Goal: Transaction & Acquisition: Purchase product/service

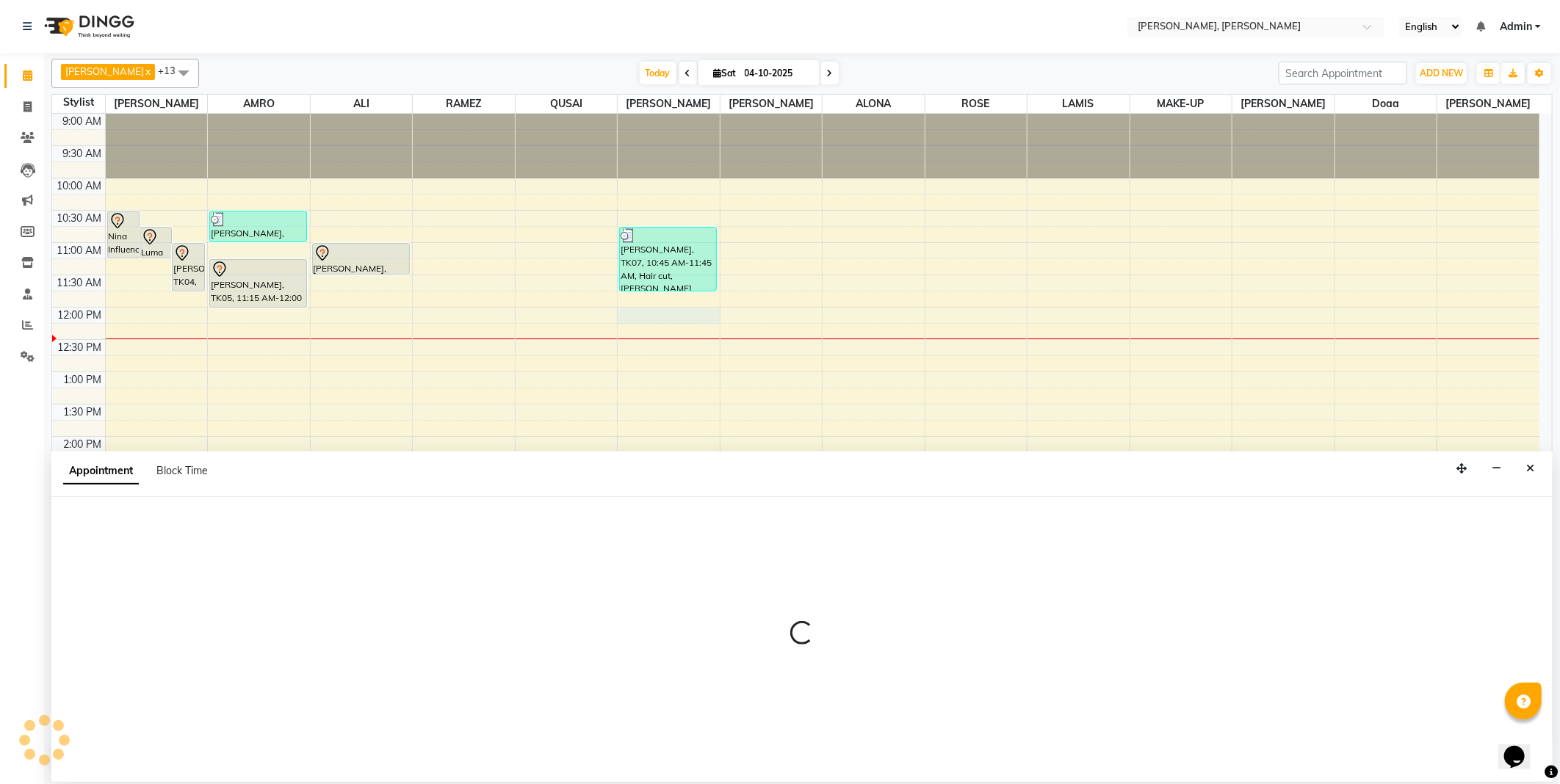
select select "59752"
select select "720"
select select "tentative"
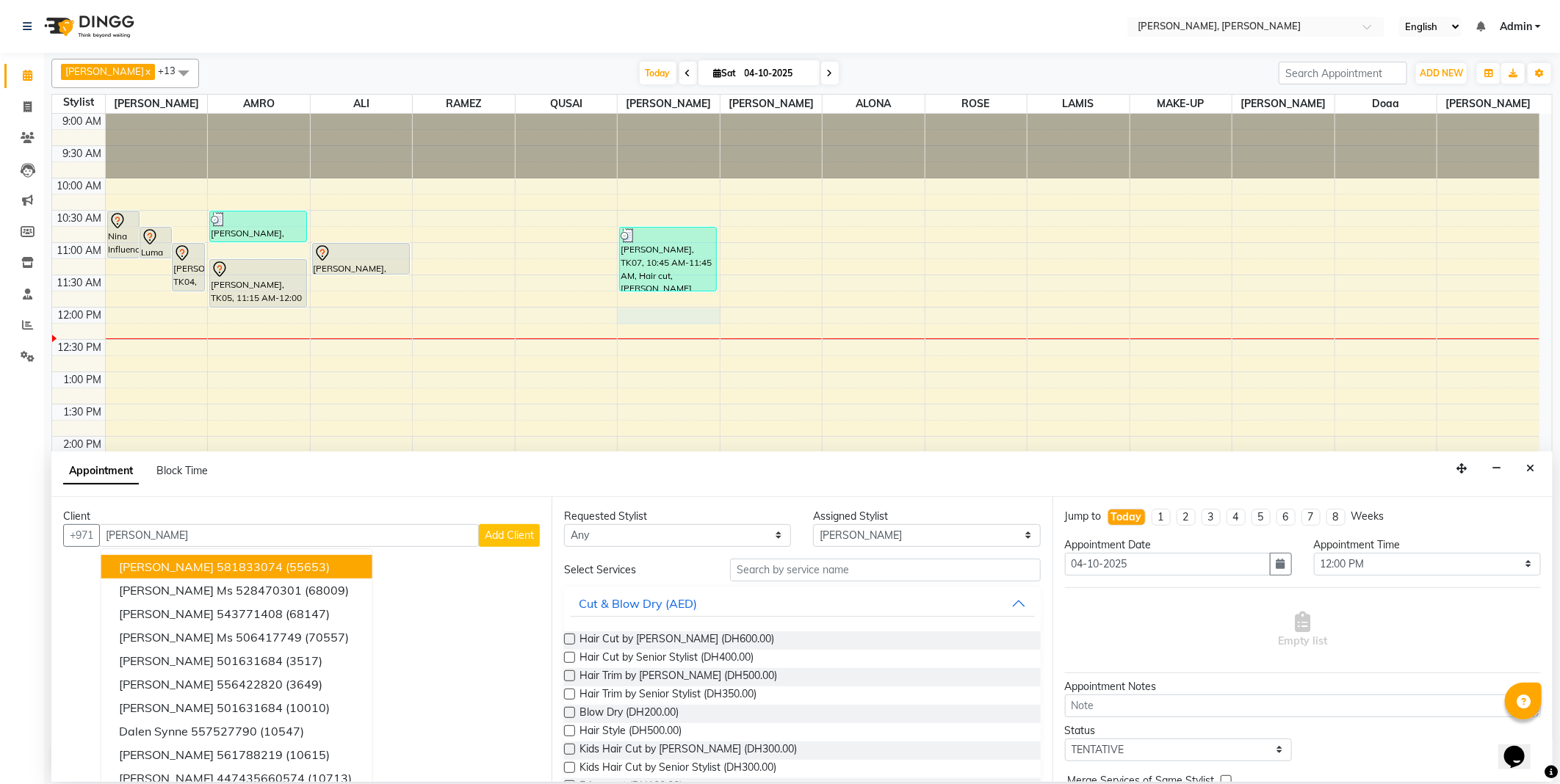
scroll to position [14, 0]
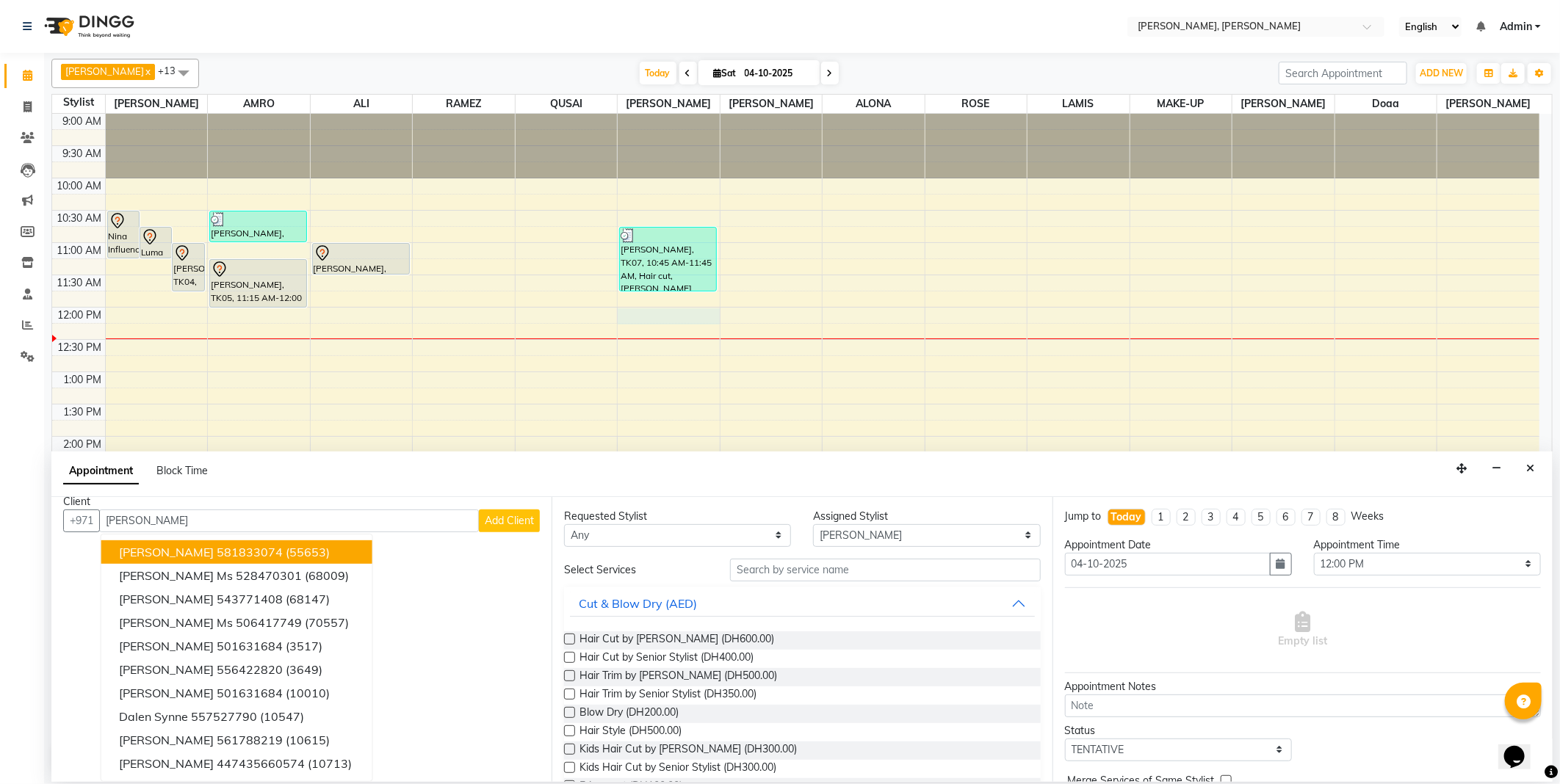
type input "[PERSON_NAME]"
click at [498, 515] on span "Add Client" at bounding box center [509, 521] width 49 height 14
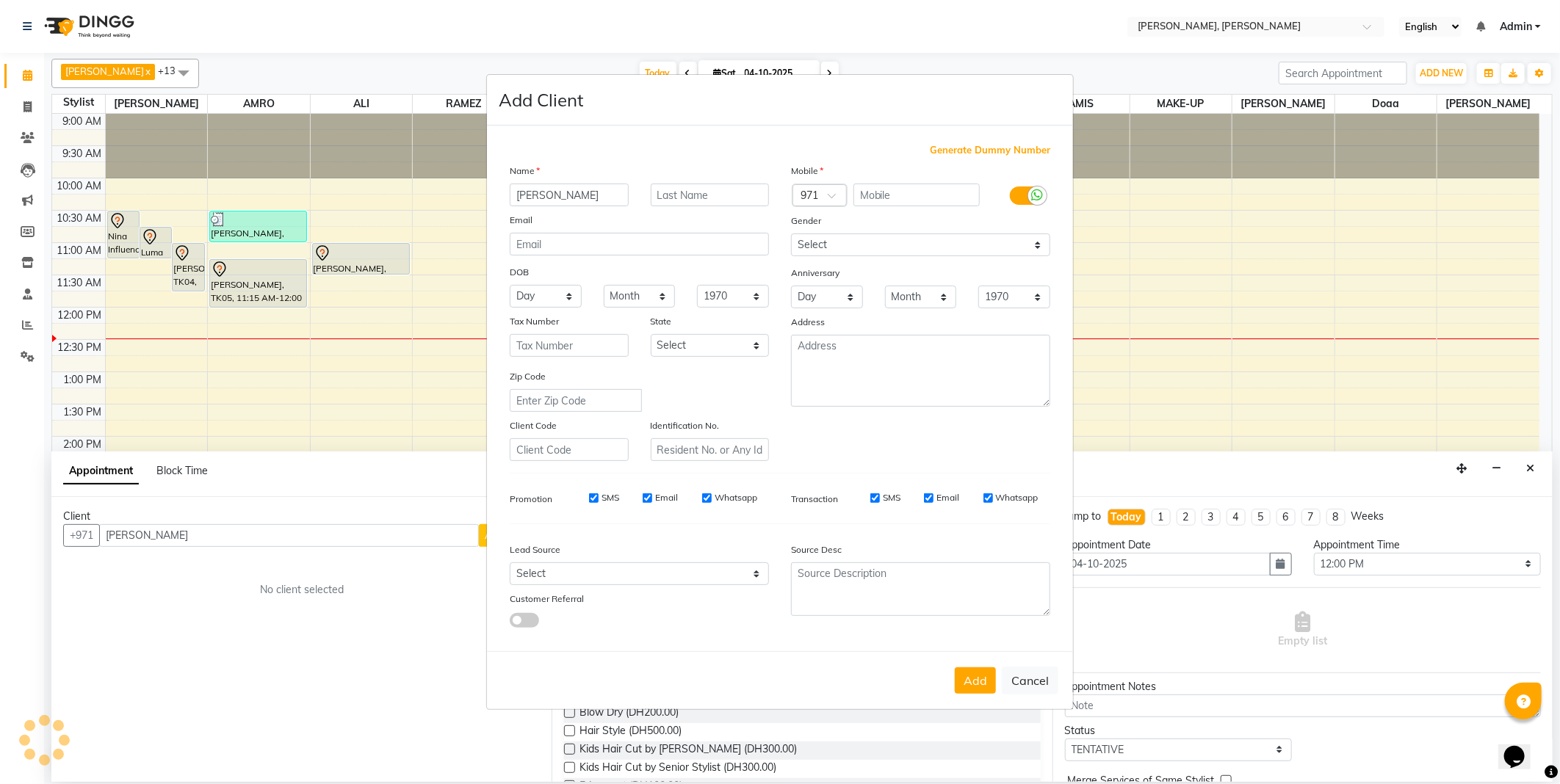
scroll to position [0, 0]
click at [720, 192] on input "text" at bounding box center [710, 195] width 119 height 23
type input "Mr"
click at [986, 148] on span "Generate Dummy Number" at bounding box center [990, 150] width 121 height 14
type input "1315100000439"
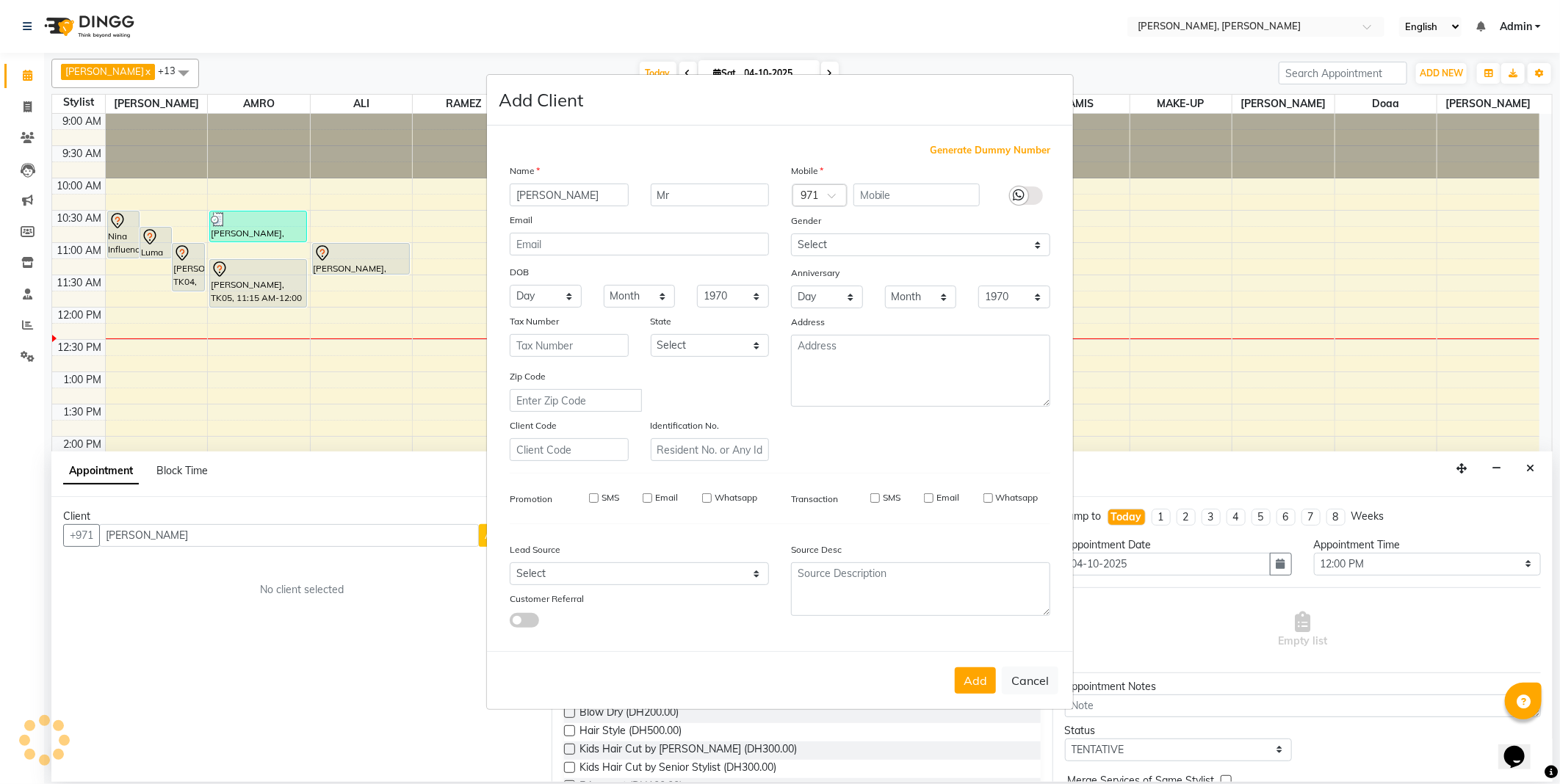
checkbox input "false"
click at [973, 144] on span "Generate Dummy Number" at bounding box center [990, 150] width 121 height 14
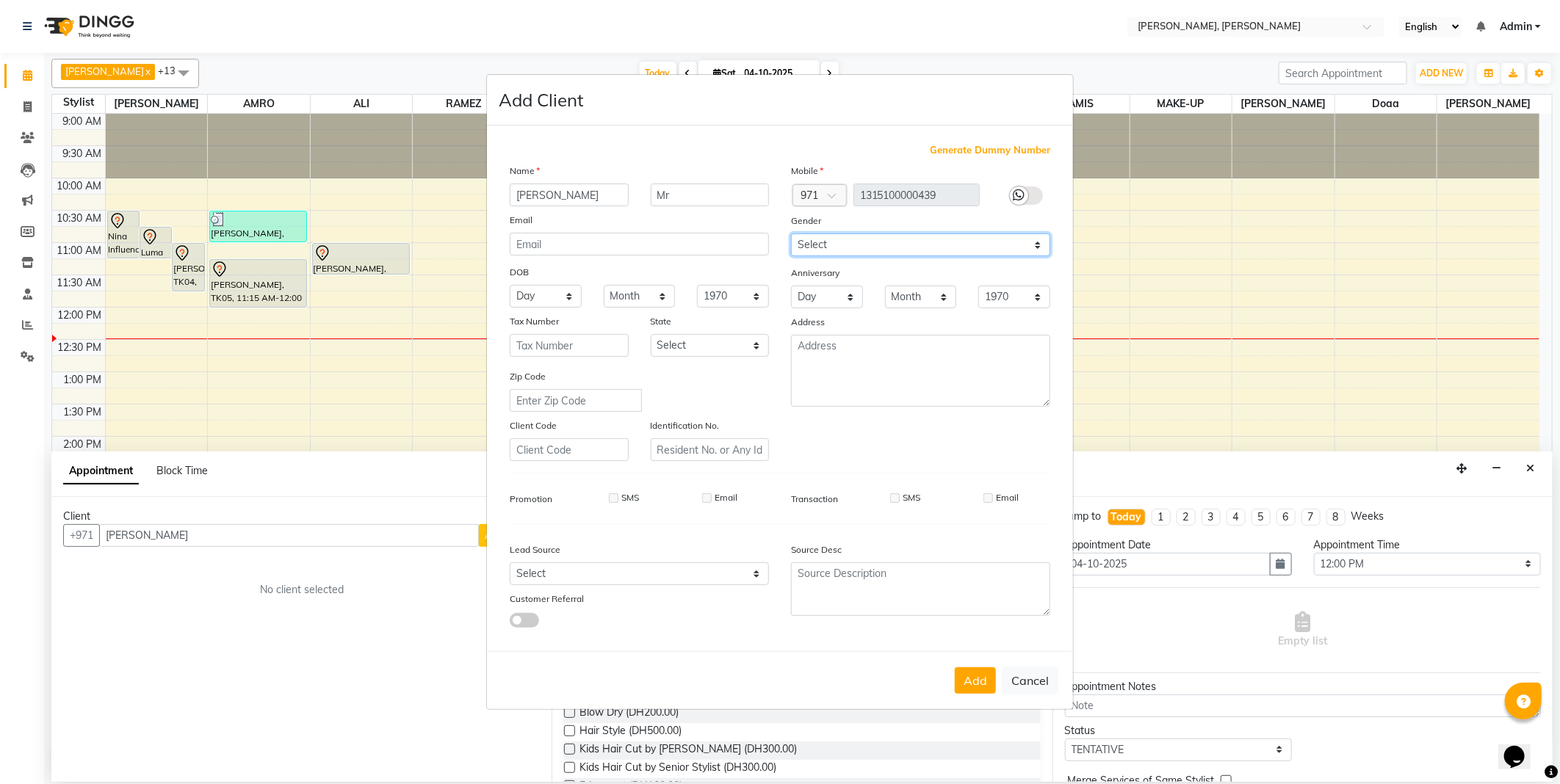
click at [847, 247] on select "Select [DEMOGRAPHIC_DATA] [DEMOGRAPHIC_DATA] Other Prefer Not To Say" at bounding box center [920, 245] width 259 height 23
select select "[DEMOGRAPHIC_DATA]"
click at [791, 234] on select "Select [DEMOGRAPHIC_DATA] [DEMOGRAPHIC_DATA] Other Prefer Not To Say" at bounding box center [920, 245] width 259 height 23
click at [687, 343] on select "Select Abu Zabi Ajman [GEOGRAPHIC_DATA] Ras al-Khaymah Sharjah Sharjha [GEOGRAP…" at bounding box center [710, 345] width 119 height 23
select select "3798"
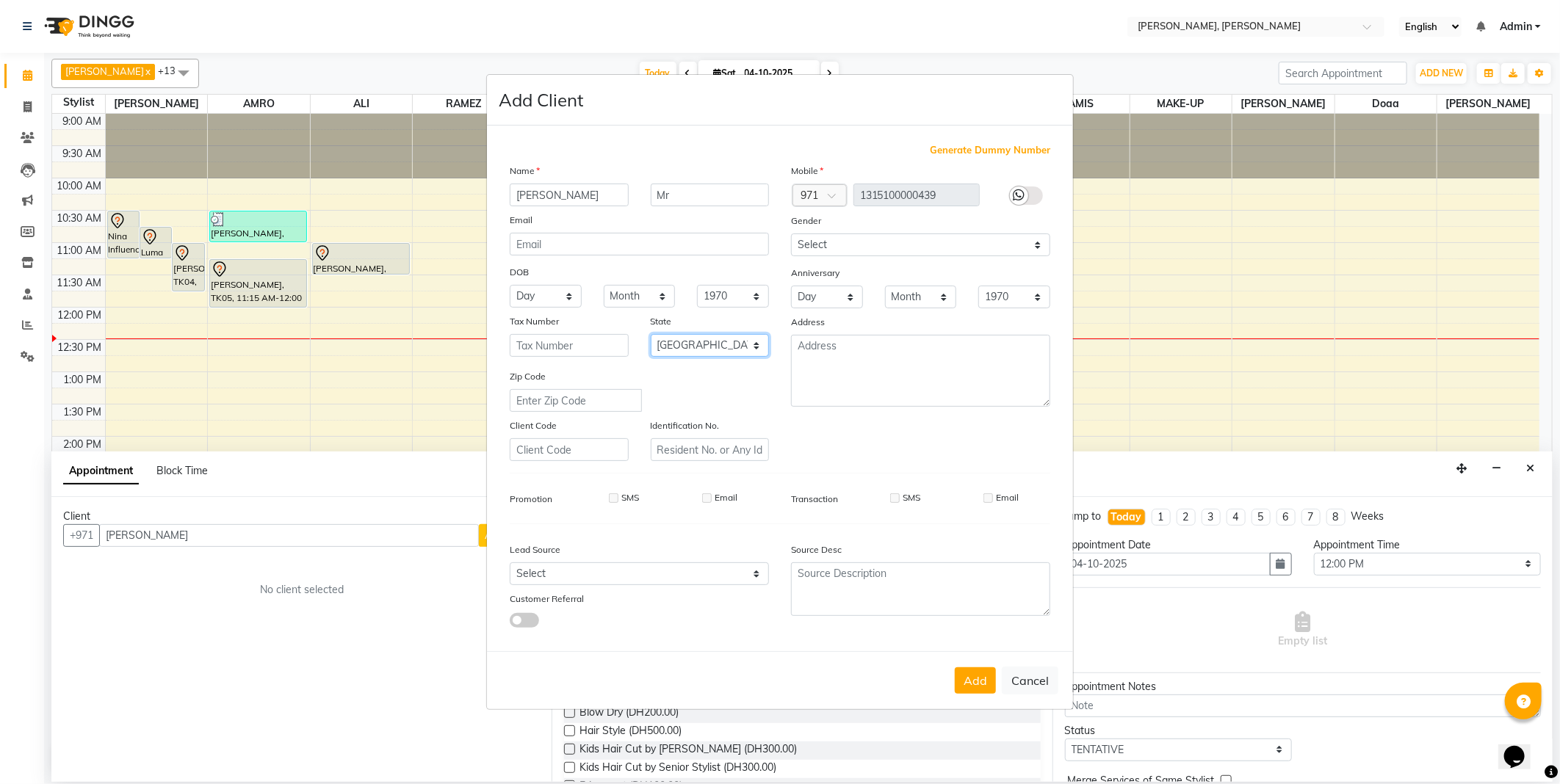
click at [651, 334] on select "Select Abu Zabi Ajman [GEOGRAPHIC_DATA] Ras al-Khaymah Sharjah Sharjha [GEOGRAP…" at bounding box center [710, 345] width 119 height 23
click at [974, 691] on button "Add" at bounding box center [975, 680] width 41 height 26
type input "1315100000439"
select select
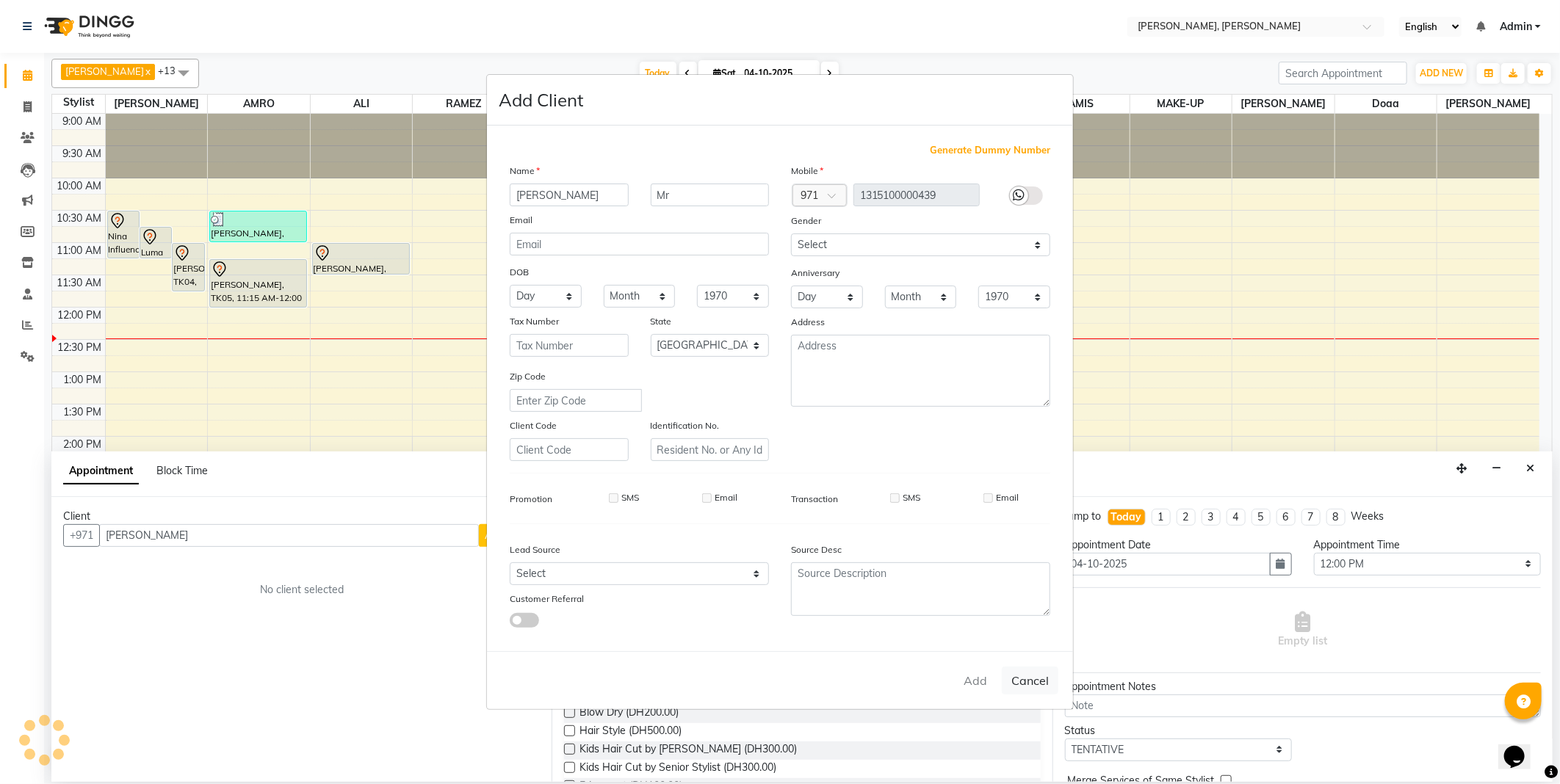
select select
select select "null"
select select
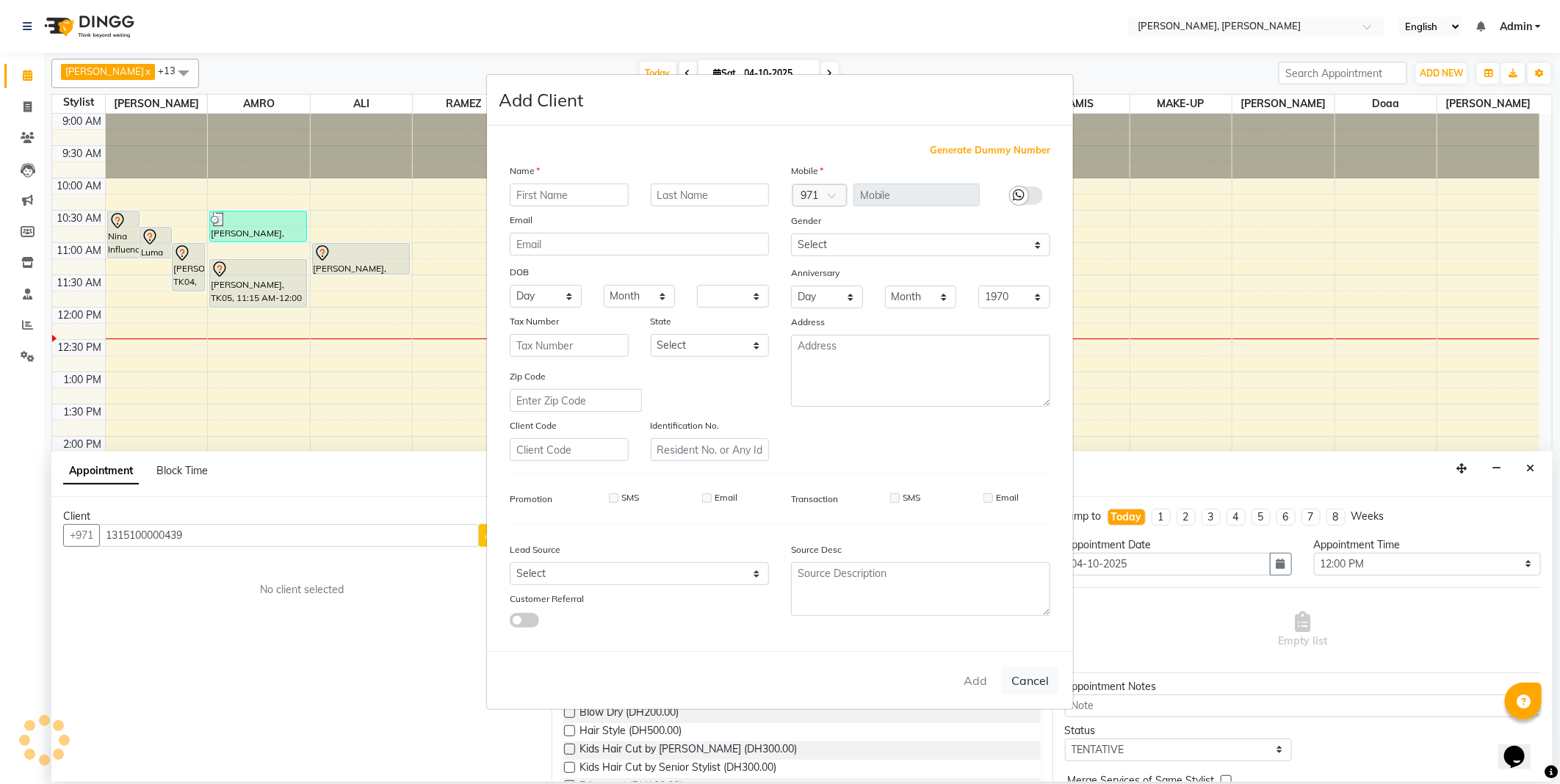
select select
checkbox input "false"
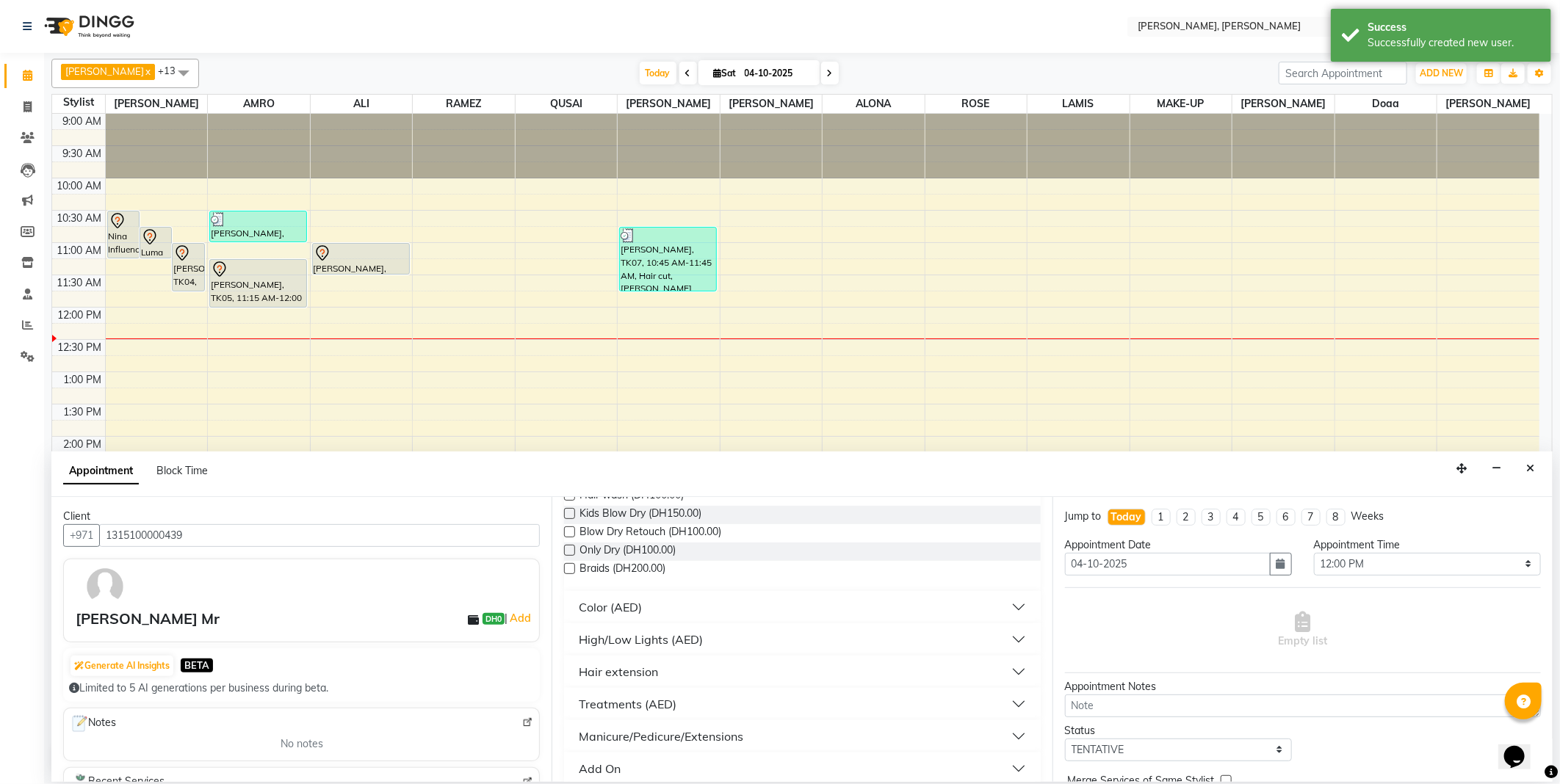
scroll to position [485, 0]
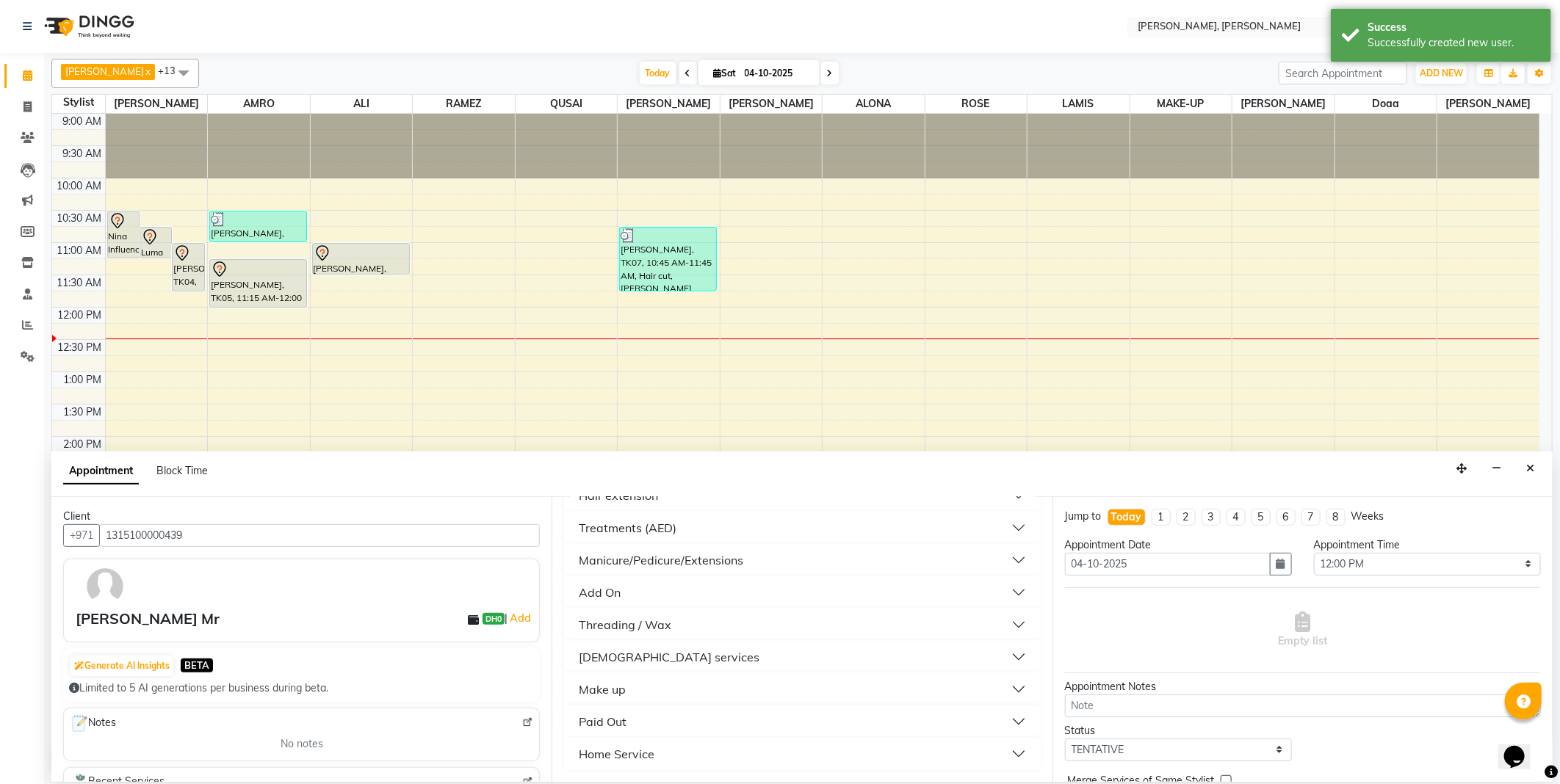
click at [609, 651] on div "[DEMOGRAPHIC_DATA] services" at bounding box center [669, 657] width 181 height 18
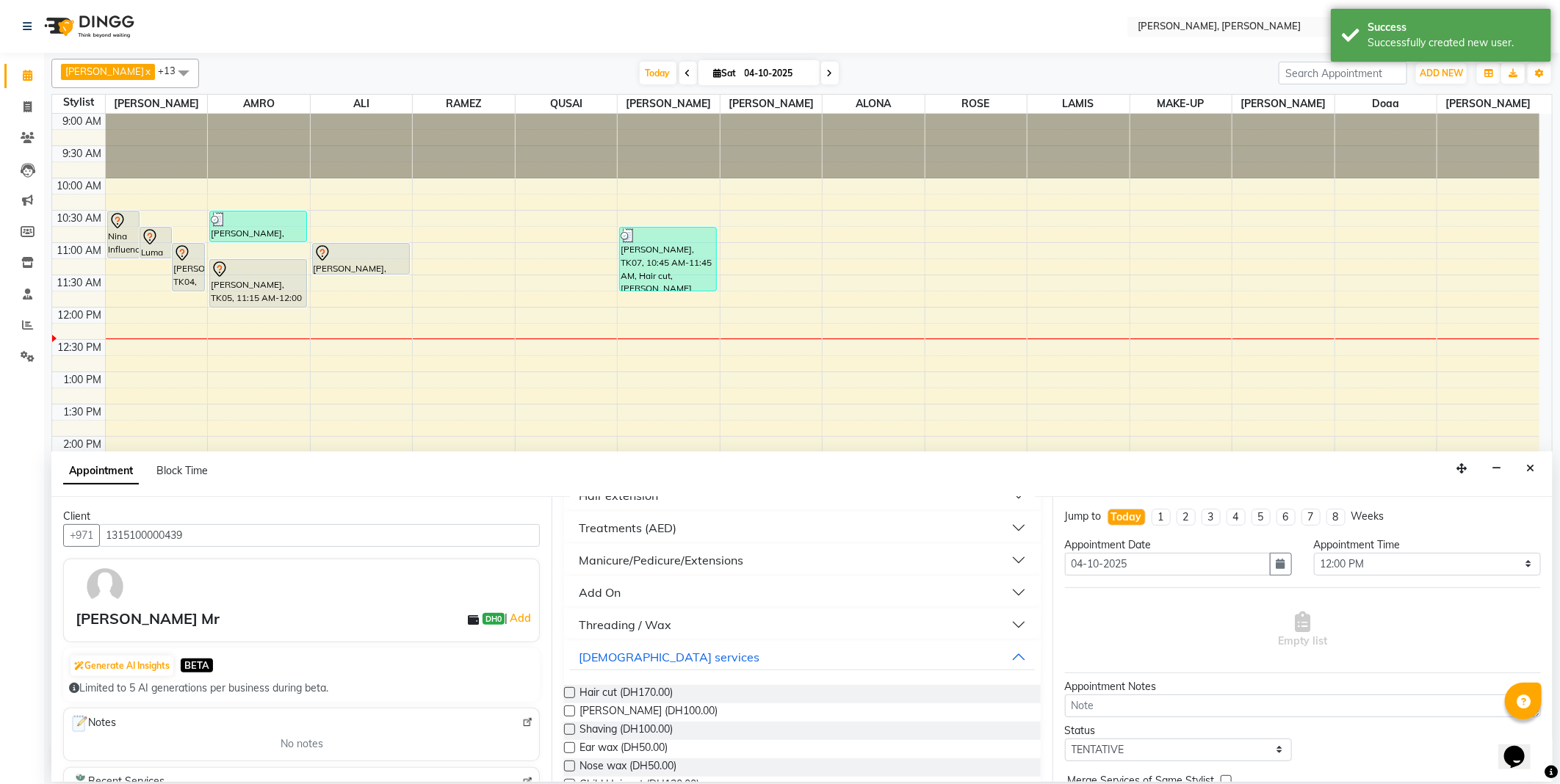
click at [568, 691] on label at bounding box center [569, 692] width 11 height 11
click at [568, 691] on input "checkbox" at bounding box center [568, 694] width 9 height 9
checkbox input "false"
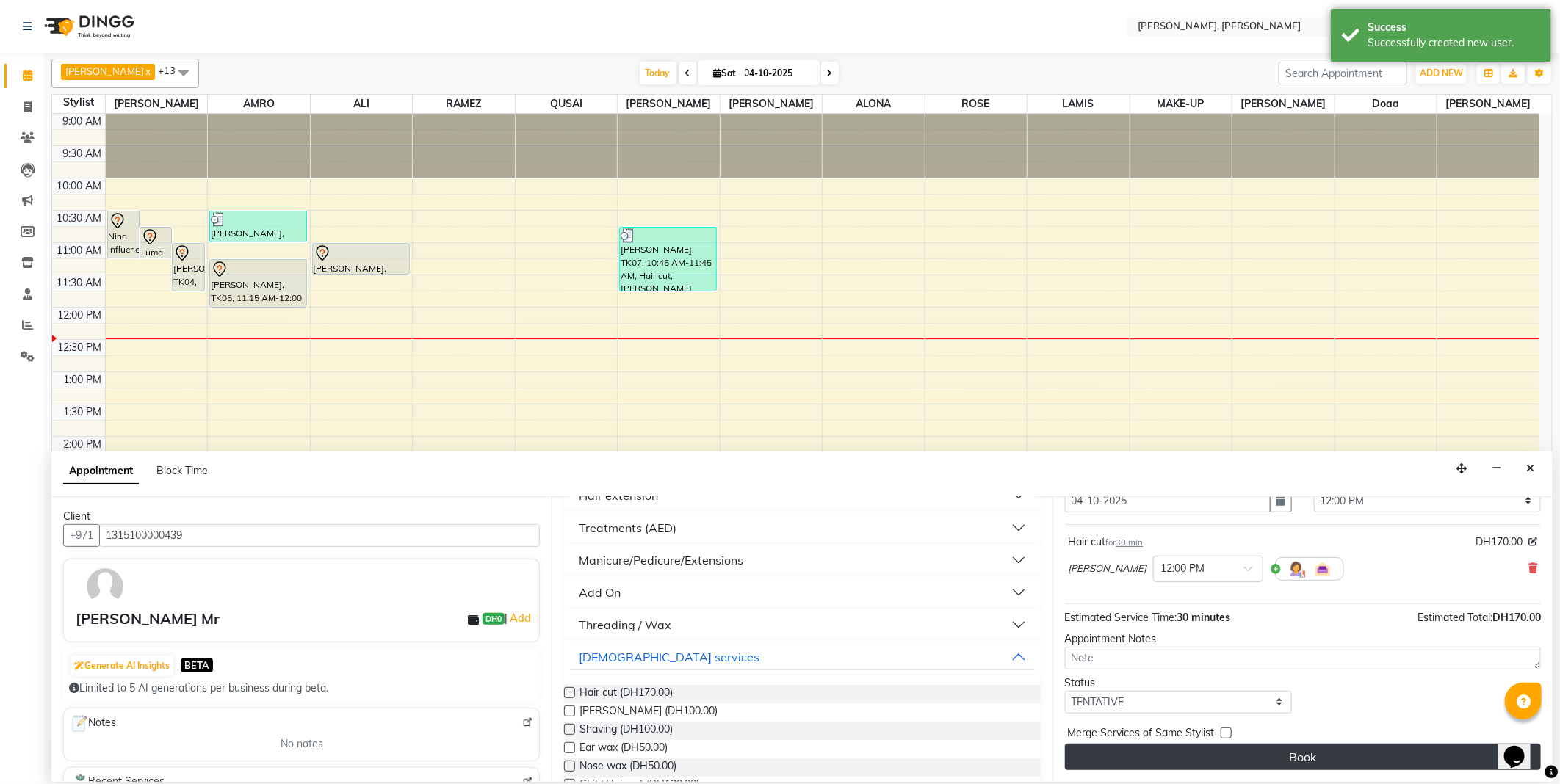
click at [1325, 761] on button "Book" at bounding box center [1303, 757] width 476 height 26
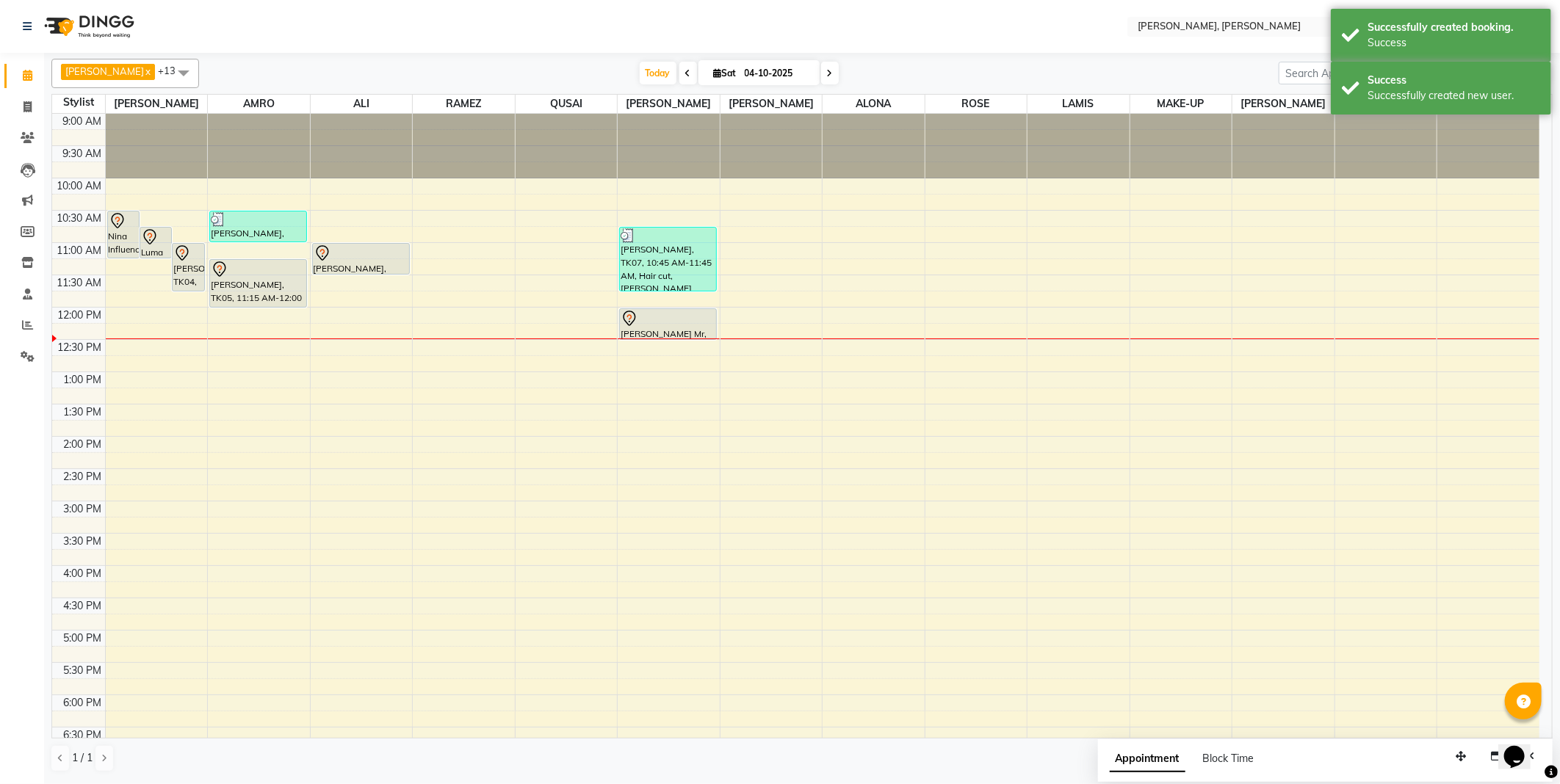
click at [659, 339] on div at bounding box center [669, 338] width 102 height 1
click at [663, 321] on div at bounding box center [668, 319] width 95 height 18
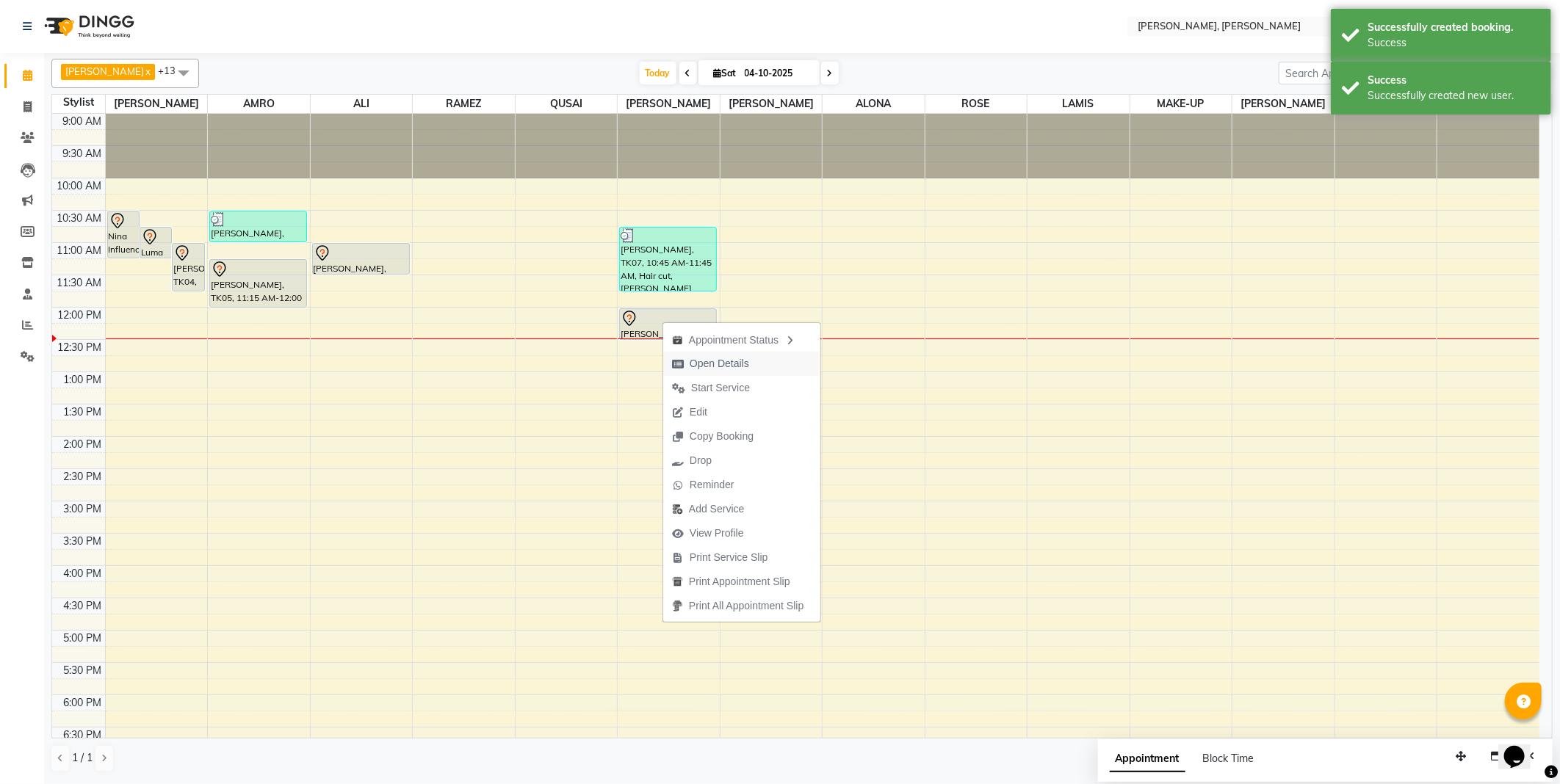
click at [721, 364] on span "Open Details" at bounding box center [720, 364] width 59 height 15
select select "7"
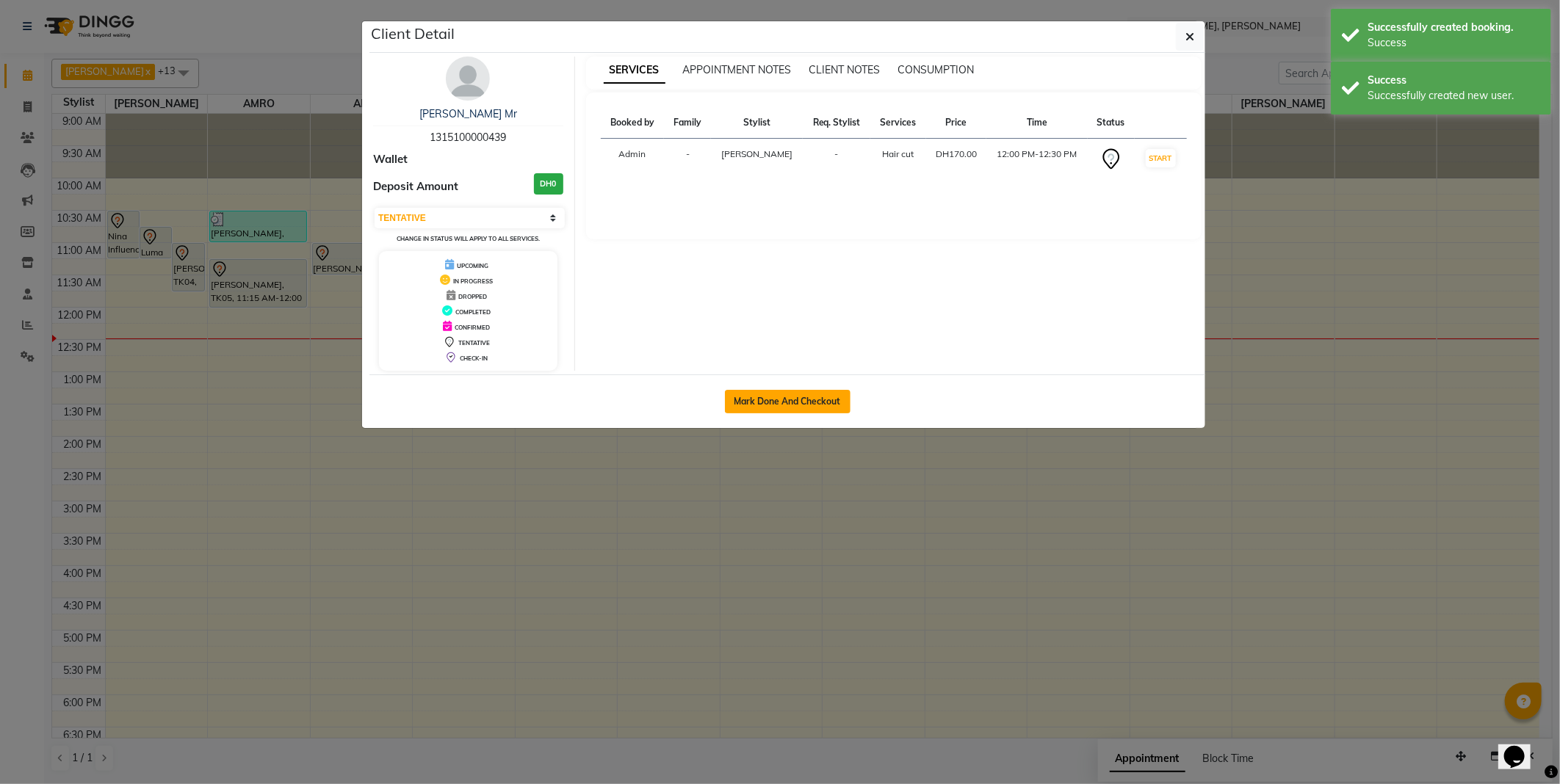
click at [766, 400] on button "Mark Done And Checkout" at bounding box center [788, 402] width 126 height 24
select select "service"
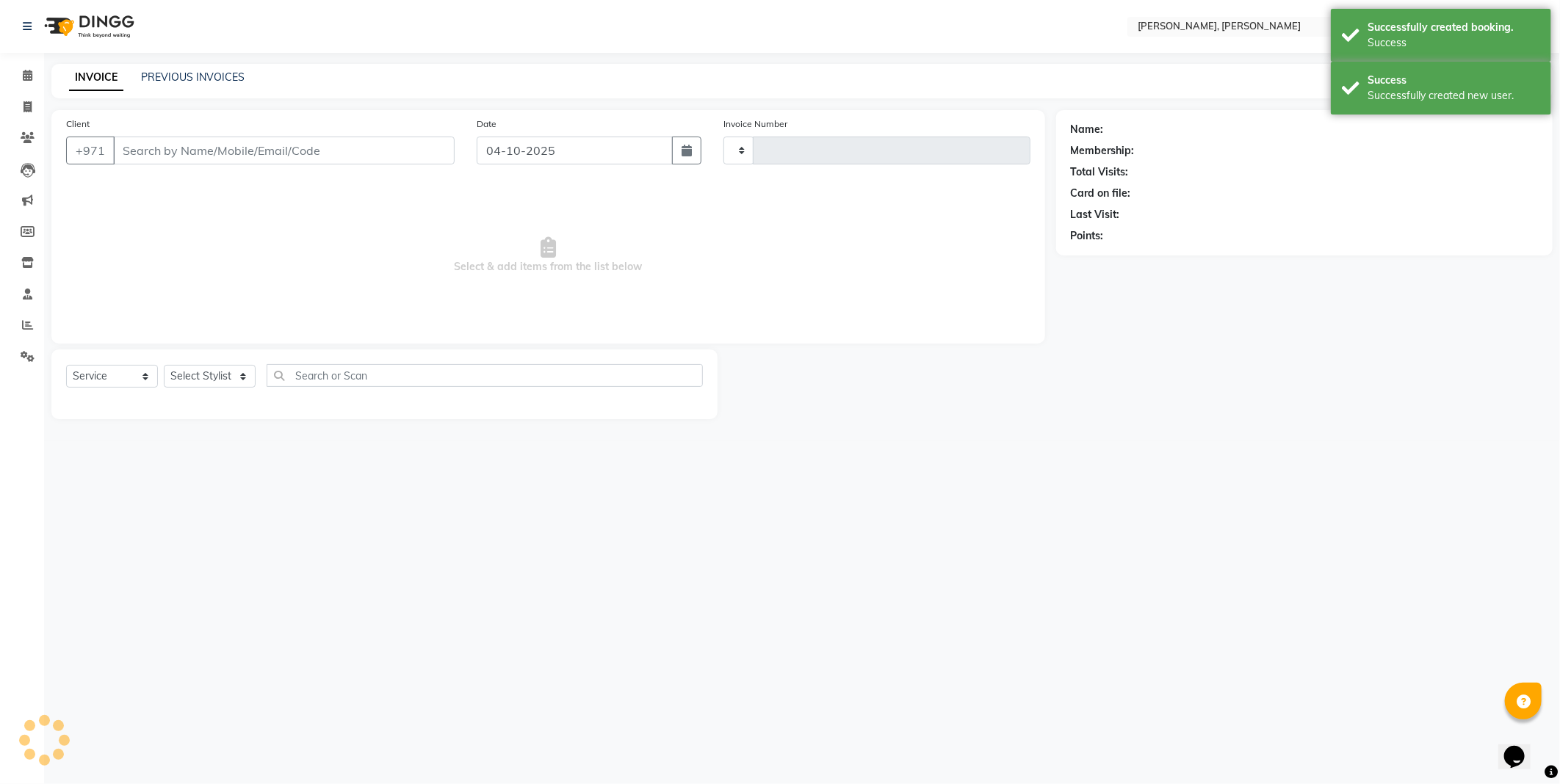
type input "2805"
select select "7142"
type input "1315100000439"
select select "59752"
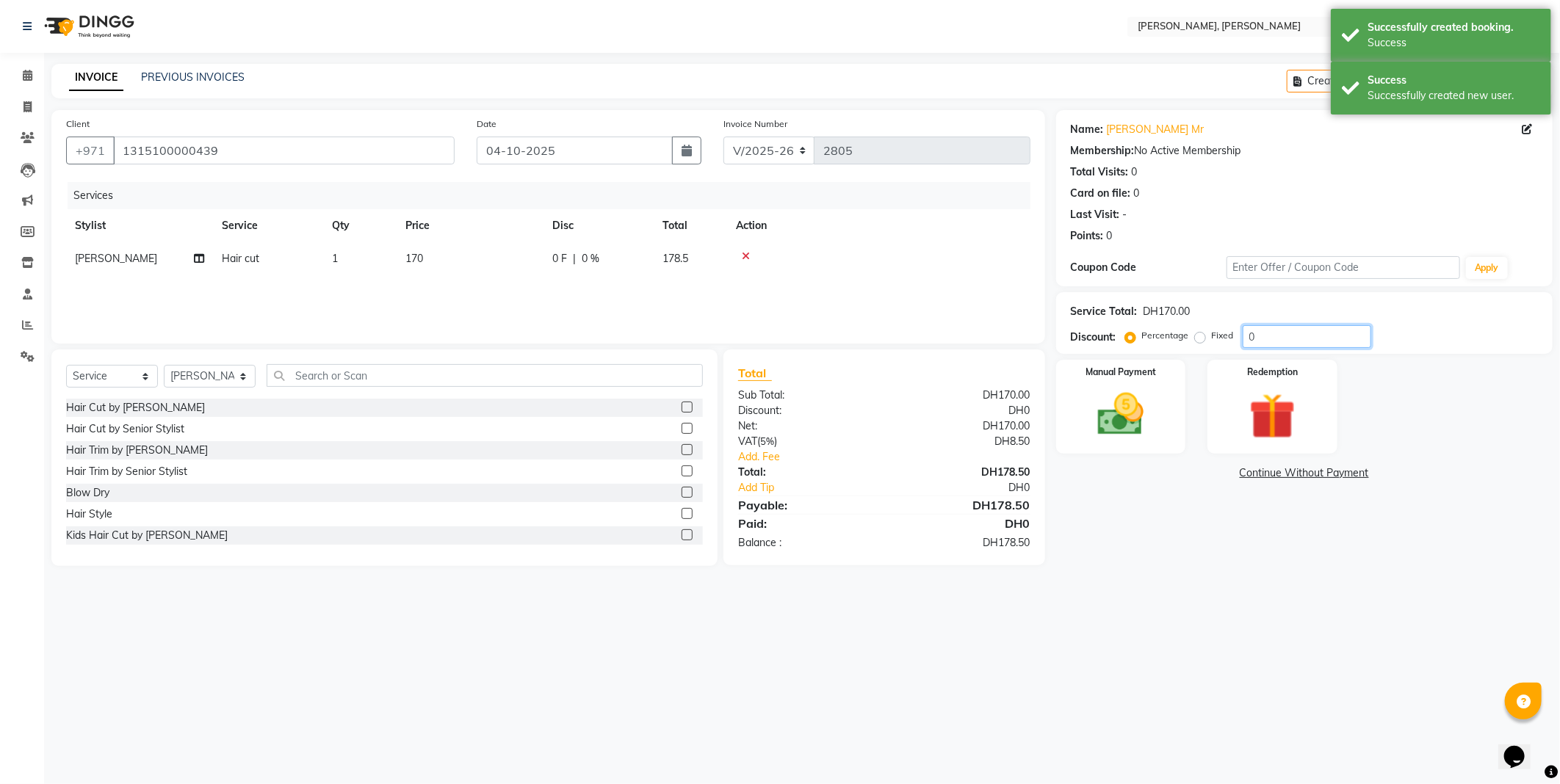
click at [1290, 334] on input "0" at bounding box center [1306, 336] width 128 height 23
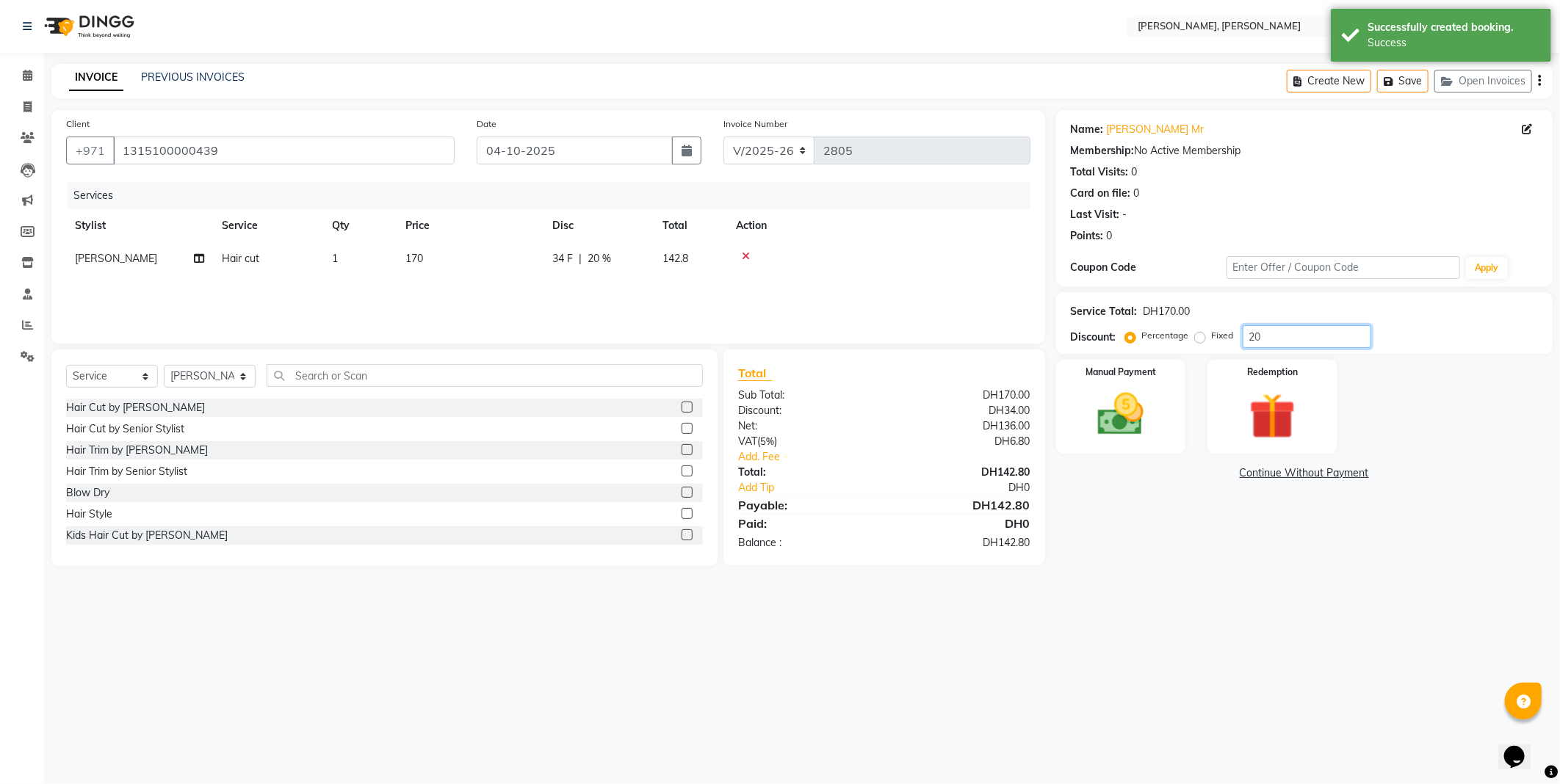
type input "20"
click at [1128, 420] on img at bounding box center [1121, 415] width 78 height 56
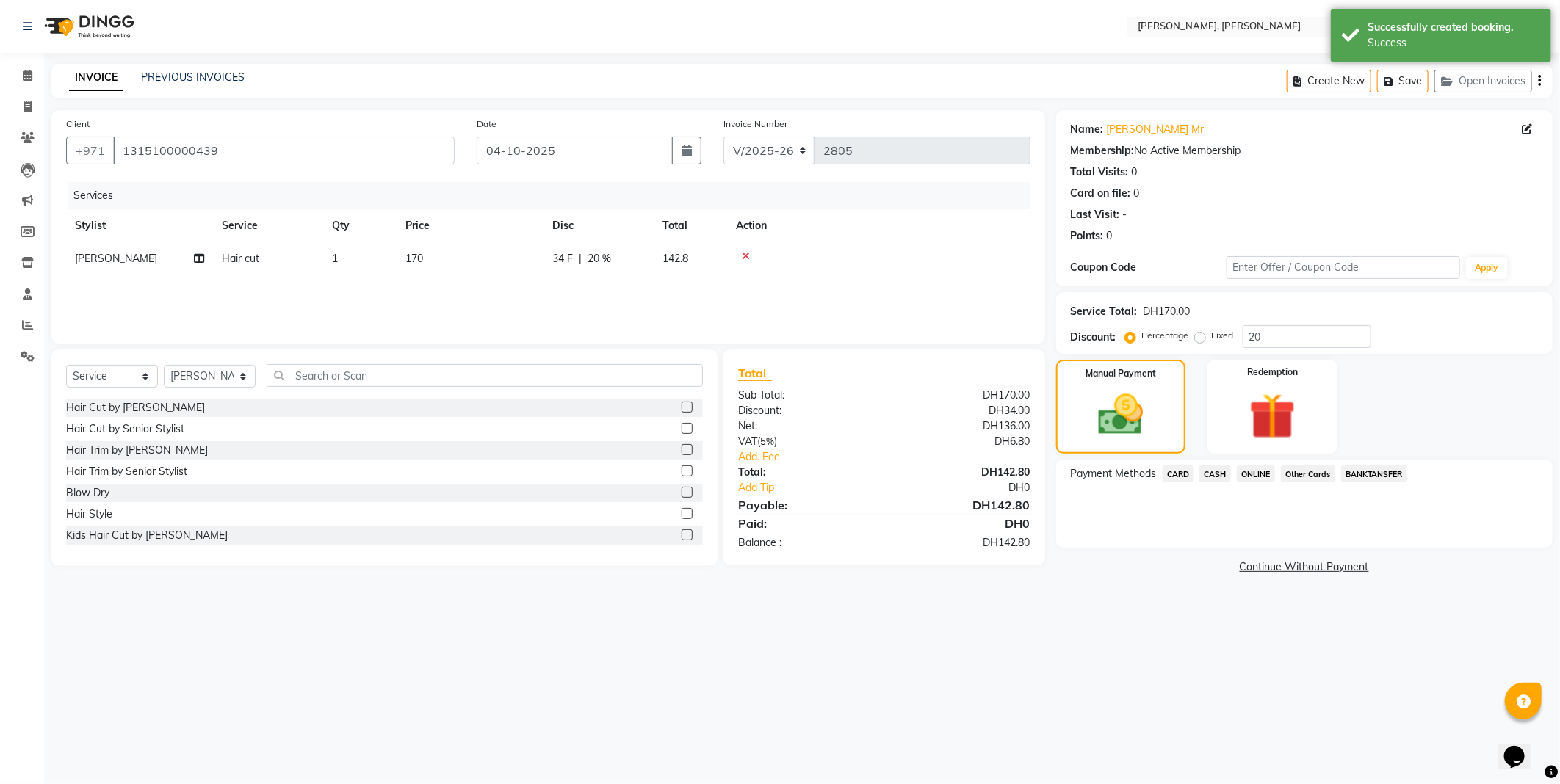
click at [1166, 479] on span "CARD" at bounding box center [1178, 474] width 31 height 17
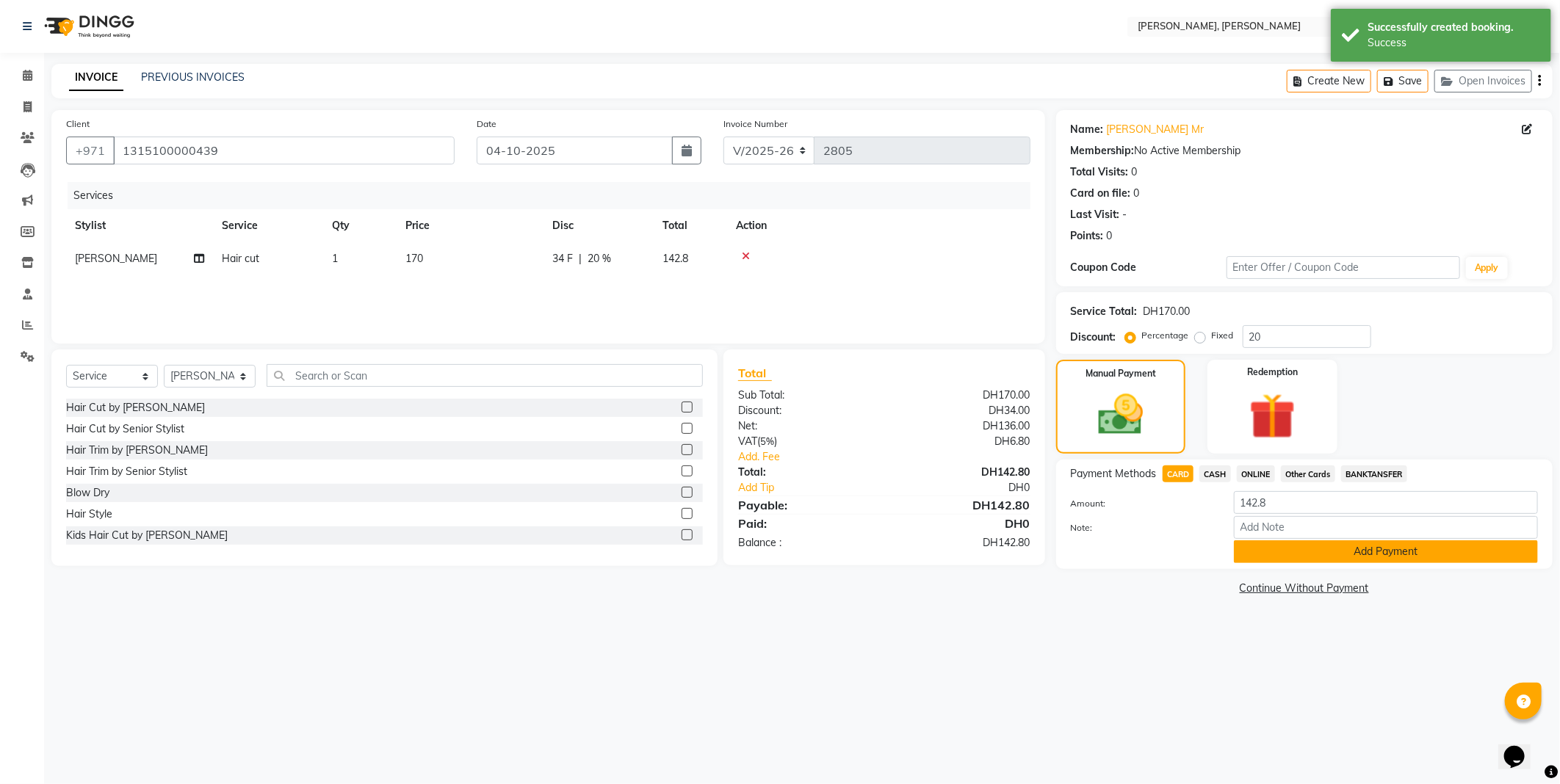
click at [1257, 560] on button "Add Payment" at bounding box center [1386, 551] width 304 height 23
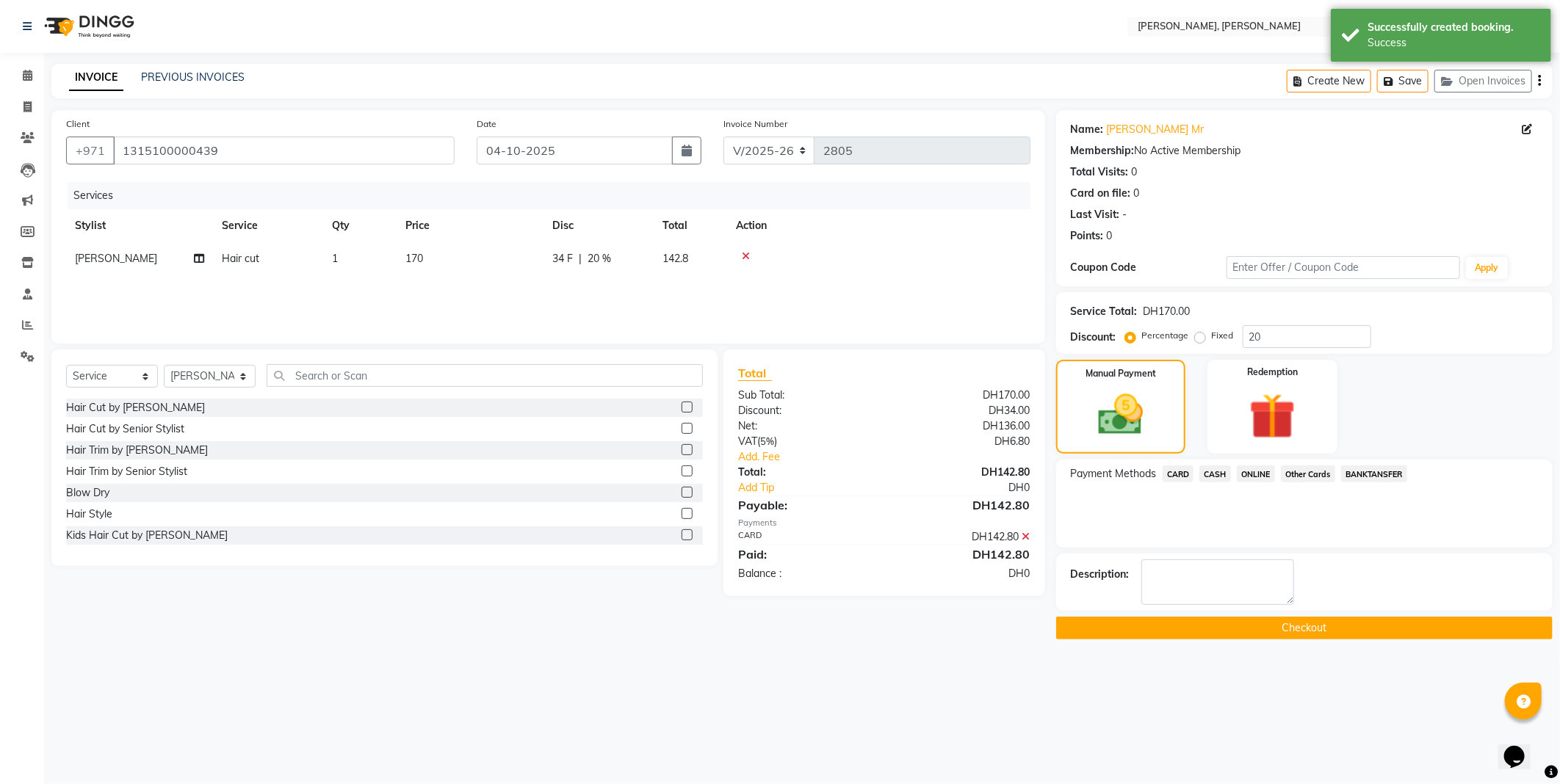
click at [1143, 636] on button "Checkout" at bounding box center [1304, 628] width 496 height 23
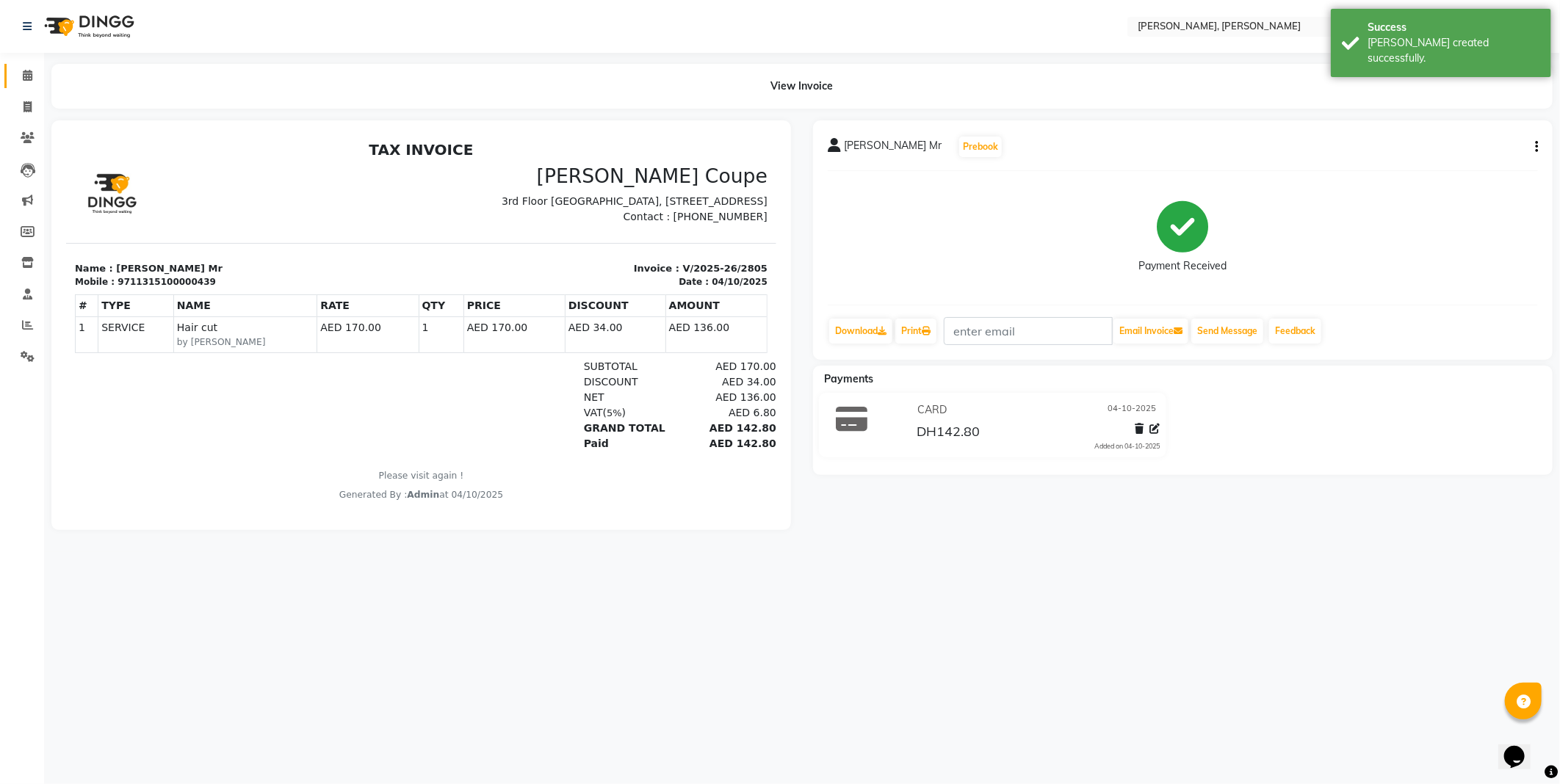
click at [31, 77] on icon at bounding box center [27, 75] width 9 height 11
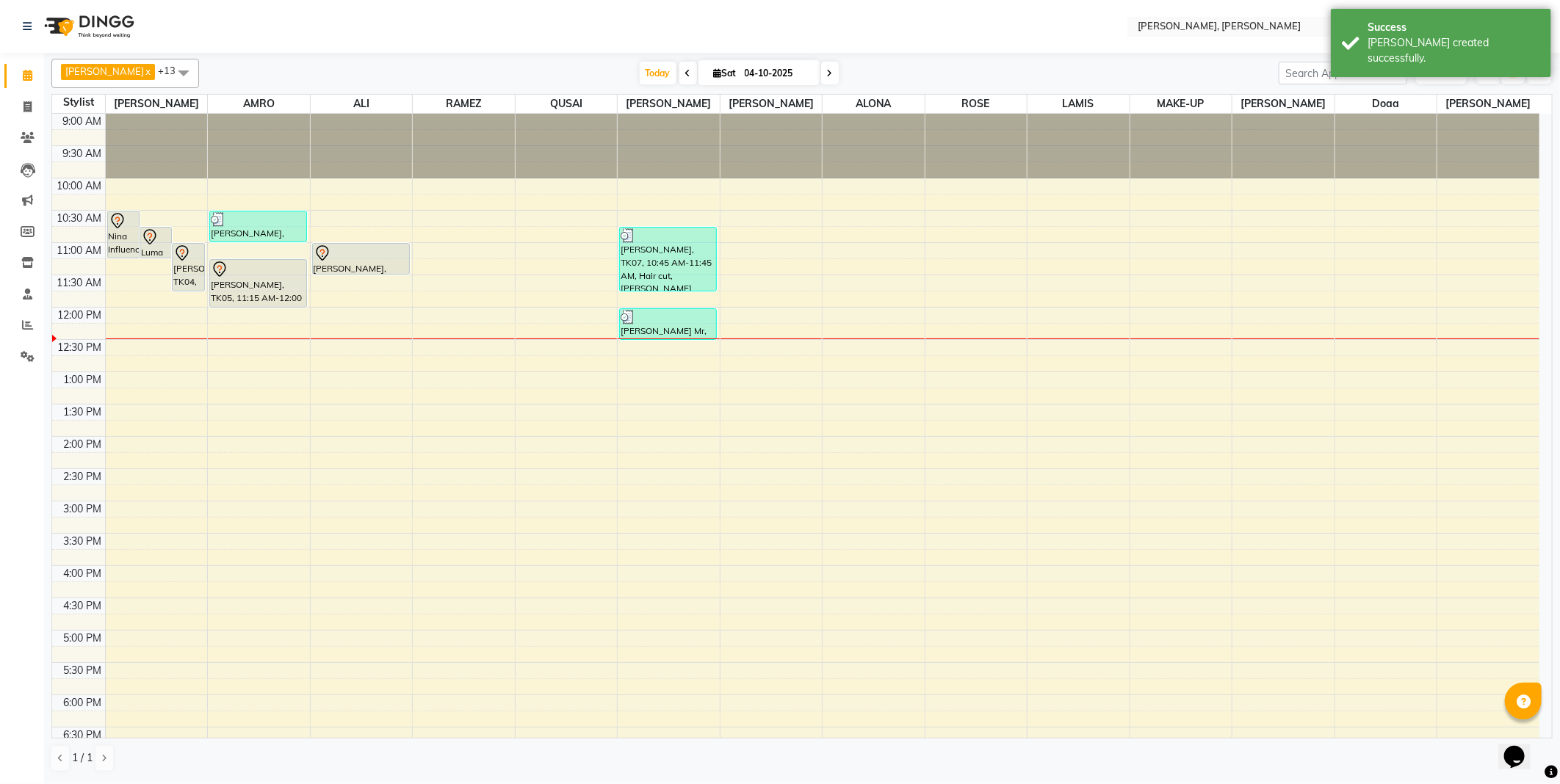
click at [372, 260] on div at bounding box center [361, 253] width 95 height 18
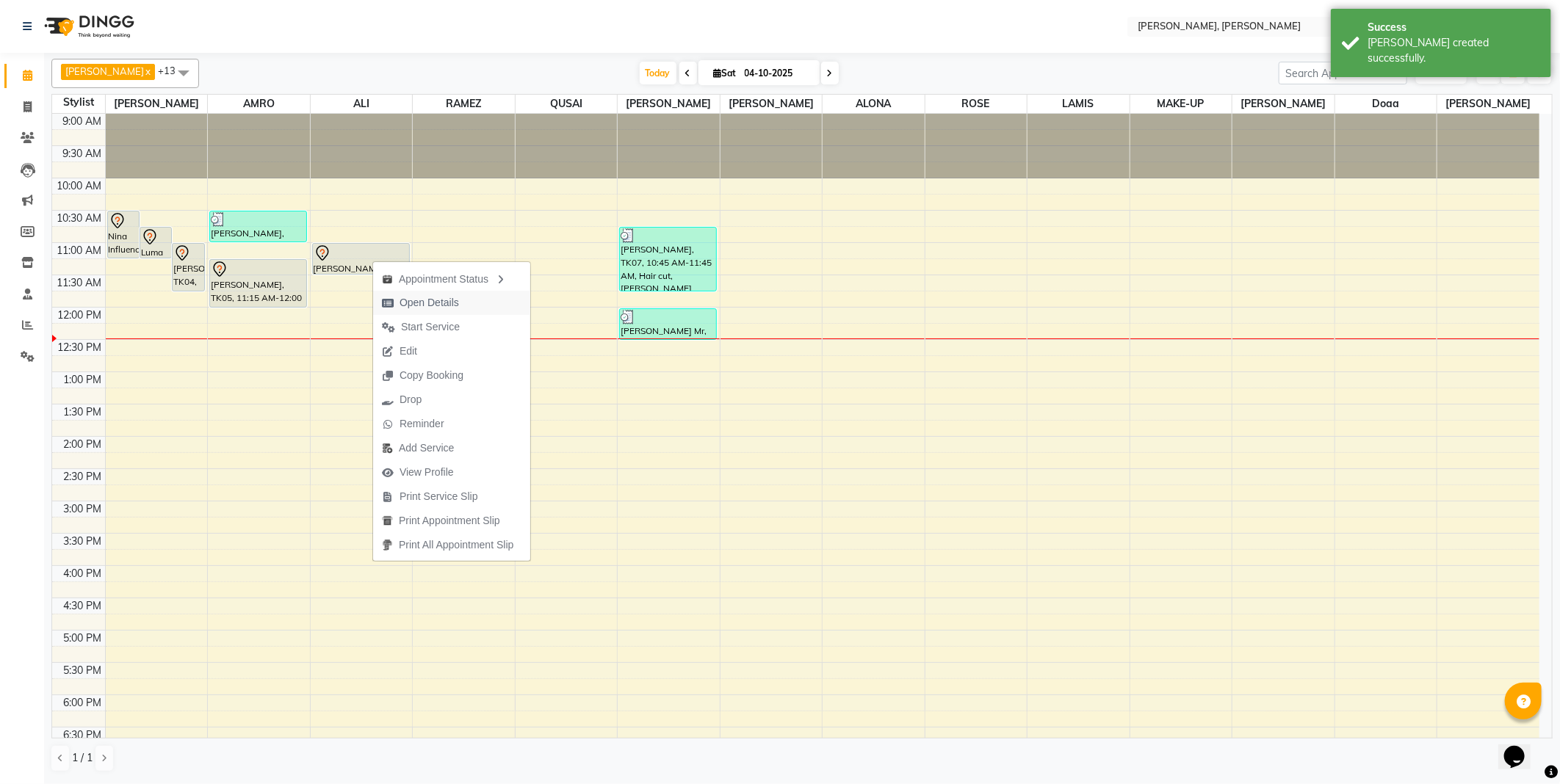
click at [439, 298] on span "Open Details" at bounding box center [429, 302] width 59 height 15
select select "7"
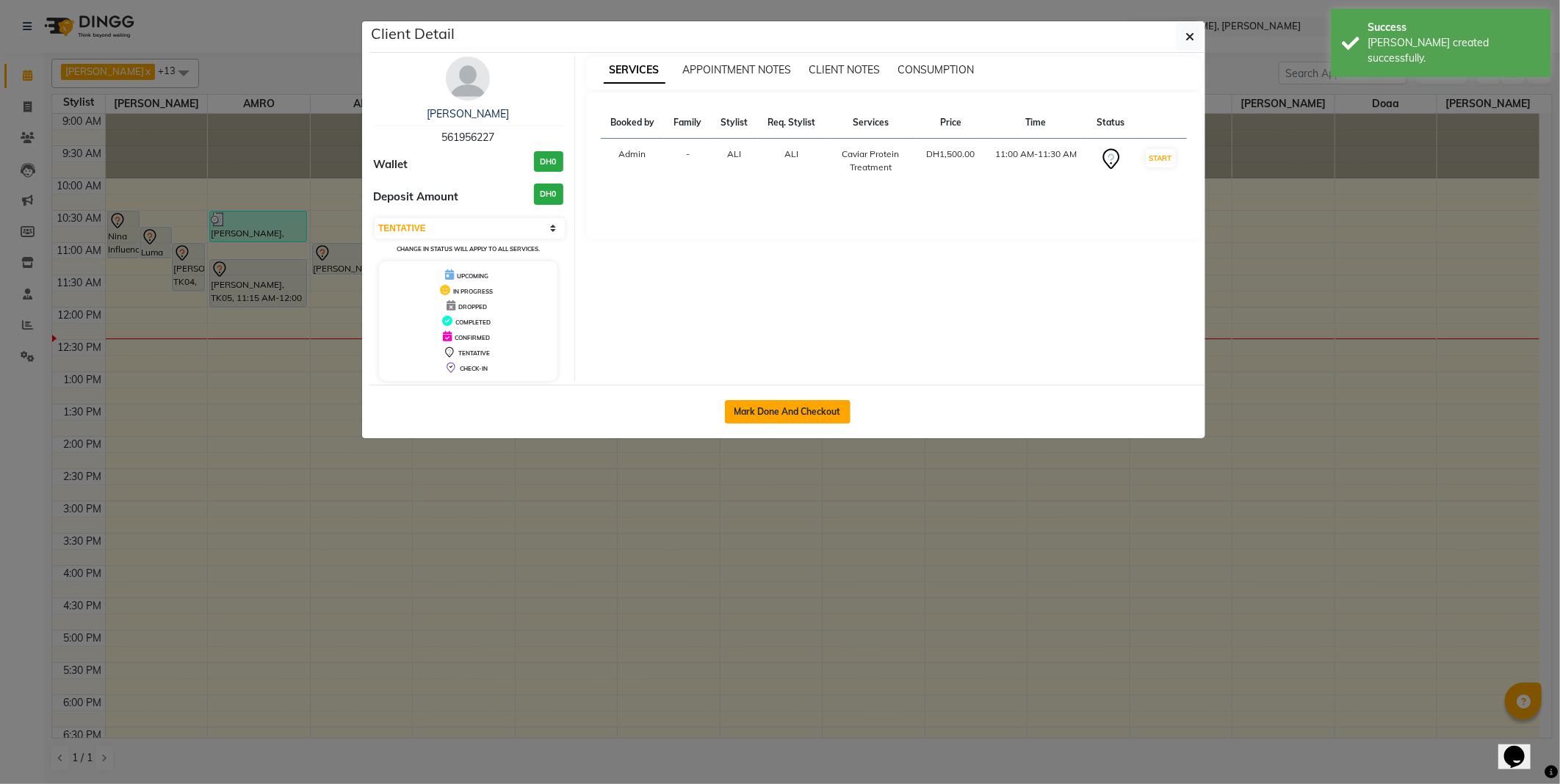
click at [754, 409] on button "Mark Done And Checkout" at bounding box center [788, 412] width 126 height 24
select select "7142"
select select "service"
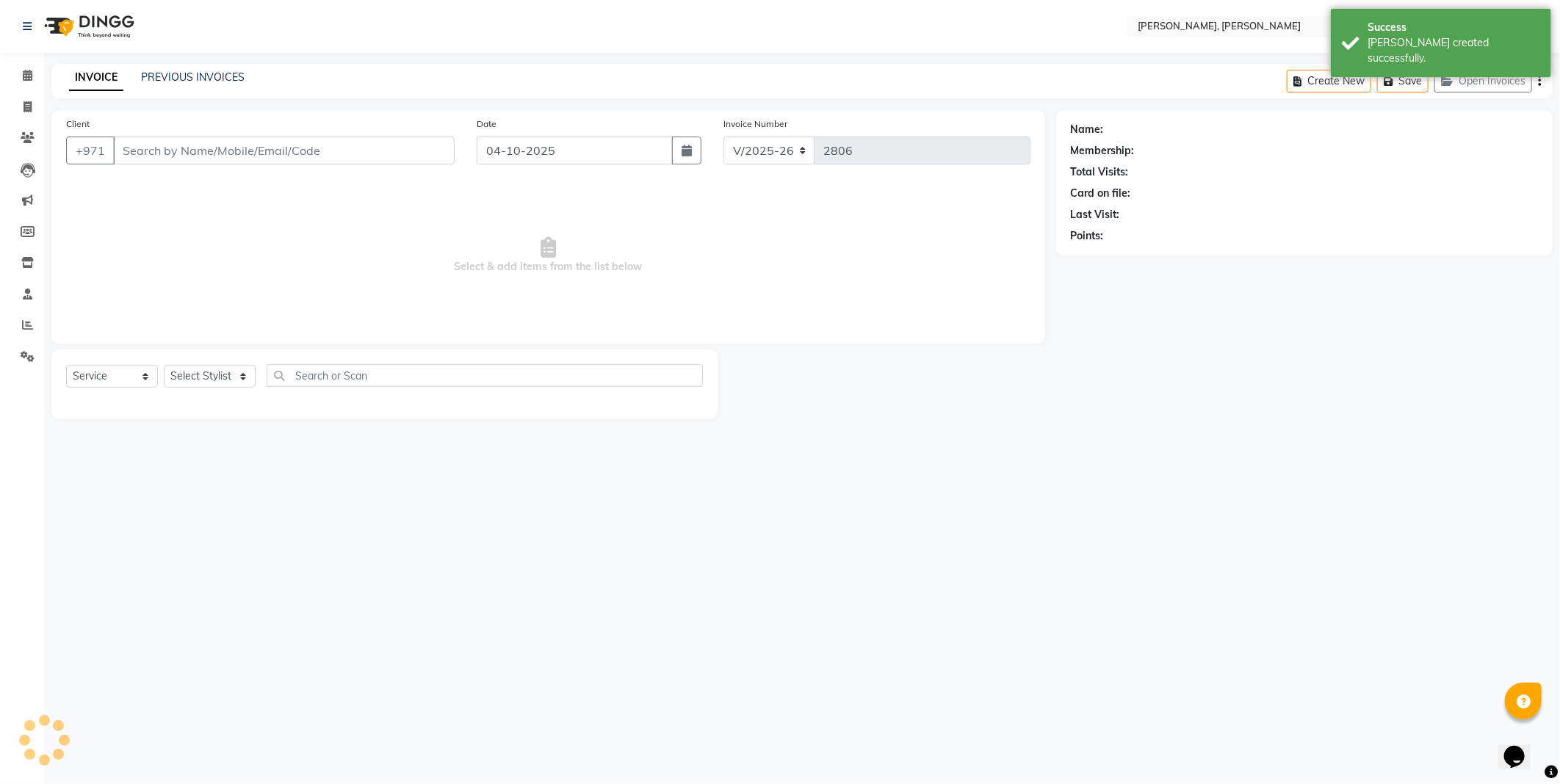
type input "561956227"
select select "59741"
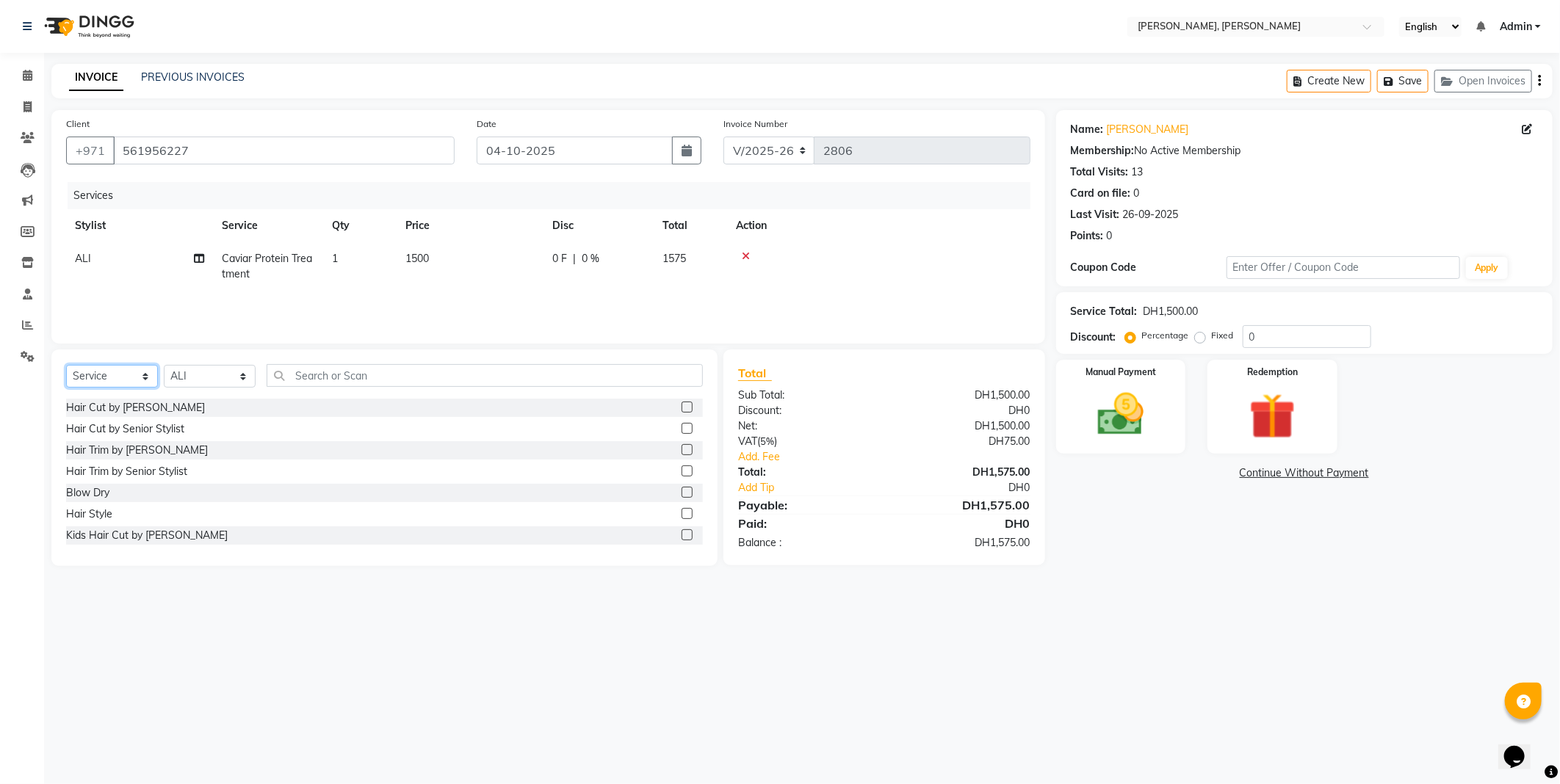
click at [127, 373] on select "Select Service Product Membership Package Voucher Prepaid Gift Card" at bounding box center [112, 376] width 92 height 23
select select "product"
click at [66, 365] on select "Select Service Product Membership Package Voucher Prepaid Gift Card" at bounding box center [112, 376] width 92 height 23
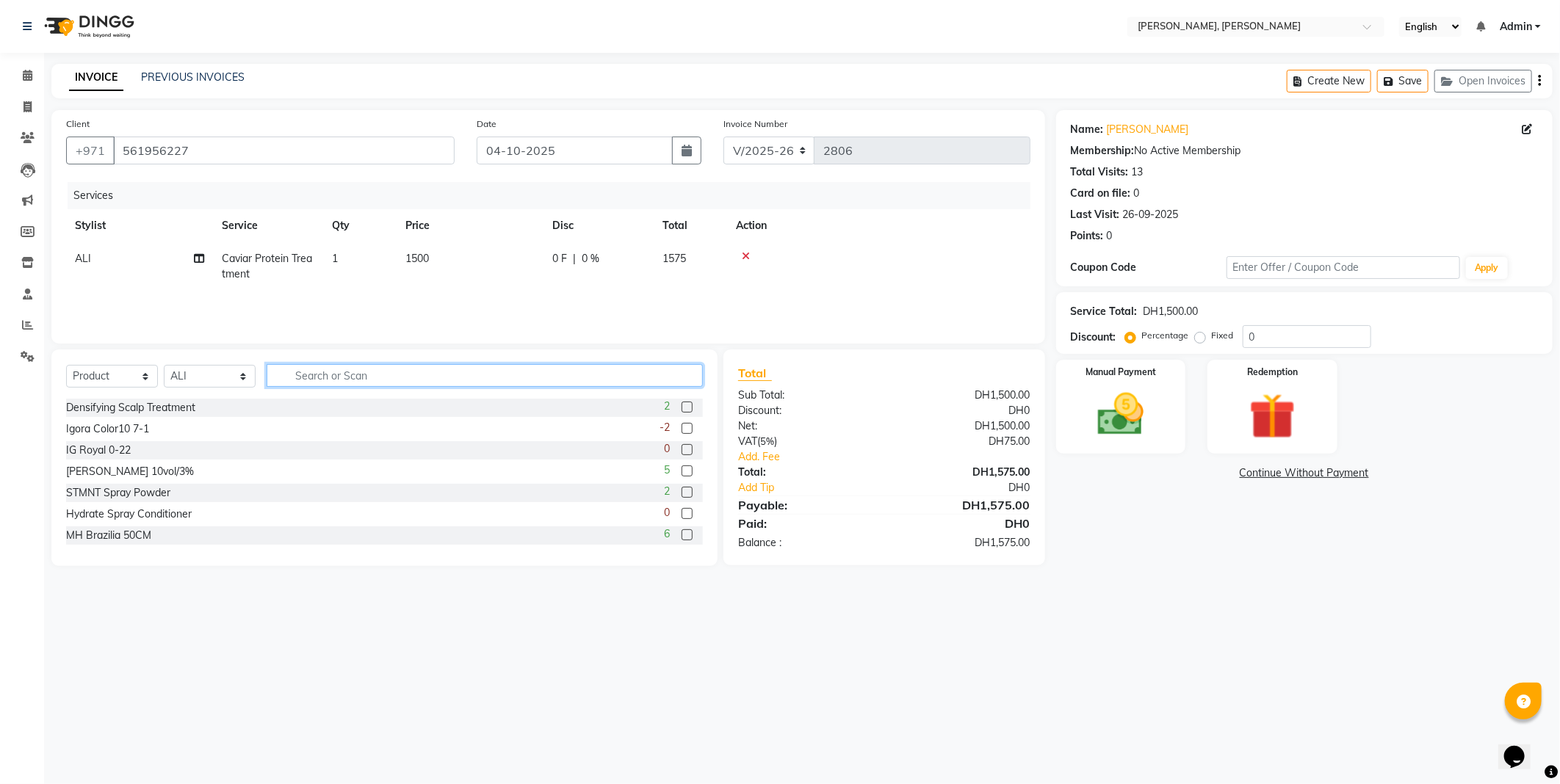
click at [364, 372] on input "text" at bounding box center [484, 375] width 436 height 23
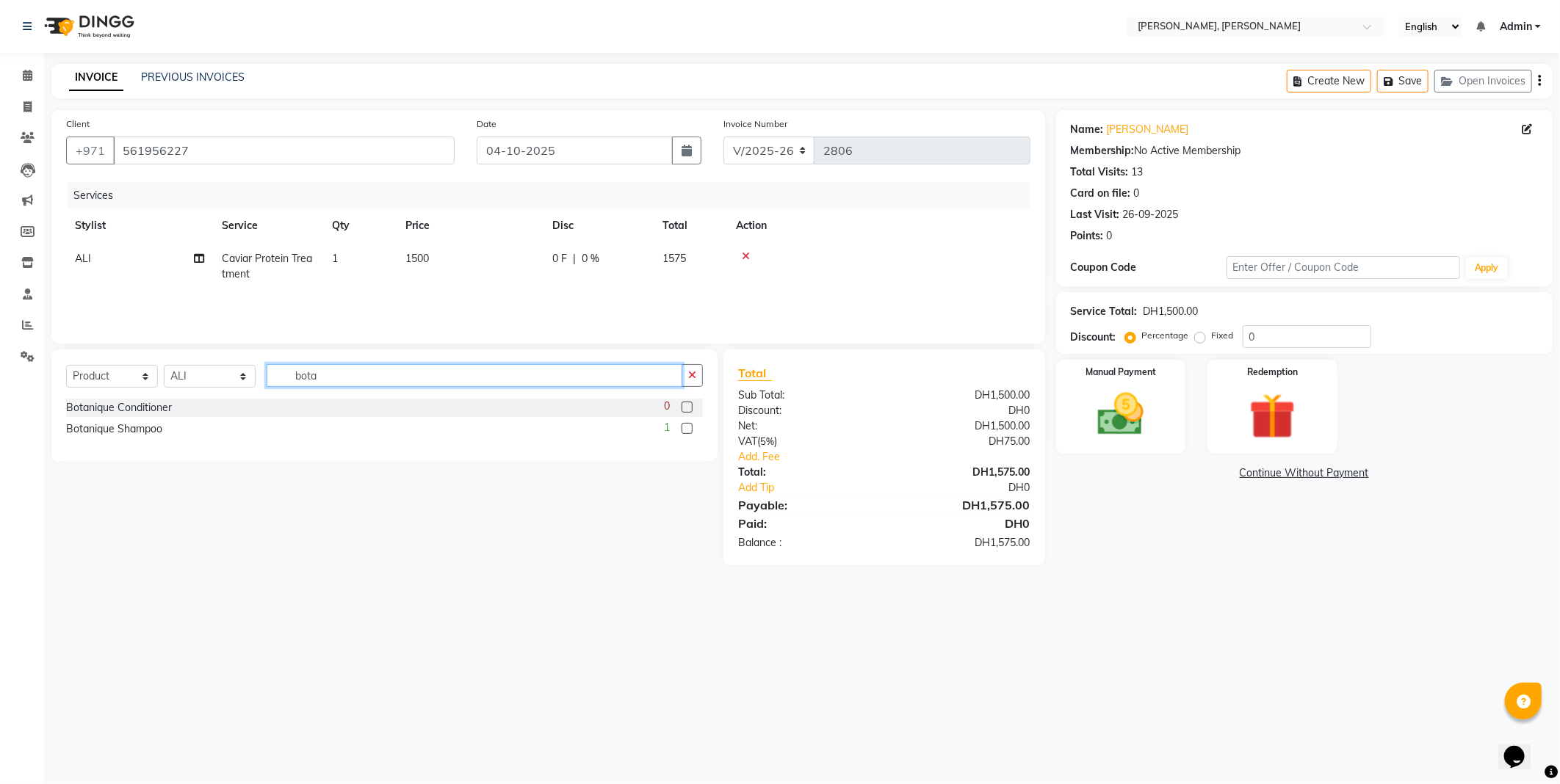
type input "bota"
click at [687, 429] on label at bounding box center [687, 428] width 11 height 11
click at [687, 429] on input "checkbox" at bounding box center [686, 429] width 9 height 9
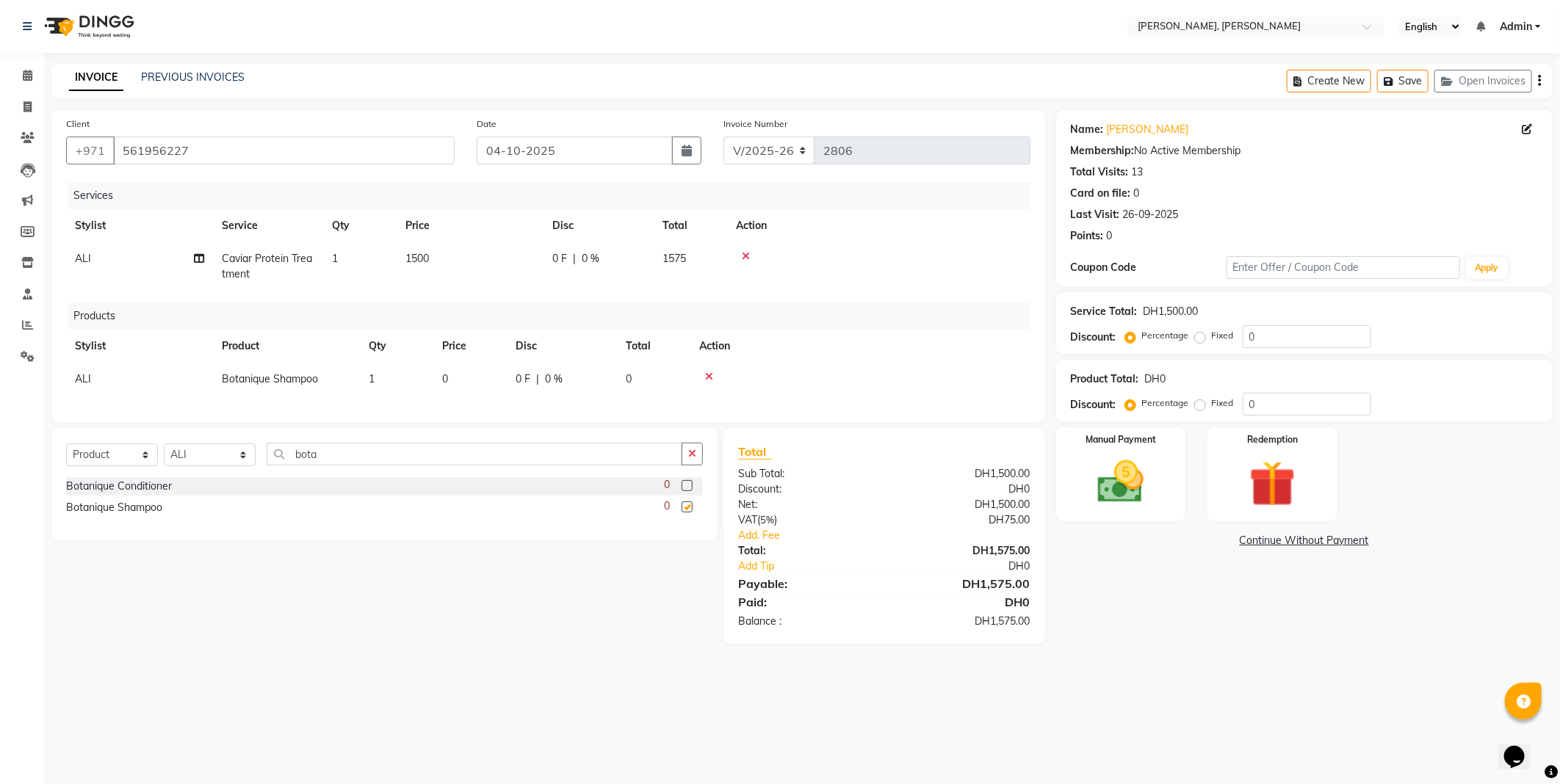
checkbox input "false"
click at [669, 464] on input "bota" at bounding box center [474, 454] width 415 height 23
click at [692, 459] on icon "button" at bounding box center [692, 454] width 8 height 10
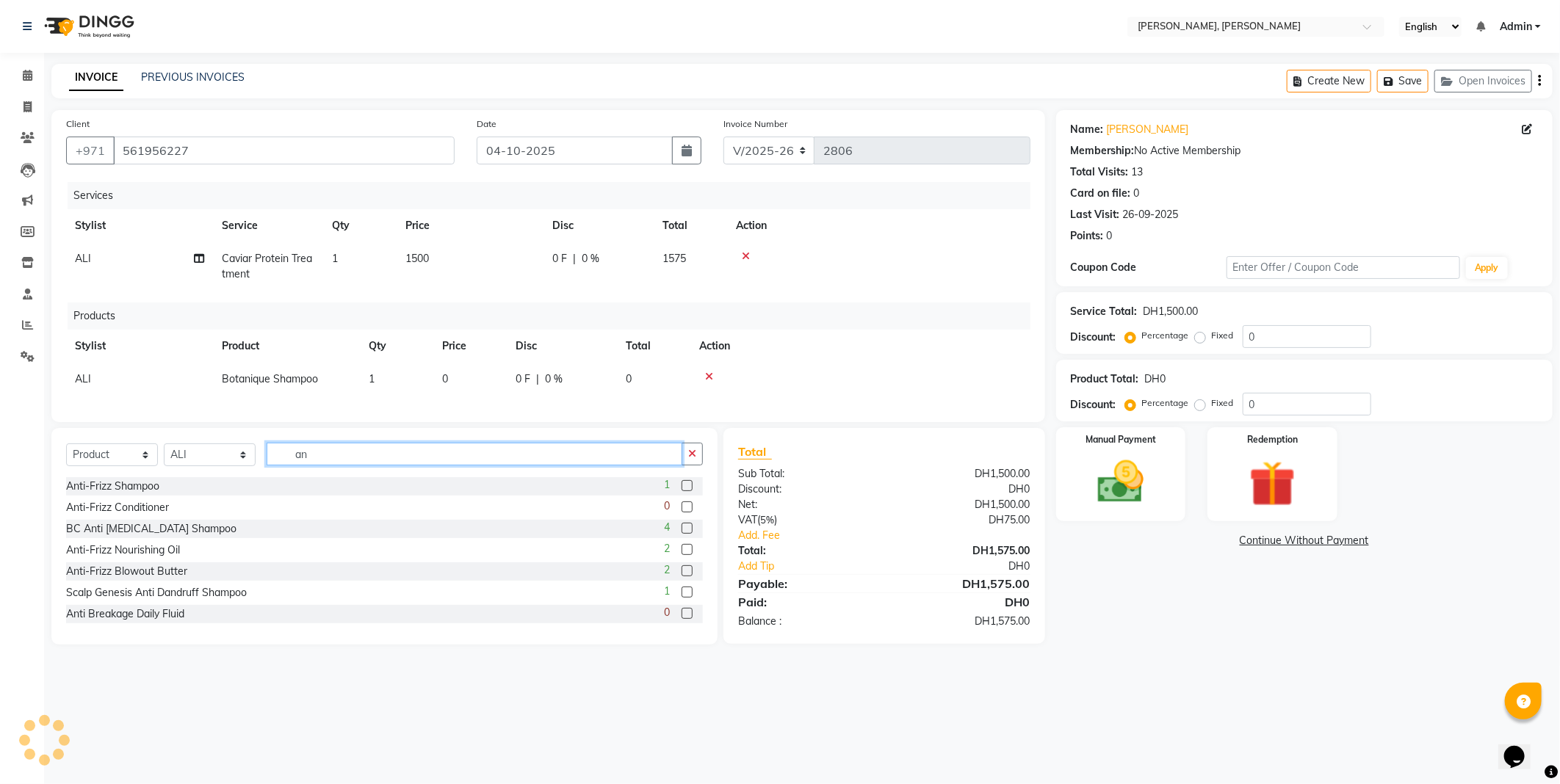
type input "a"
type input "bond repair"
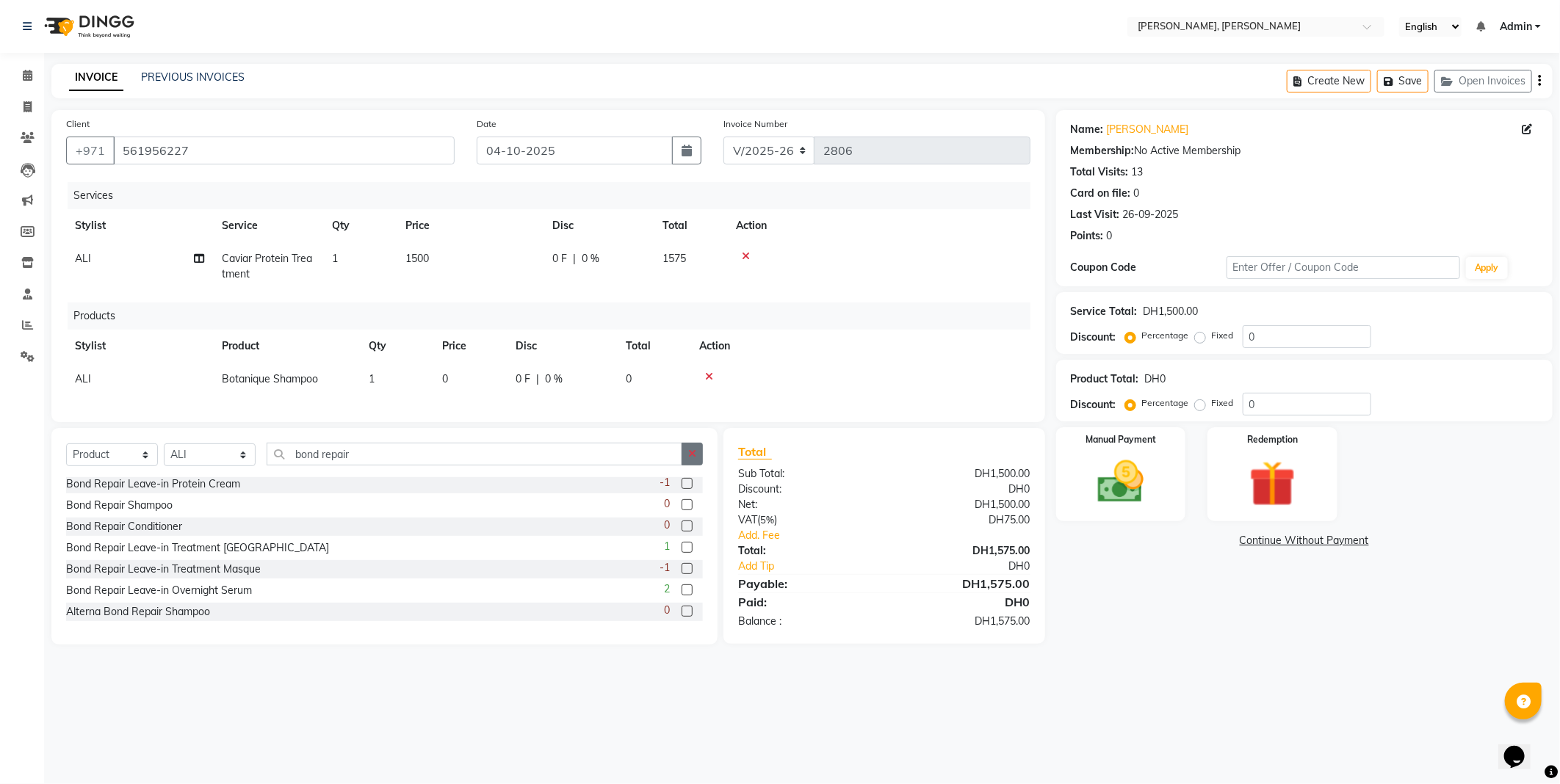
click at [691, 459] on icon "button" at bounding box center [692, 454] width 8 height 10
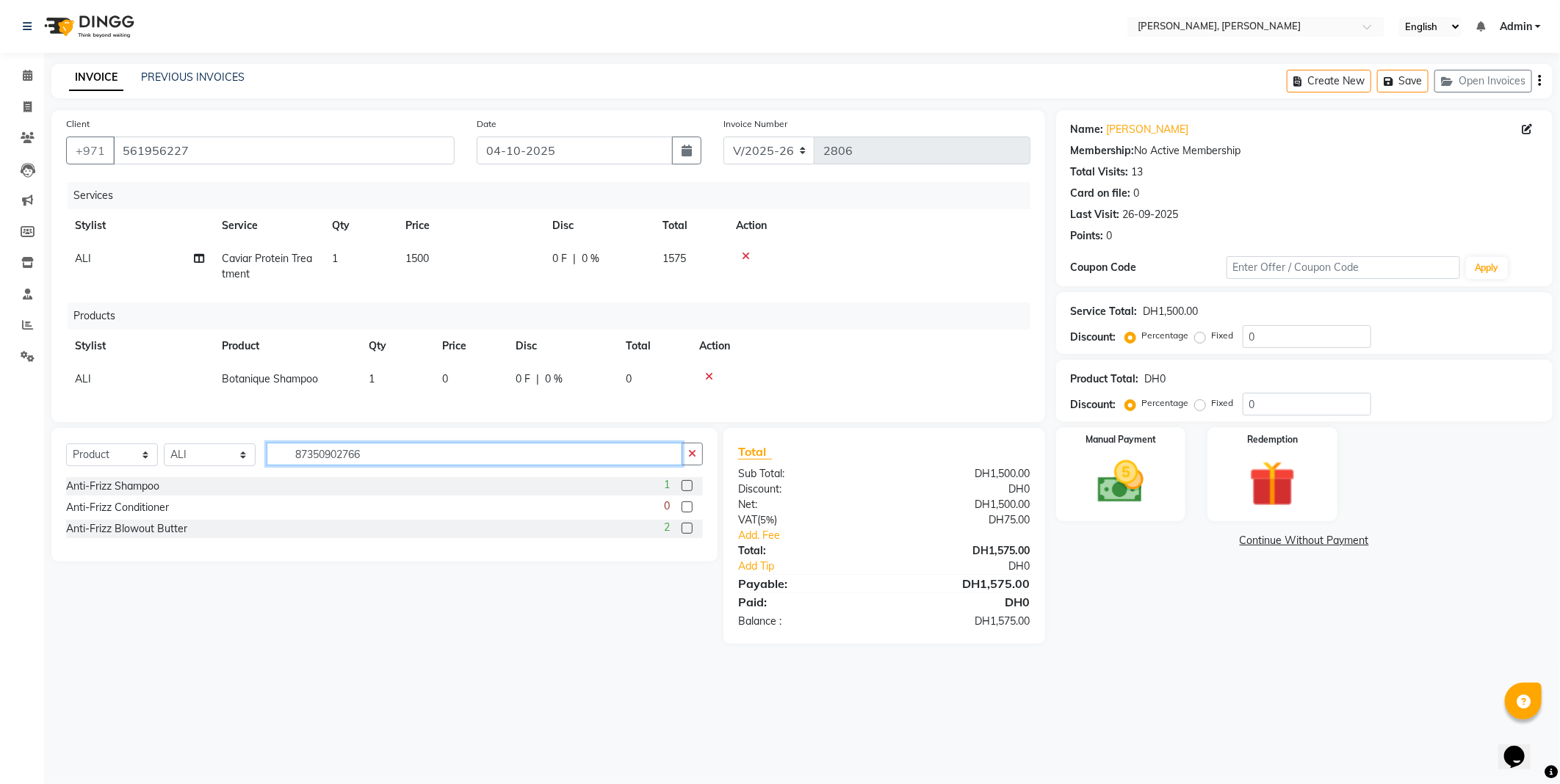
scroll to position [0, 0]
type input "873509027669"
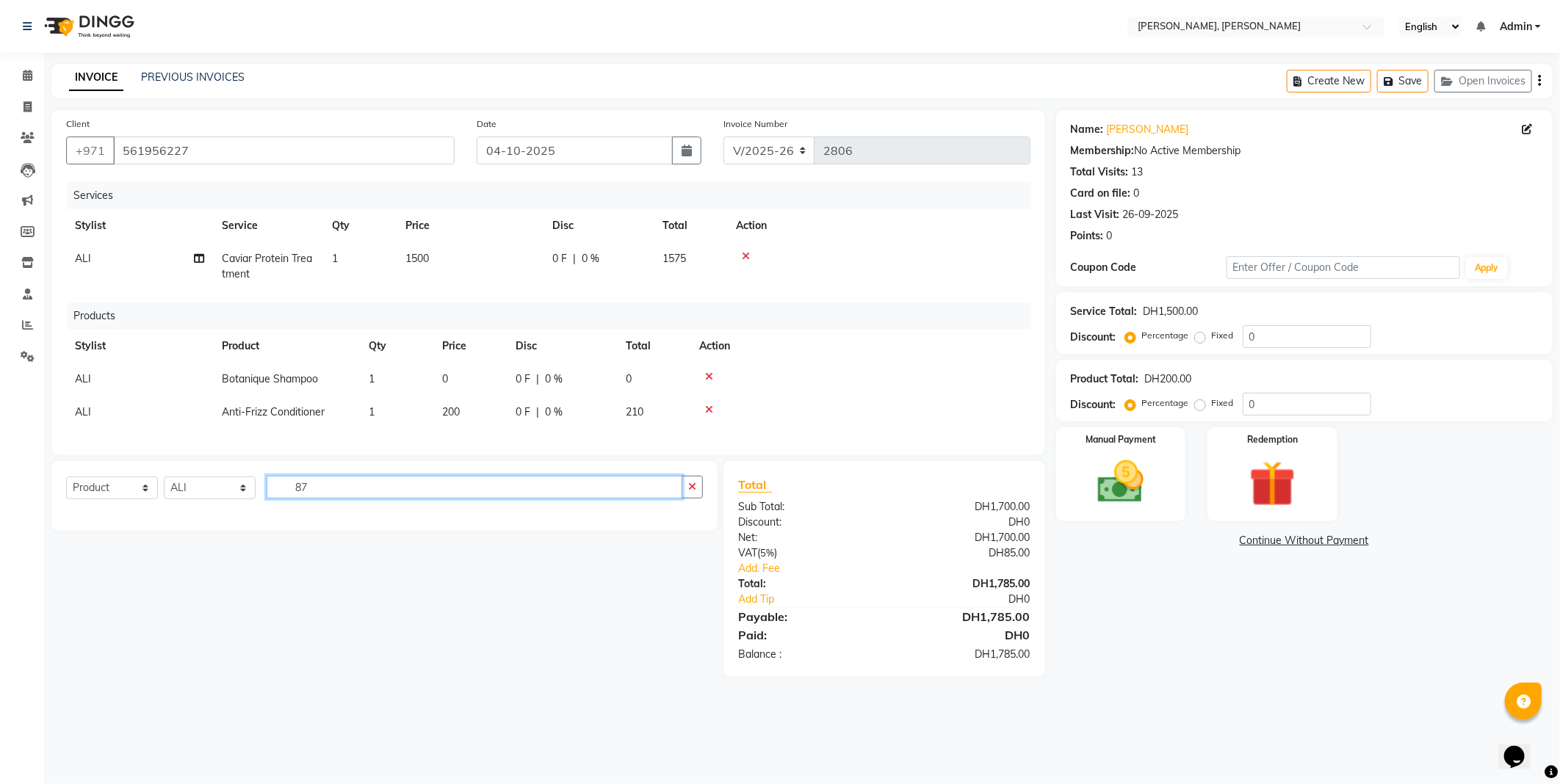
type input "8"
type input "c"
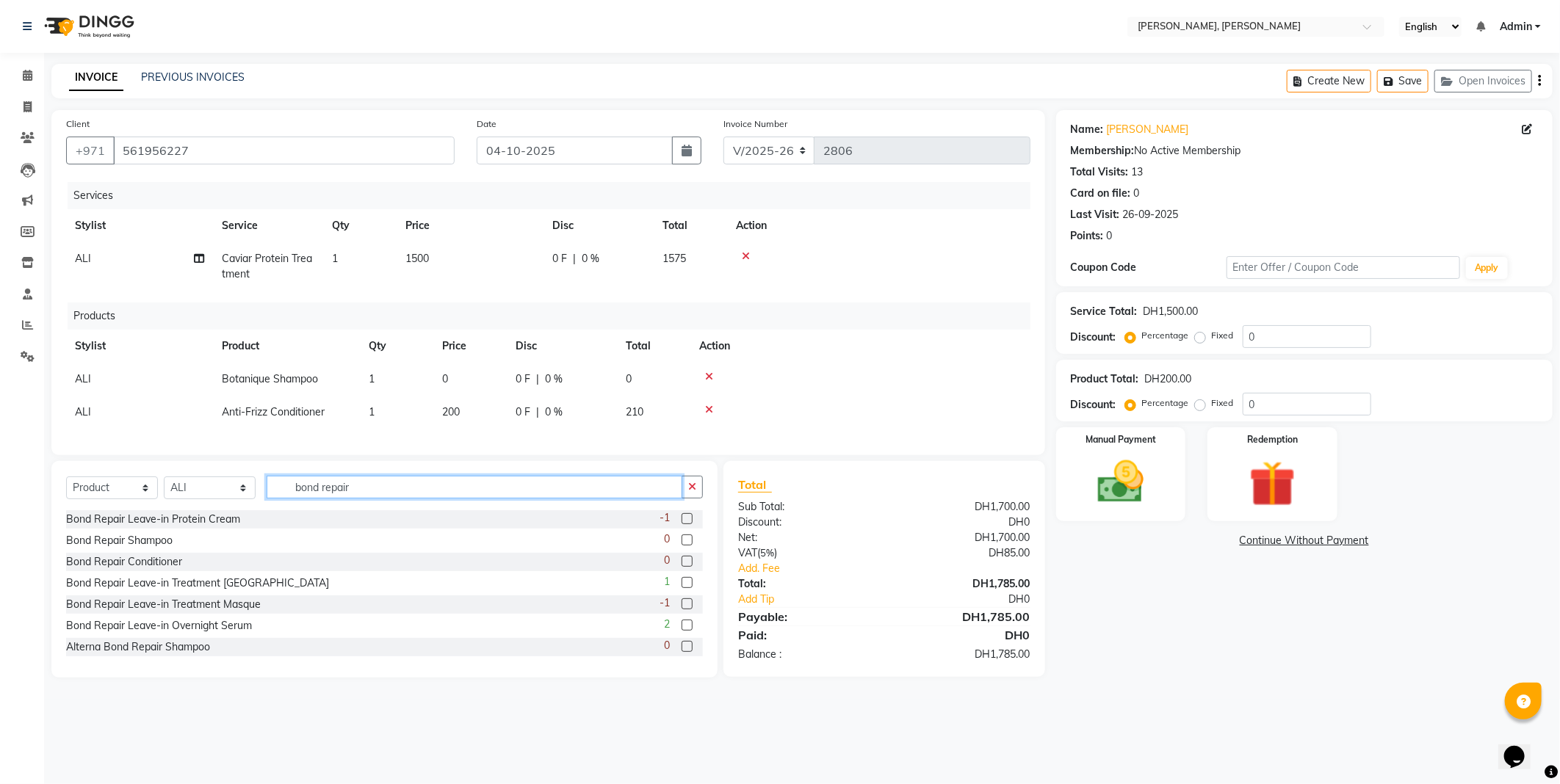
scroll to position [2, 0]
type input "bond repair"
click at [681, 608] on label at bounding box center [687, 602] width 11 height 11
click at [681, 608] on input "checkbox" at bounding box center [686, 602] width 9 height 9
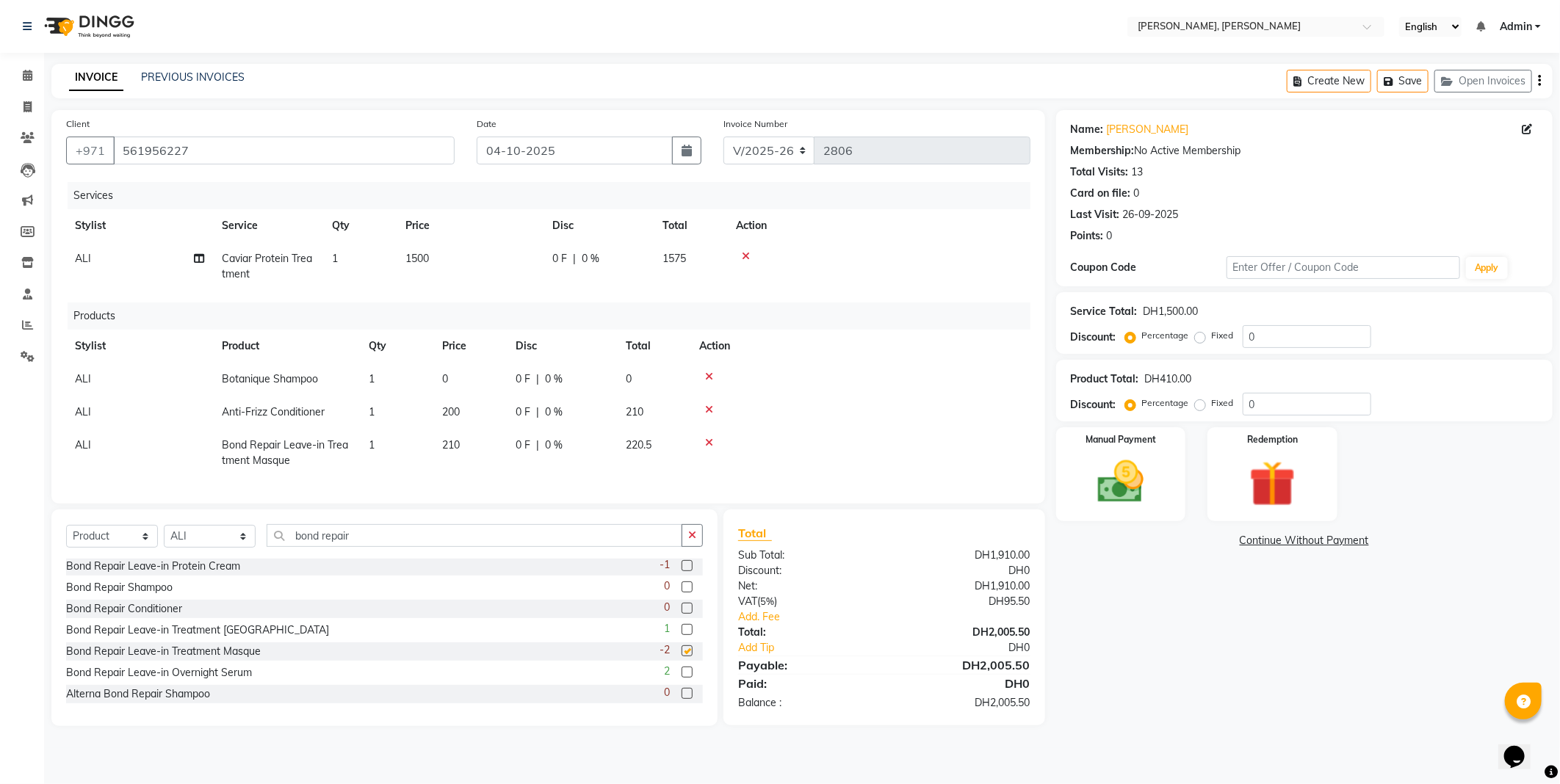
checkbox input "false"
click at [467, 387] on td "0" at bounding box center [470, 379] width 73 height 33
select select "59741"
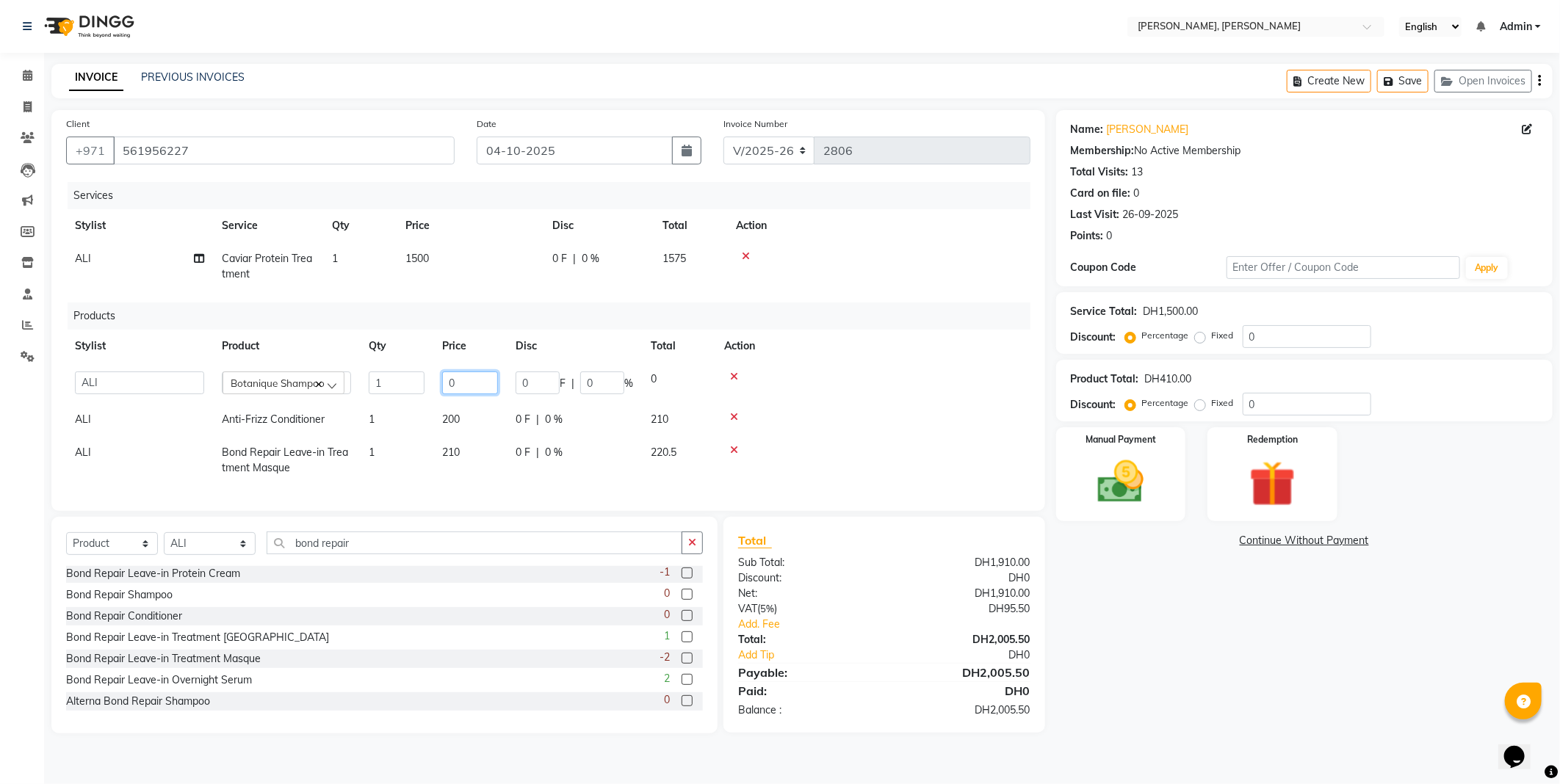
click at [483, 384] on input "0" at bounding box center [470, 382] width 56 height 23
type input "170"
click at [463, 404] on td "200" at bounding box center [470, 420] width 73 height 33
select select "59741"
click at [481, 414] on input "200" at bounding box center [470, 415] width 56 height 23
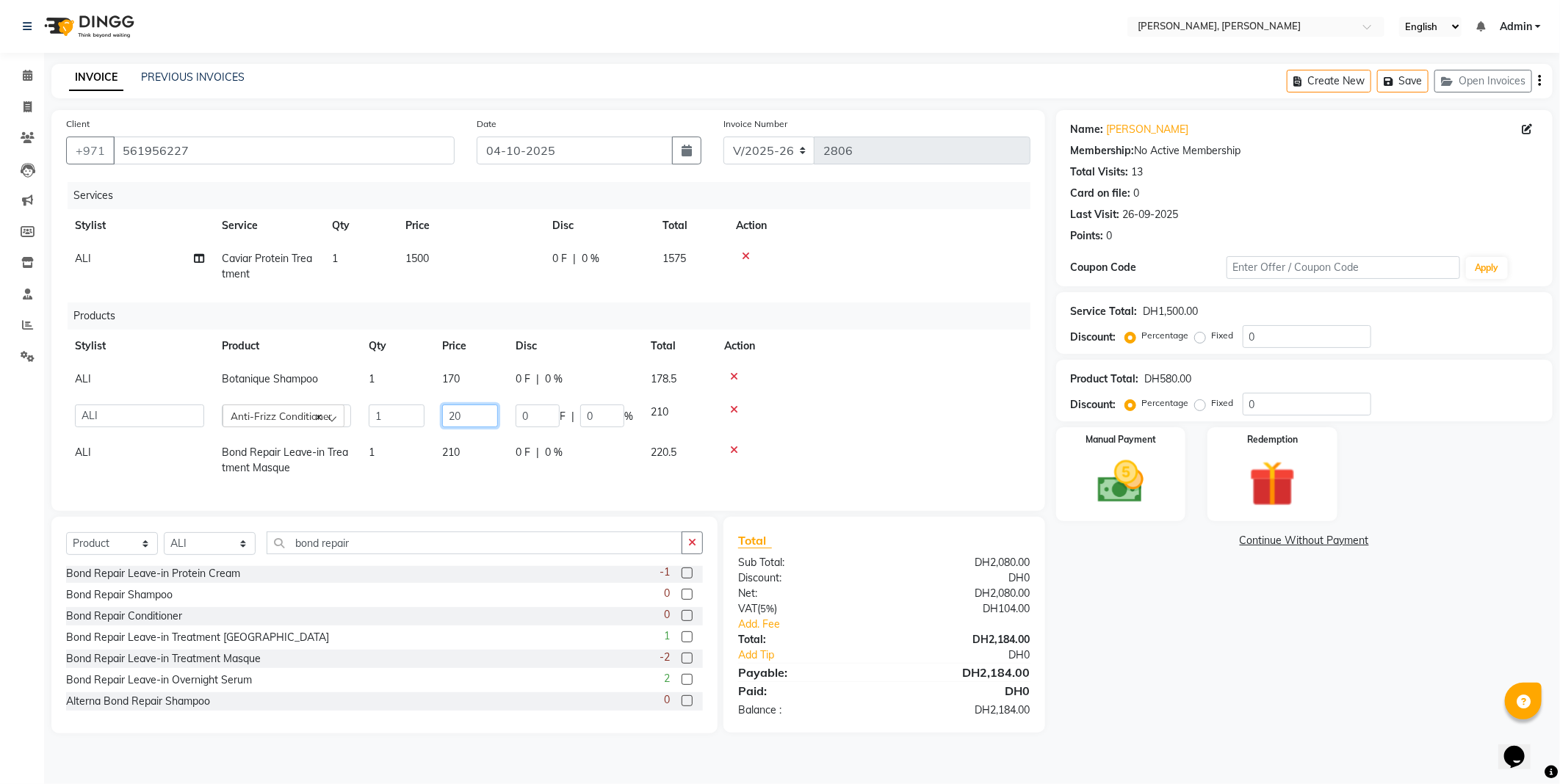
type input "2"
type input "195"
click at [471, 451] on td "210" at bounding box center [470, 460] width 73 height 48
select select "59741"
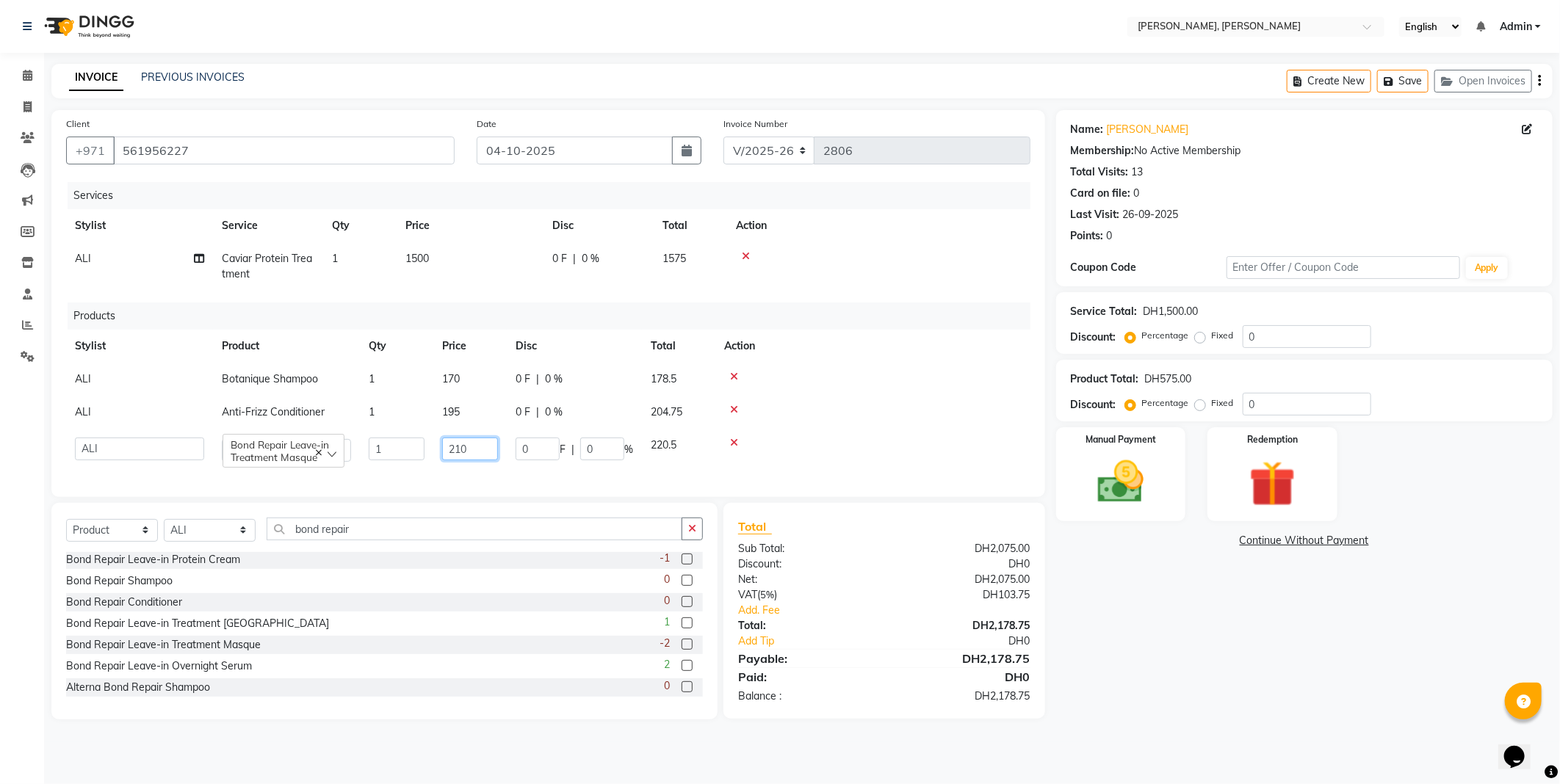
click at [483, 455] on input "210" at bounding box center [470, 448] width 56 height 23
type input "2"
type input "225"
click at [1150, 463] on img at bounding box center [1121, 482] width 78 height 56
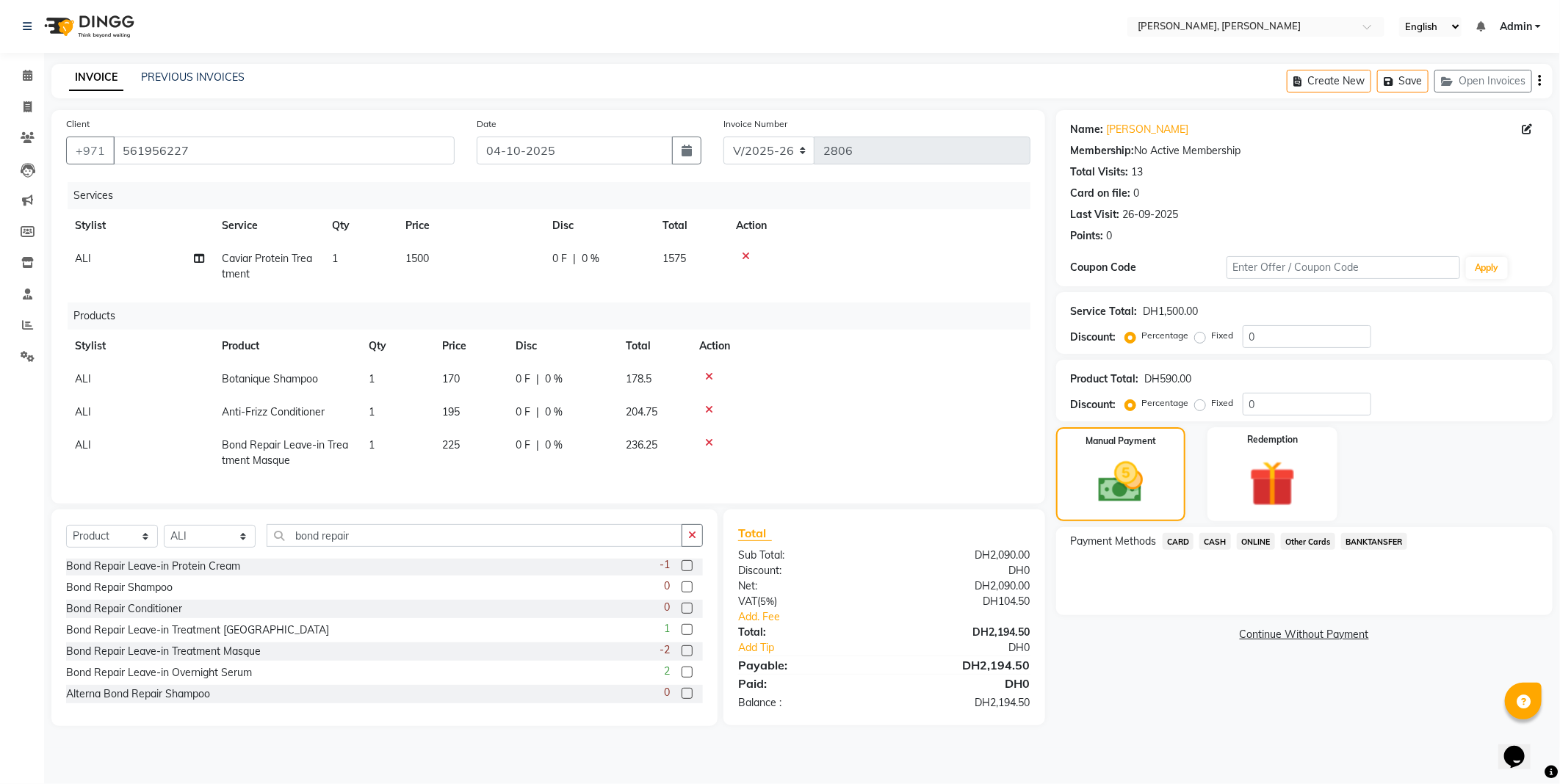
click at [1300, 544] on span "Other Cards" at bounding box center [1308, 542] width 54 height 17
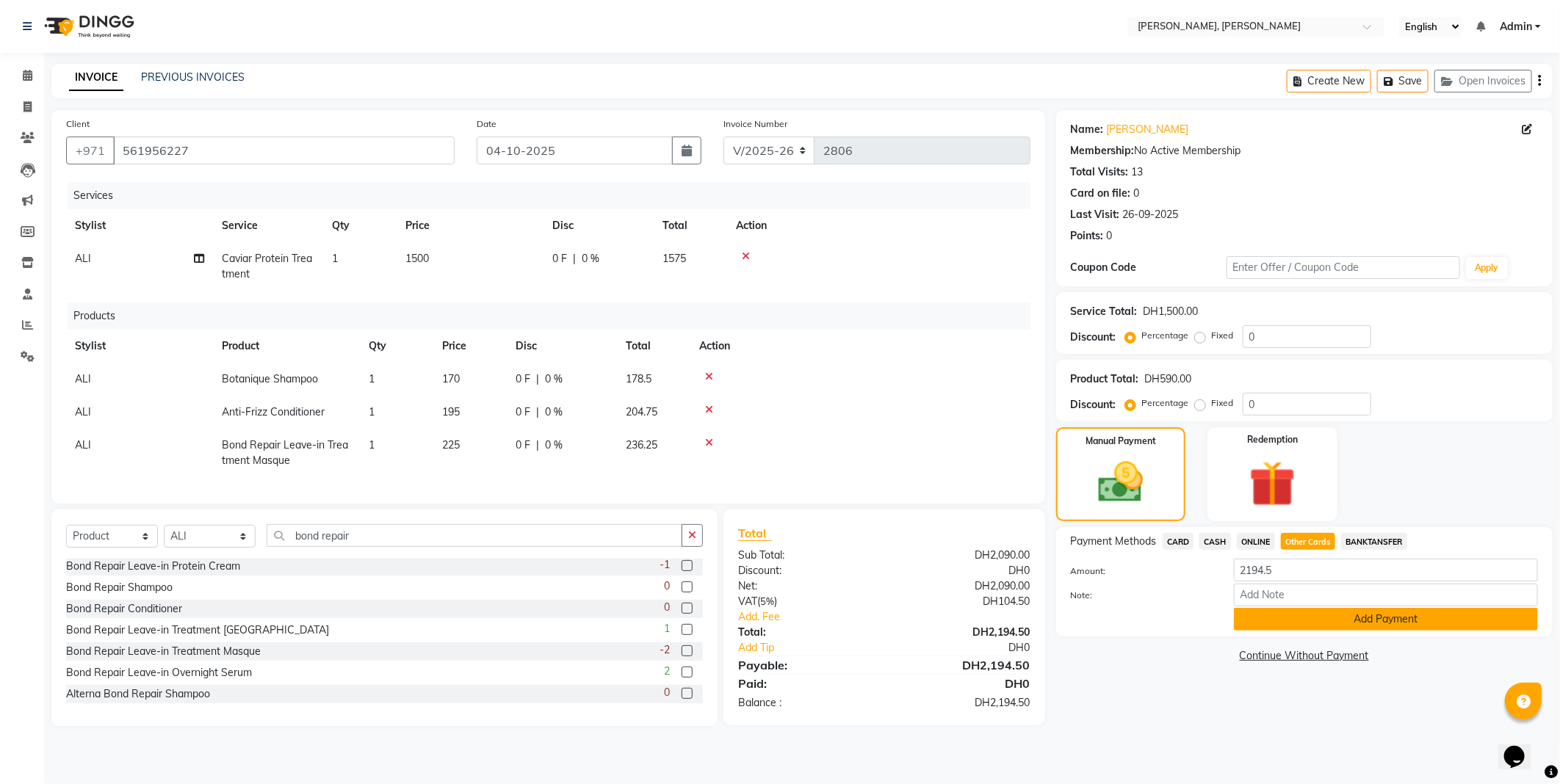
click at [1370, 621] on button "Add Payment" at bounding box center [1386, 619] width 304 height 23
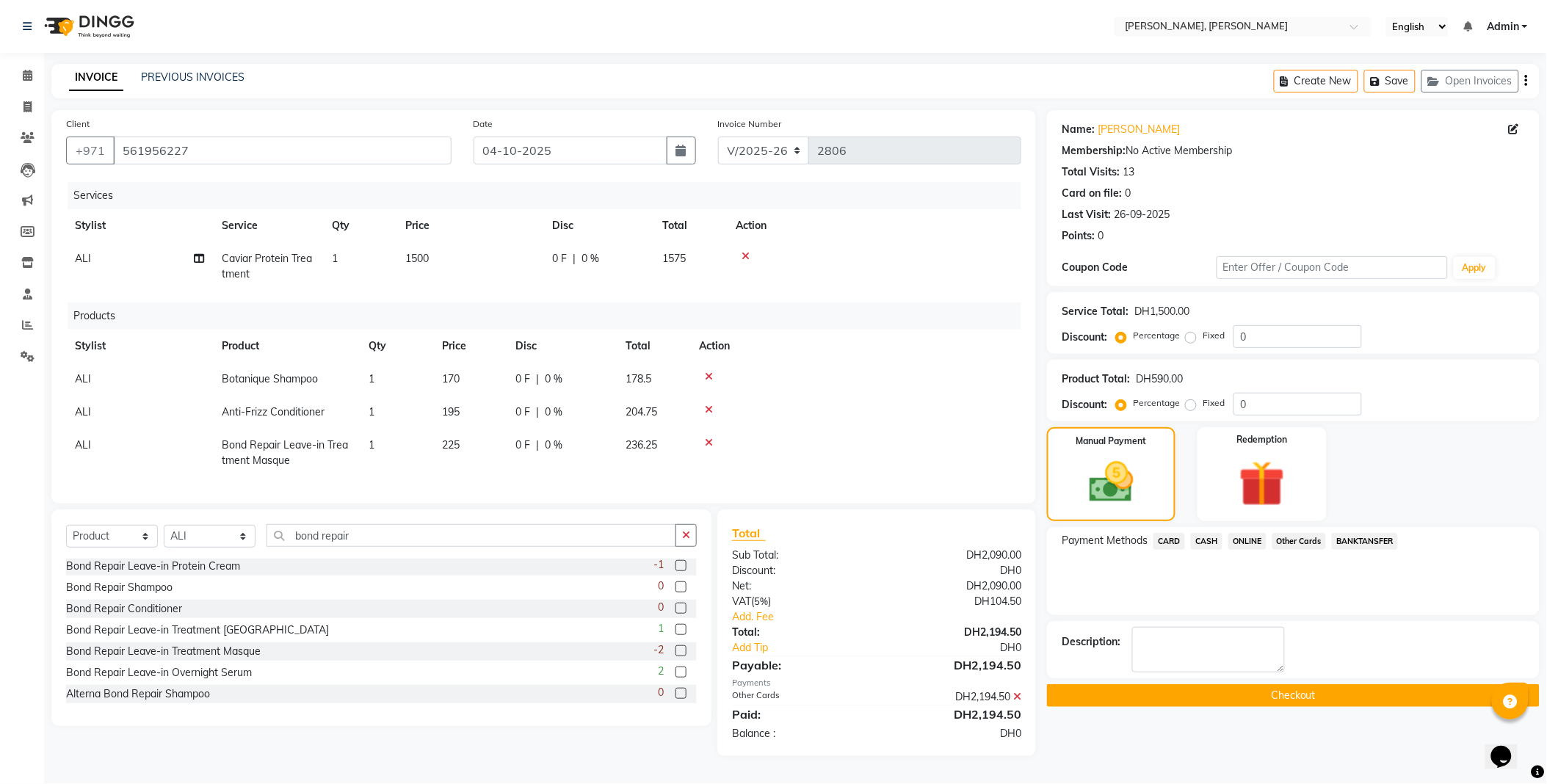
click at [1285, 691] on button "Checkout" at bounding box center [1294, 696] width 493 height 23
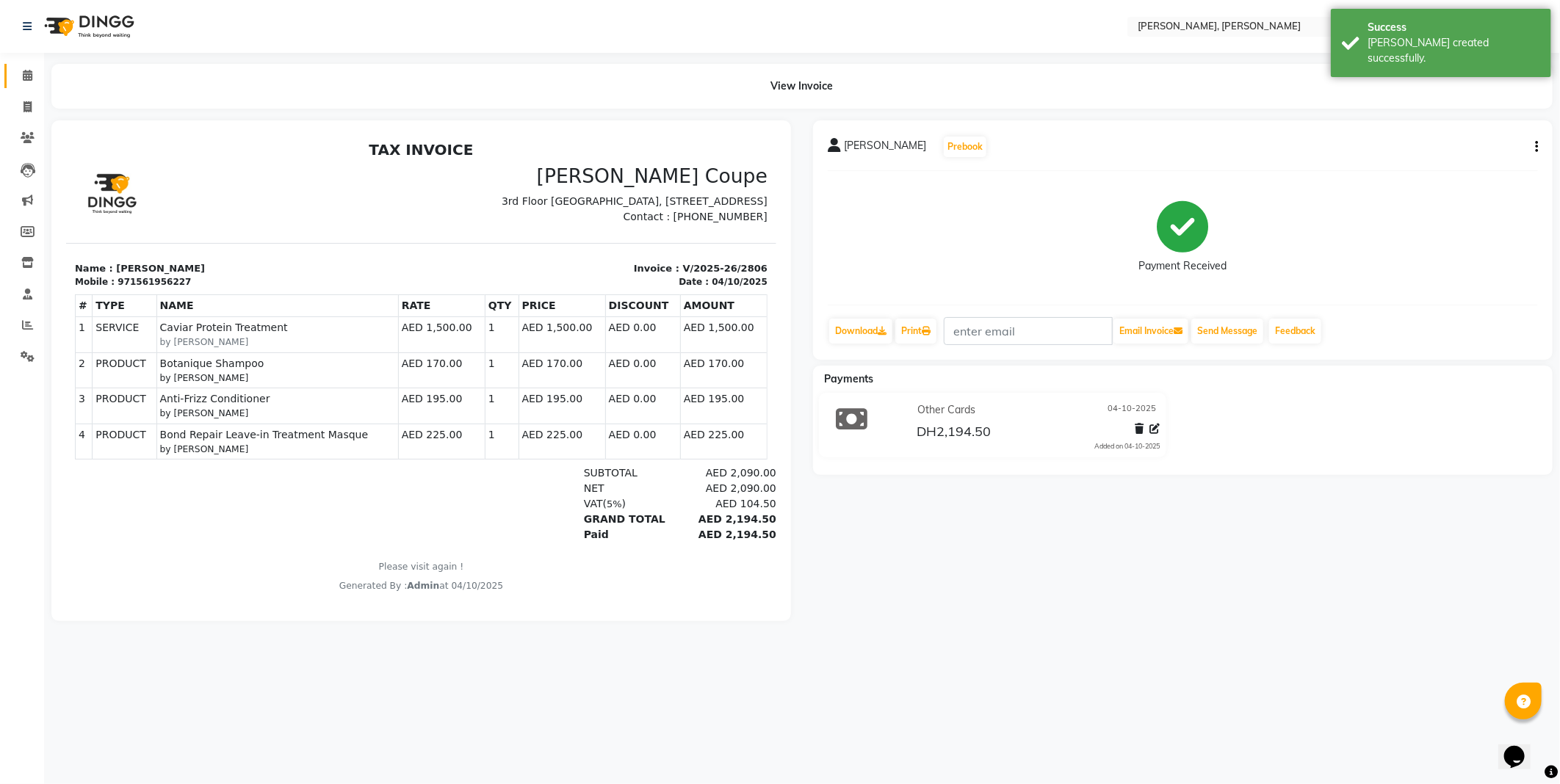
click at [27, 78] on icon at bounding box center [27, 75] width 9 height 11
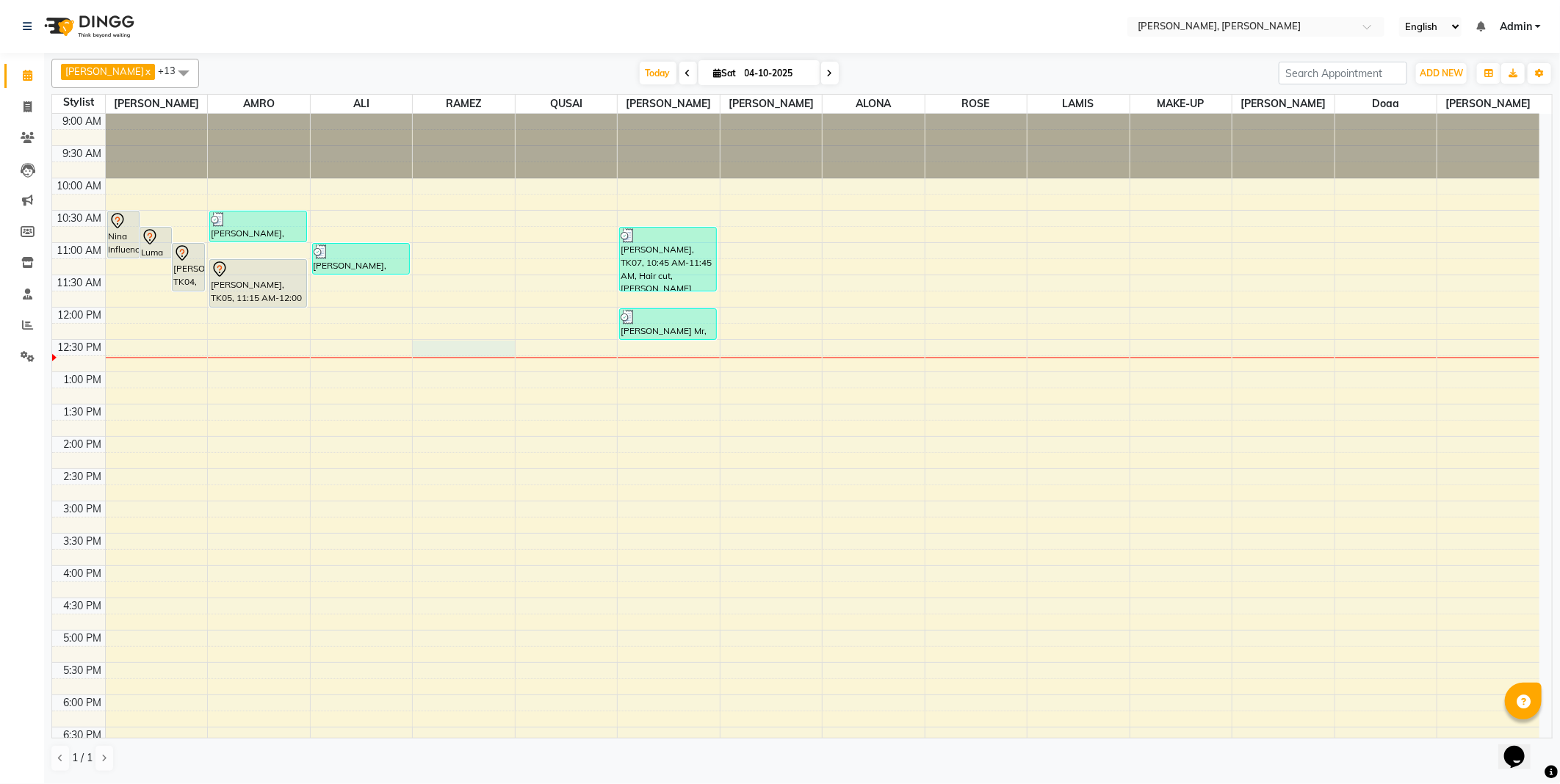
click at [461, 344] on div at bounding box center [464, 348] width 102 height 16
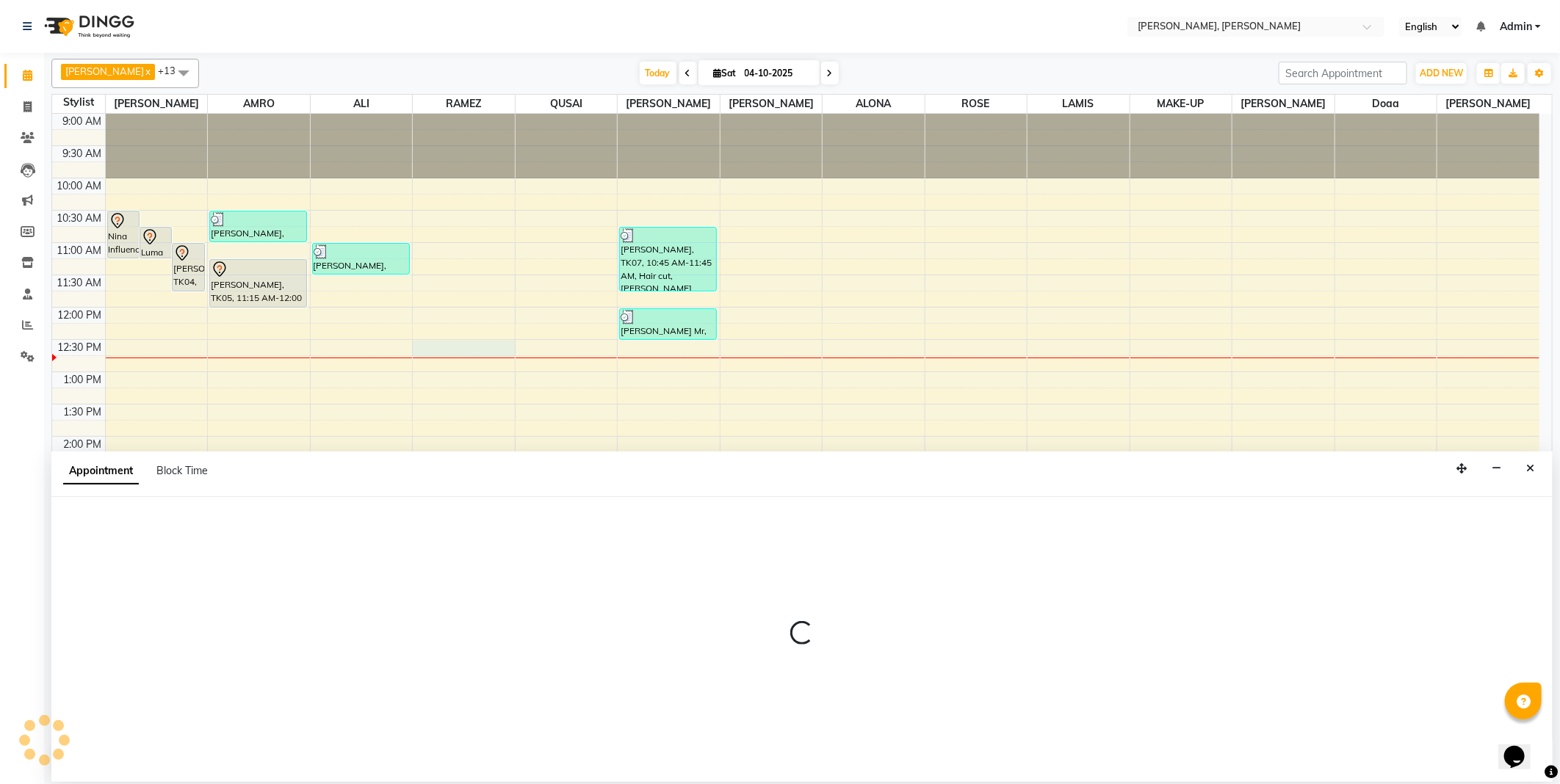
select select "59733"
select select "750"
select select "tentative"
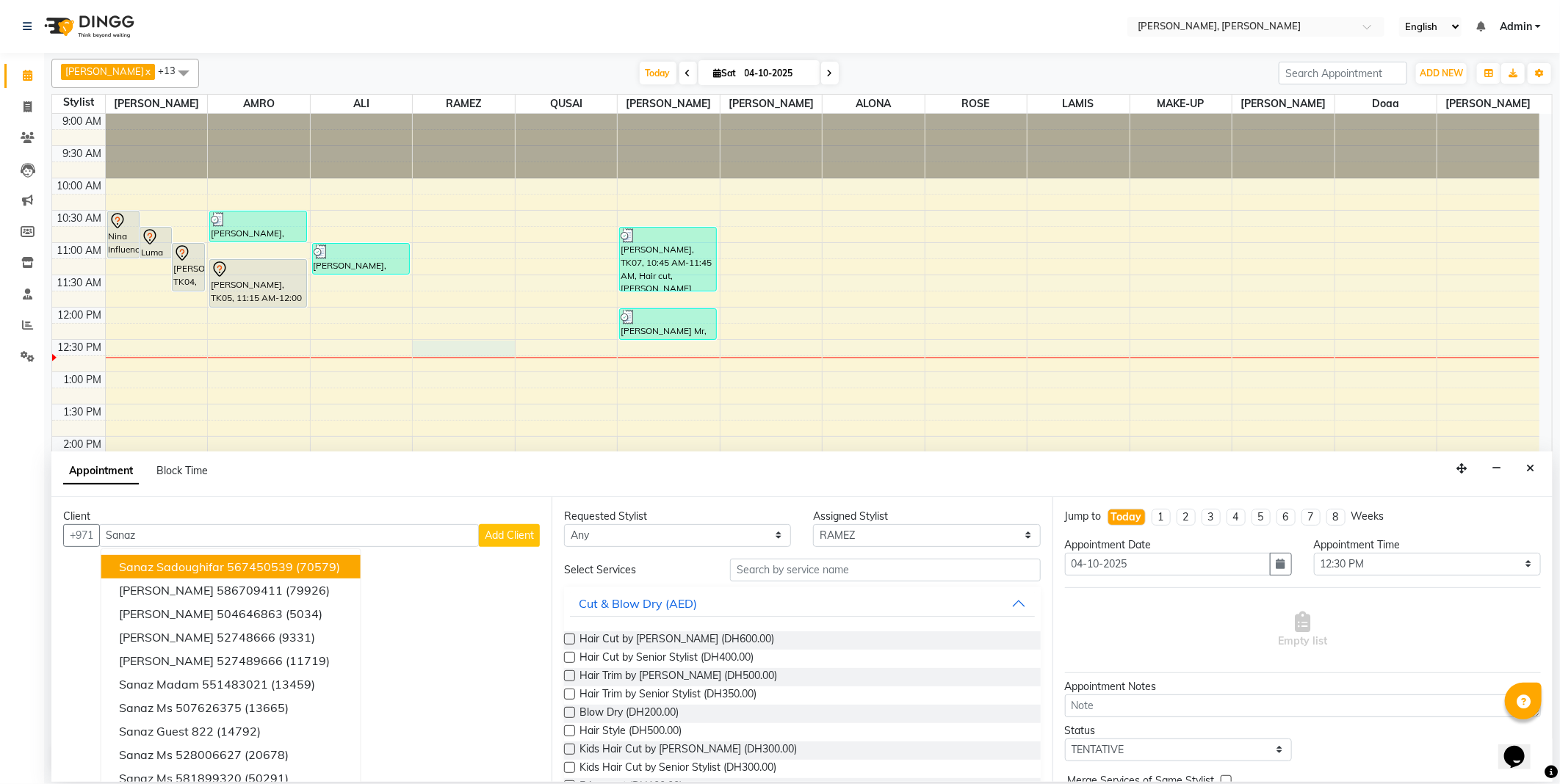
click at [290, 567] on ngb-highlight "567450539" at bounding box center [260, 567] width 66 height 14
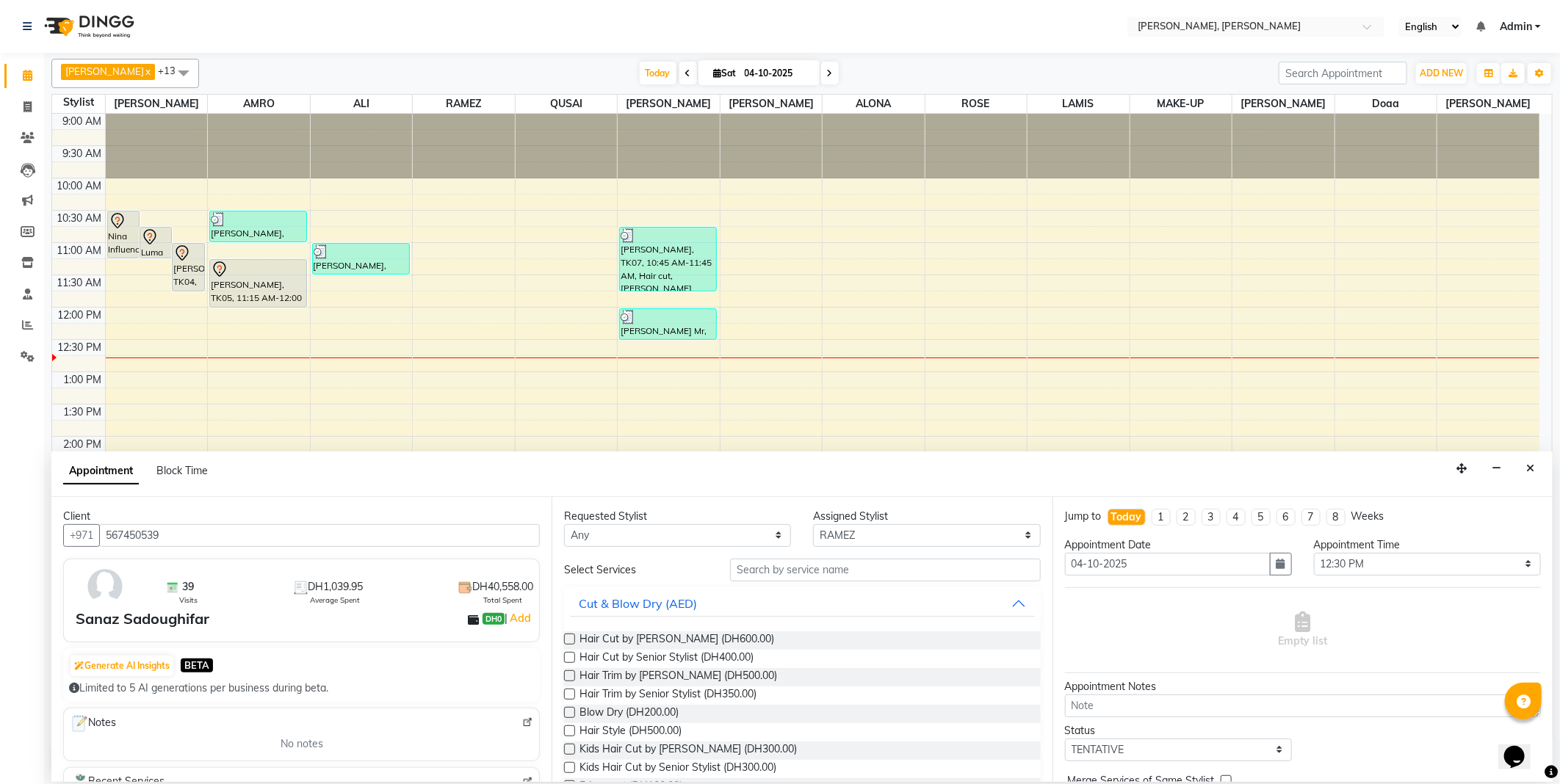
type input "567450539"
click at [641, 529] on select "Any [PERSON_NAME] [PERSON_NAME] ALYA [PERSON_NAME] AMRO [PERSON_NAME] [PERSON_N…" at bounding box center [677, 535] width 227 height 23
select select "59733"
click at [564, 524] on select "Any [PERSON_NAME] [PERSON_NAME] ALYA [PERSON_NAME] AMRO [PERSON_NAME] [PERSON_N…" at bounding box center [677, 535] width 227 height 23
click at [567, 707] on label at bounding box center [569, 712] width 11 height 11
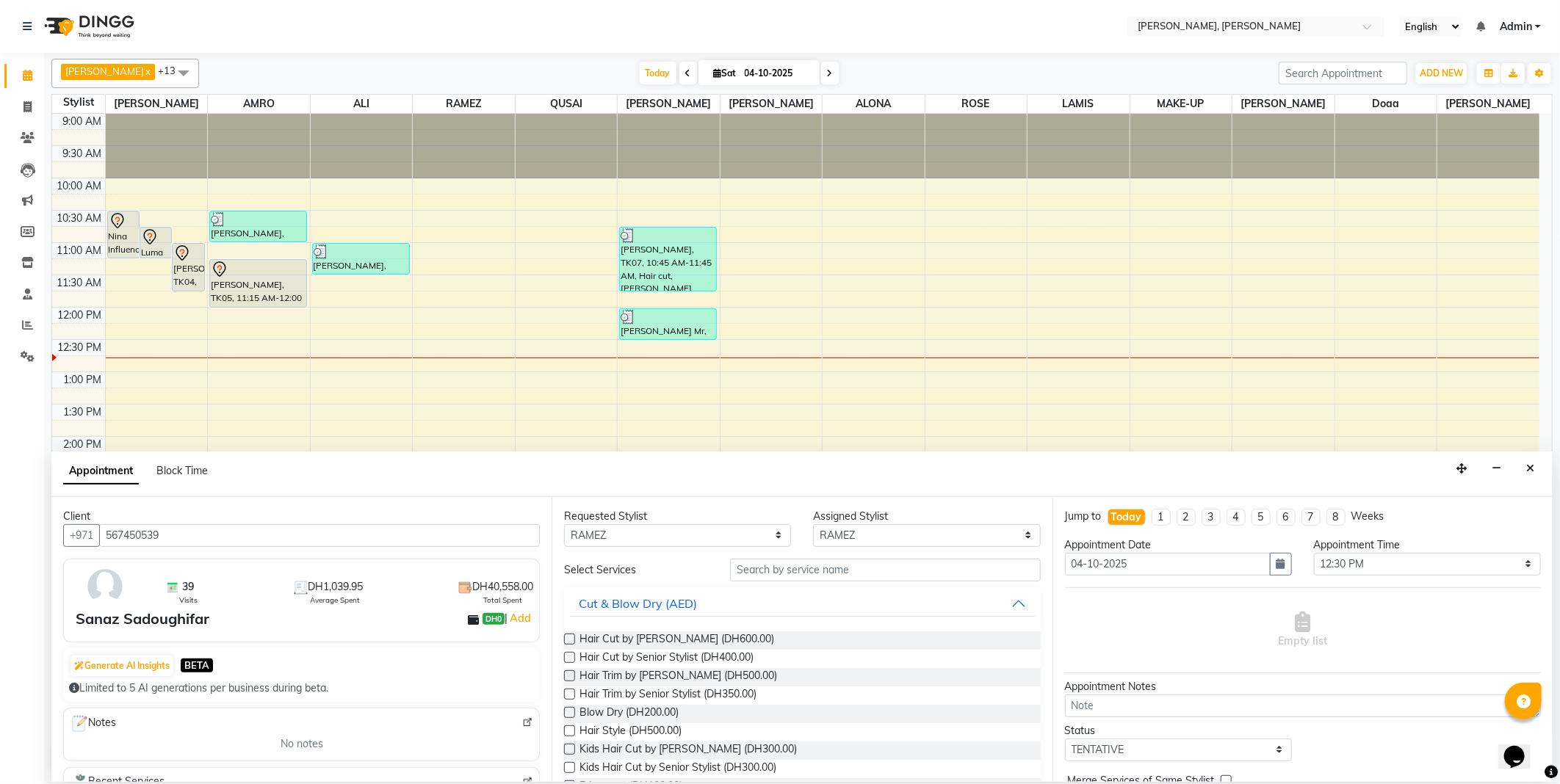
click at [567, 709] on input "checkbox" at bounding box center [568, 713] width 9 height 9
checkbox input "false"
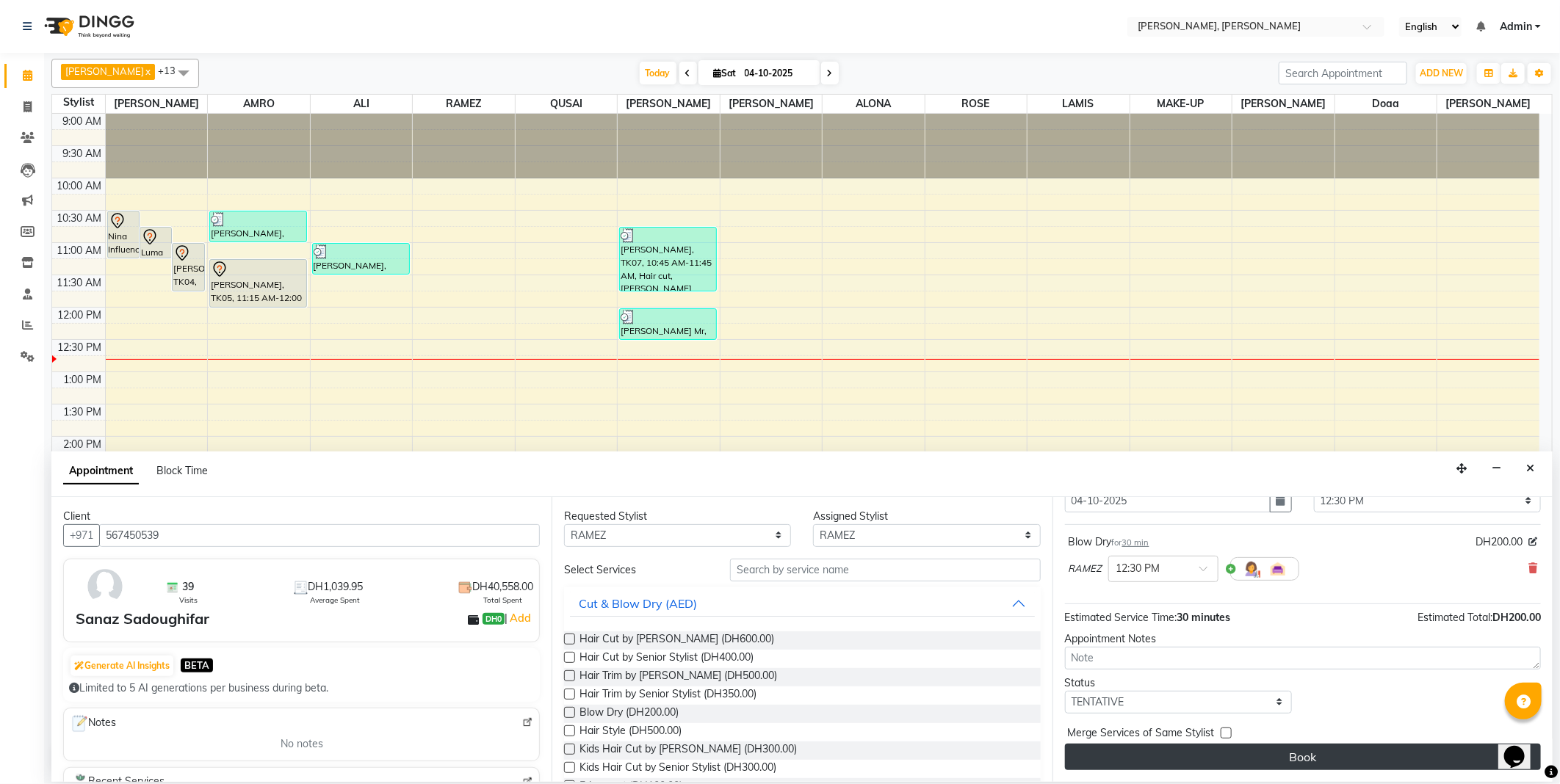
click at [1351, 760] on button "Book" at bounding box center [1303, 757] width 476 height 26
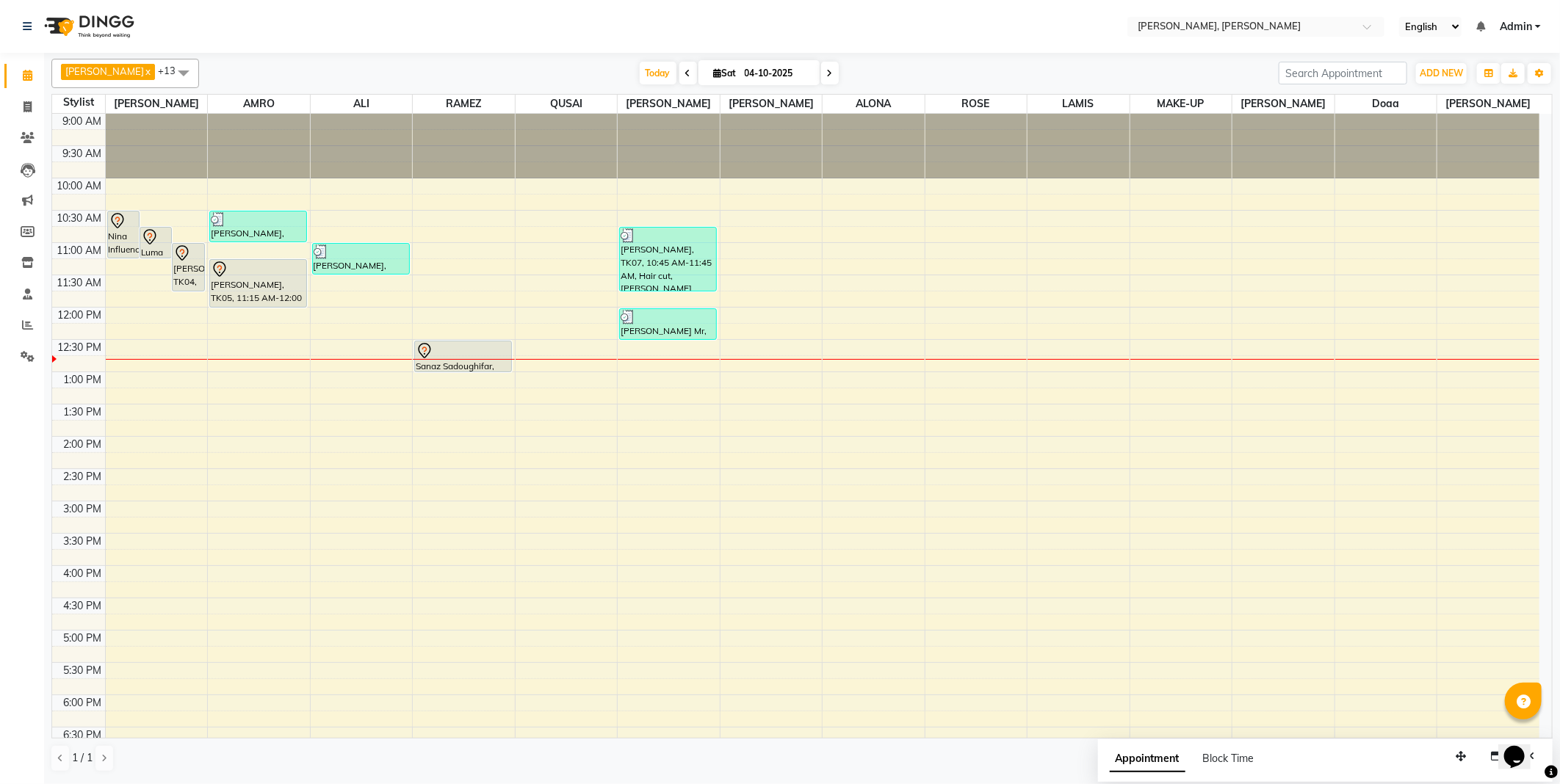
select select "59729"
select select "720"
select select "tentative"
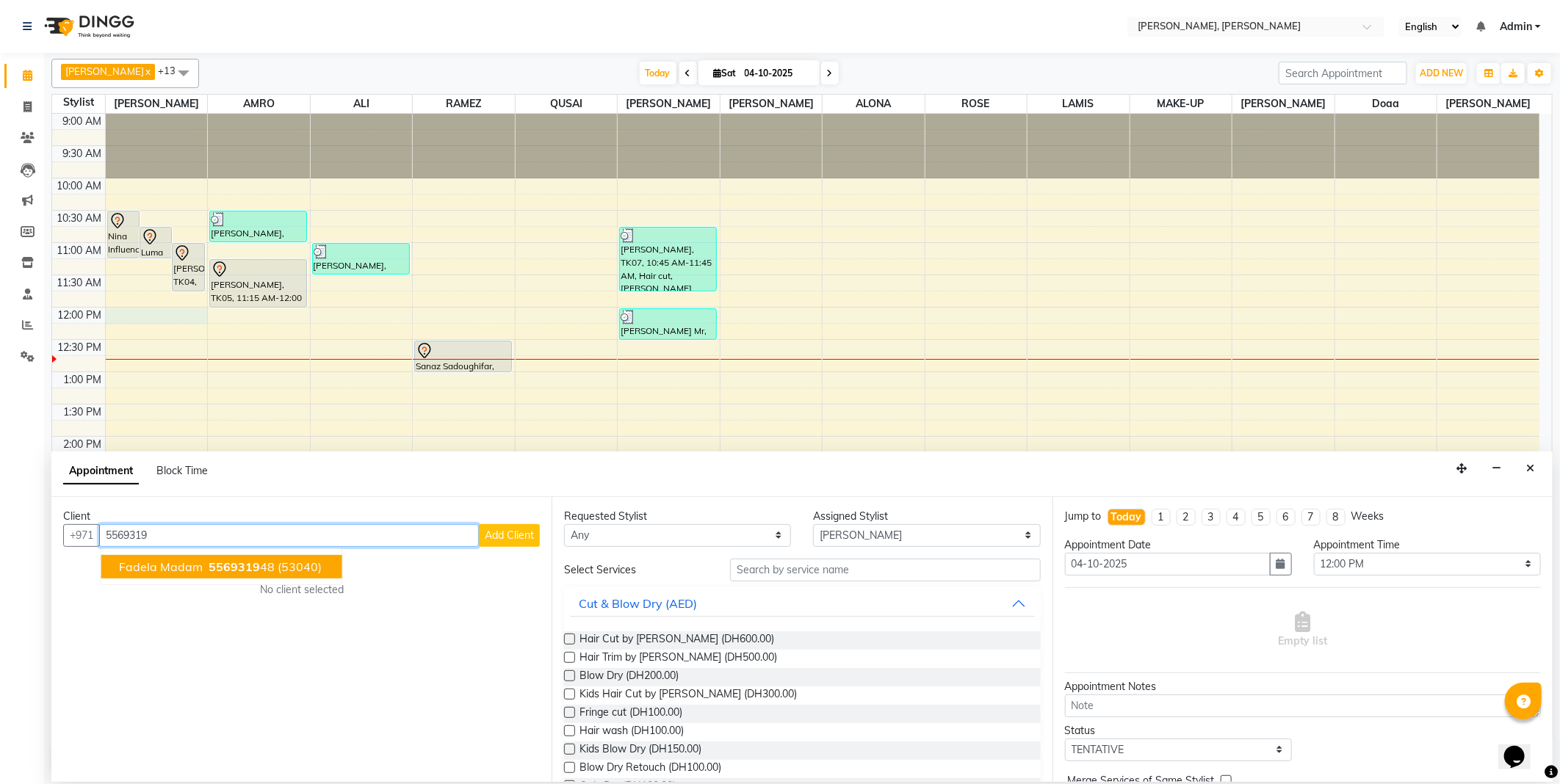
click at [257, 563] on ngb-highlight "5569319 48" at bounding box center [240, 567] width 69 height 14
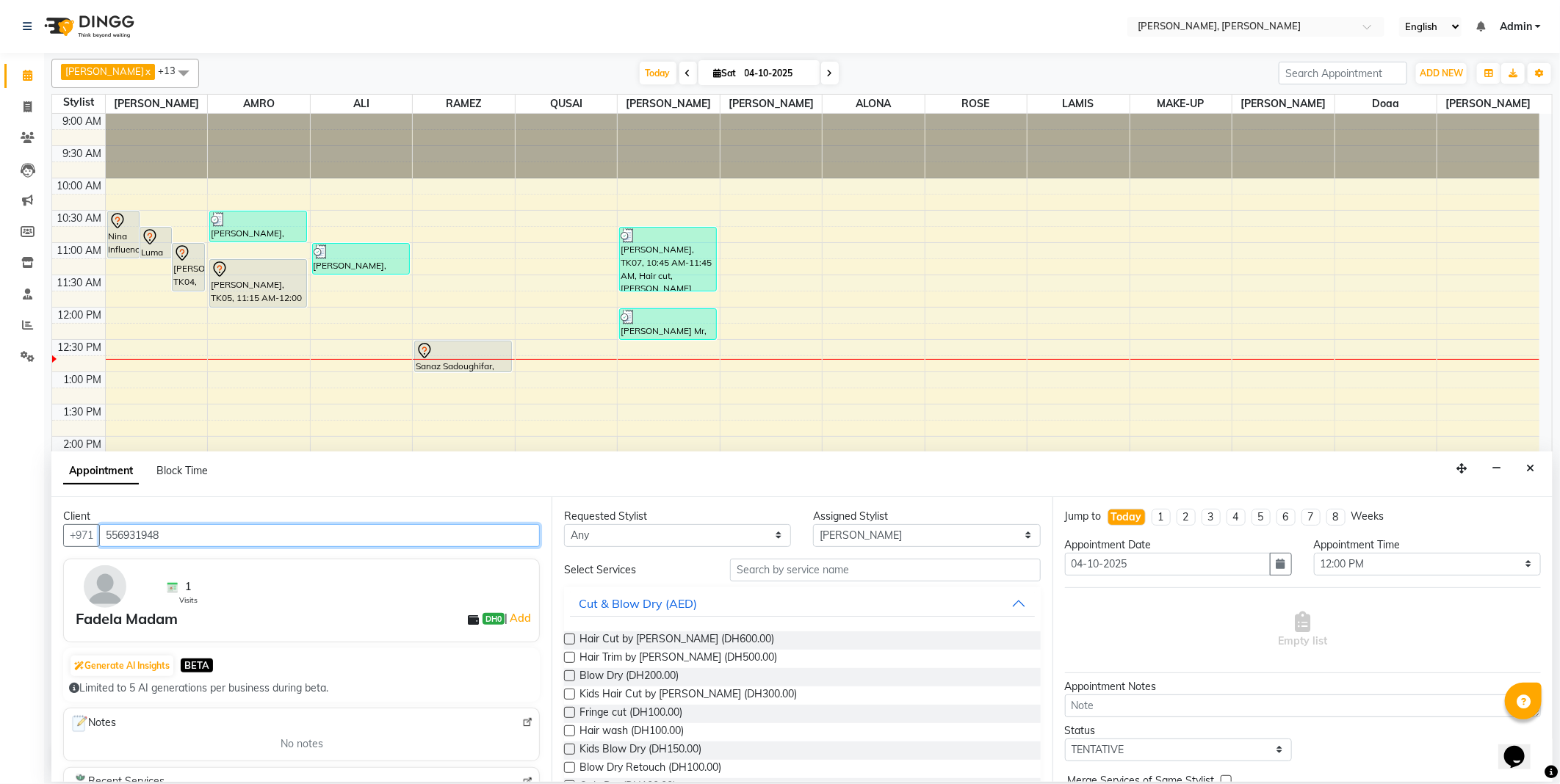
type input "556931948"
click at [759, 571] on input "text" at bounding box center [885, 570] width 310 height 23
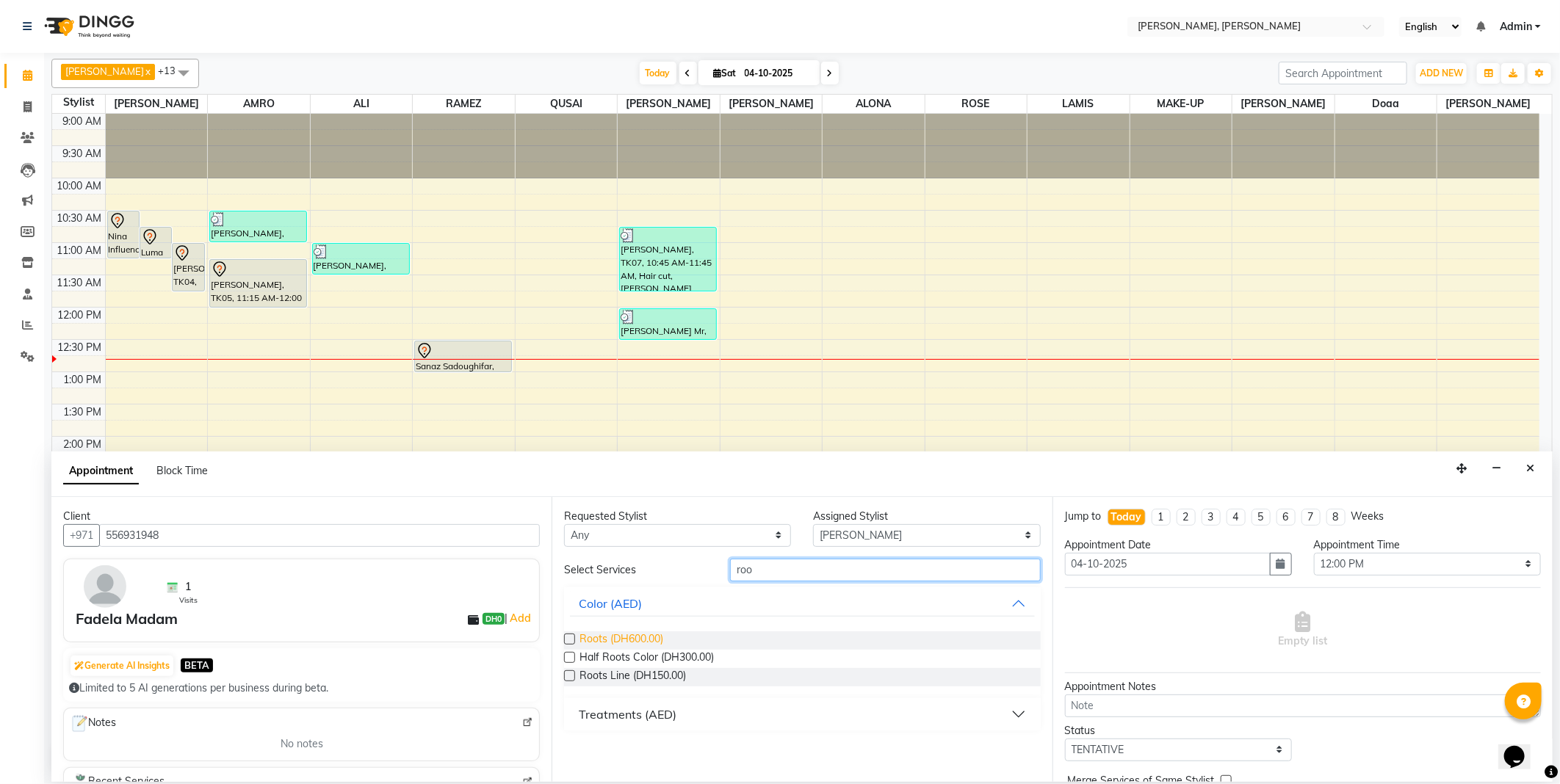
type input "roo"
click at [614, 634] on span "Roots (DH600.00)" at bounding box center [621, 640] width 84 height 19
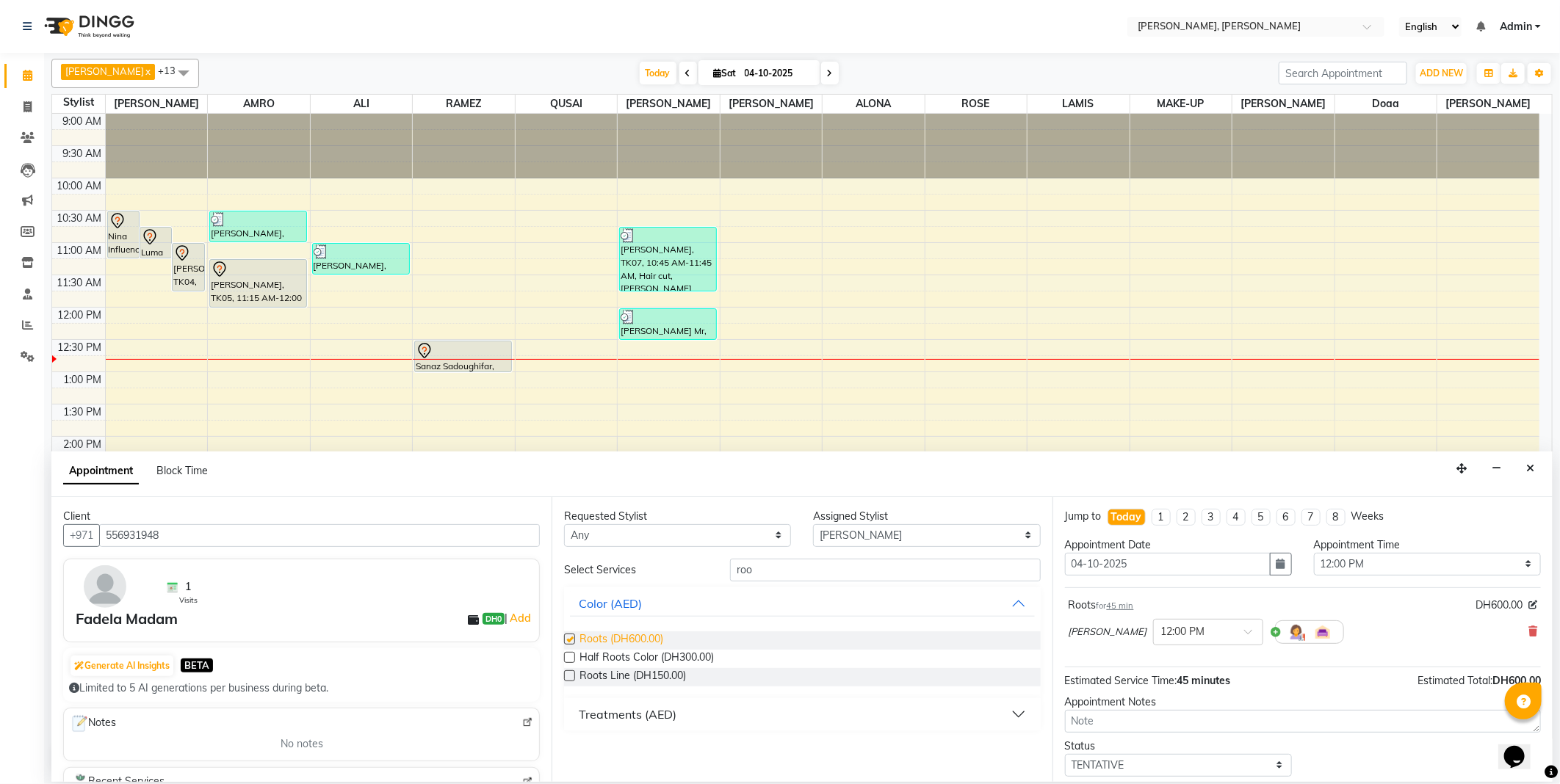
checkbox input "false"
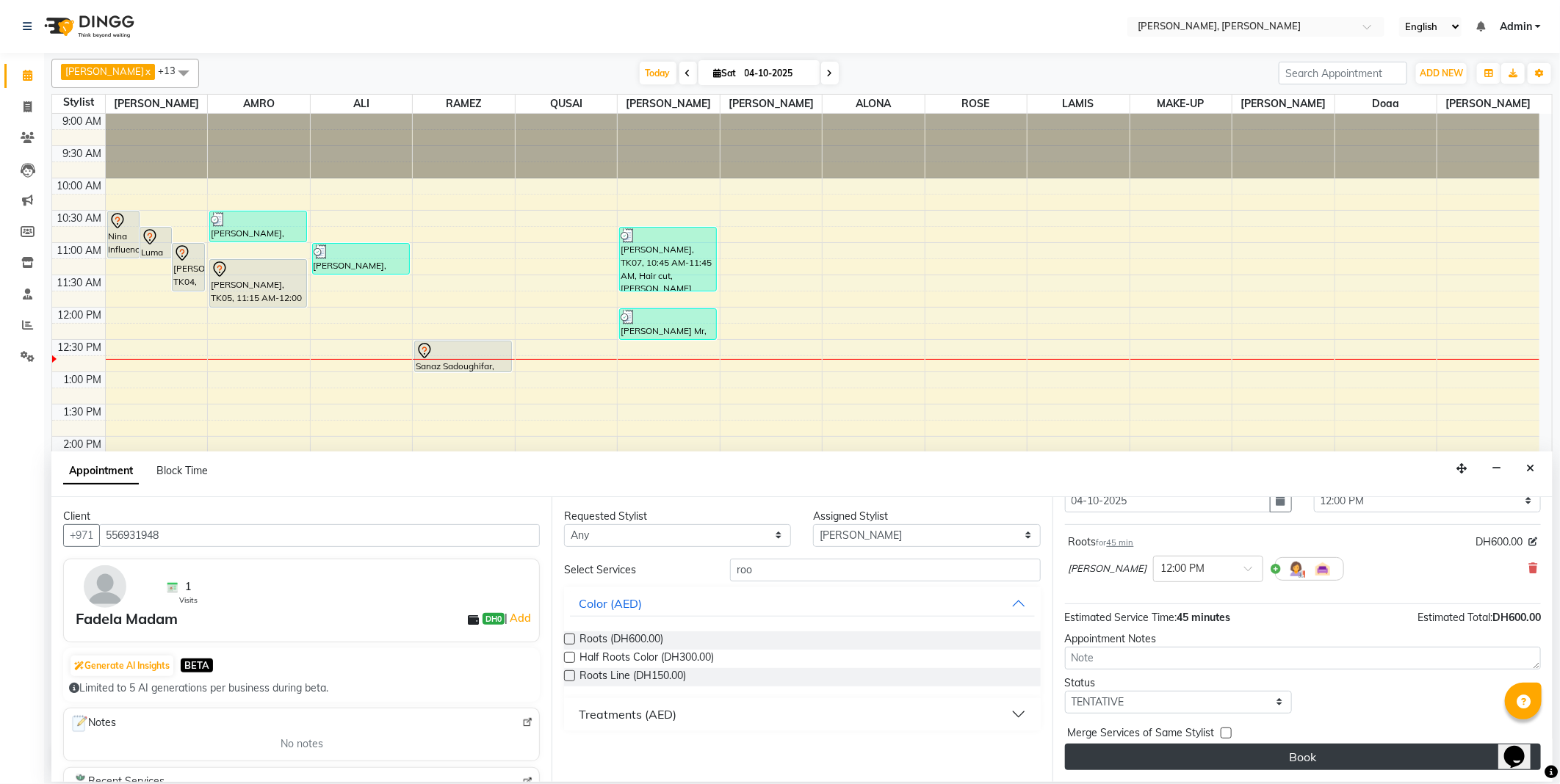
click at [1319, 759] on button "Book" at bounding box center [1303, 757] width 476 height 26
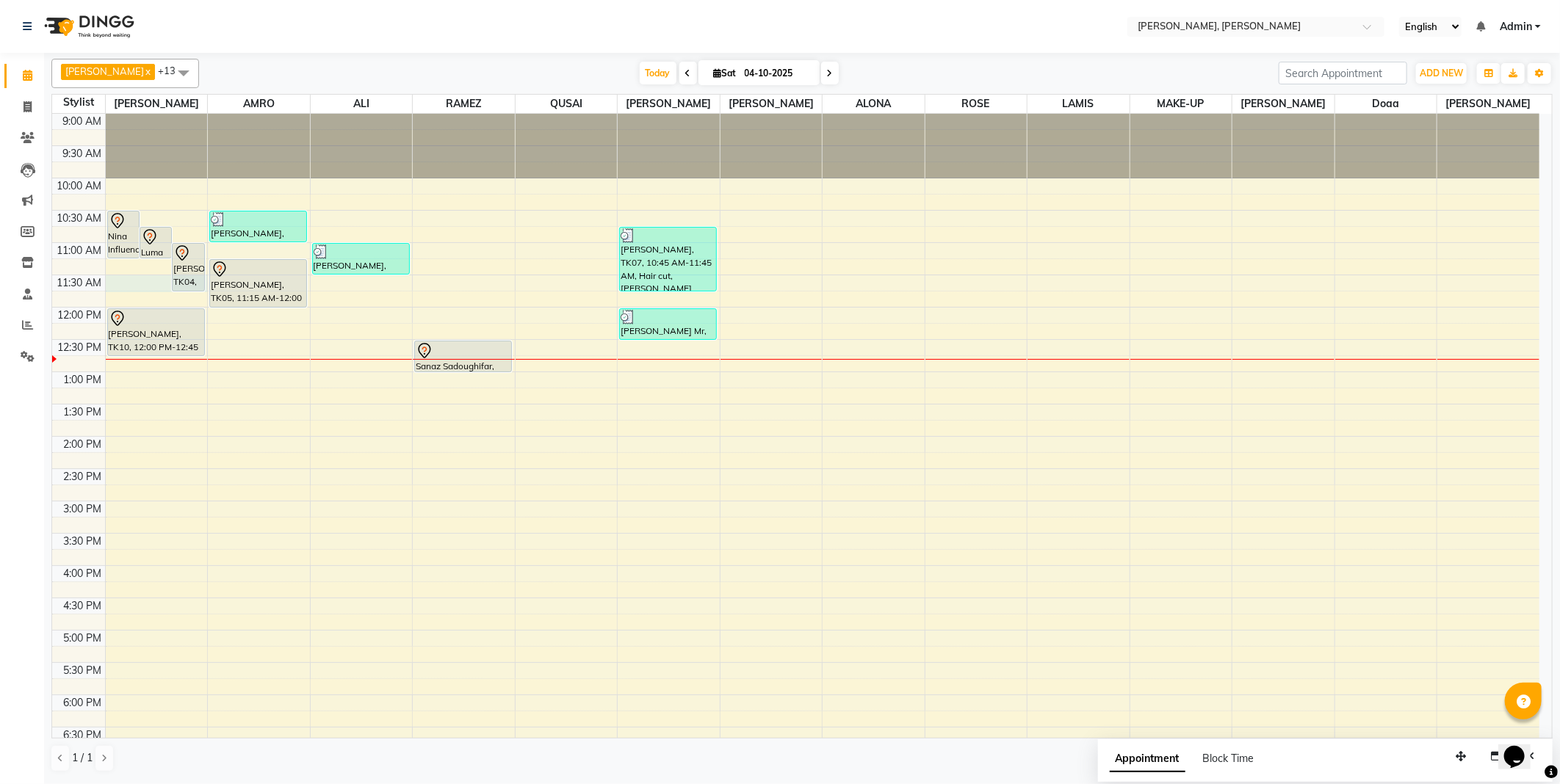
click at [126, 282] on div at bounding box center [156, 284] width 102 height 17
select select "59729"
select select "690"
select select "tentative"
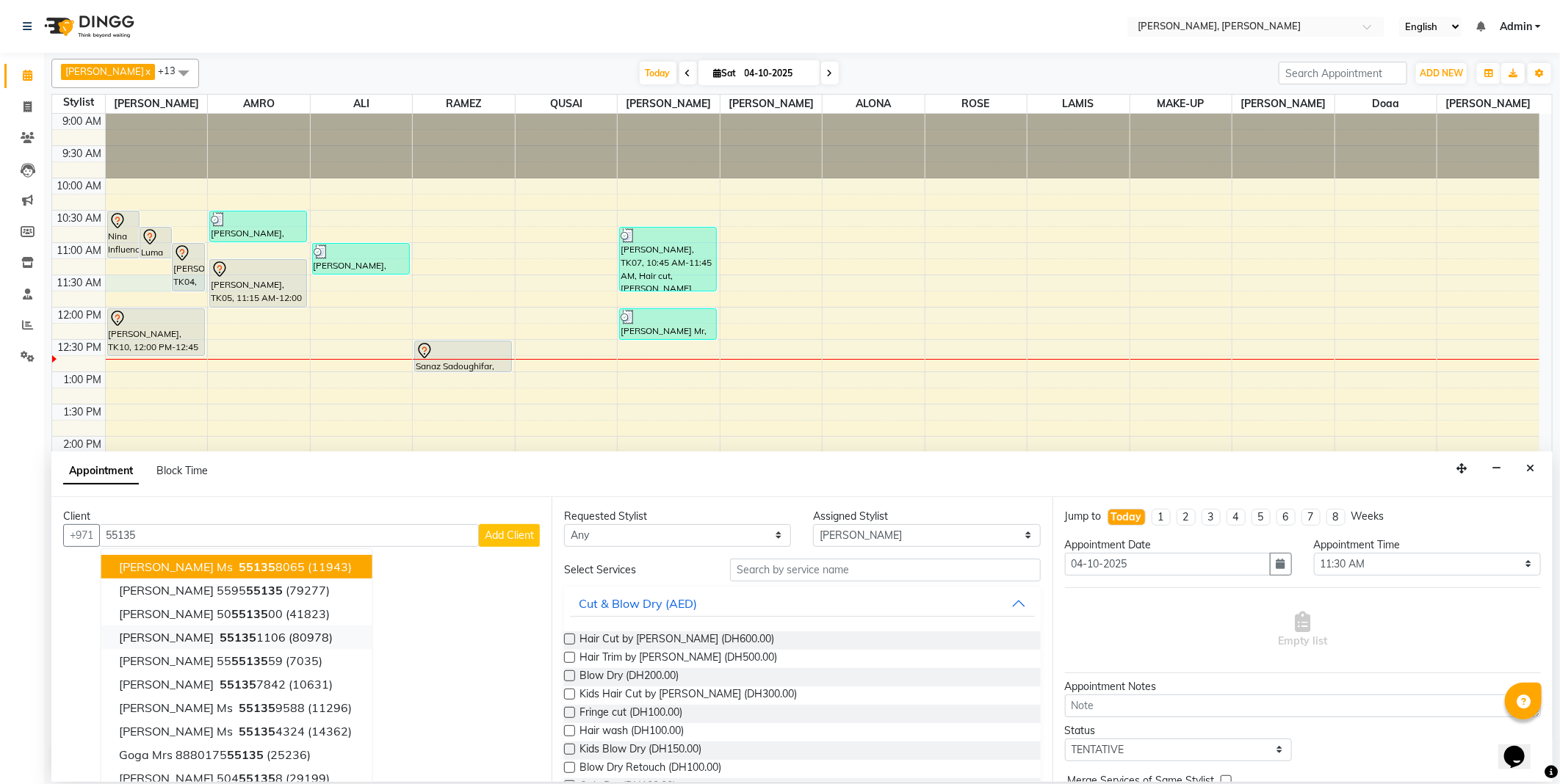
click at [214, 639] on span "[PERSON_NAME]" at bounding box center [167, 637] width 95 height 14
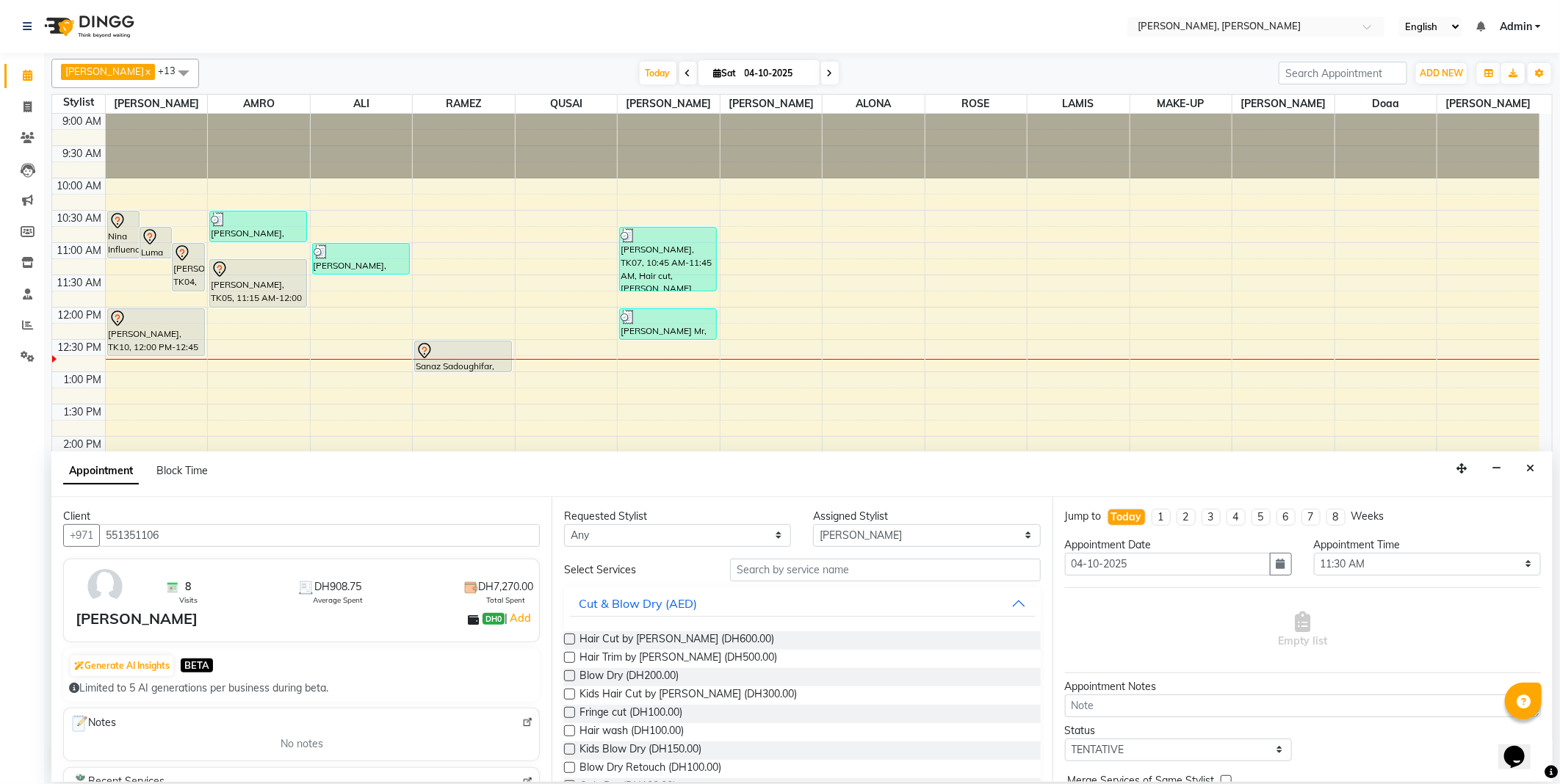
type input "551351106"
click at [769, 567] on input "text" at bounding box center [885, 570] width 310 height 23
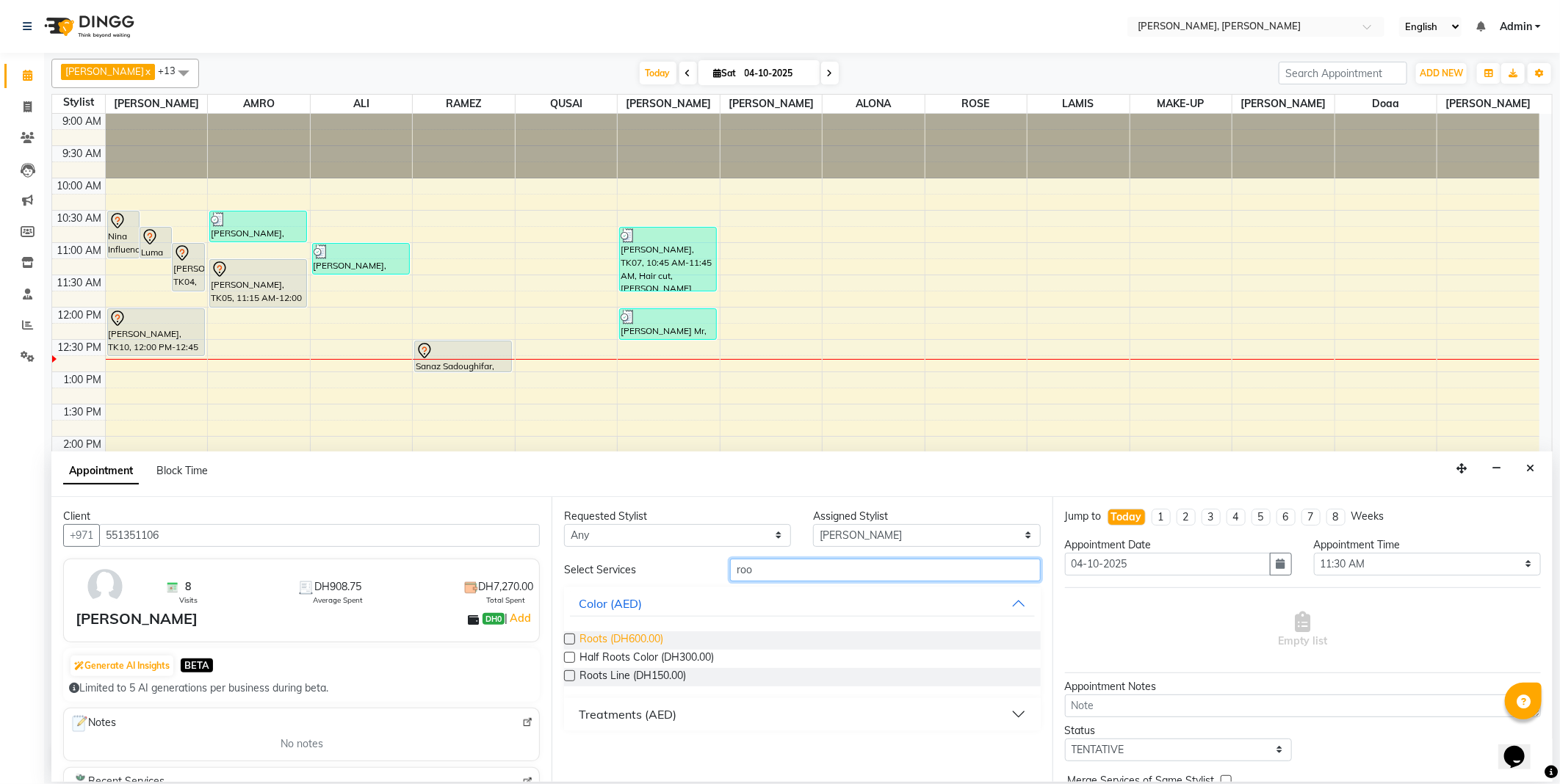
type input "roo"
click at [598, 634] on span "Roots (DH600.00)" at bounding box center [621, 640] width 84 height 19
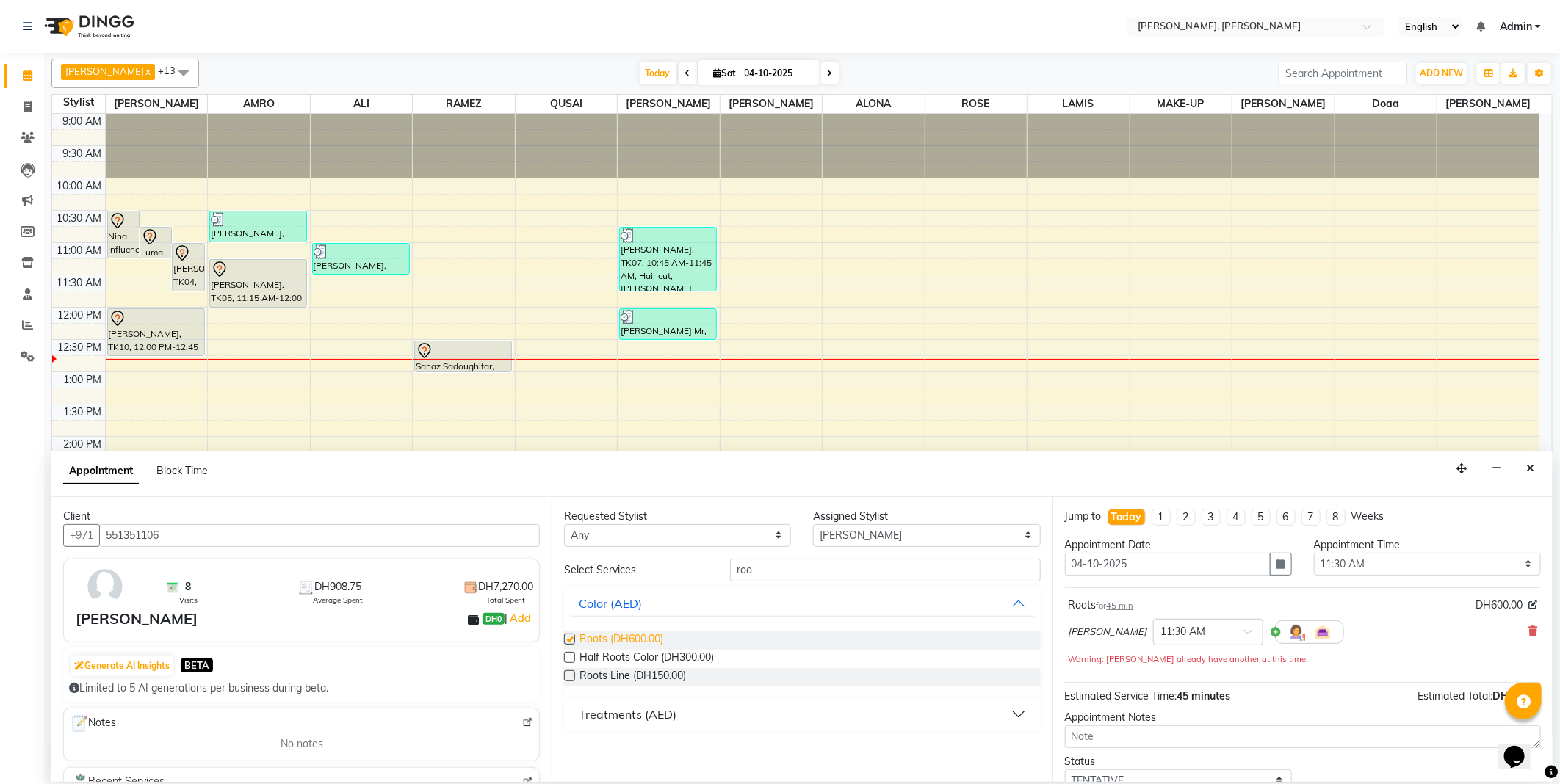
checkbox input "false"
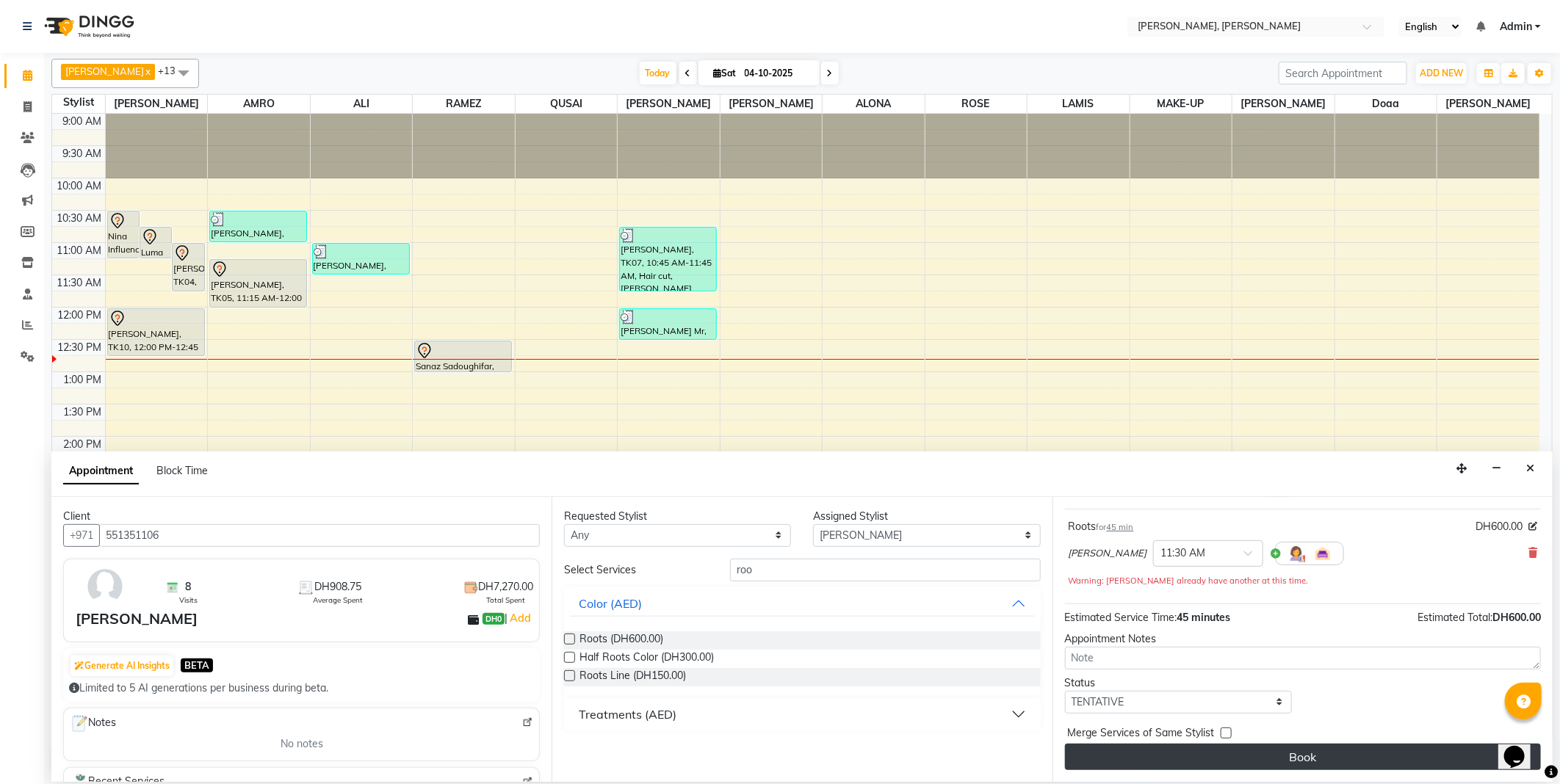
click at [1341, 753] on button "Book" at bounding box center [1303, 757] width 476 height 26
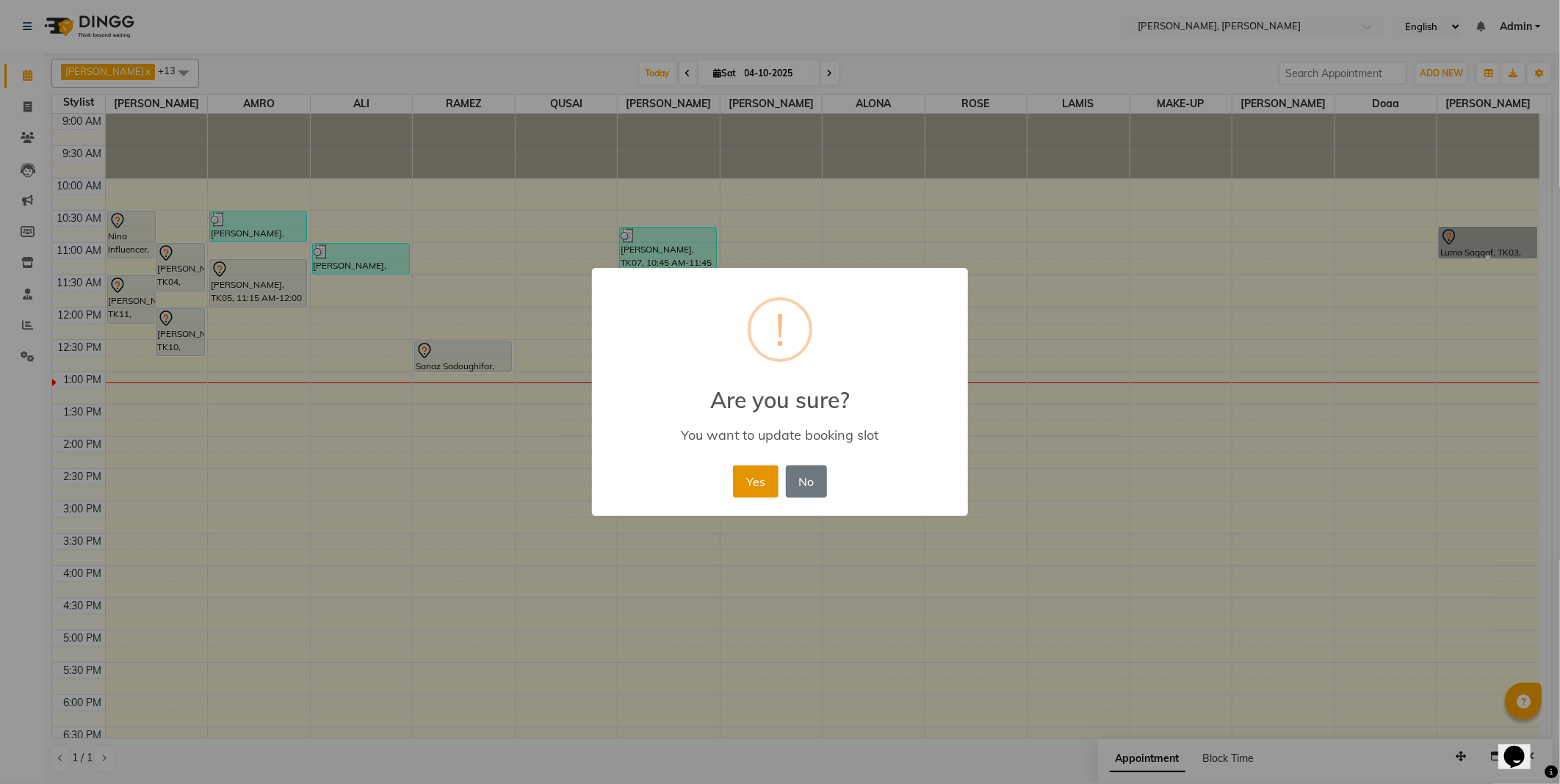
click at [747, 471] on button "Yes" at bounding box center [755, 482] width 45 height 32
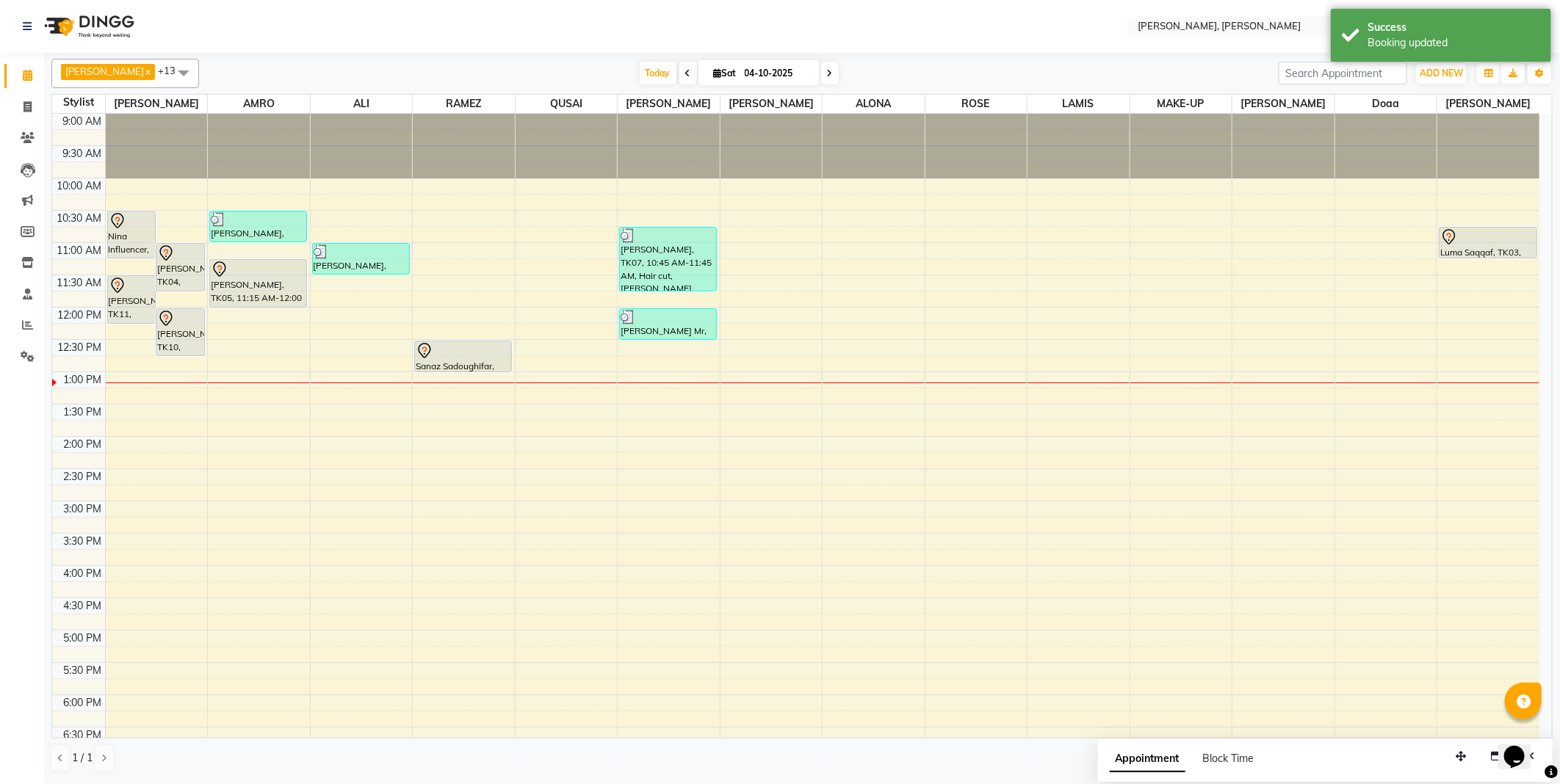
click at [1465, 245] on div "Luma Saqqaf, TK03, 10:45 AM-11:15 AM, Keratine" at bounding box center [1488, 242] width 97 height 30
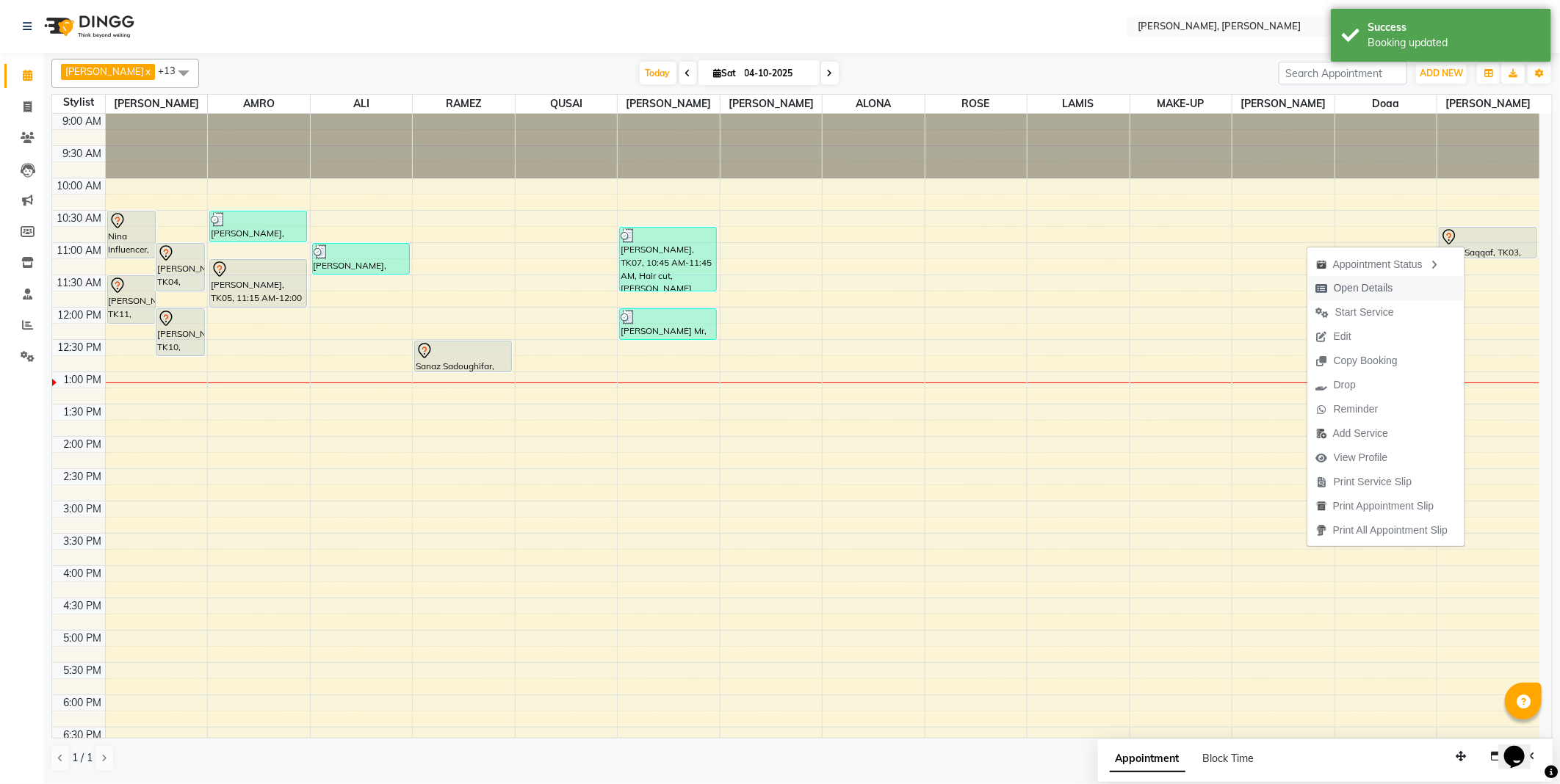
click at [1361, 288] on span "Open Details" at bounding box center [1364, 288] width 59 height 15
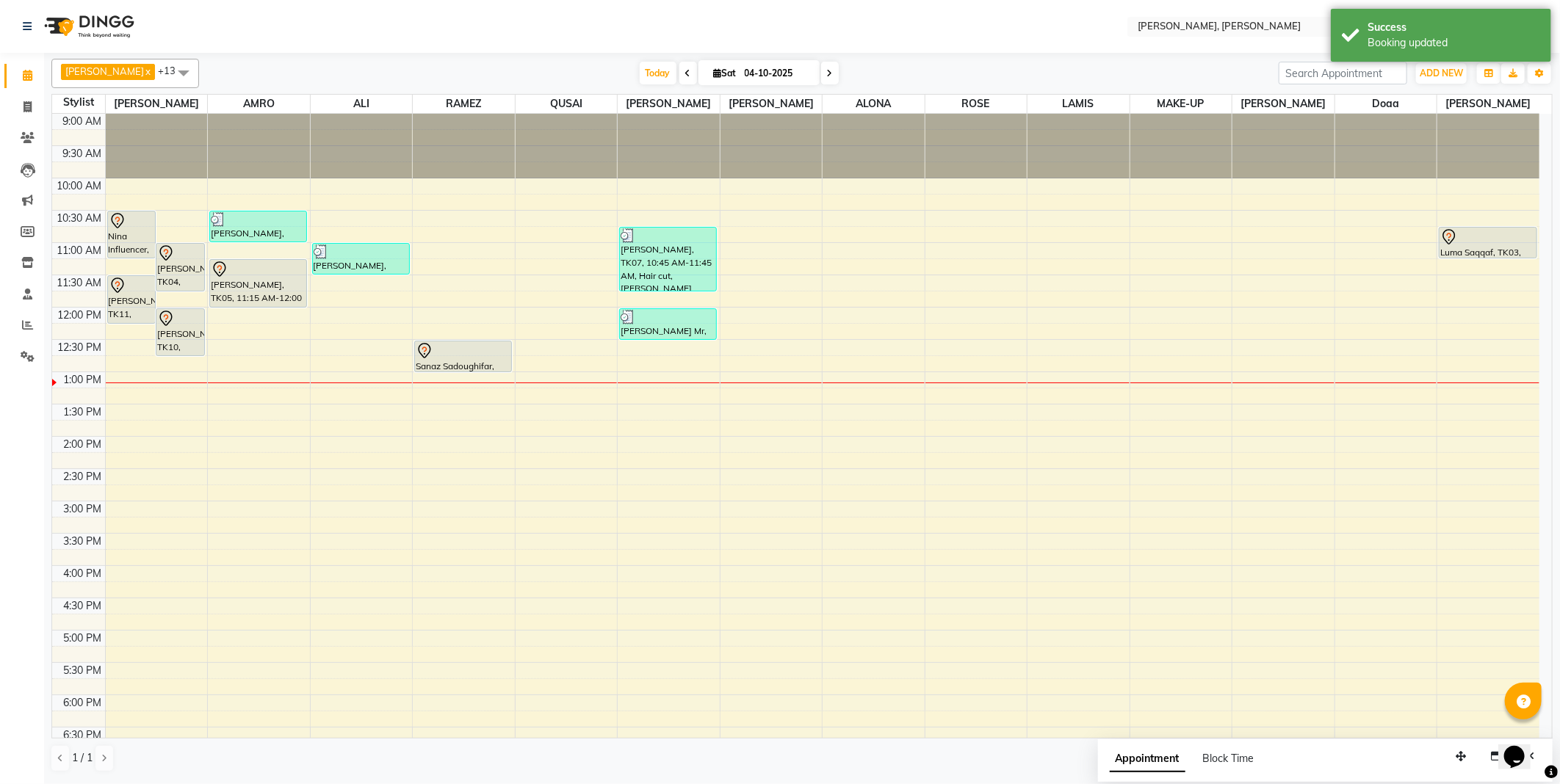
click at [1501, 245] on div "Luma Saqqaf, TK03, 10:45 AM-11:15 AM, Keratine" at bounding box center [1488, 242] width 97 height 30
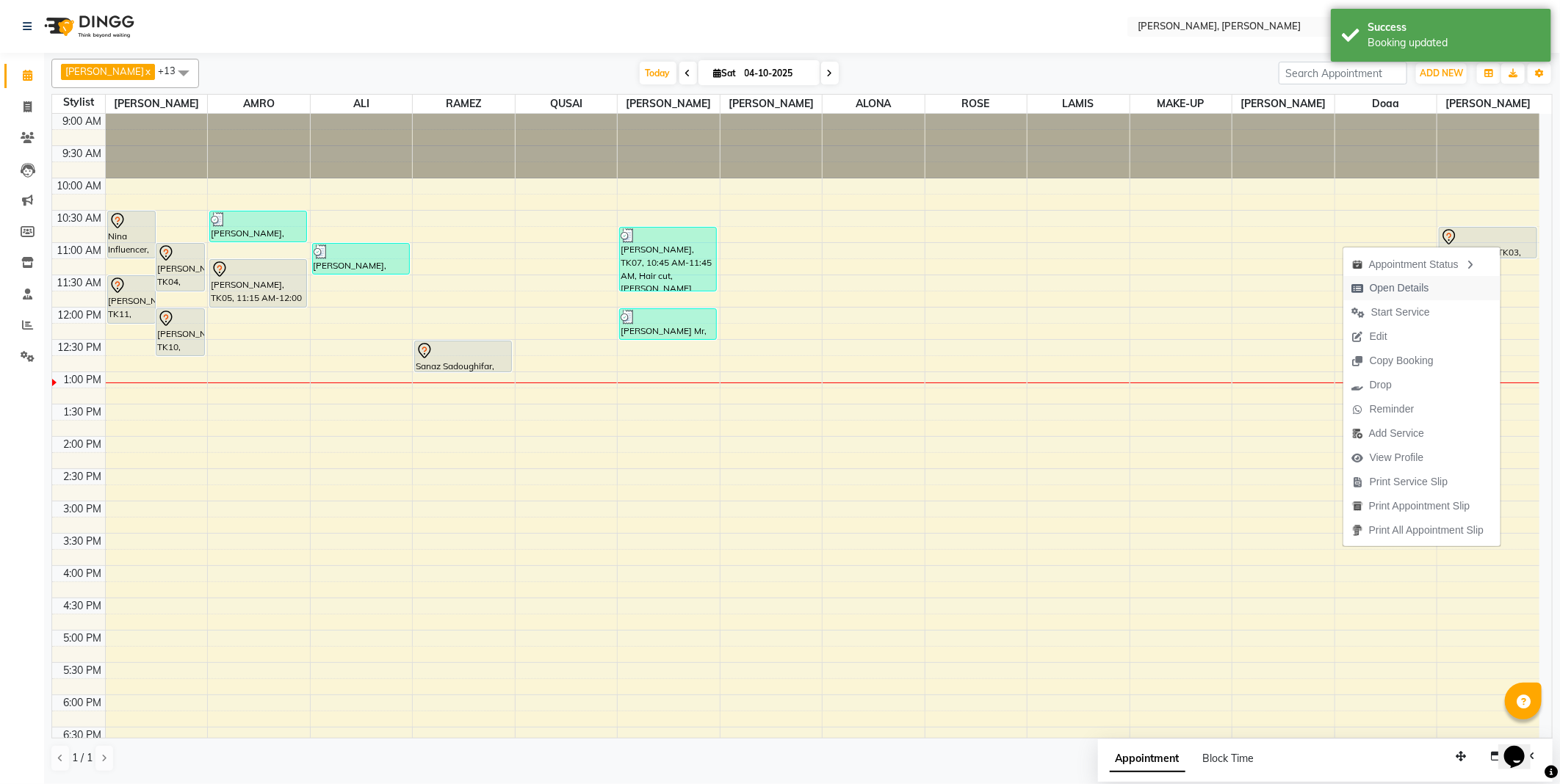
click at [1393, 286] on span "Open Details" at bounding box center [1399, 288] width 59 height 15
select select "7"
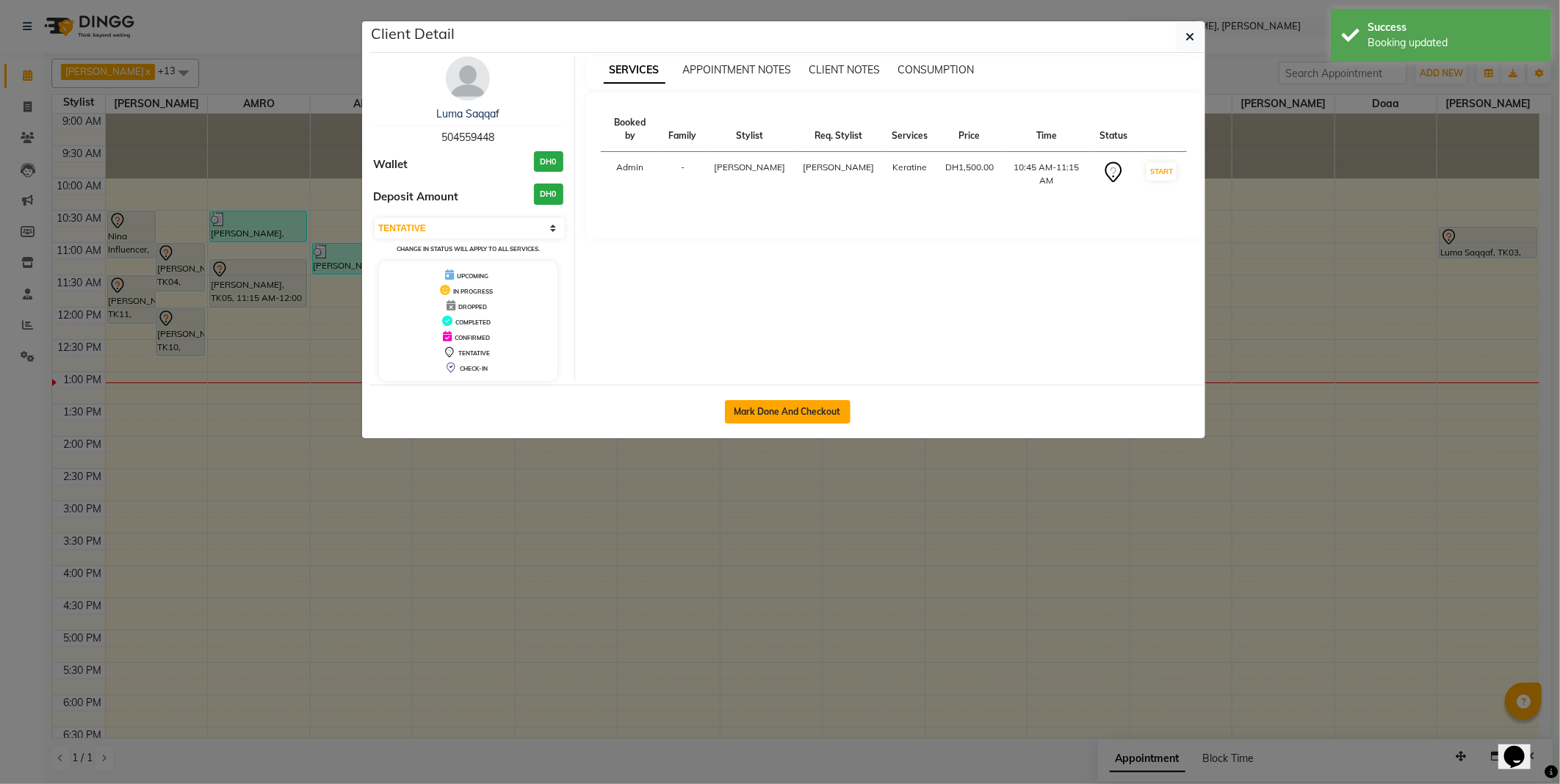
click at [768, 406] on button "Mark Done And Checkout" at bounding box center [788, 412] width 126 height 24
select select "service"
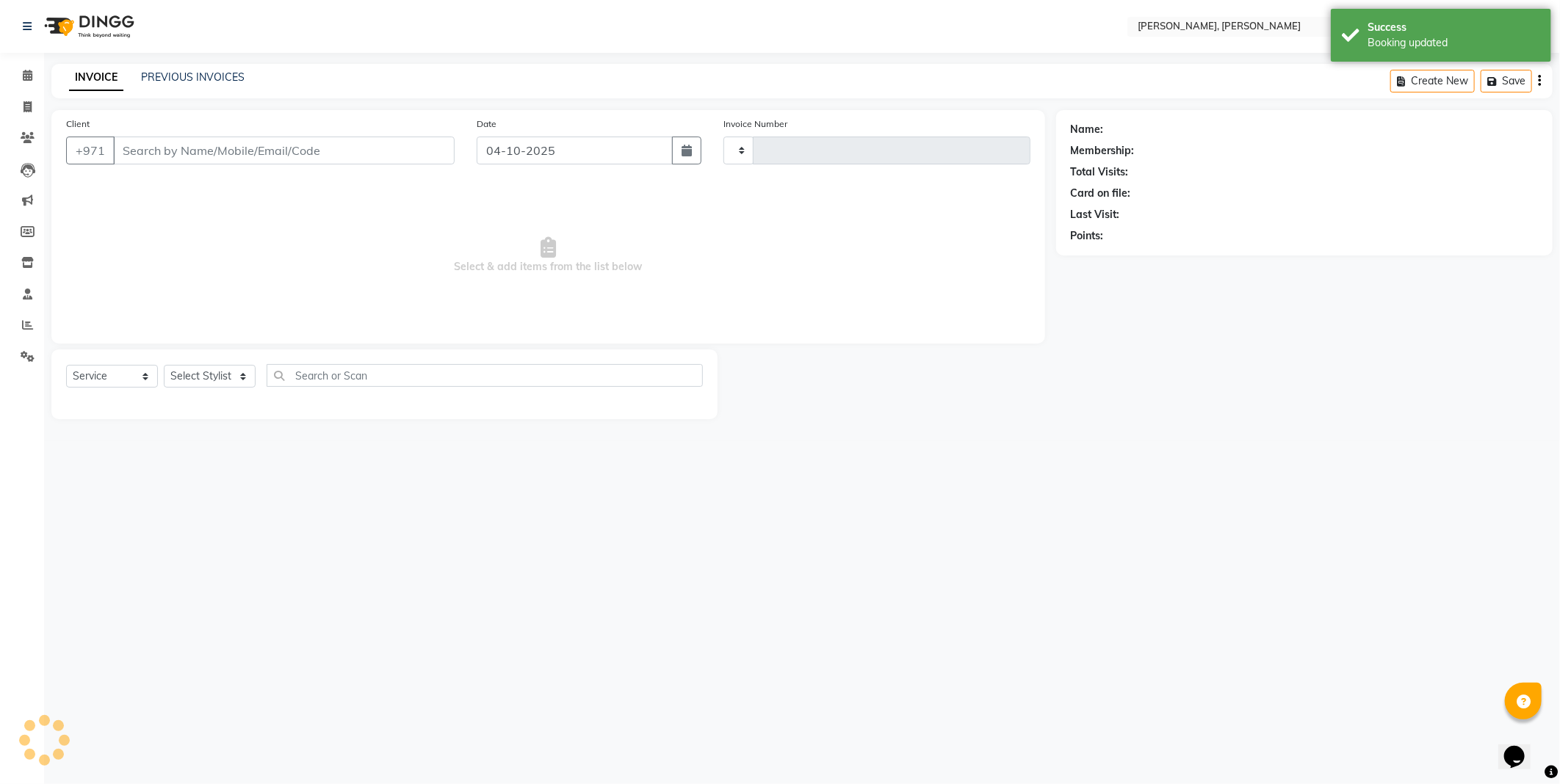
type input "2807"
select select "7142"
type input "504559448"
select select "93336"
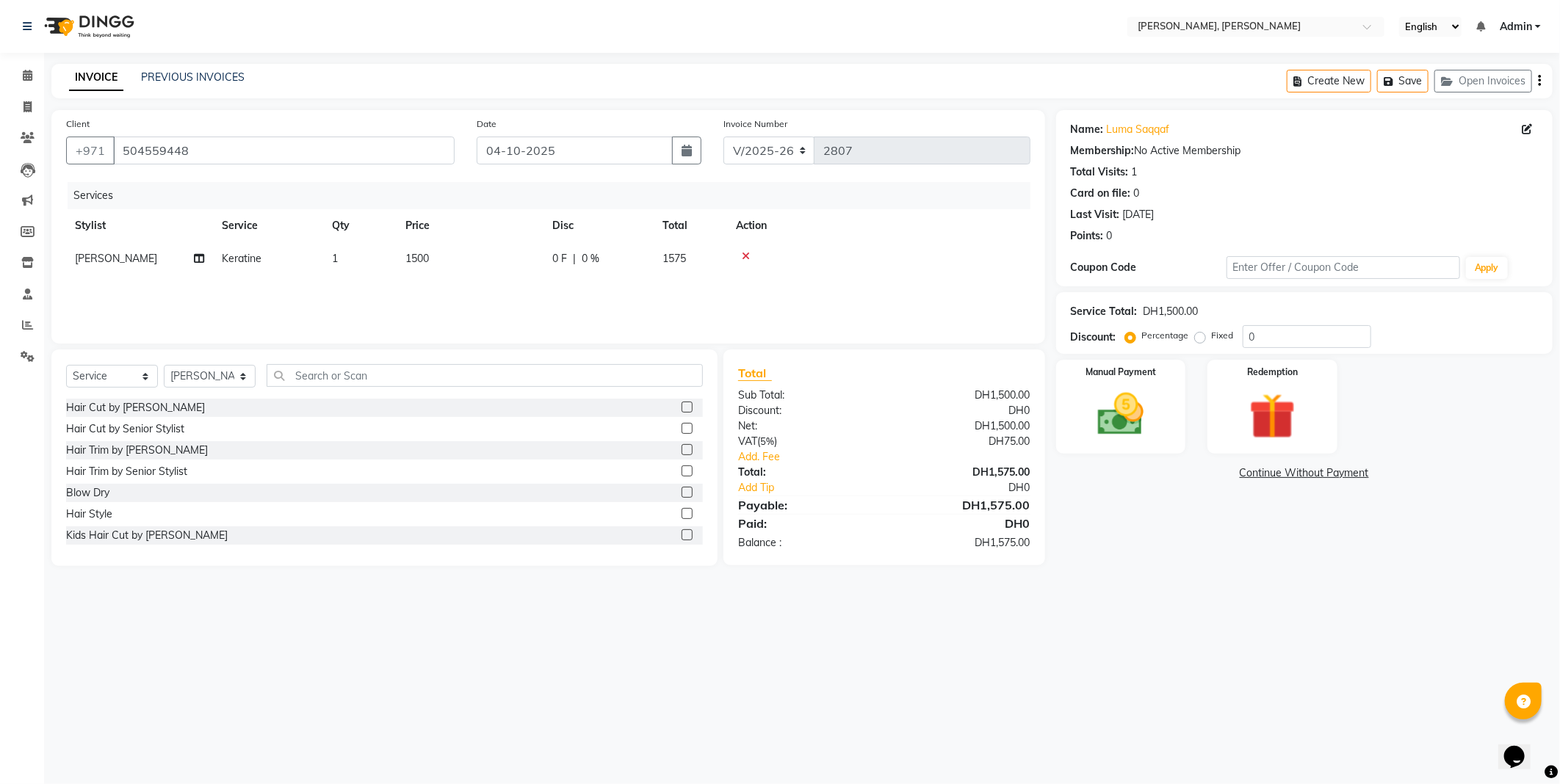
click at [254, 262] on span "Keratine" at bounding box center [241, 258] width 40 height 14
select select "93336"
click at [363, 268] on span at bounding box center [368, 265] width 30 height 28
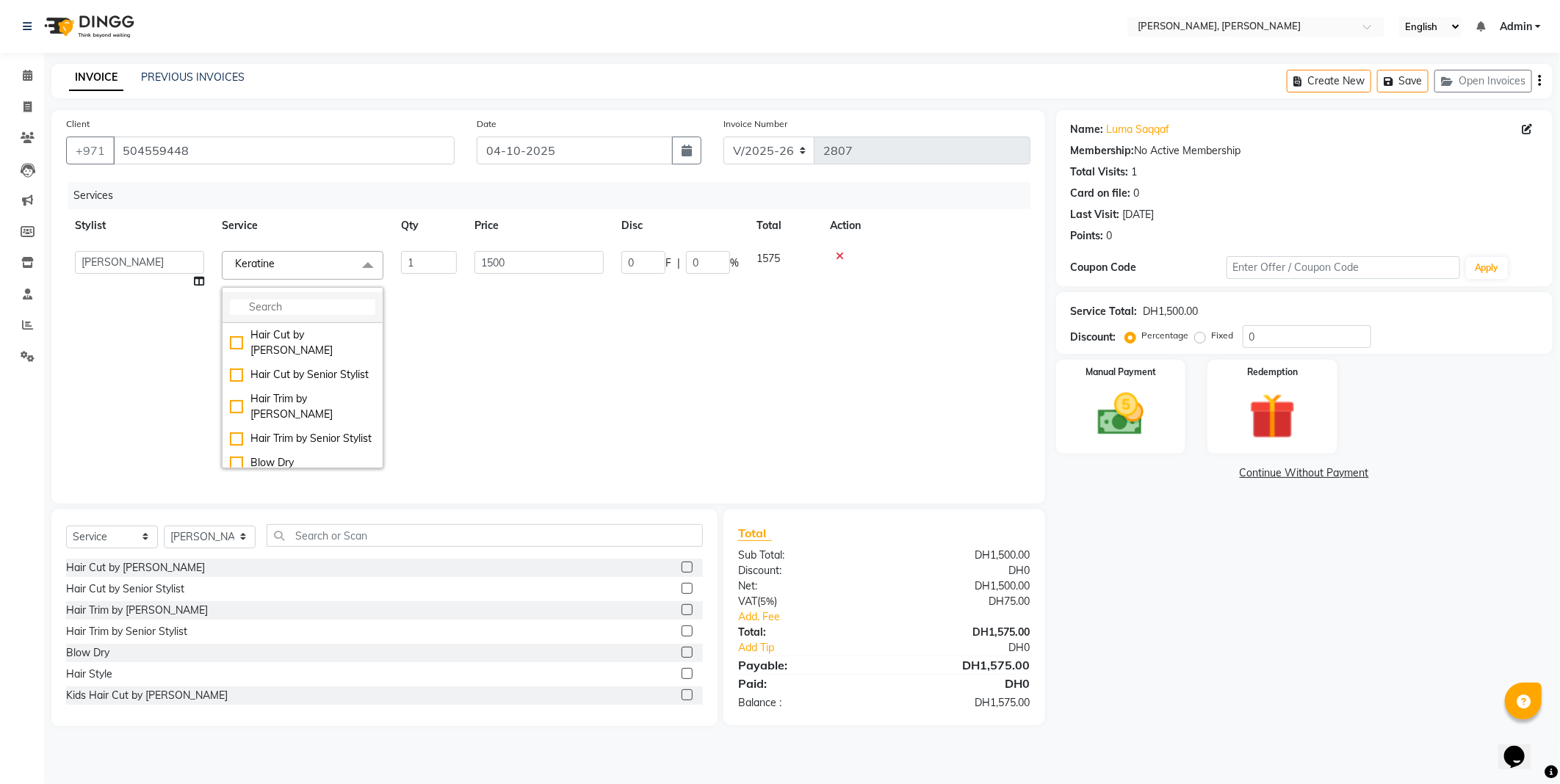
click at [324, 305] on input "multiselect-search" at bounding box center [302, 307] width 145 height 15
type input "le"
click at [343, 407] on div "[PERSON_NAME] Treatment W" at bounding box center [302, 415] width 145 height 31
checkbox input "true"
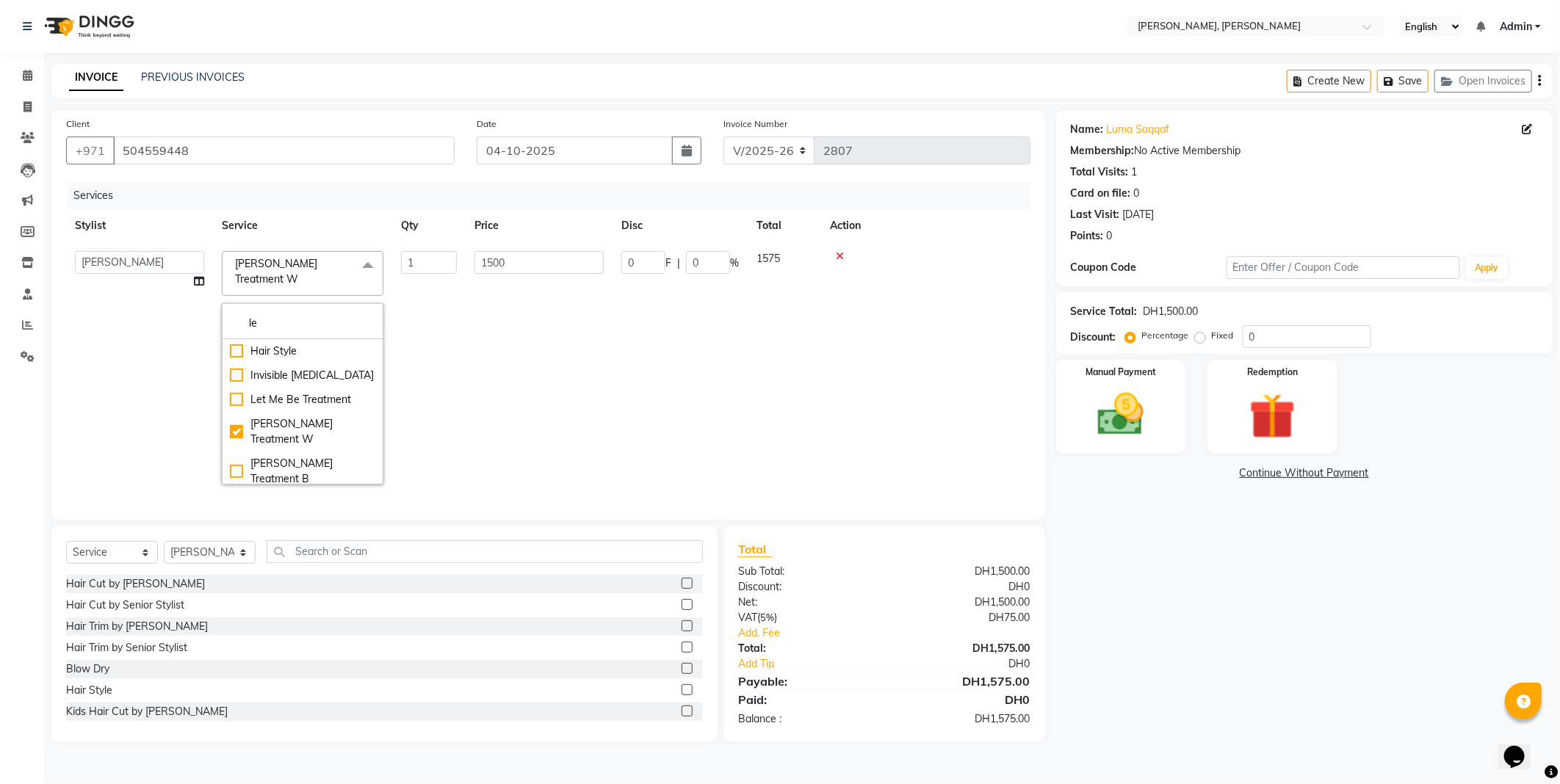
click at [500, 373] on td "1500" at bounding box center [539, 368] width 147 height 251
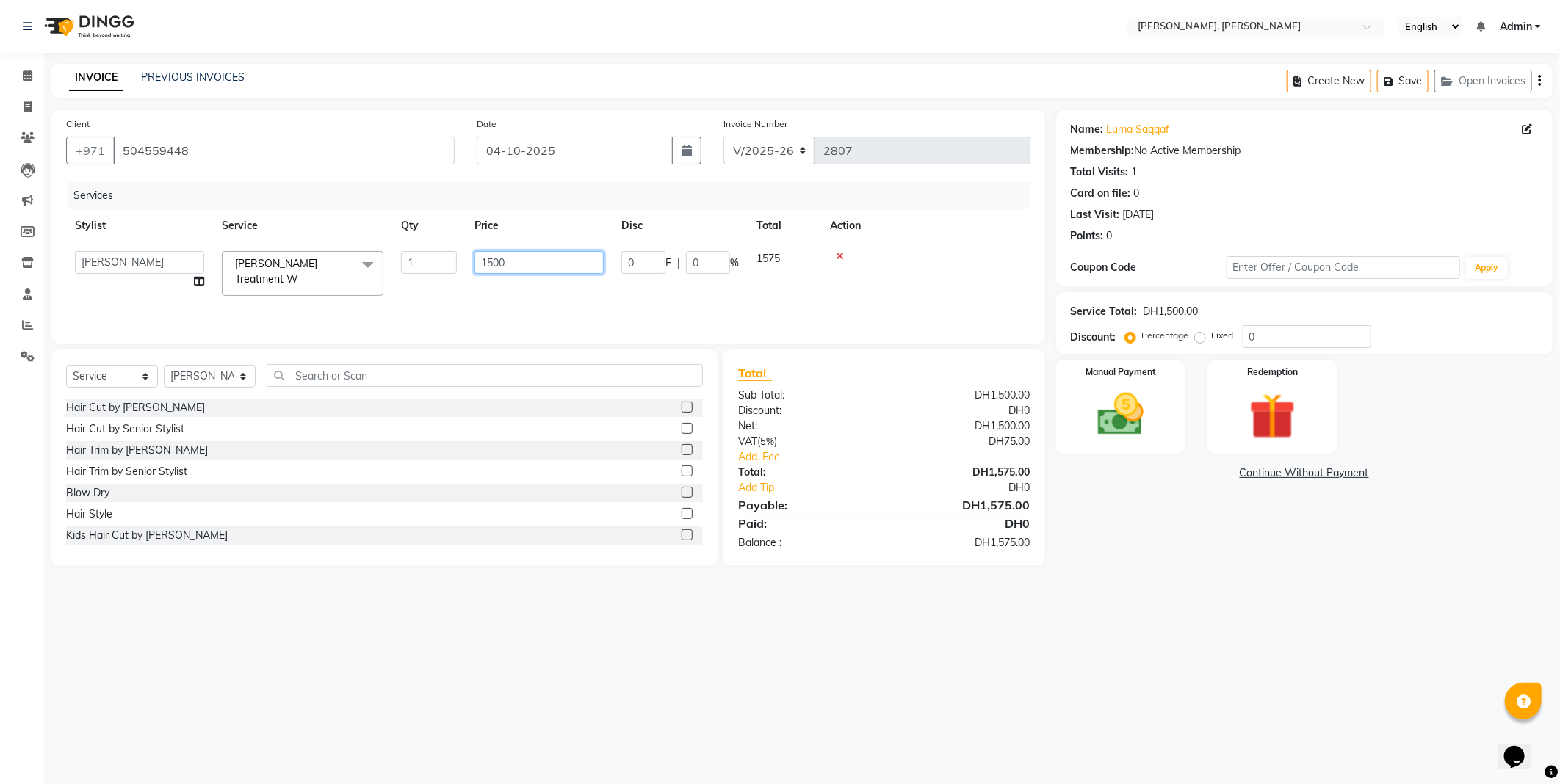
click at [552, 268] on input "1500" at bounding box center [539, 262] width 129 height 23
type input "1300"
click at [496, 294] on div "Services Stylist Service Qty Price Disc Total Action [PERSON_NAME] [PERSON_NAME…" at bounding box center [548, 255] width 964 height 147
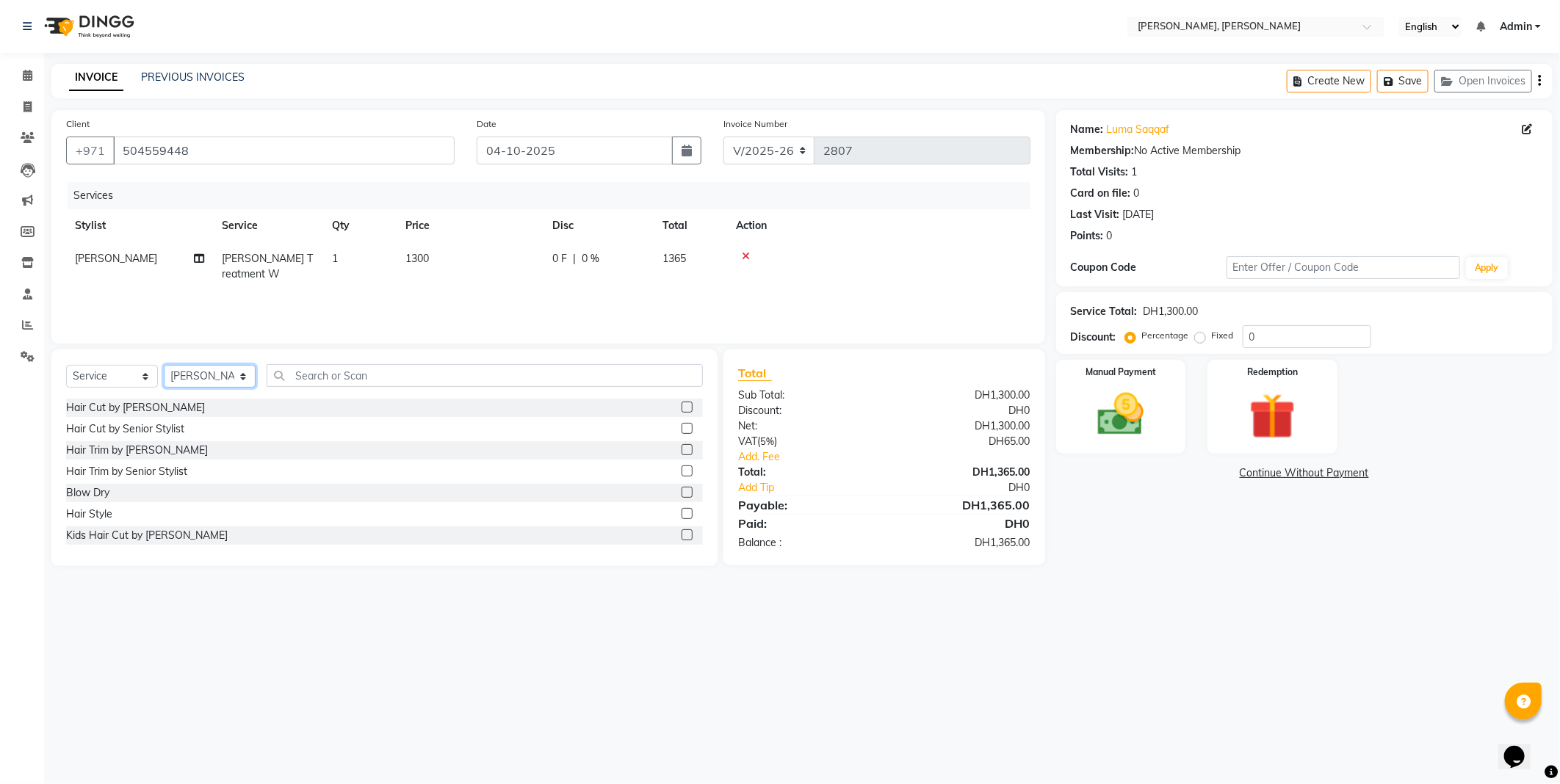
click at [232, 382] on select "Select Stylist [PERSON_NAME] [PERSON_NAME] ALYA [PERSON_NAME] AMRO [PERSON_NAME…" at bounding box center [210, 376] width 92 height 23
select select "67168"
click at [164, 365] on select "Select Stylist [PERSON_NAME] [PERSON_NAME] ALYA [PERSON_NAME] AMRO [PERSON_NAME…" at bounding box center [210, 376] width 92 height 23
click at [373, 373] on input "text" at bounding box center [484, 375] width 436 height 23
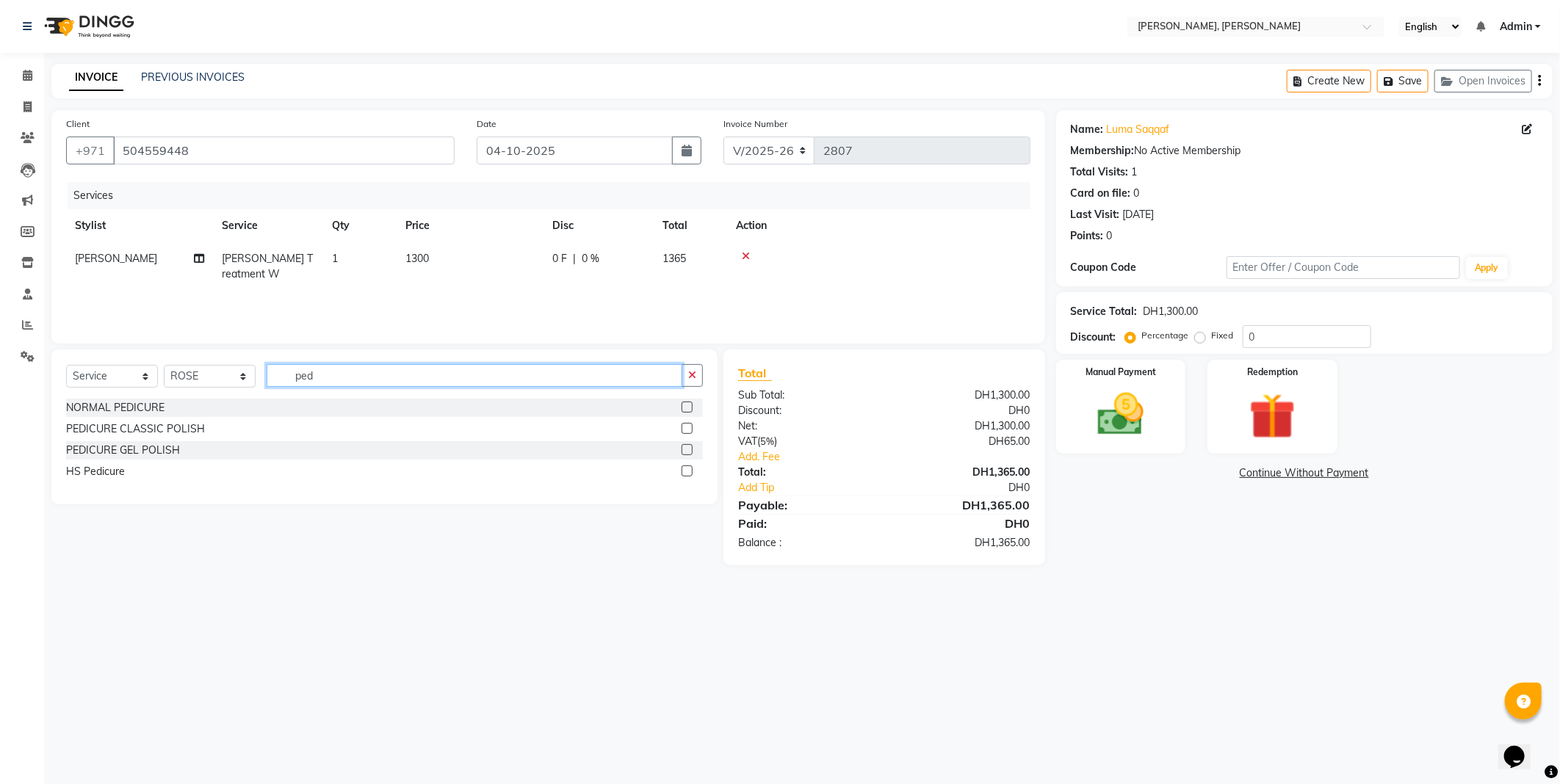
type input "ped"
click at [687, 408] on label at bounding box center [687, 407] width 11 height 11
click at [687, 408] on input "checkbox" at bounding box center [686, 408] width 9 height 9
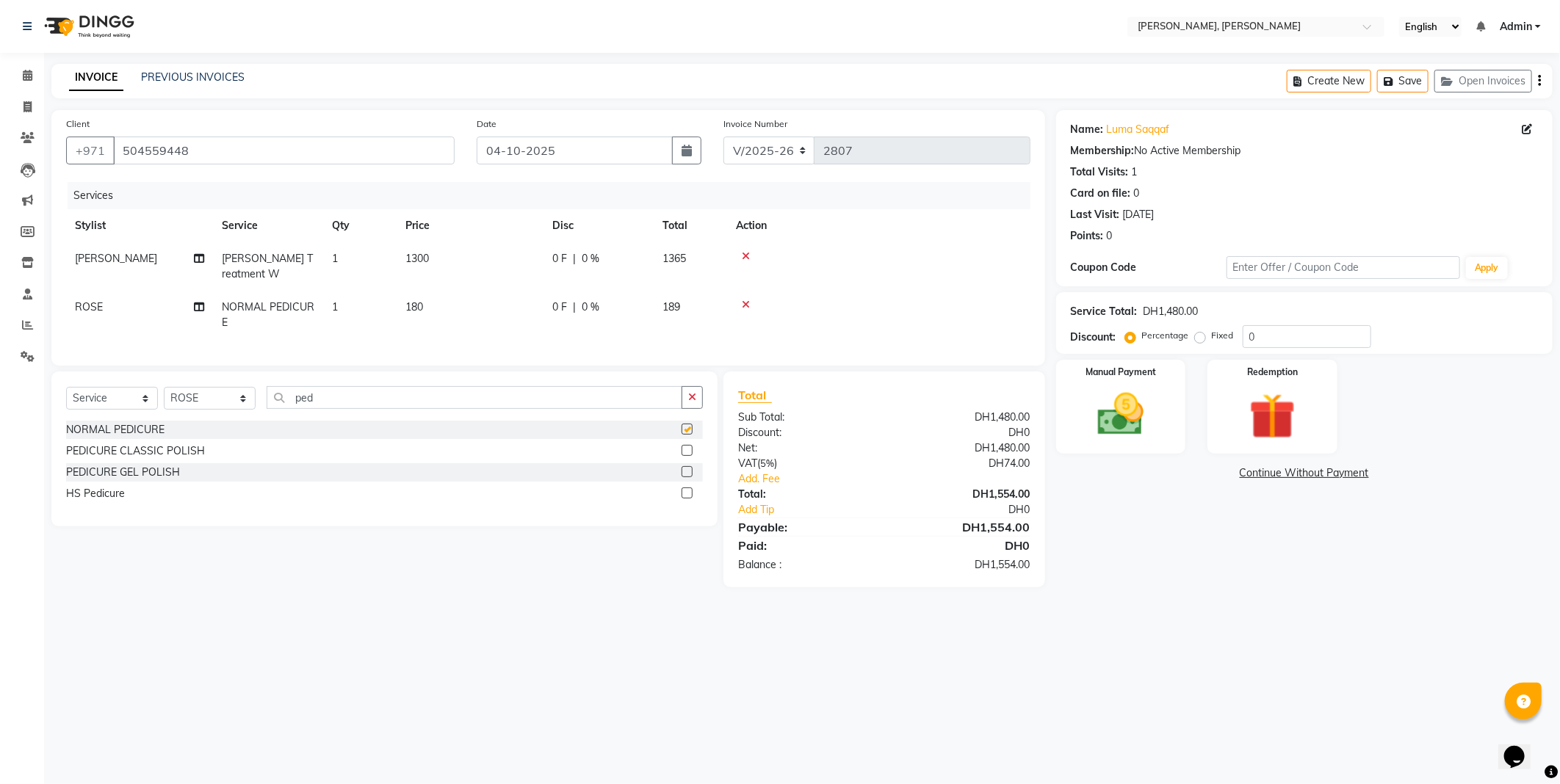
checkbox input "false"
click at [1124, 415] on img at bounding box center [1121, 414] width 75 height 54
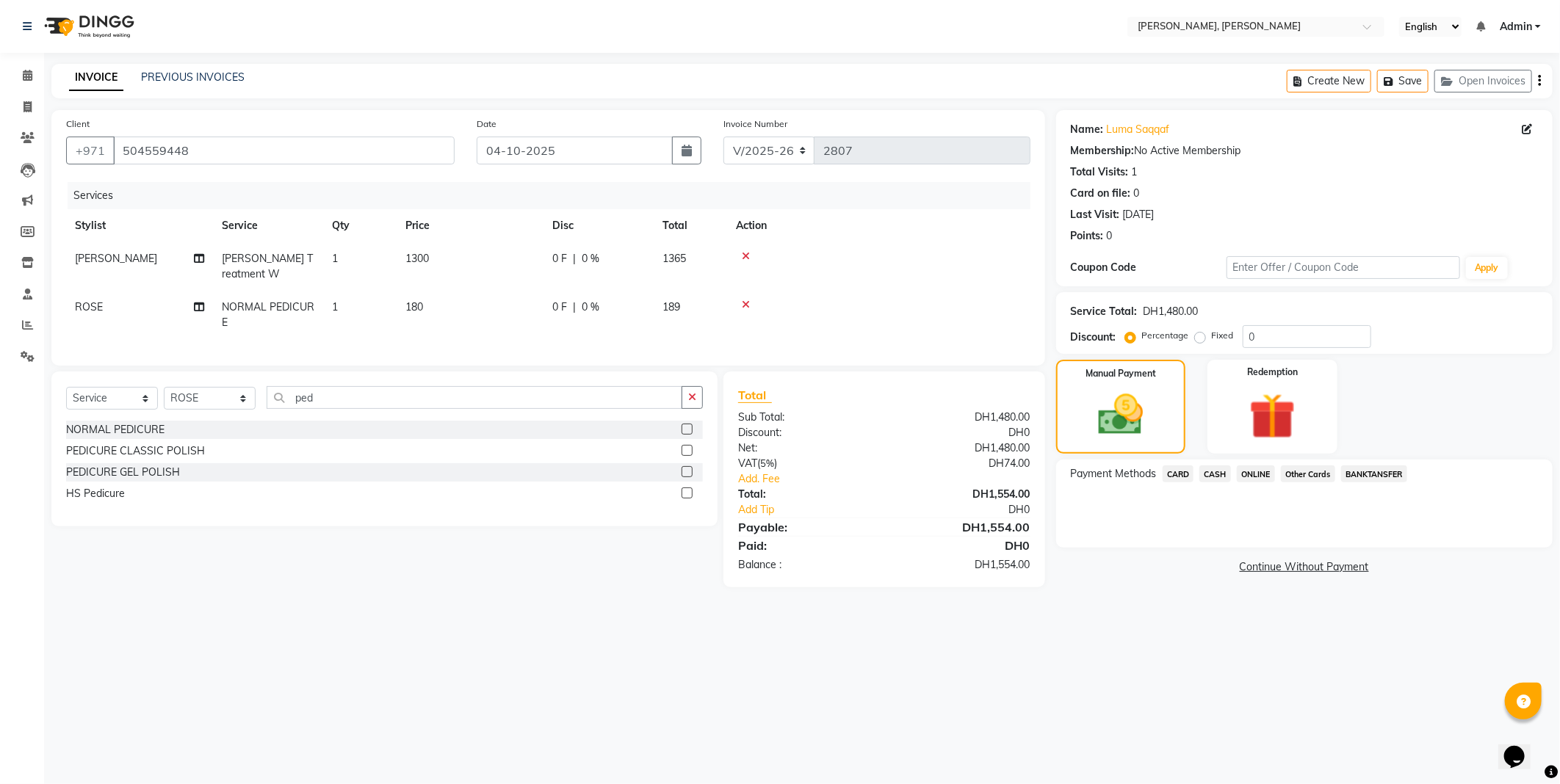
click at [1175, 474] on span "CARD" at bounding box center [1178, 474] width 31 height 17
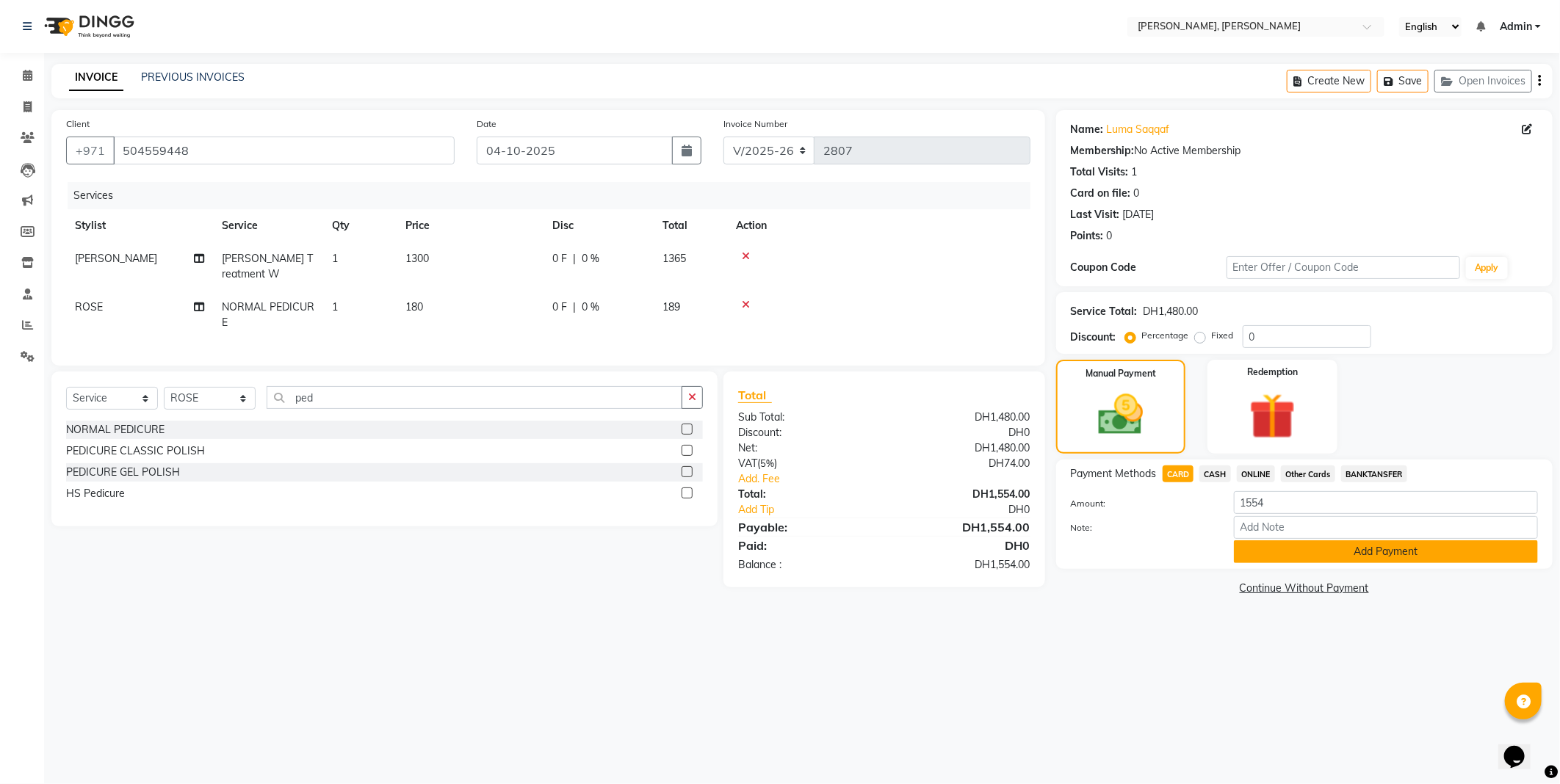
click at [1359, 559] on button "Add Payment" at bounding box center [1386, 551] width 304 height 23
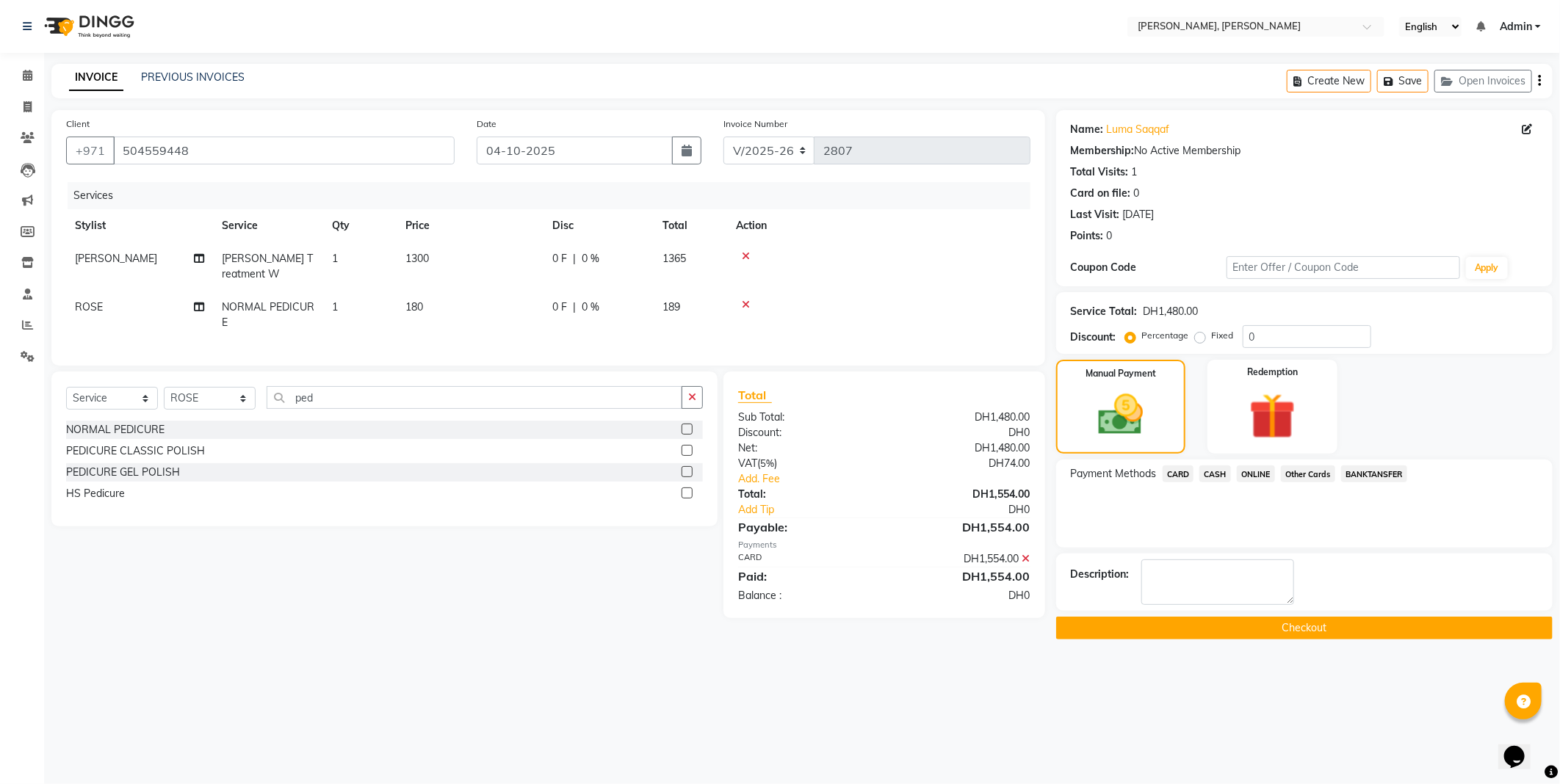
click at [1262, 635] on button "Checkout" at bounding box center [1304, 628] width 496 height 23
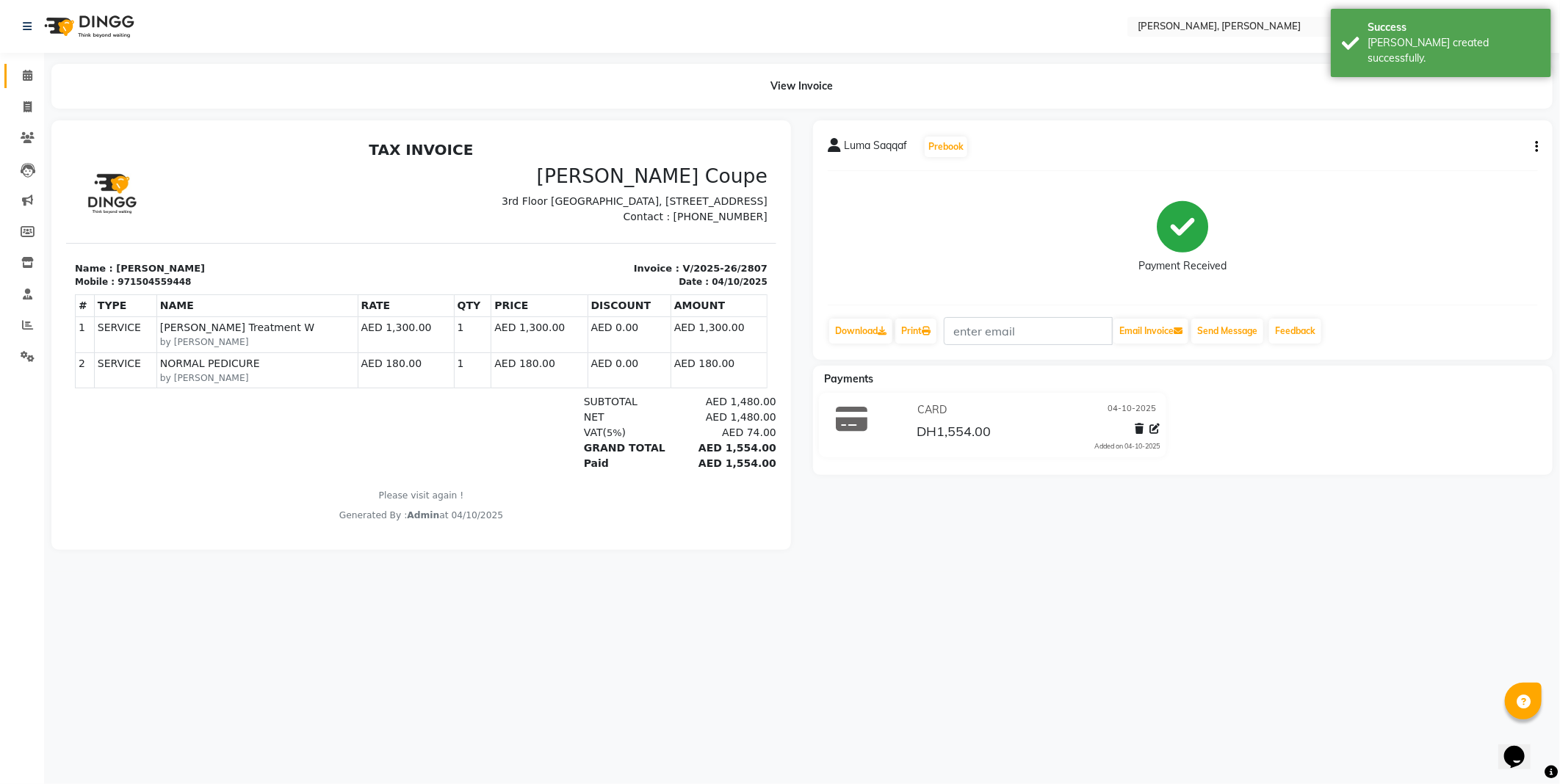
click at [25, 81] on icon at bounding box center [27, 75] width 9 height 11
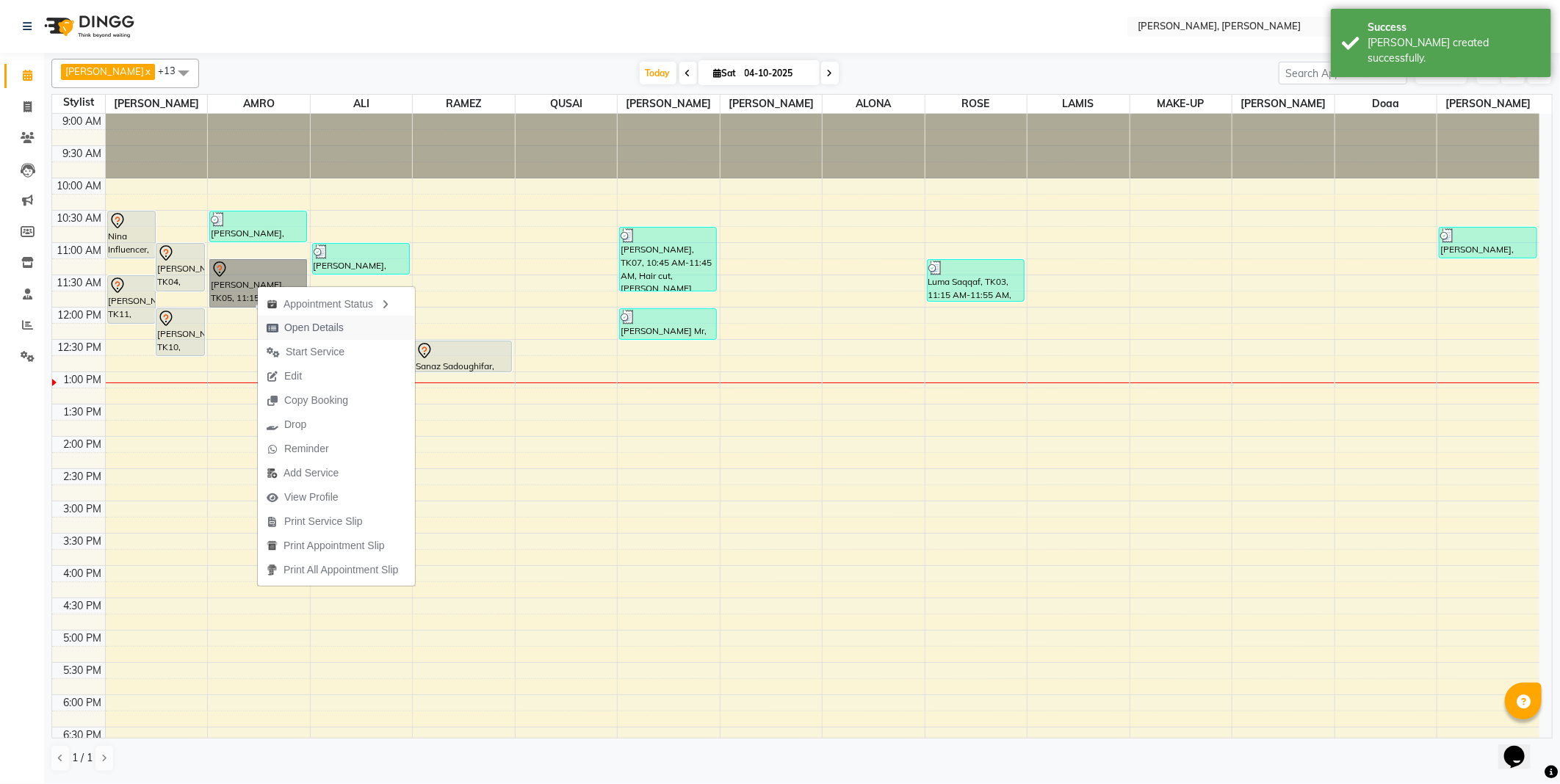
click at [309, 328] on span "Open Details" at bounding box center [314, 328] width 59 height 15
select select "7"
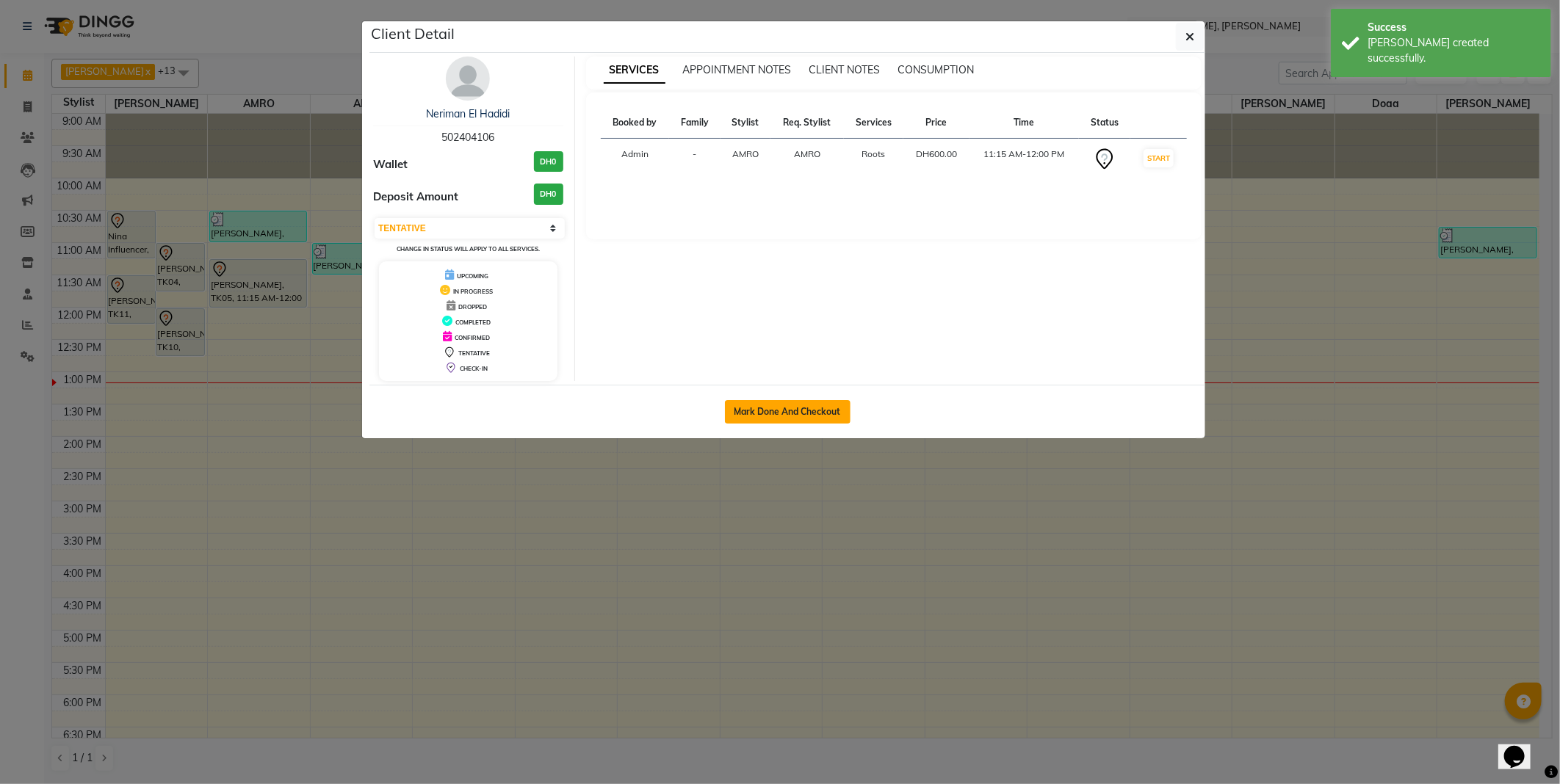
click at [806, 407] on button "Mark Done And Checkout" at bounding box center [788, 412] width 126 height 24
select select "service"
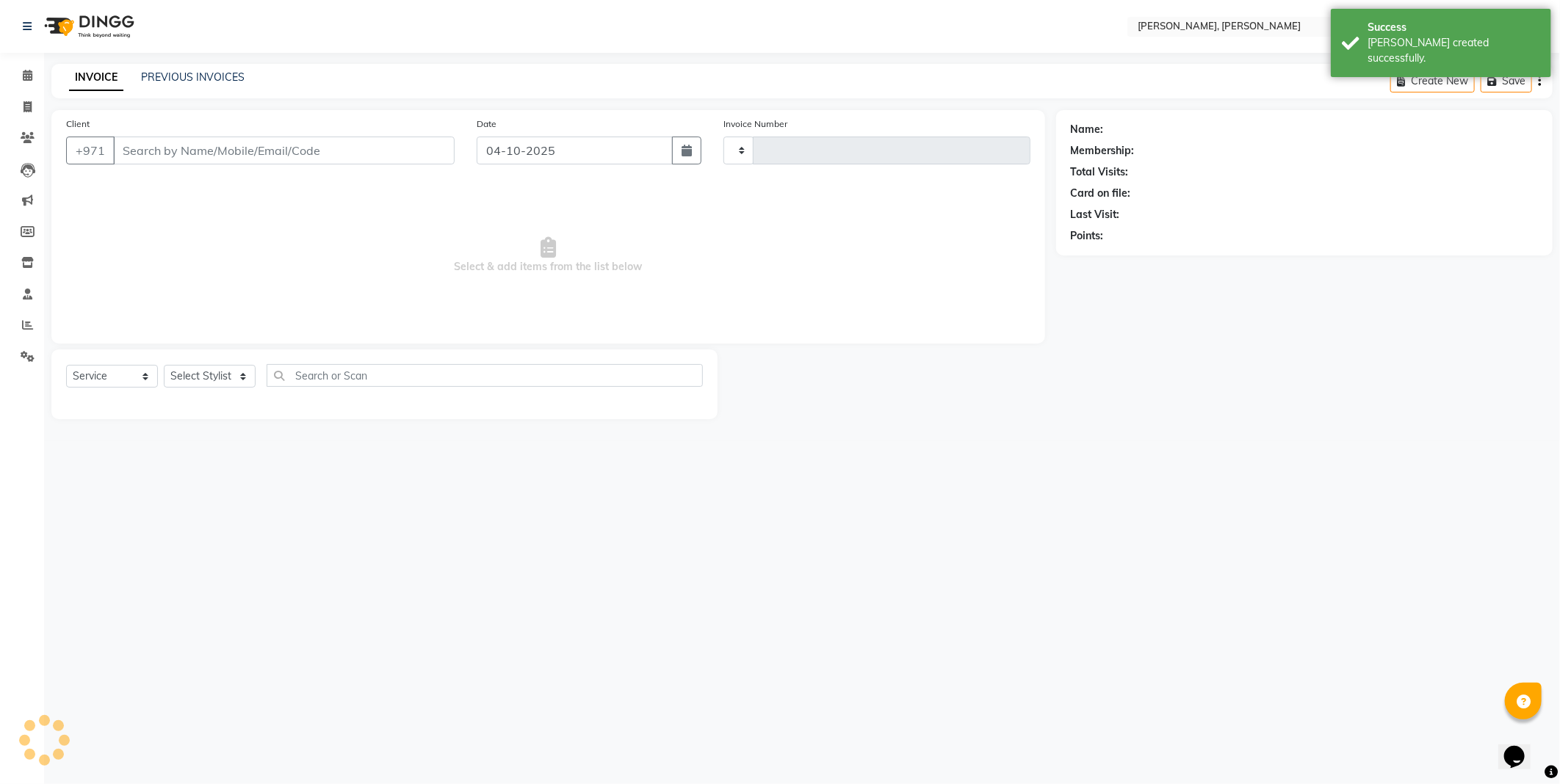
type input "2808"
select select "7142"
type input "502404106"
select select "59731"
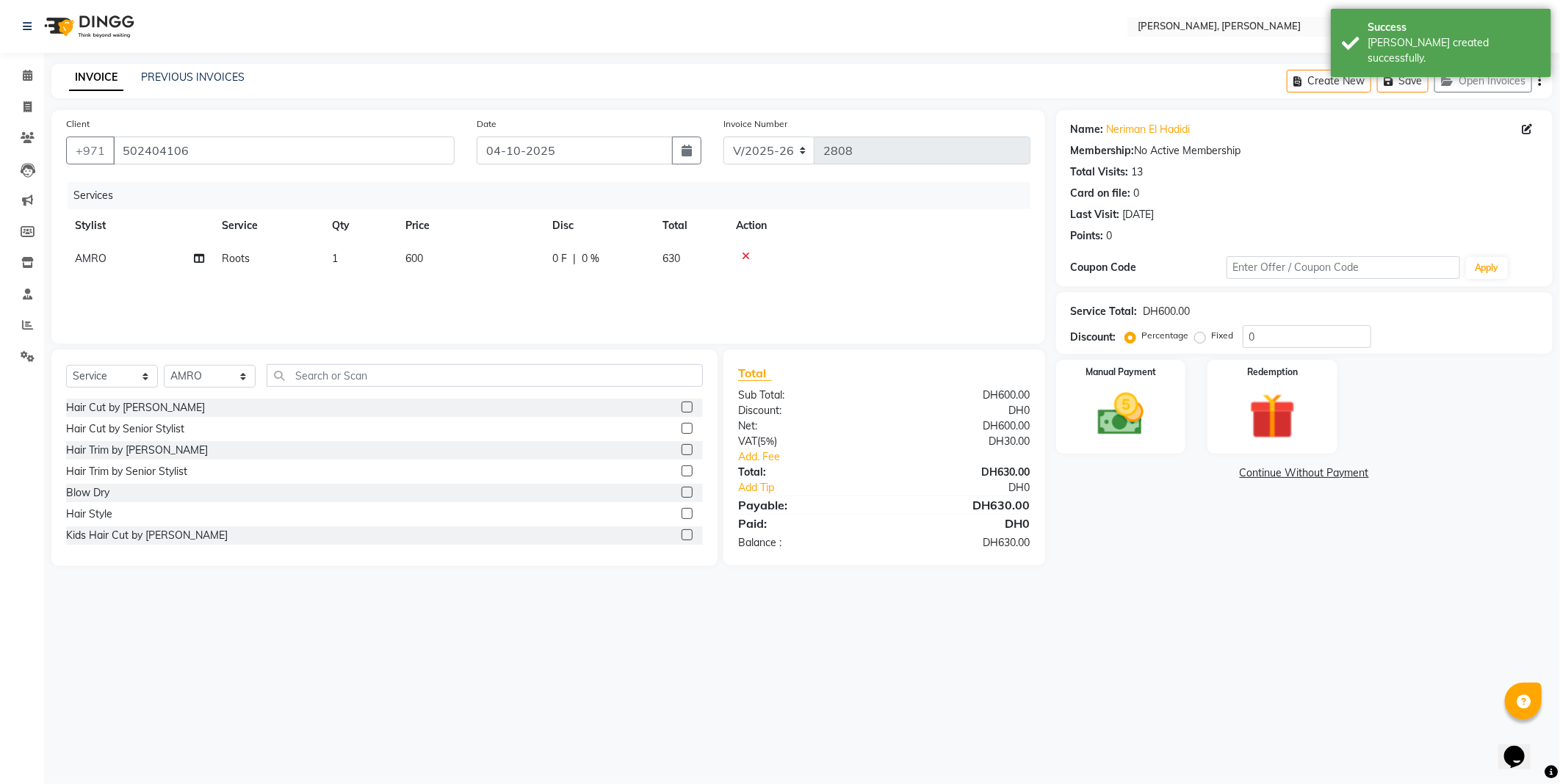
click at [417, 259] on span "600" at bounding box center [414, 258] width 18 height 14
select select "59731"
click at [495, 267] on input "600" at bounding box center [539, 262] width 129 height 23
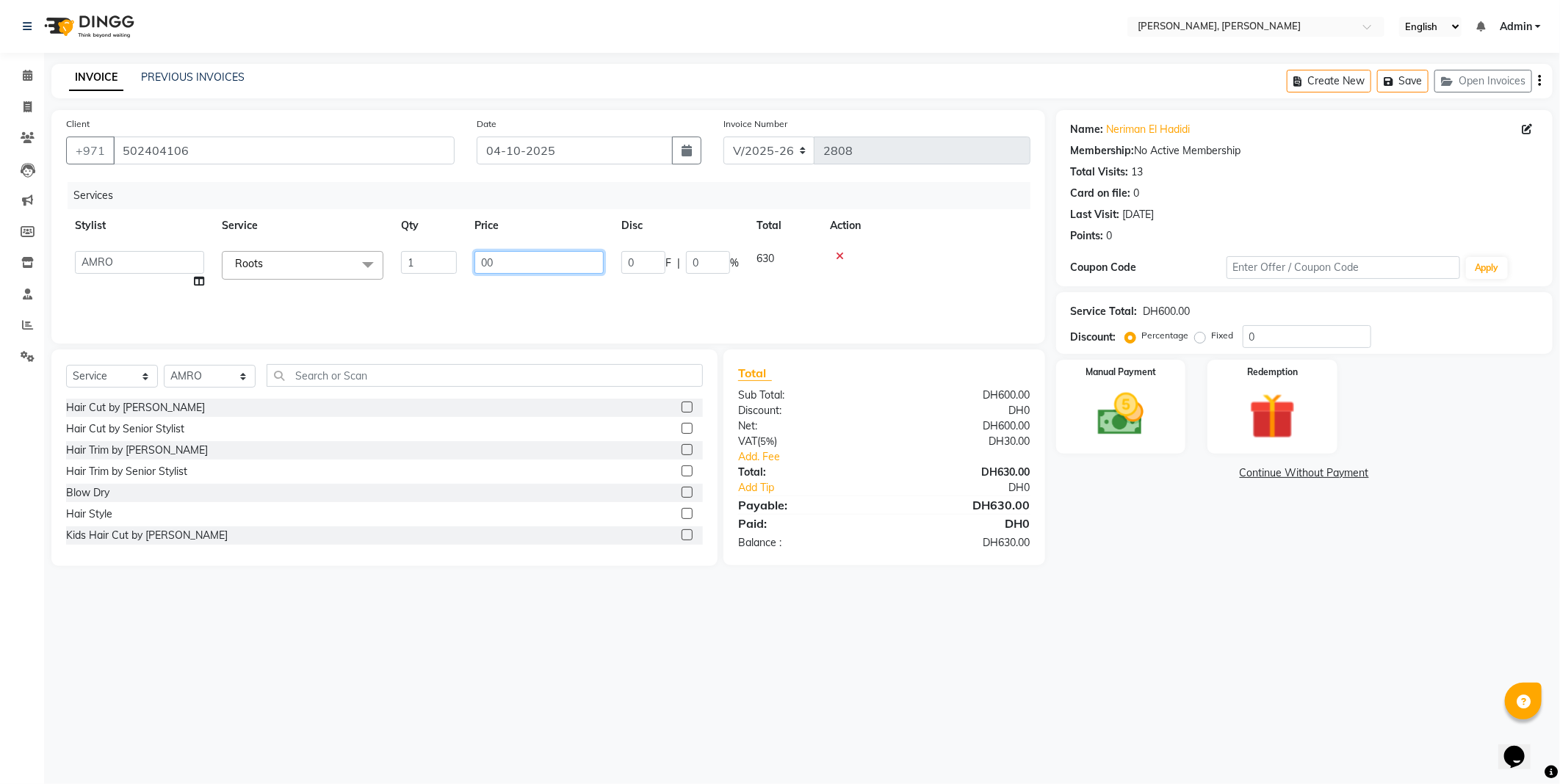
type input "500"
click at [555, 291] on div "Services Stylist Service Qty Price Disc Total Action [PERSON_NAME] [PERSON_NAME…" at bounding box center [548, 255] width 964 height 147
click at [1110, 398] on img at bounding box center [1121, 415] width 78 height 56
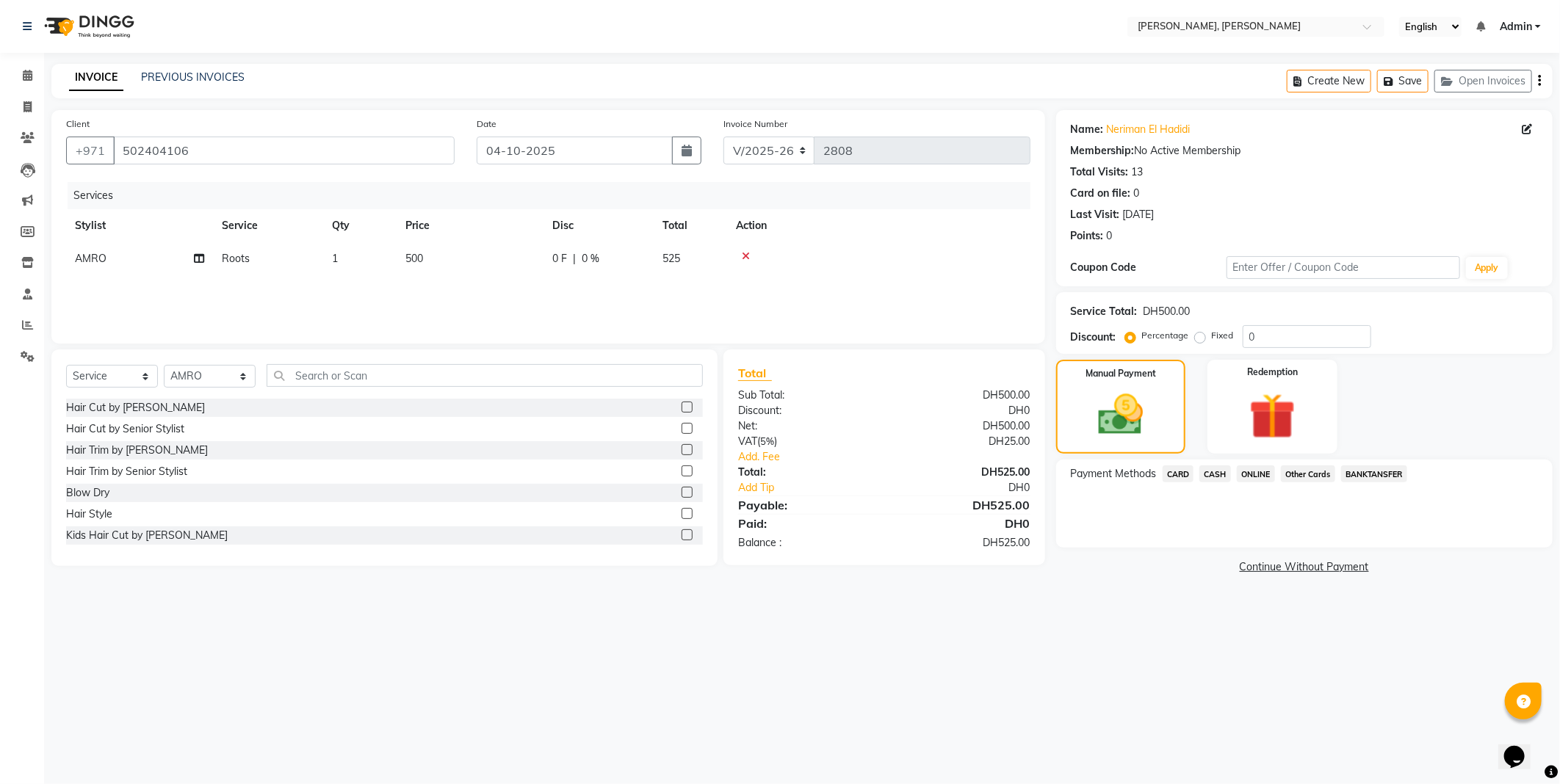
click at [1293, 479] on span "Other Cards" at bounding box center [1308, 474] width 54 height 17
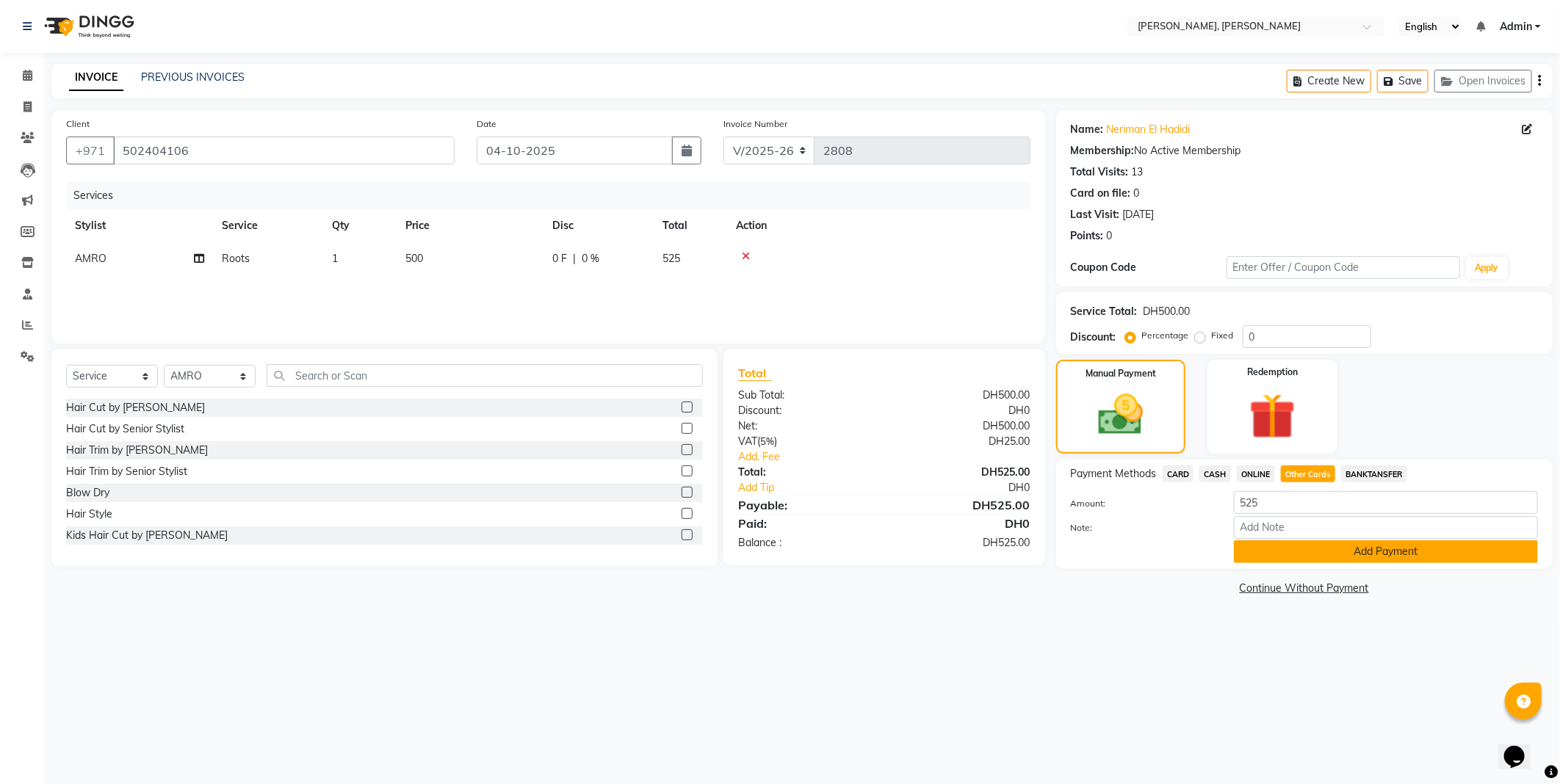
click at [1324, 555] on button "Add Payment" at bounding box center [1386, 551] width 304 height 23
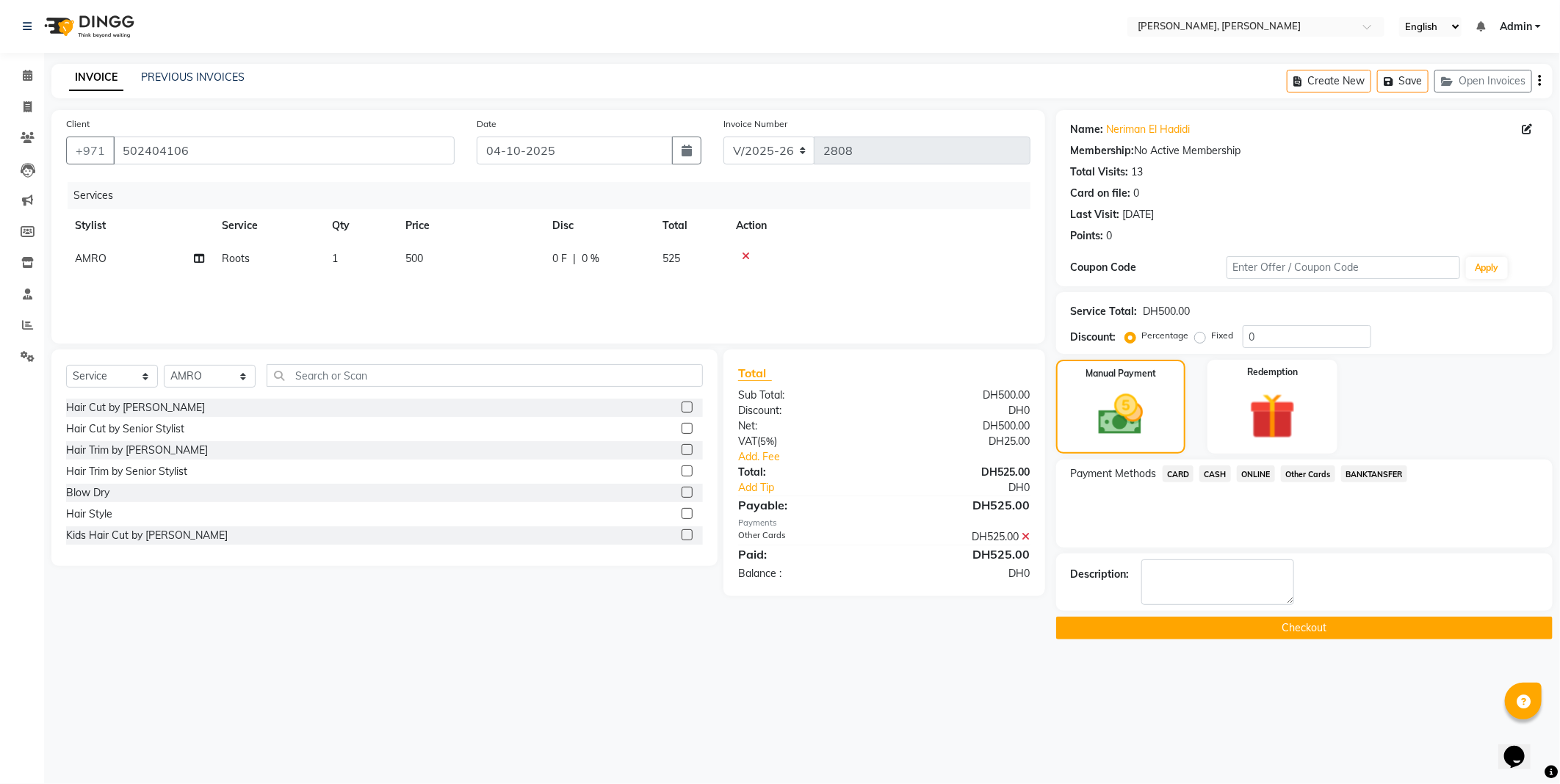
click at [1269, 626] on button "Checkout" at bounding box center [1304, 628] width 496 height 23
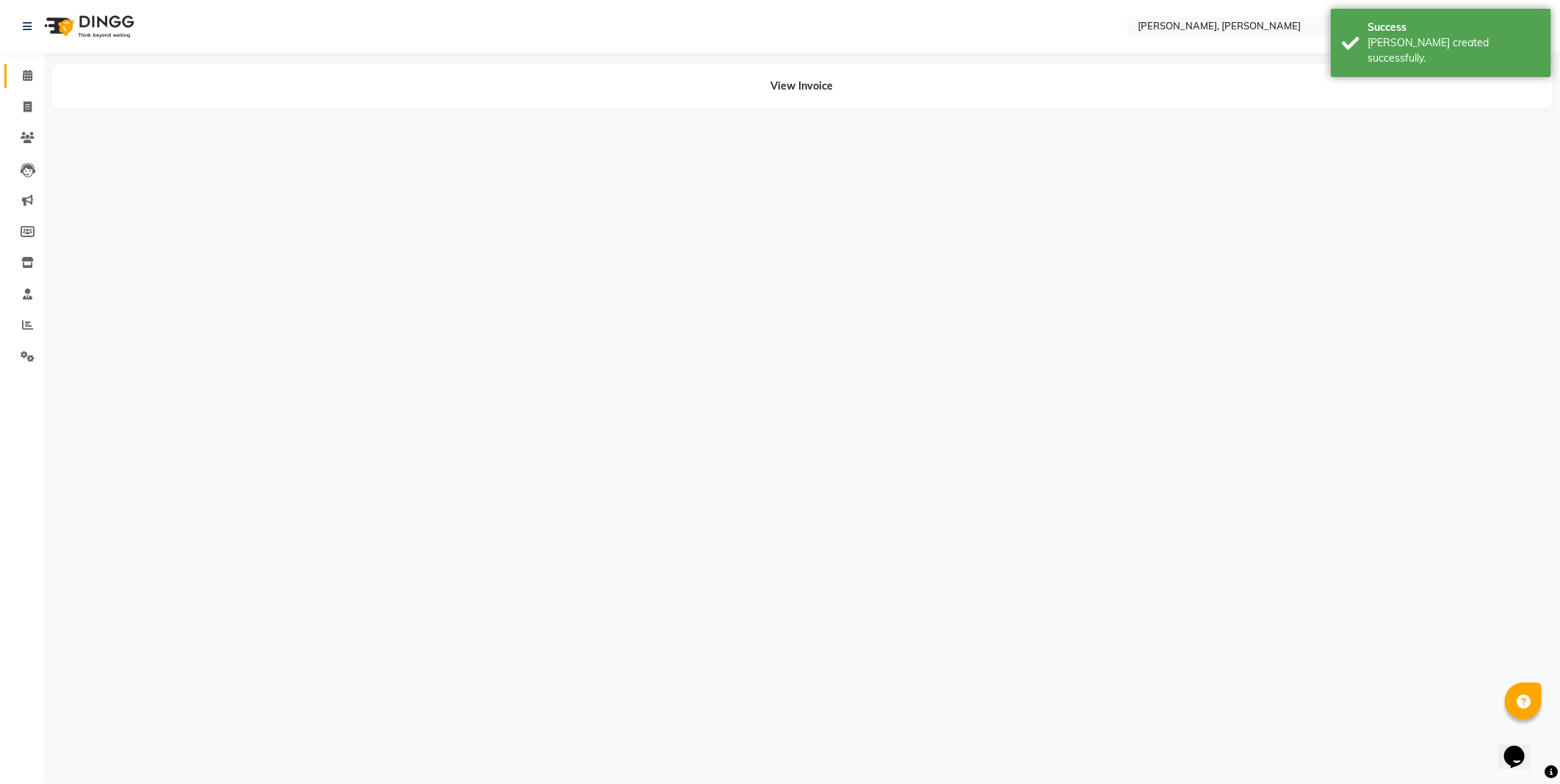
click at [24, 77] on icon at bounding box center [27, 75] width 9 height 11
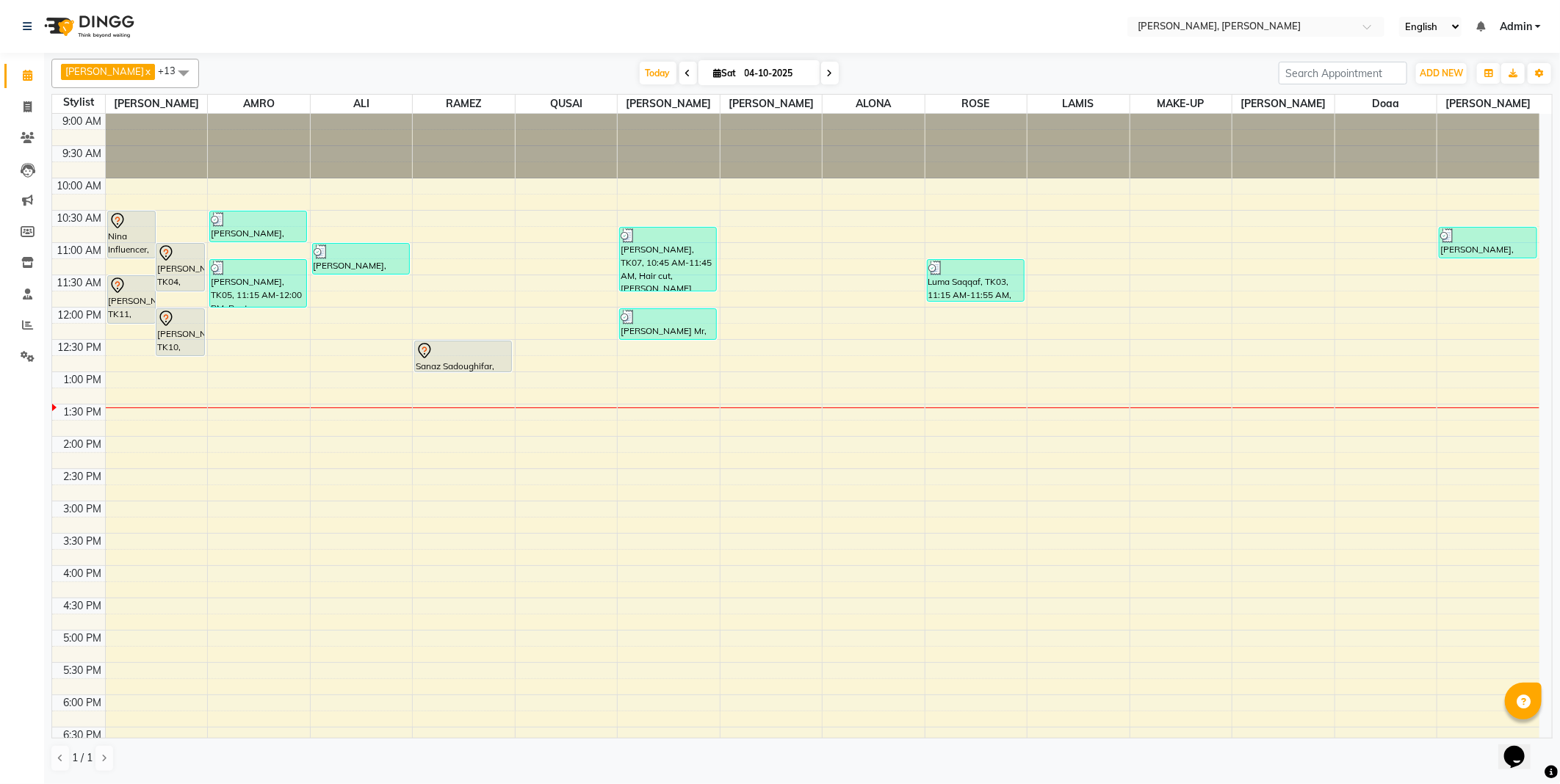
click at [176, 268] on div "[PERSON_NAME], TK04, 11:00 AM-11:45 AM, Roots" at bounding box center [180, 267] width 48 height 47
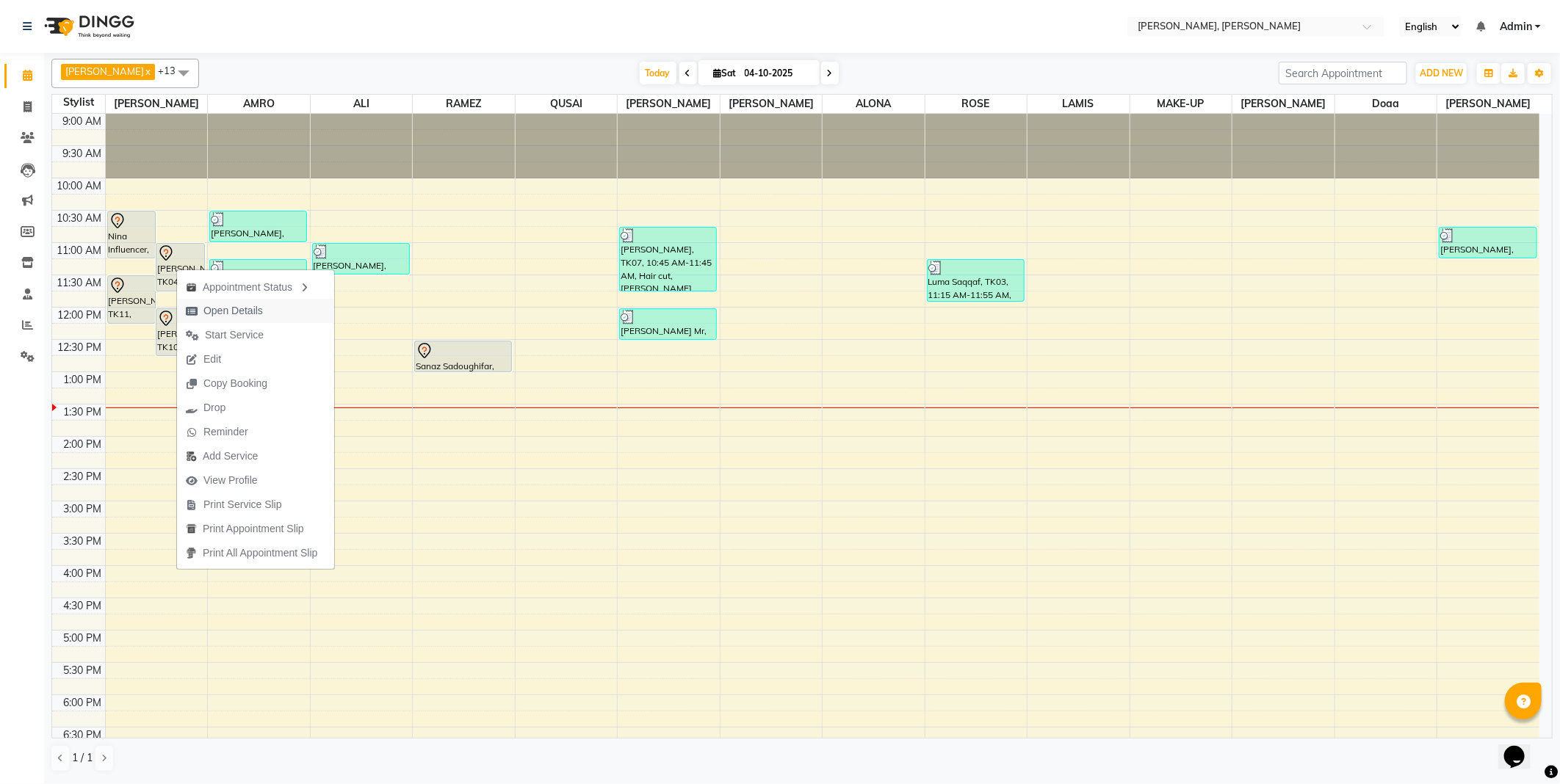
click at [246, 306] on span "Open Details" at bounding box center [233, 311] width 59 height 15
select select "7"
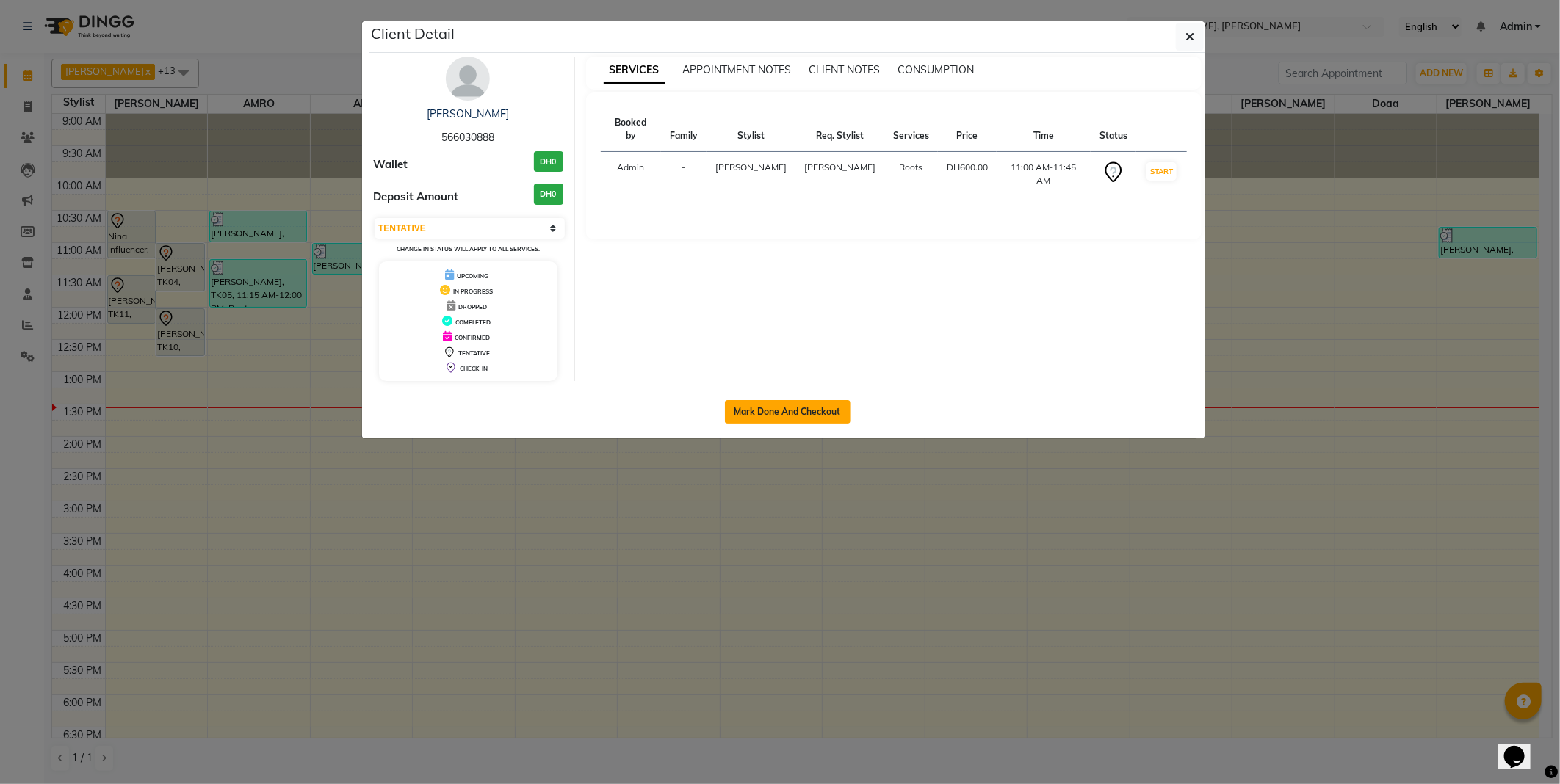
click at [772, 411] on button "Mark Done And Checkout" at bounding box center [788, 412] width 126 height 24
select select "service"
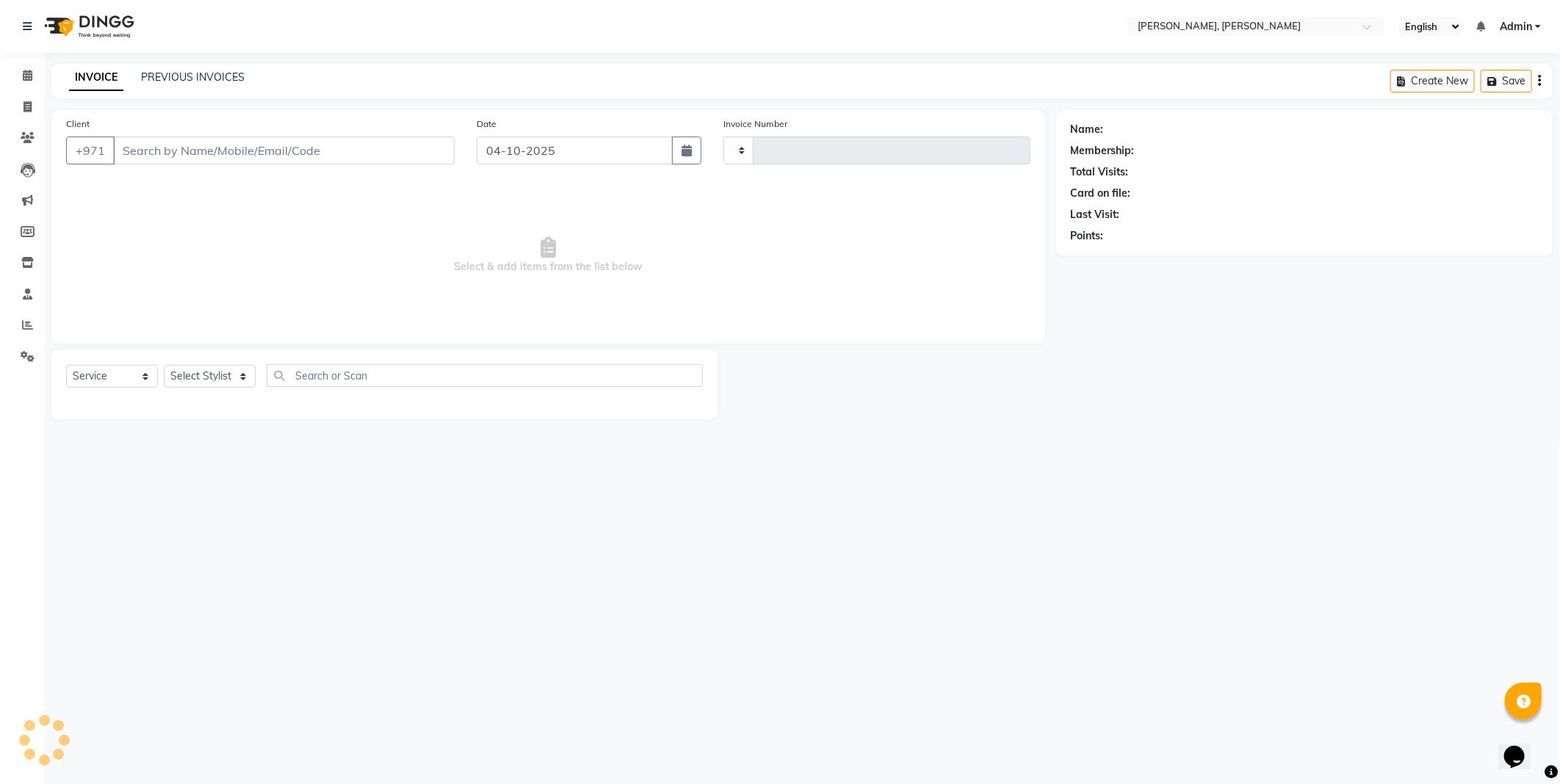
type input "2809"
select select "7142"
type input "566030888"
select select "59729"
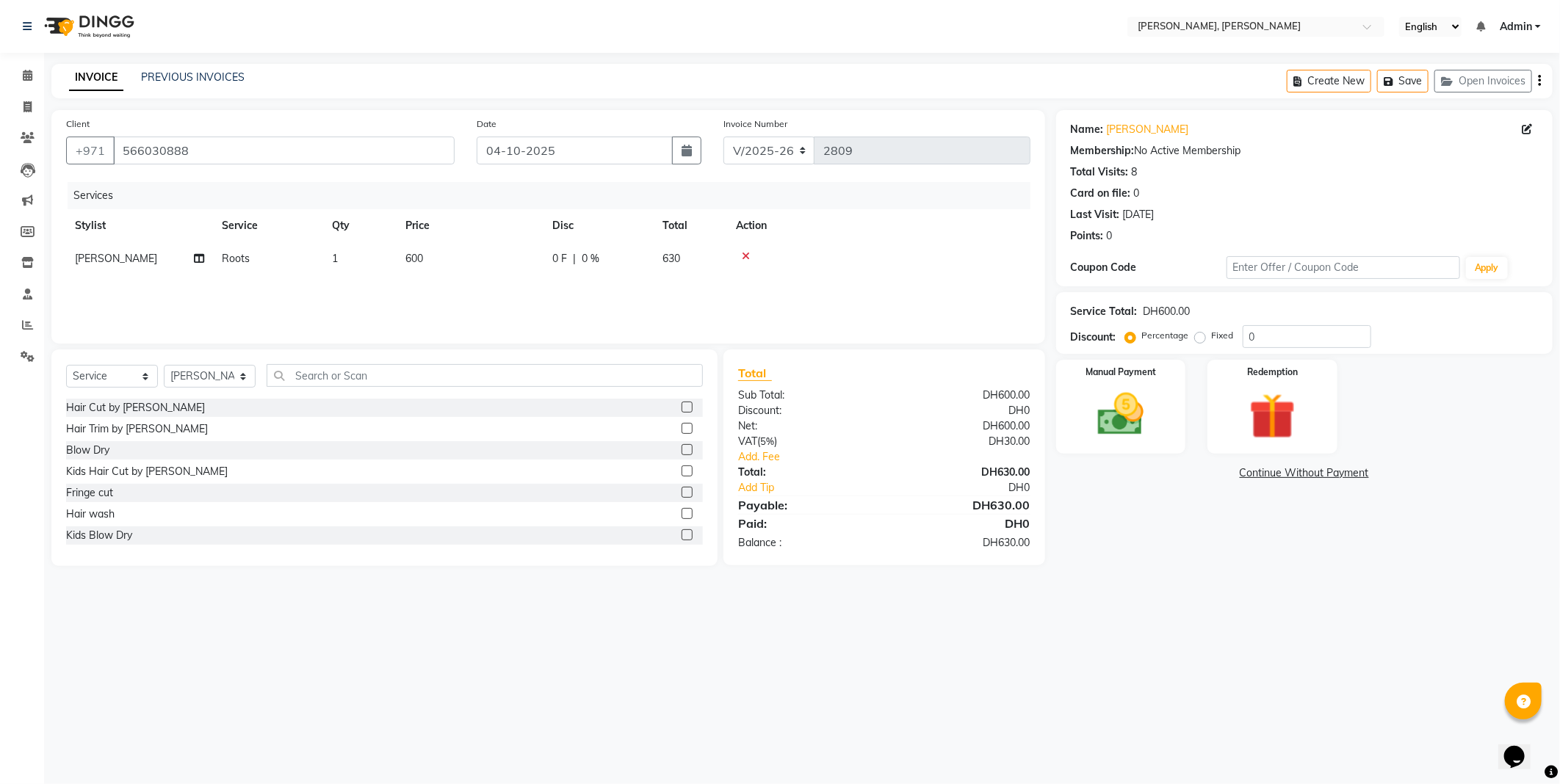
click at [681, 428] on label at bounding box center [687, 428] width 11 height 11
click at [681, 428] on input "checkbox" at bounding box center [686, 429] width 9 height 9
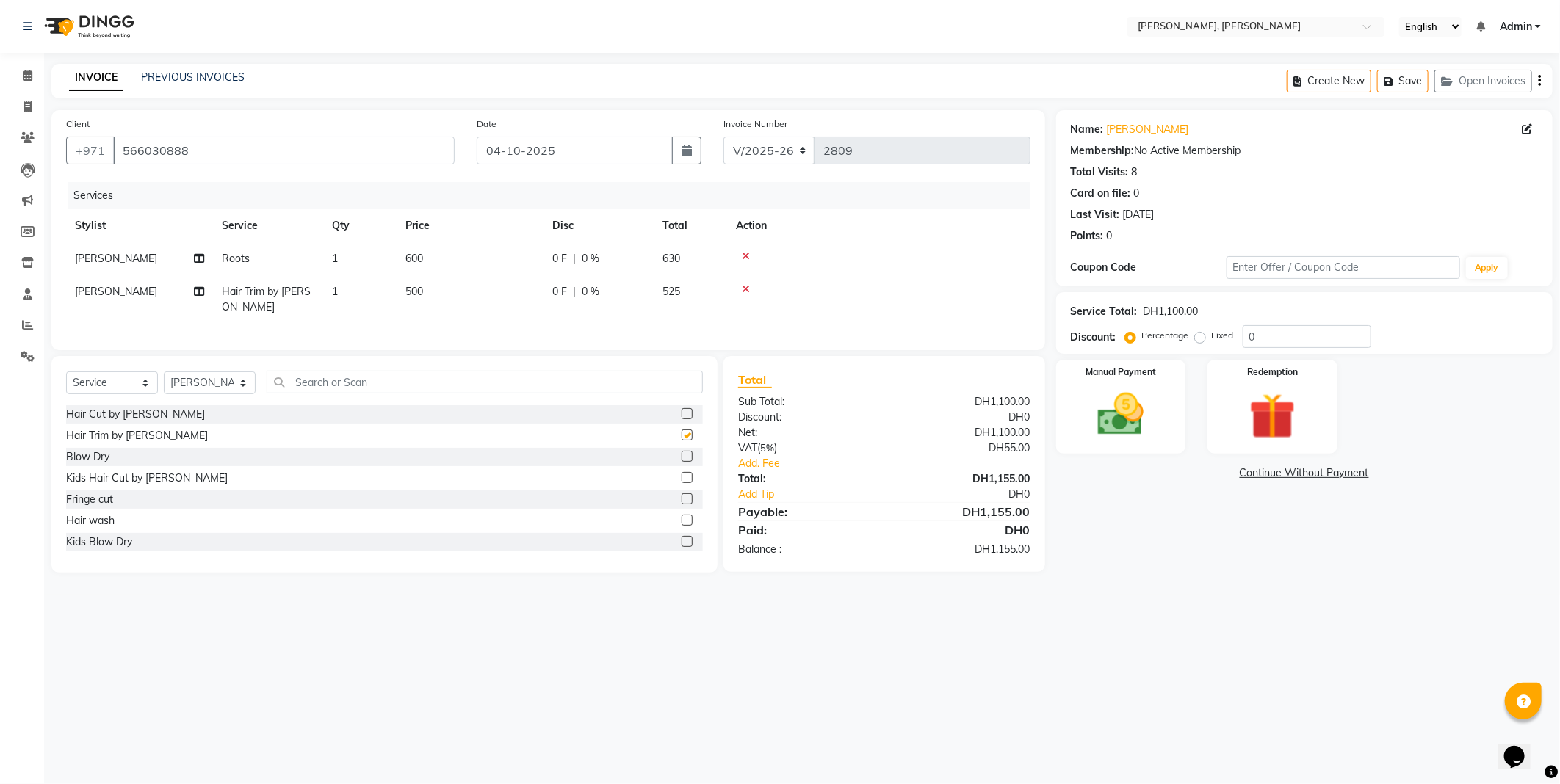
checkbox input "false"
click at [441, 304] on td "500" at bounding box center [470, 299] width 147 height 48
select select "59729"
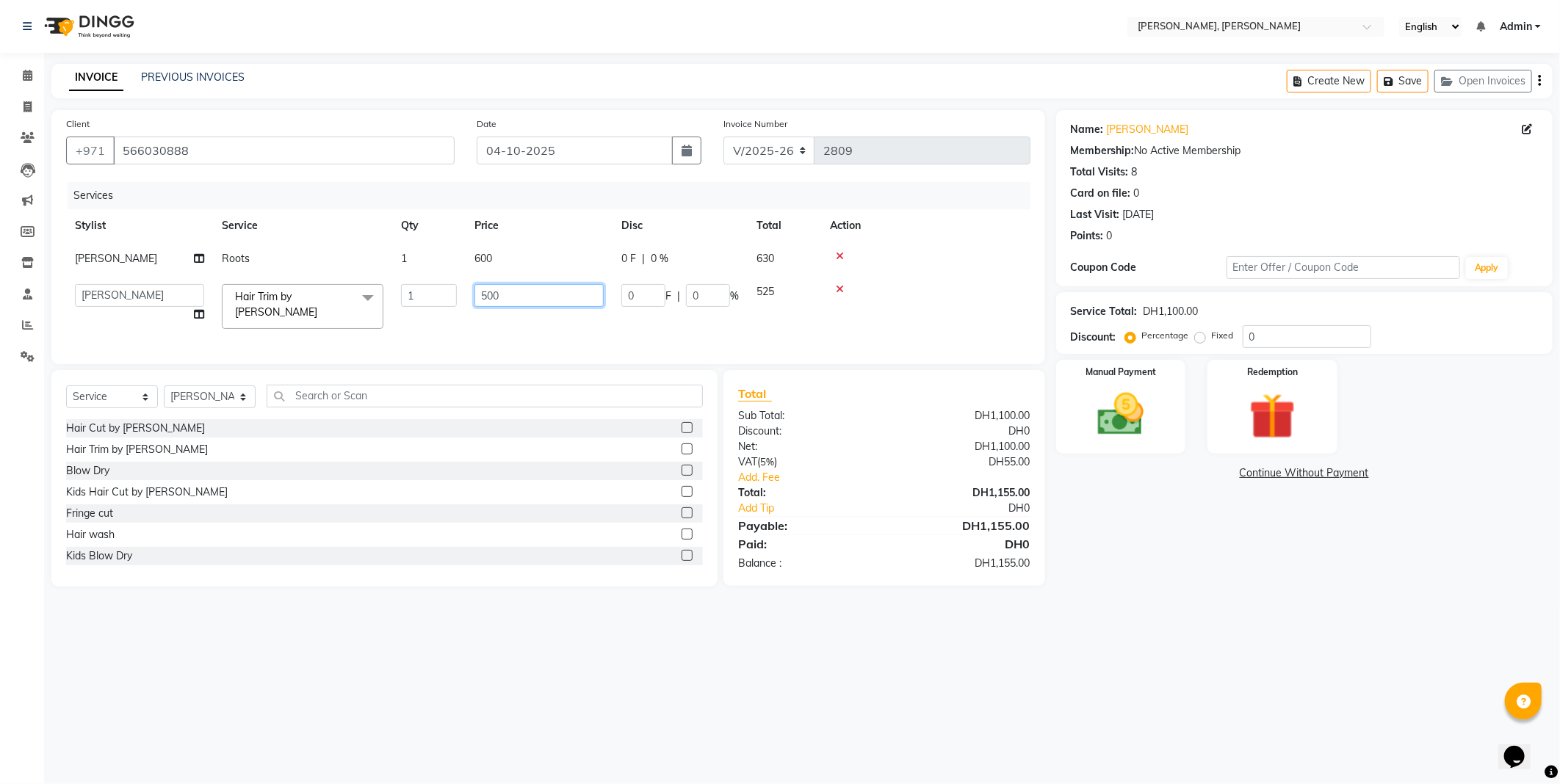
click at [517, 295] on input "500" at bounding box center [539, 296] width 129 height 23
type input "5"
type input "0"
click at [517, 325] on div "Services Stylist Service Qty Price Disc Total Action JACQUES Roots 1 600 0 F | …" at bounding box center [548, 265] width 964 height 167
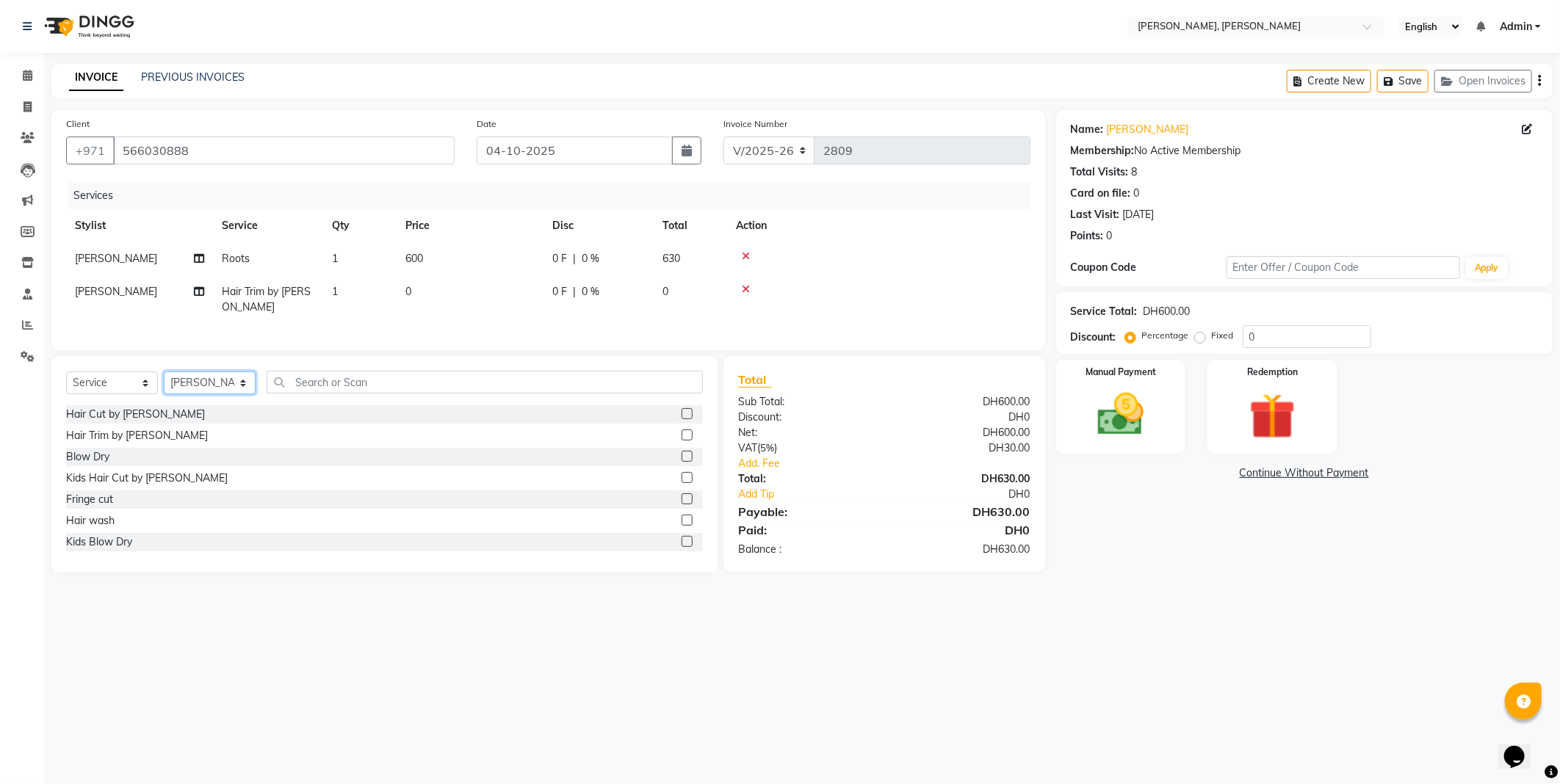
click at [213, 394] on select "Select Stylist [PERSON_NAME] [PERSON_NAME] ALYA [PERSON_NAME] AMRO [PERSON_NAME…" at bounding box center [210, 382] width 92 height 23
select select "59733"
click at [164, 384] on select "Select Stylist [PERSON_NAME] [PERSON_NAME] ALYA [PERSON_NAME] AMRO [PERSON_NAME…" at bounding box center [210, 382] width 92 height 23
click at [681, 505] on label at bounding box center [687, 499] width 11 height 11
click at [681, 505] on input "checkbox" at bounding box center [686, 499] width 9 height 9
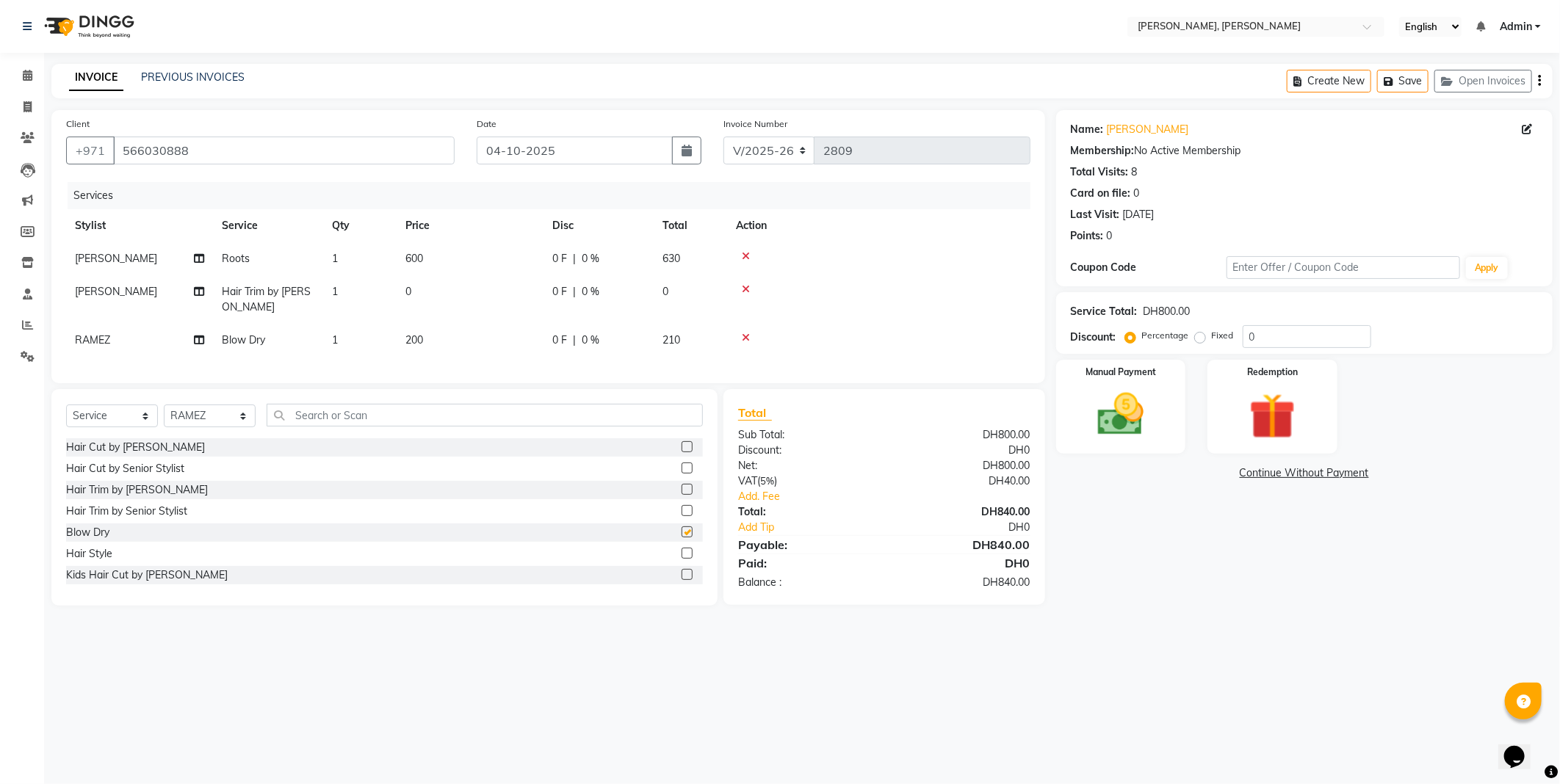
checkbox input "false"
click at [222, 427] on select "Select Stylist [PERSON_NAME] [PERSON_NAME] ALYA [PERSON_NAME] AMRO [PERSON_NAME…" at bounding box center [210, 415] width 92 height 23
select select "67168"
click at [164, 417] on select "Select Stylist [PERSON_NAME] [PERSON_NAME] ALYA [PERSON_NAME] AMRO [PERSON_NAME…" at bounding box center [210, 415] width 92 height 23
click at [540, 421] on input "text" at bounding box center [484, 415] width 436 height 23
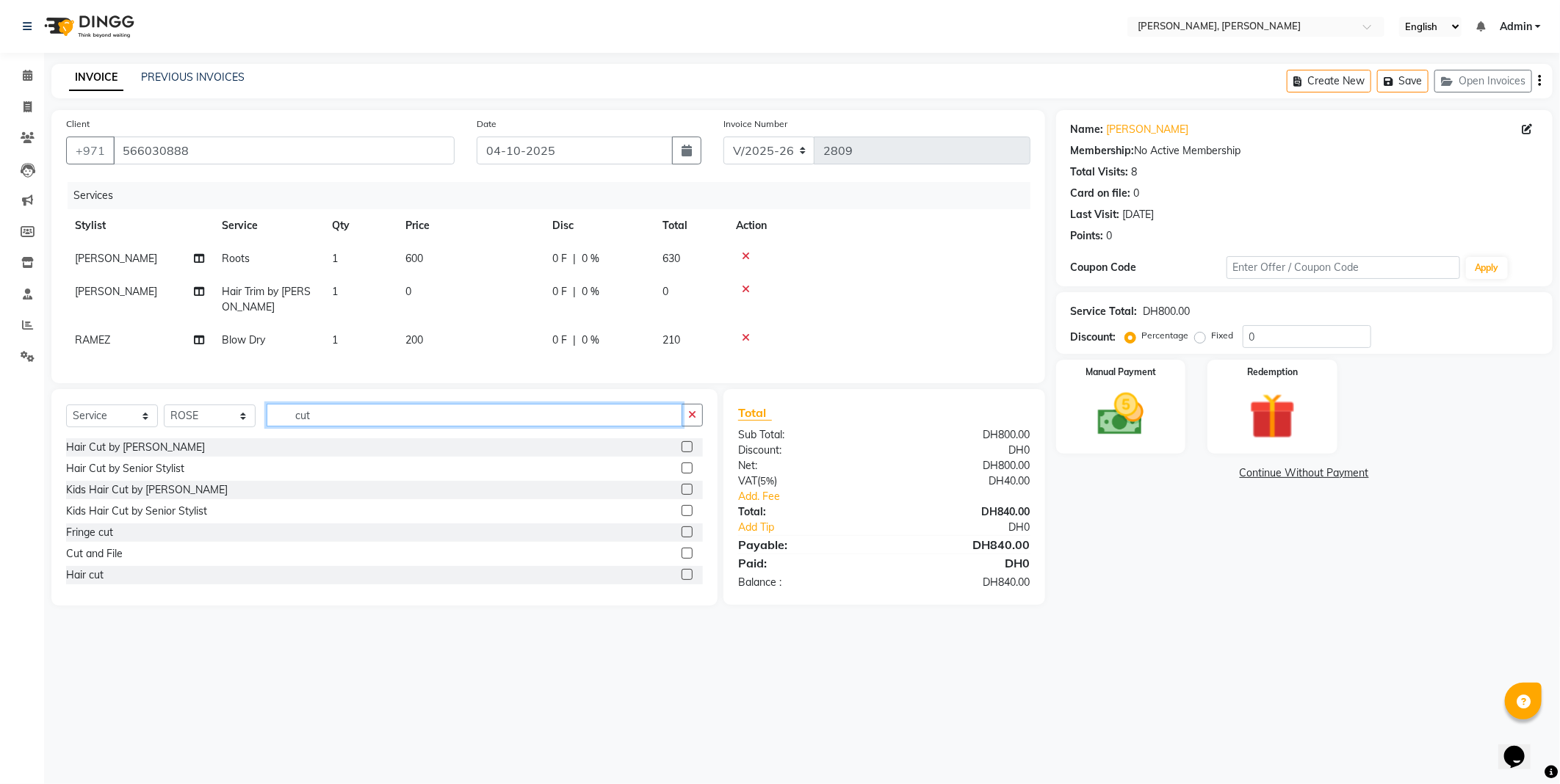
type input "cut"
click at [681, 559] on label at bounding box center [687, 553] width 11 height 11
click at [681, 559] on input "checkbox" at bounding box center [686, 554] width 9 height 9
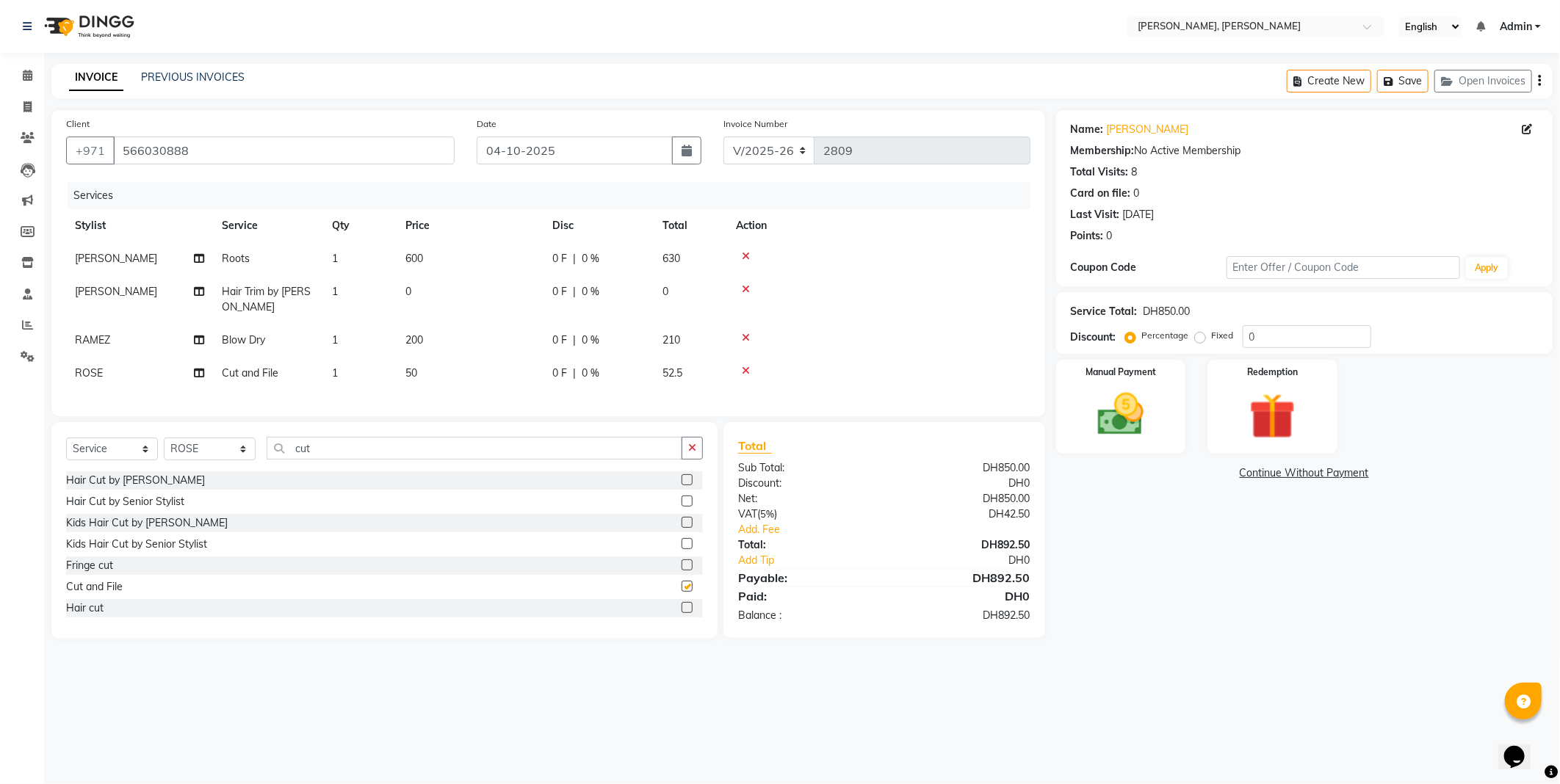
checkbox input "false"
click at [437, 370] on td "50" at bounding box center [470, 373] width 147 height 33
select select "67168"
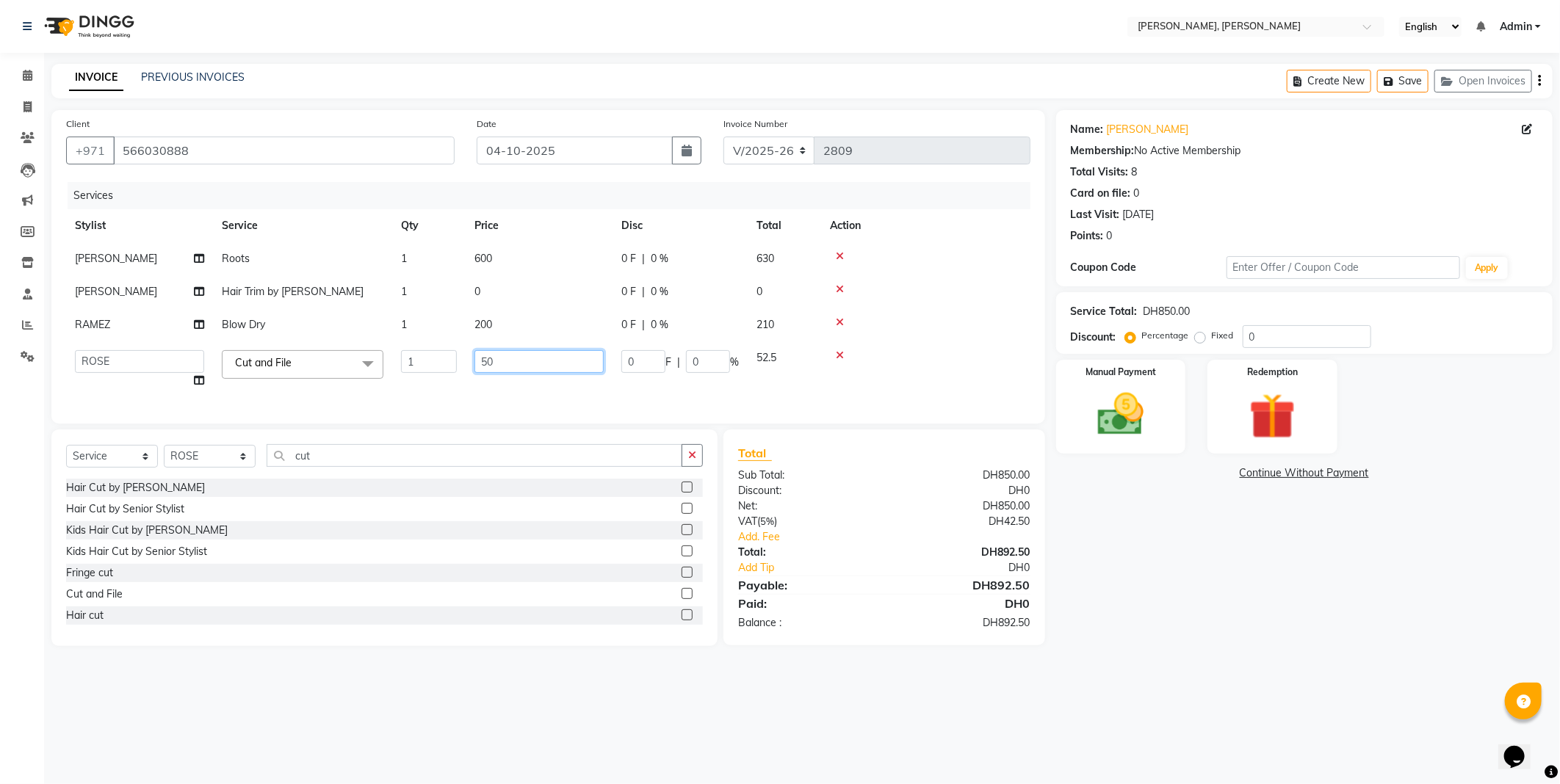
click at [514, 363] on input "50" at bounding box center [539, 361] width 129 height 23
type input "5"
type input "30"
click at [458, 386] on tr "[PERSON_NAME] [PERSON_NAME] ALYA [PERSON_NAME] AMRO [PERSON_NAME] [PERSON_NAME]…" at bounding box center [548, 369] width 964 height 56
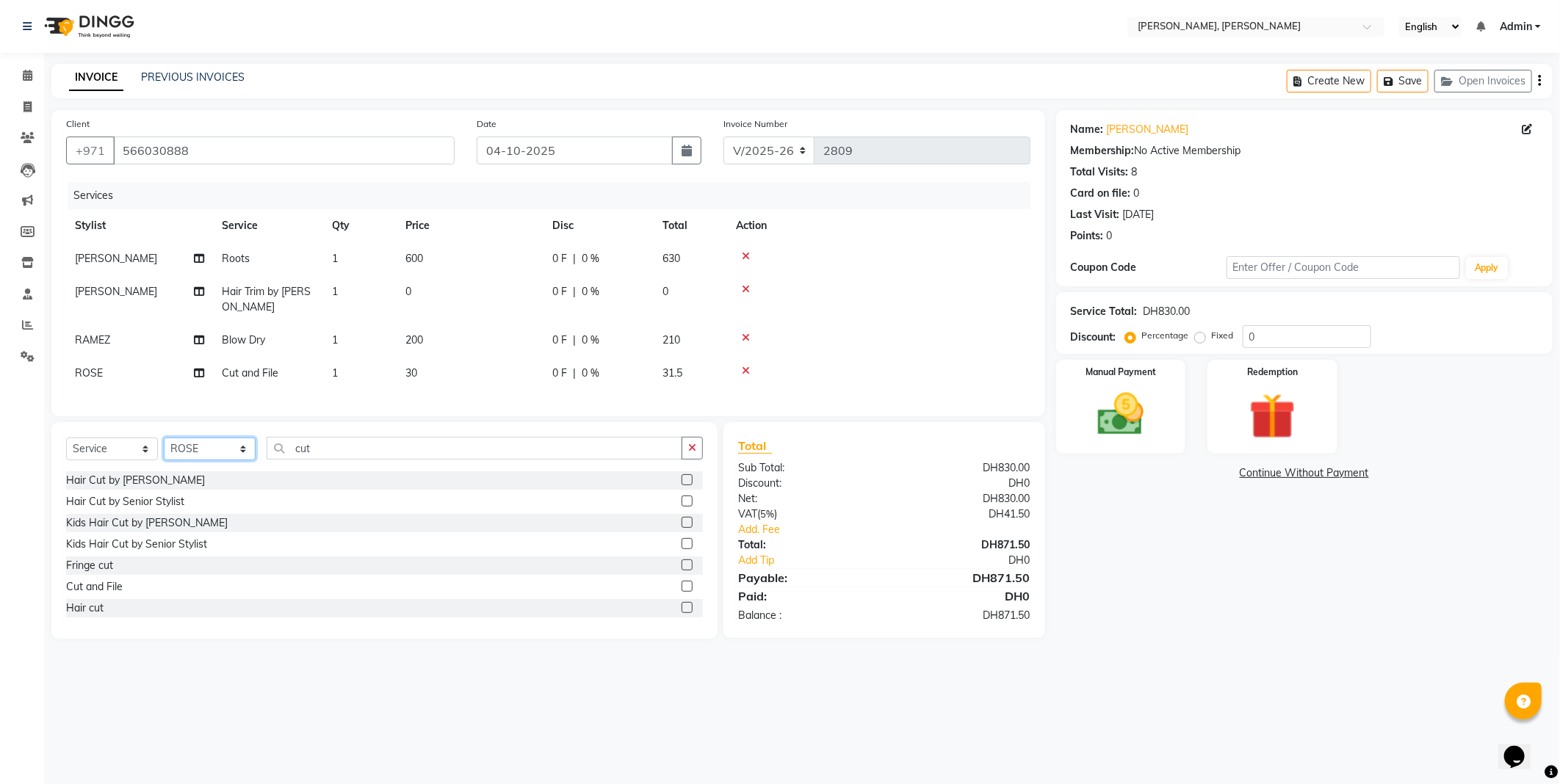
click at [221, 454] on select "Select Stylist [PERSON_NAME] [PERSON_NAME] ALYA [PERSON_NAME] AMRO [PERSON_NAME…" at bounding box center [210, 448] width 92 height 23
select select "59729"
click at [164, 450] on select "Select Stylist [PERSON_NAME] [PERSON_NAME] ALYA [PERSON_NAME] AMRO [PERSON_NAME…" at bounding box center [210, 448] width 92 height 23
click at [135, 460] on select "Select Service Product Membership Package Voucher Prepaid Gift Card" at bounding box center [112, 448] width 92 height 23
select select "product"
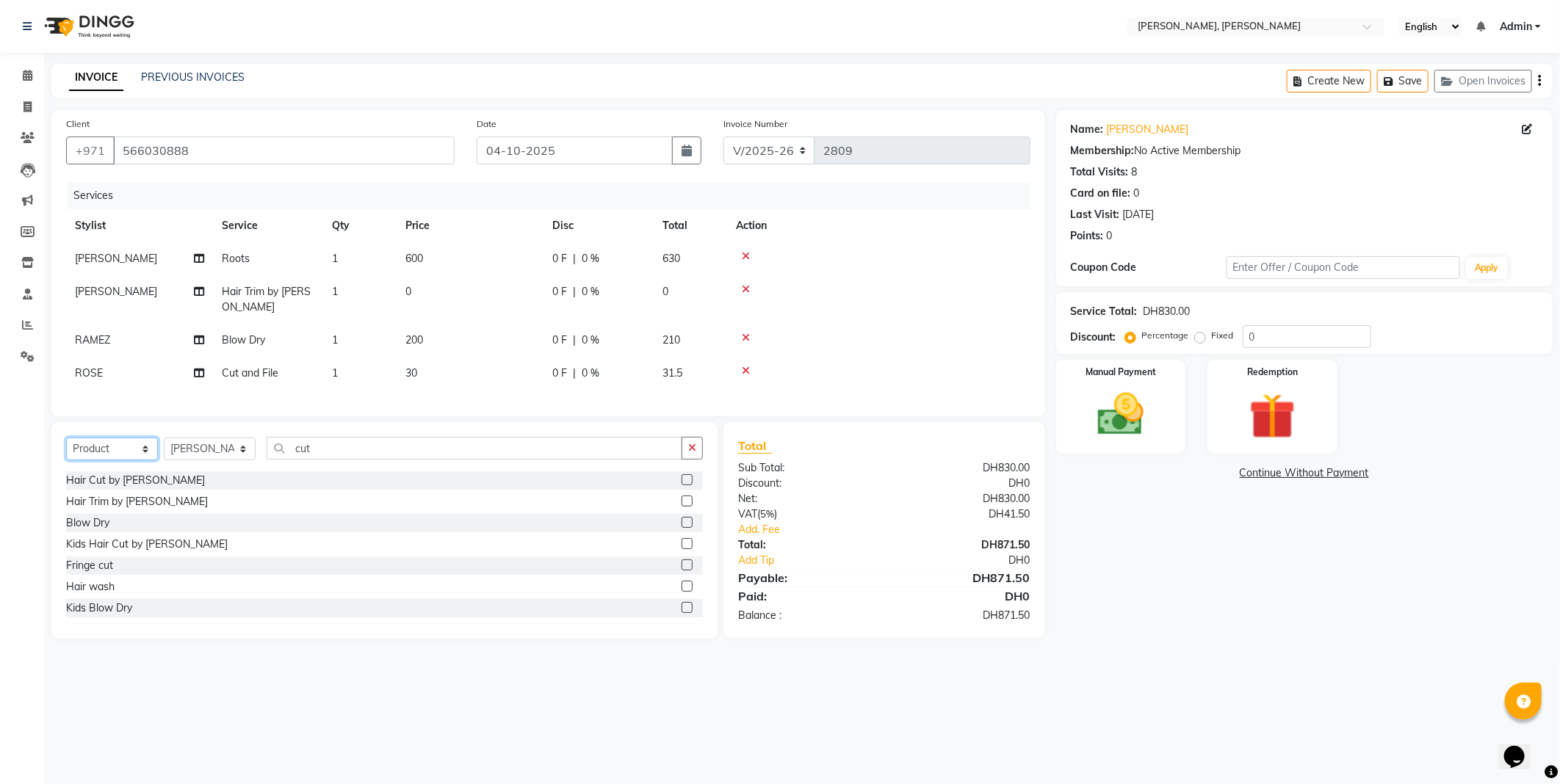
click at [66, 450] on select "Select Service Product Membership Package Voucher Prepaid Gift Card" at bounding box center [112, 448] width 92 height 23
click at [691, 453] on icon "button" at bounding box center [692, 448] width 8 height 10
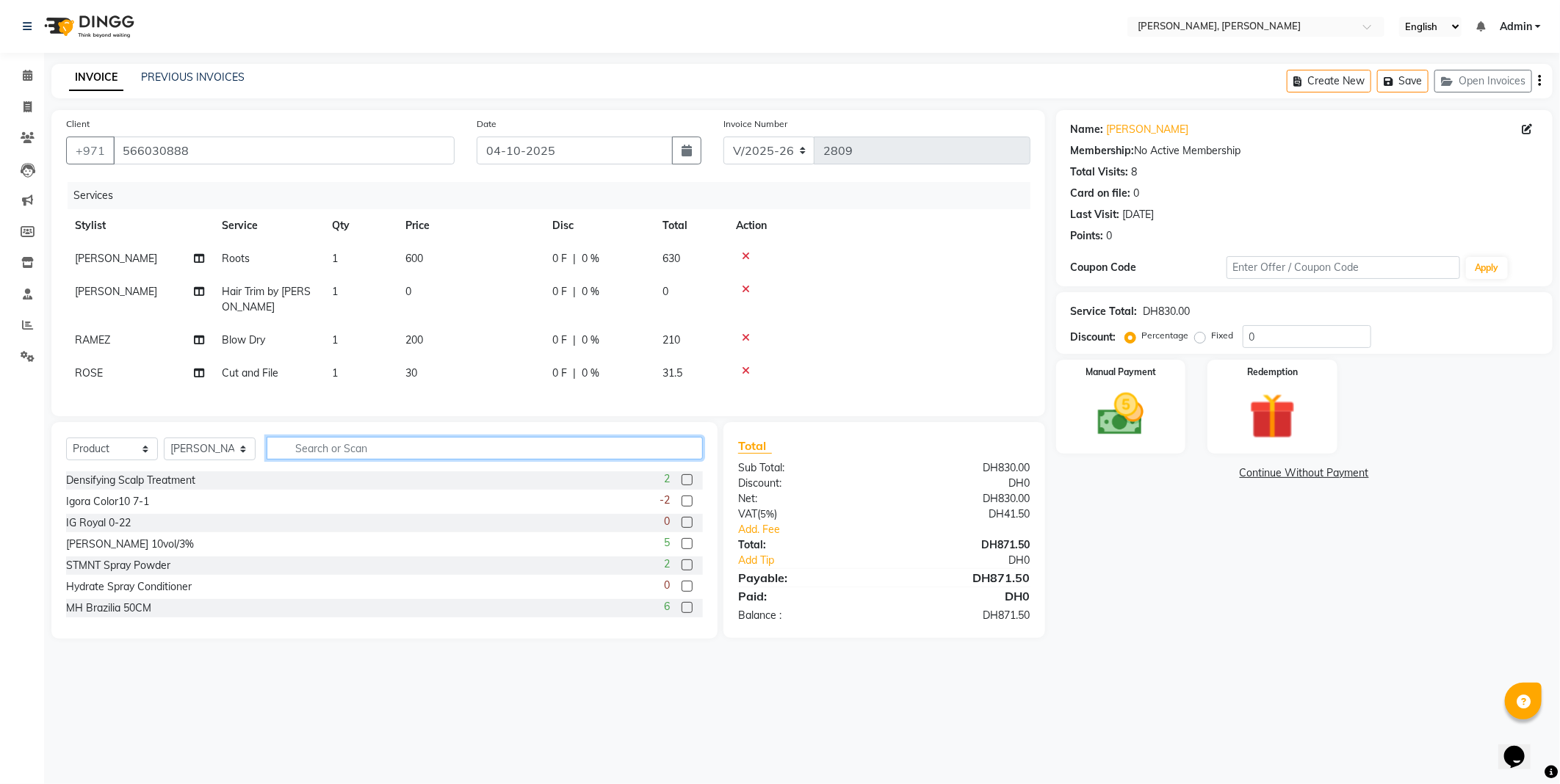
click at [438, 460] on input "text" at bounding box center [484, 448] width 436 height 23
type input "vibrancy sh"
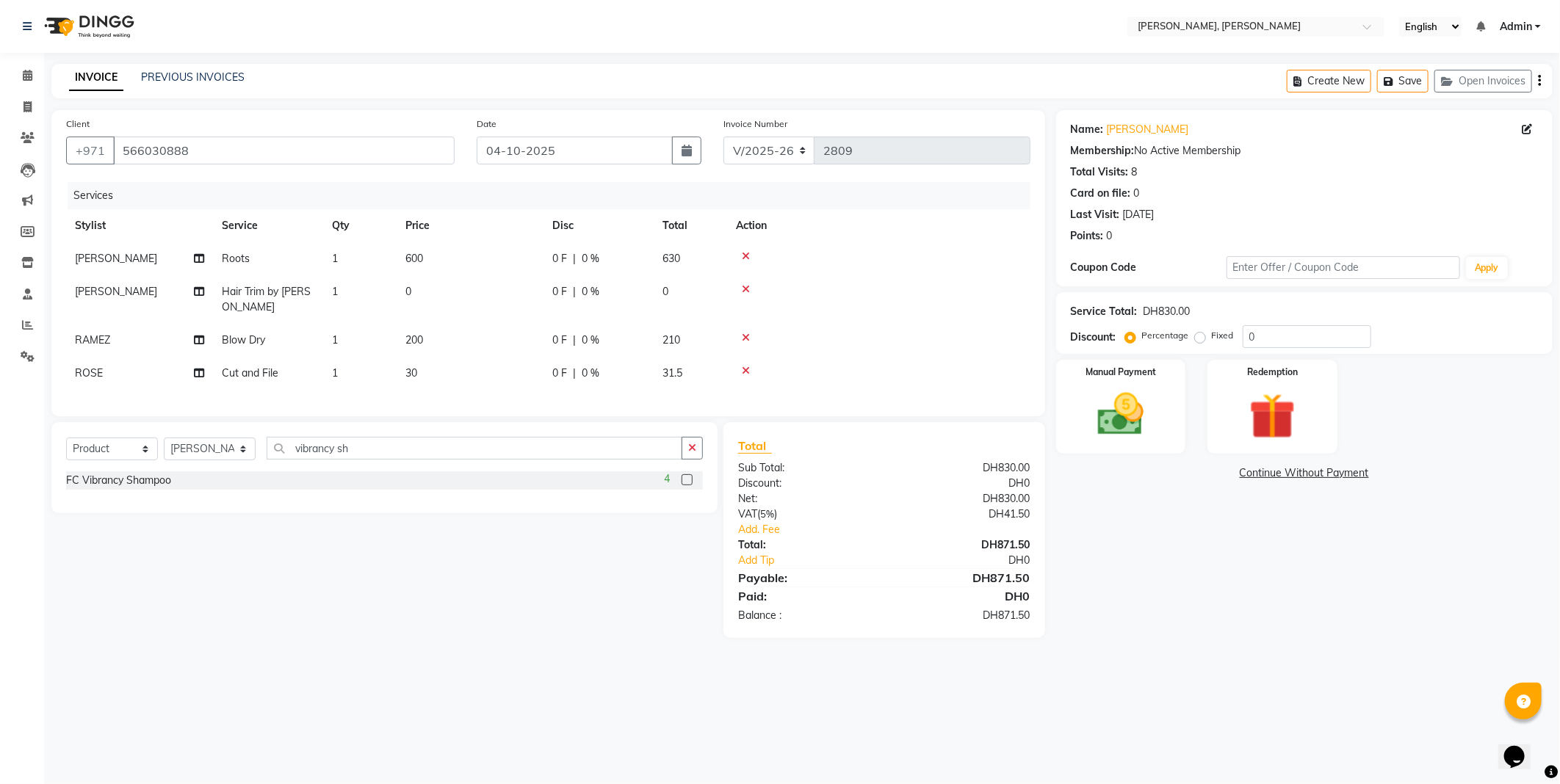
click at [687, 485] on label at bounding box center [687, 479] width 11 height 11
click at [687, 485] on input "checkbox" at bounding box center [686, 480] width 9 height 9
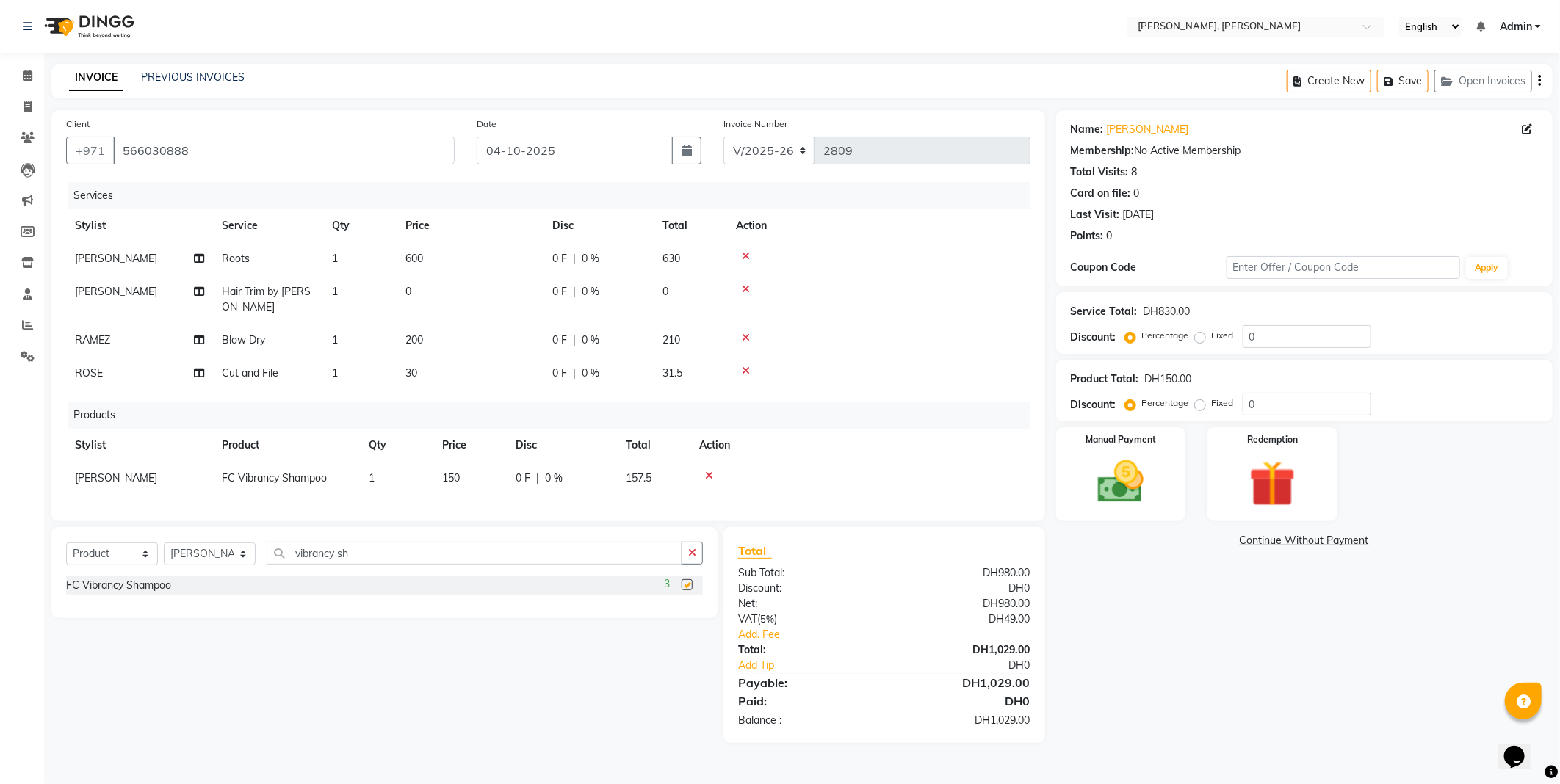
checkbox input "false"
click at [421, 562] on input "vibrancy sh" at bounding box center [474, 553] width 415 height 23
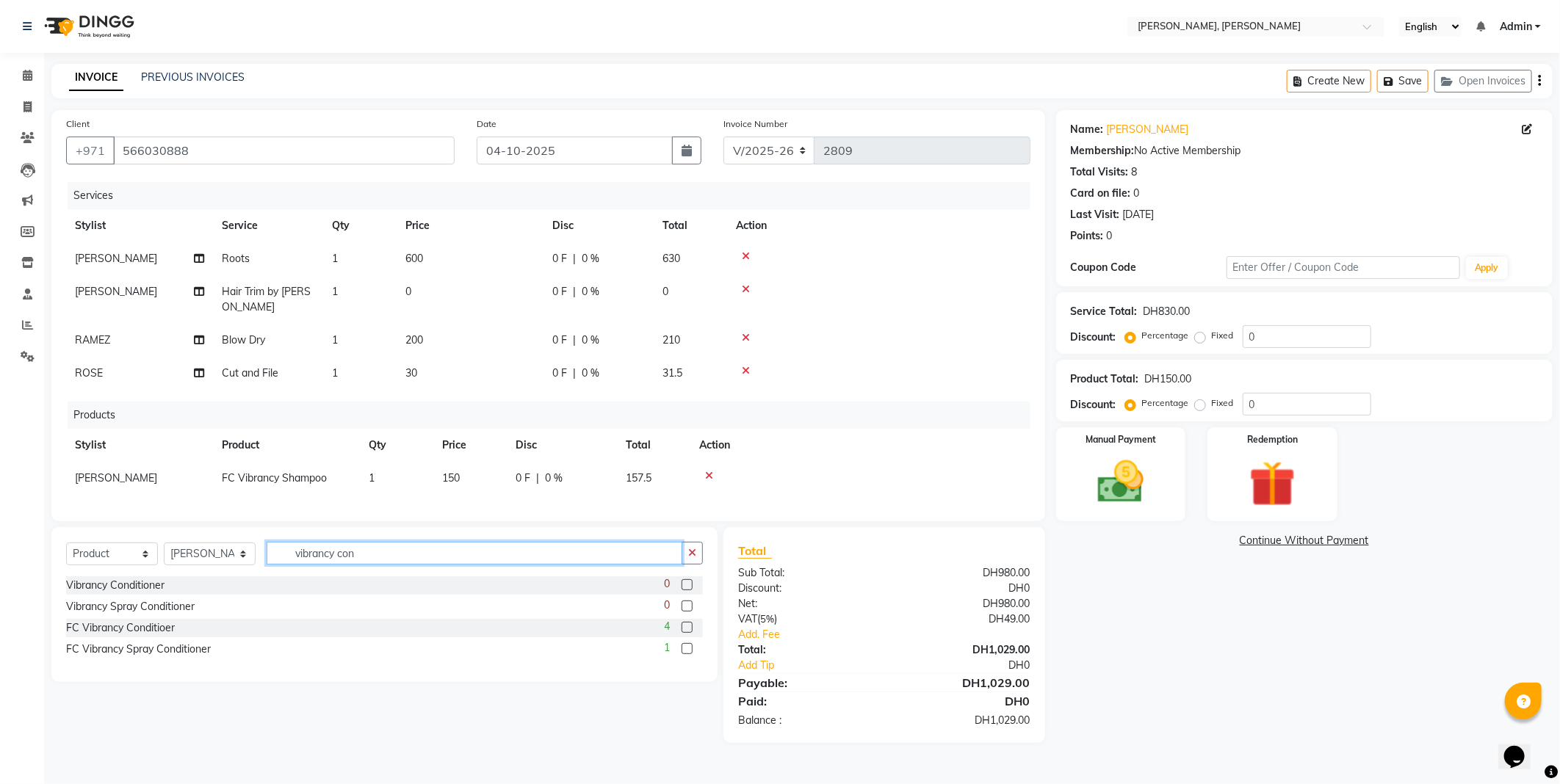
type input "vibrancy con"
click at [687, 633] on label at bounding box center [687, 627] width 11 height 11
click at [687, 633] on input "checkbox" at bounding box center [686, 628] width 9 height 9
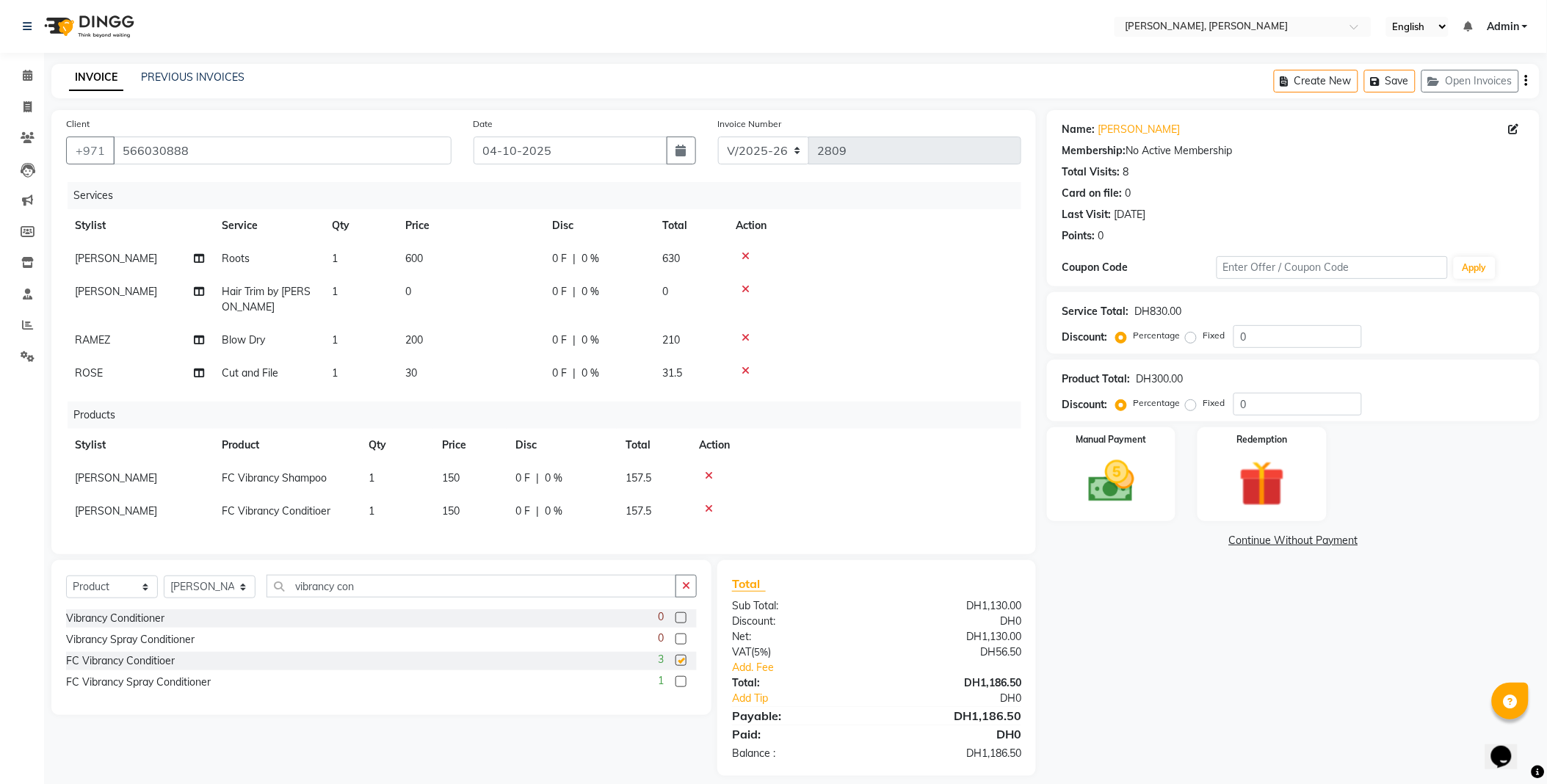
checkbox input "false"
click at [455, 477] on span "150" at bounding box center [450, 478] width 18 height 14
select select "59729"
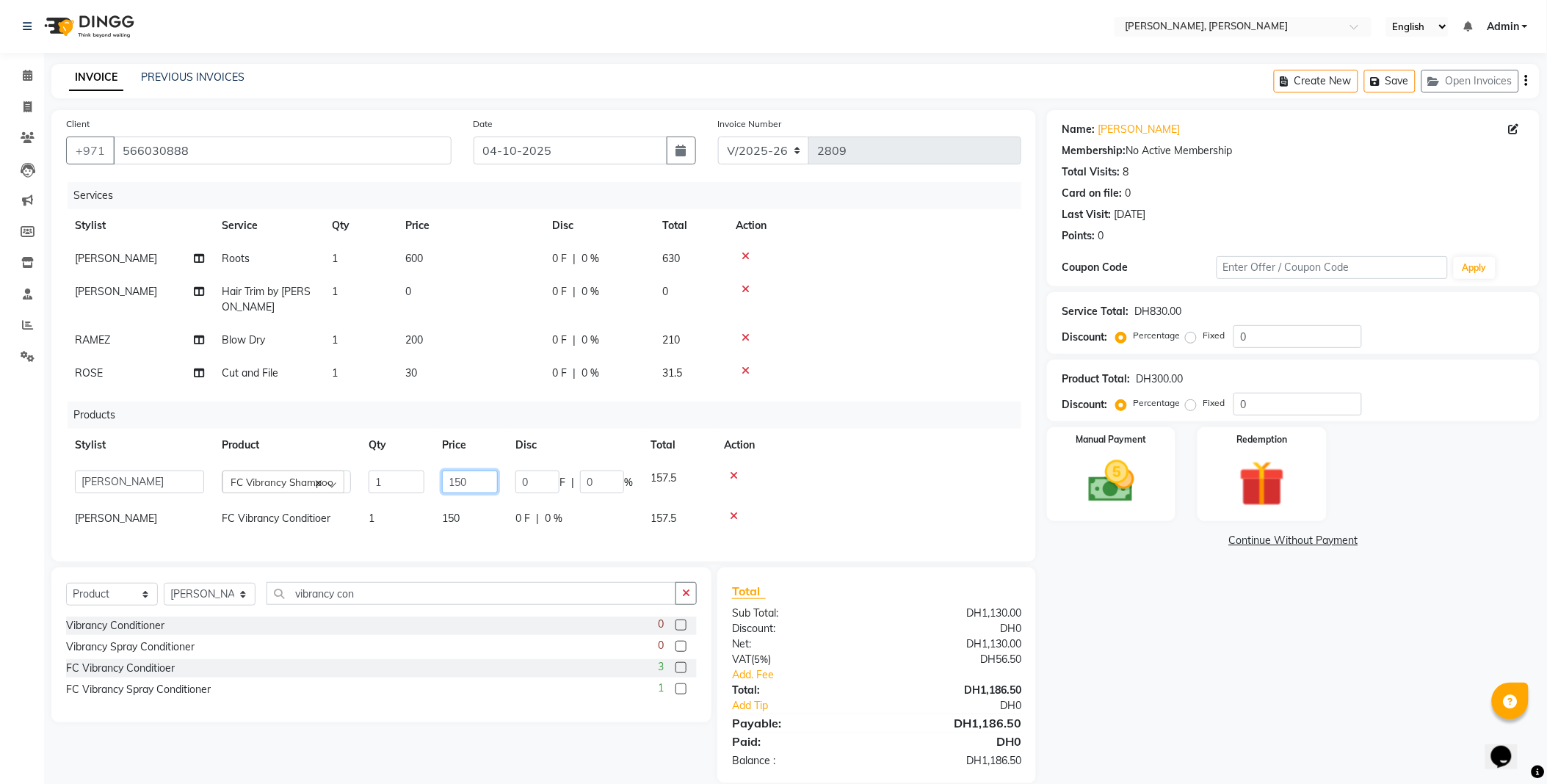
click at [460, 479] on input "150" at bounding box center [470, 482] width 56 height 23
type input "160"
click at [468, 527] on td "150" at bounding box center [470, 518] width 73 height 33
select select "59729"
click at [126, 600] on select "Select Service Product Membership Package Voucher Prepaid Gift Card" at bounding box center [112, 594] width 92 height 23
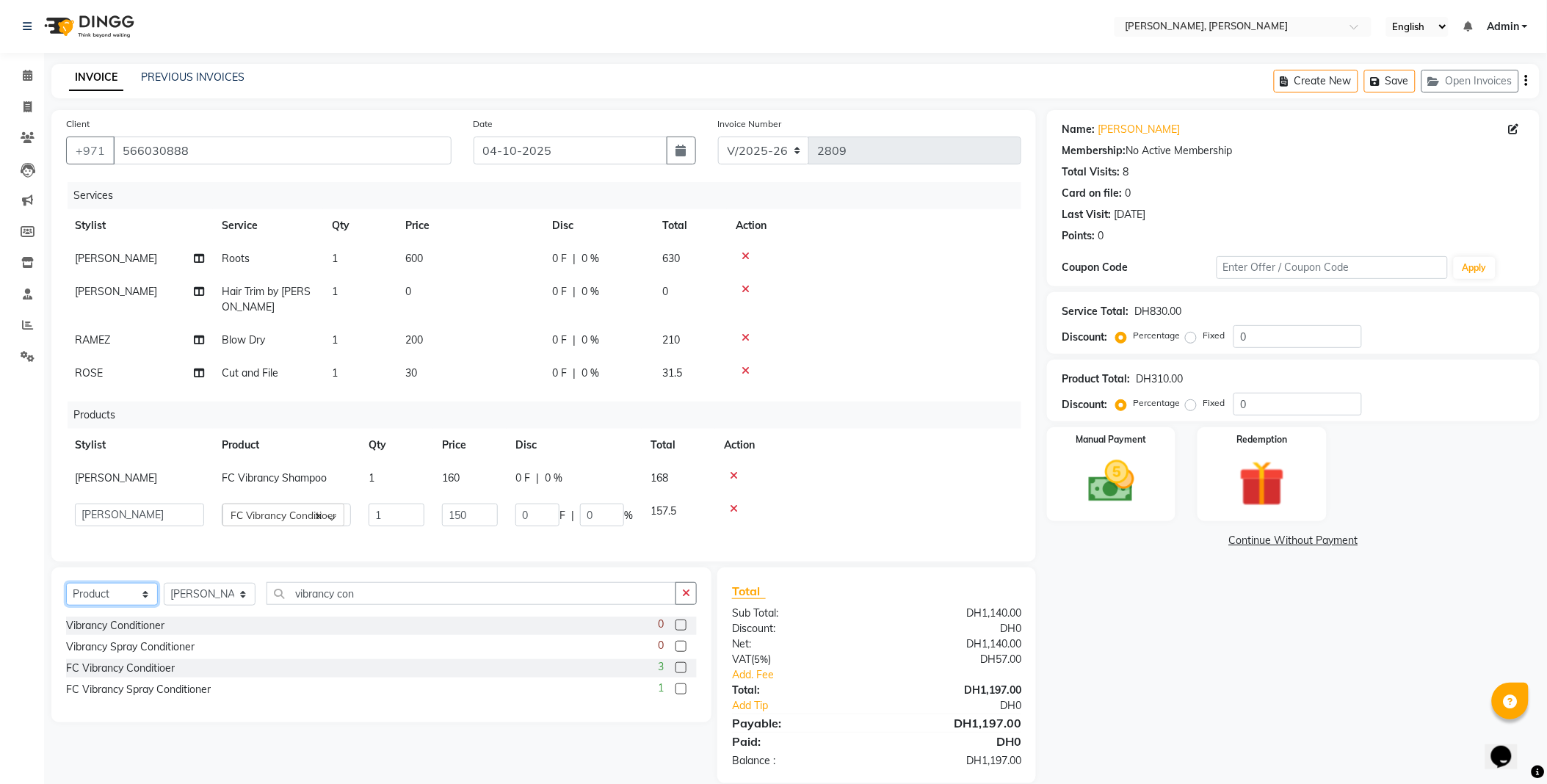
select select "service"
click at [66, 586] on select "Select Service Product Membership Package Voucher Prepaid Gift Card" at bounding box center [112, 594] width 92 height 23
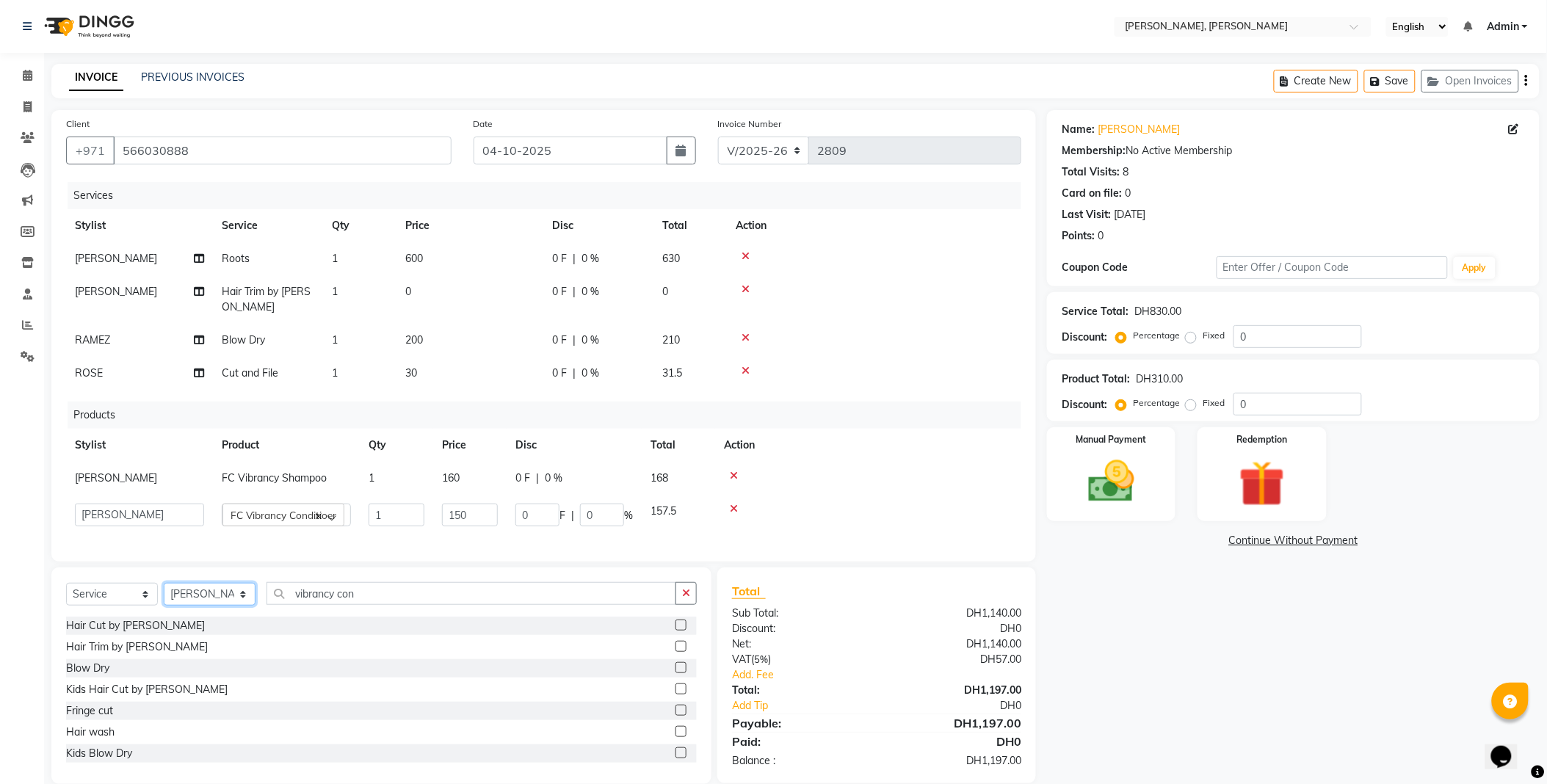
click at [239, 593] on select "Select Stylist [PERSON_NAME] [PERSON_NAME] ALYA [PERSON_NAME] AMRO [PERSON_NAME…" at bounding box center [210, 594] width 92 height 23
click at [404, 591] on input "vibrancy con" at bounding box center [471, 593] width 409 height 23
click at [682, 593] on icon "button" at bounding box center [686, 593] width 8 height 10
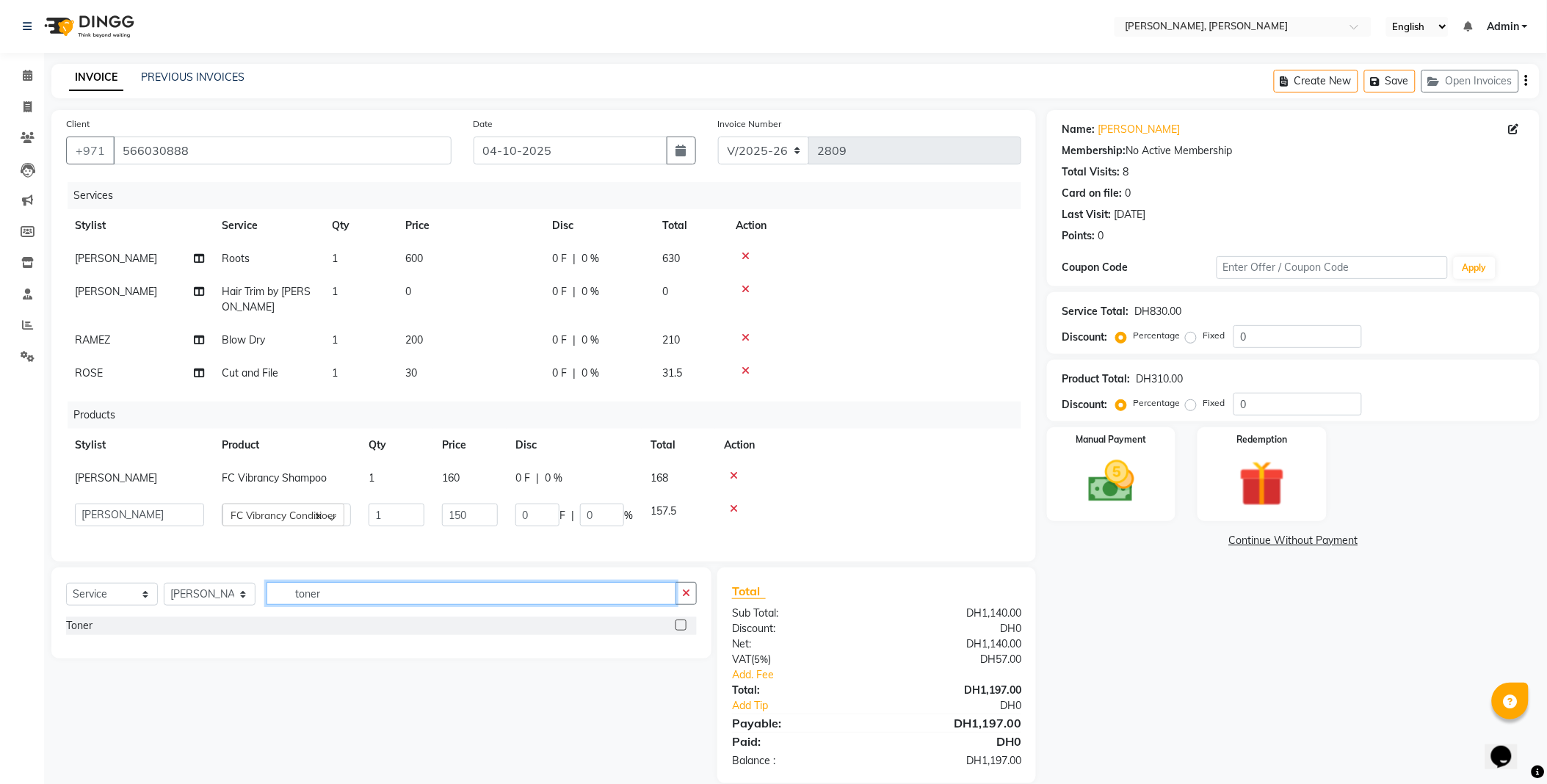
type input "toner"
click at [679, 627] on label at bounding box center [680, 625] width 11 height 11
click at [679, 627] on input "checkbox" at bounding box center [680, 625] width 9 height 9
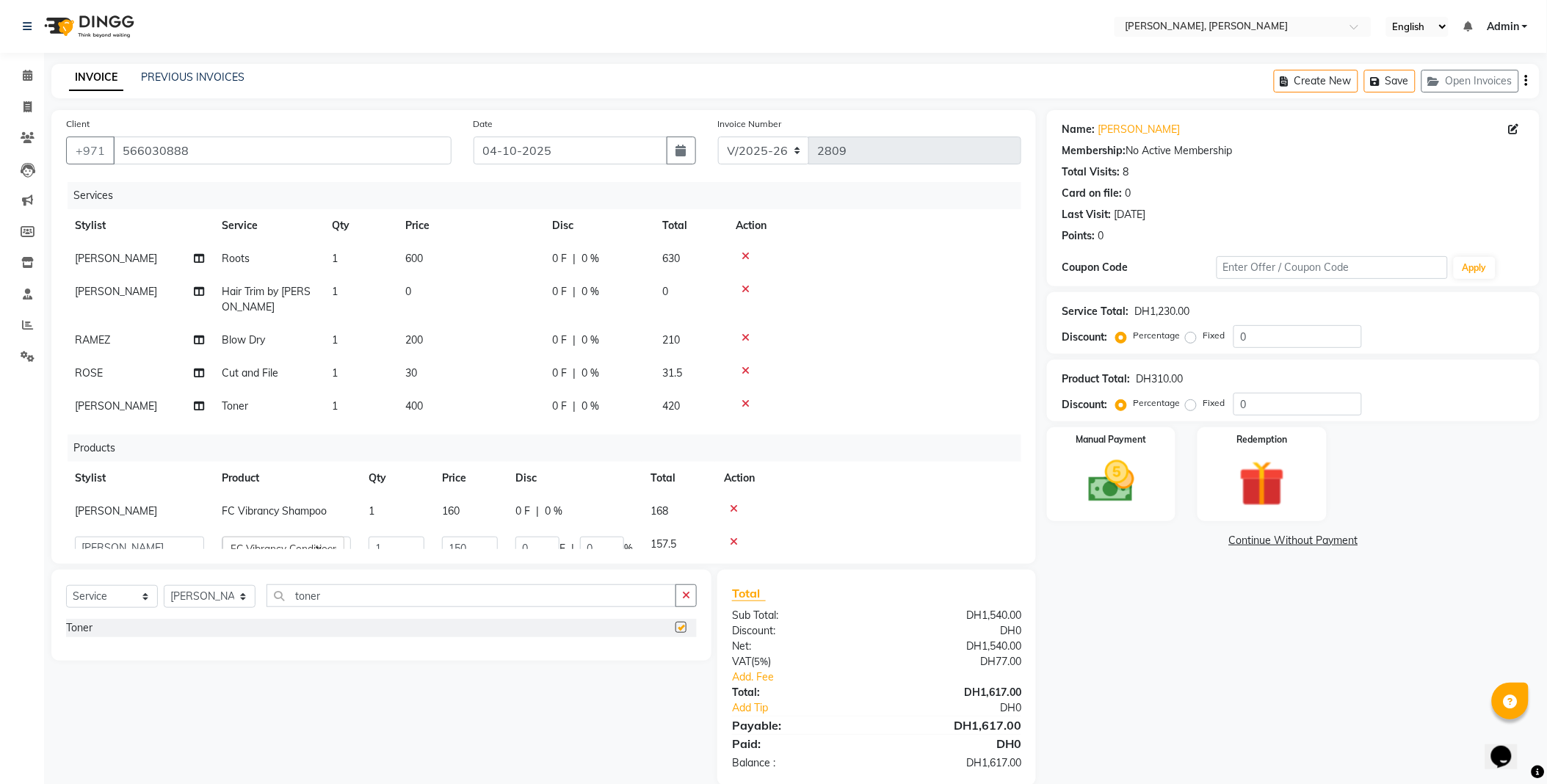
checkbox input "false"
click at [1119, 494] on img at bounding box center [1111, 482] width 77 height 55
click at [1303, 539] on span "Other Cards" at bounding box center [1300, 542] width 54 height 17
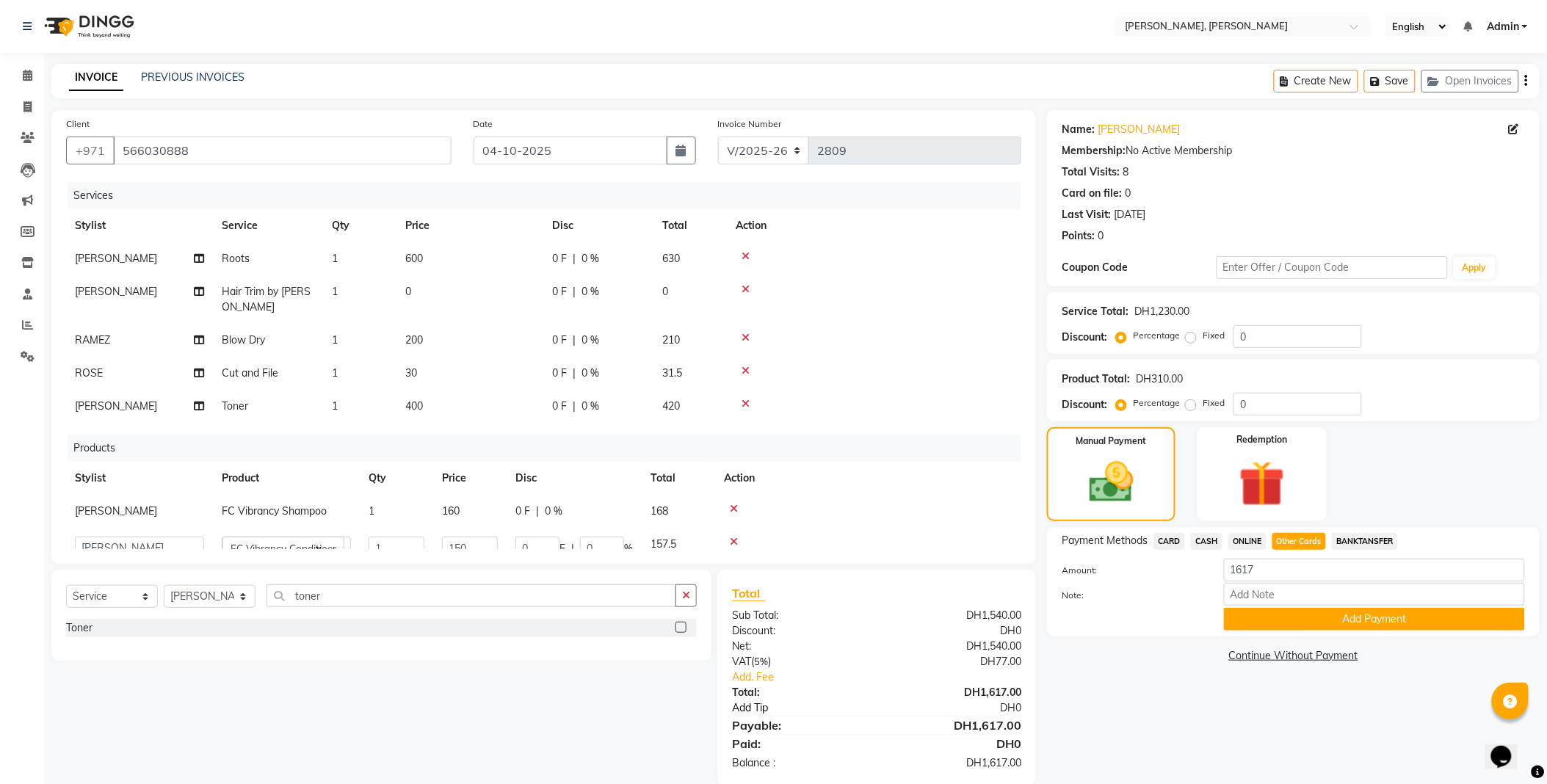
click at [749, 707] on link "Add Tip" at bounding box center [811, 708] width 181 height 15
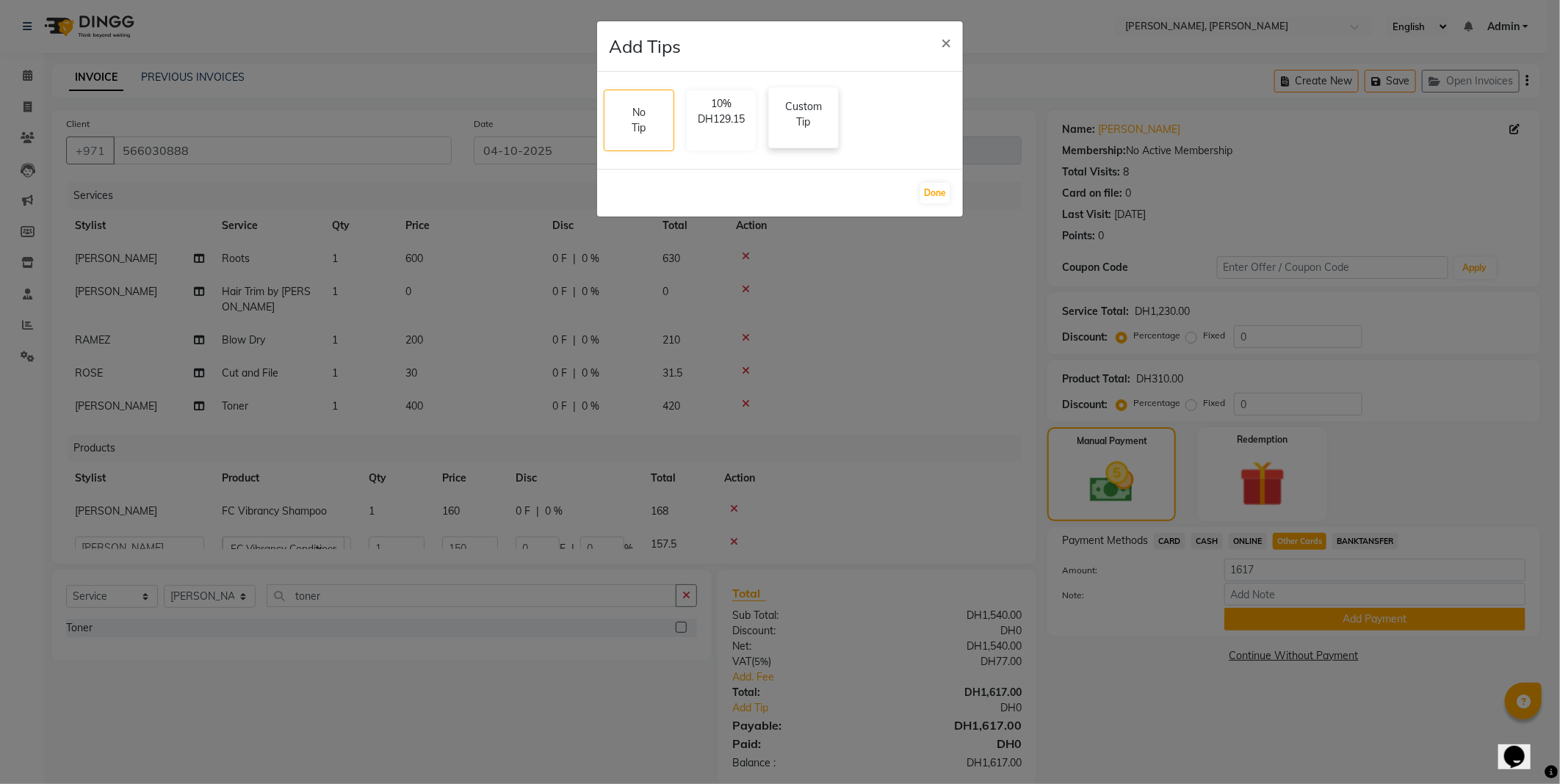
click at [797, 127] on p "Custom Tip" at bounding box center [803, 115] width 52 height 31
select select "59729"
select select "59733"
select select "67168"
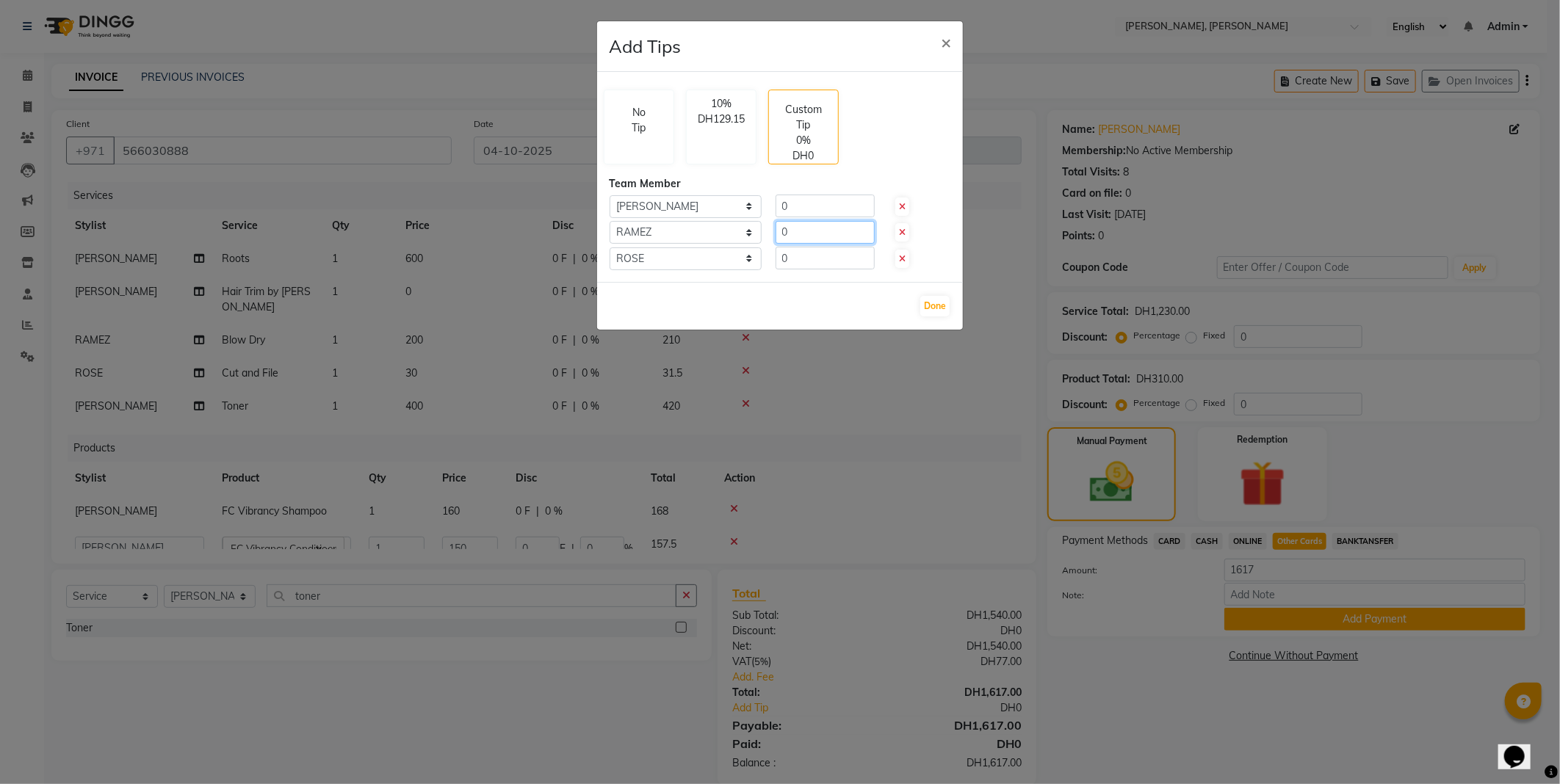
click at [825, 237] on input "0" at bounding box center [825, 232] width 99 height 23
type input "50"
click at [830, 261] on input "0" at bounding box center [825, 257] width 99 height 23
type input "20"
click at [940, 300] on button "Done" at bounding box center [935, 306] width 30 height 20
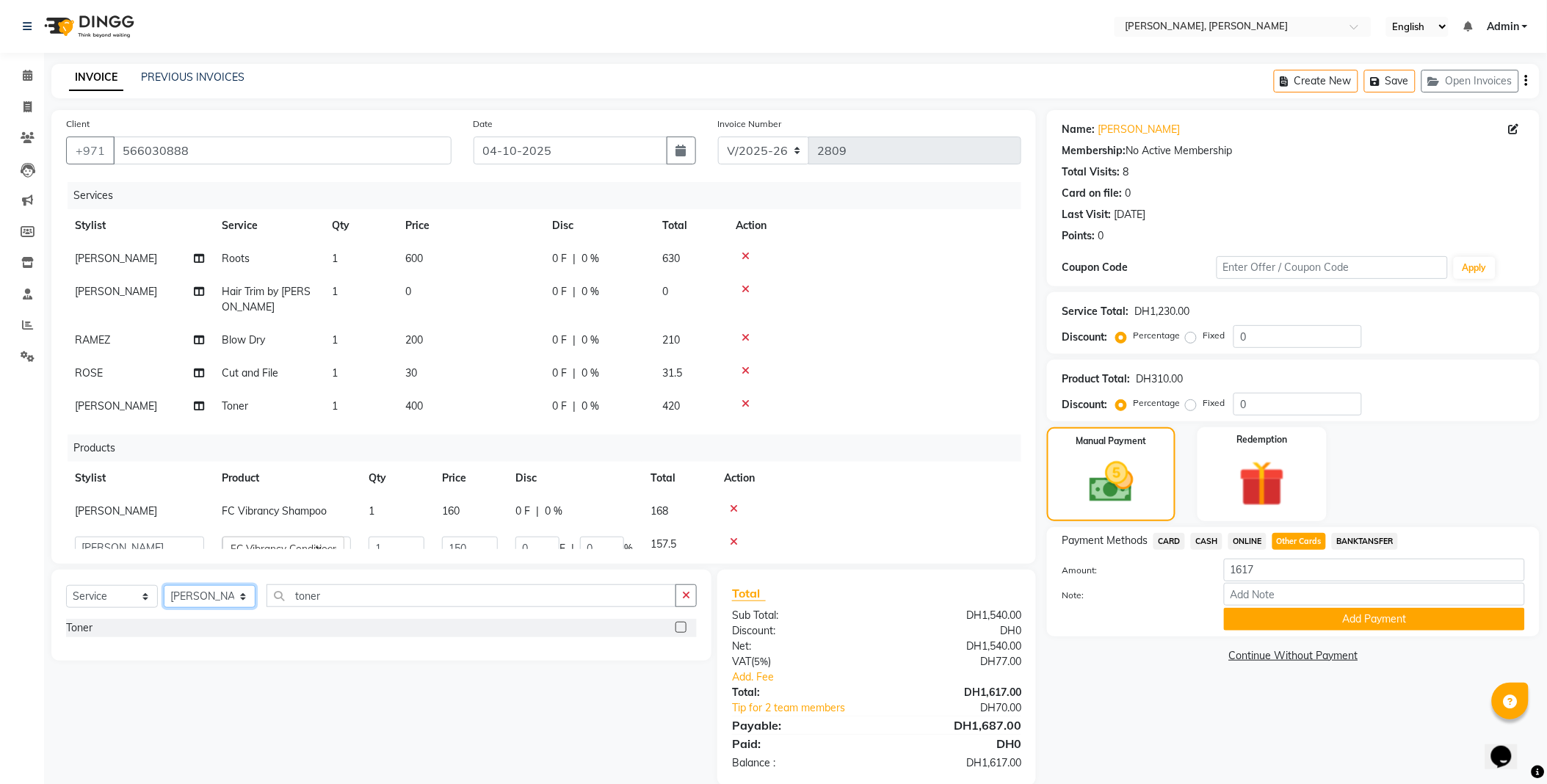
click at [220, 595] on select "Select Stylist [PERSON_NAME] [PERSON_NAME] ALYA [PERSON_NAME] AMRO [PERSON_NAME…" at bounding box center [210, 596] width 92 height 23
select select "59806"
click at [164, 586] on select "Select Stylist [PERSON_NAME] [PERSON_NAME] ALYA [PERSON_NAME] AMRO [PERSON_NAME…" at bounding box center [210, 596] width 92 height 23
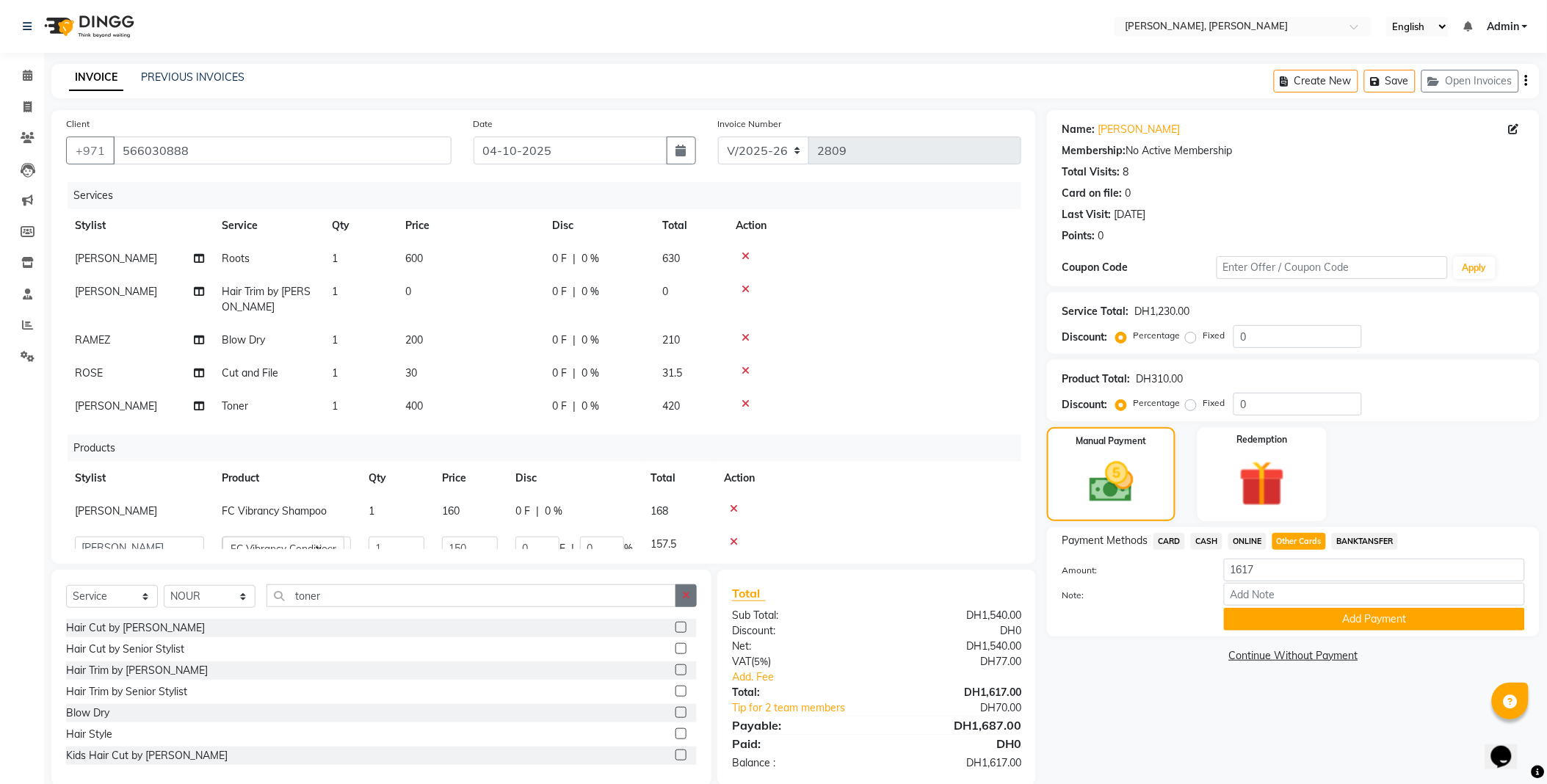
click at [685, 593] on icon "button" at bounding box center [686, 595] width 8 height 10
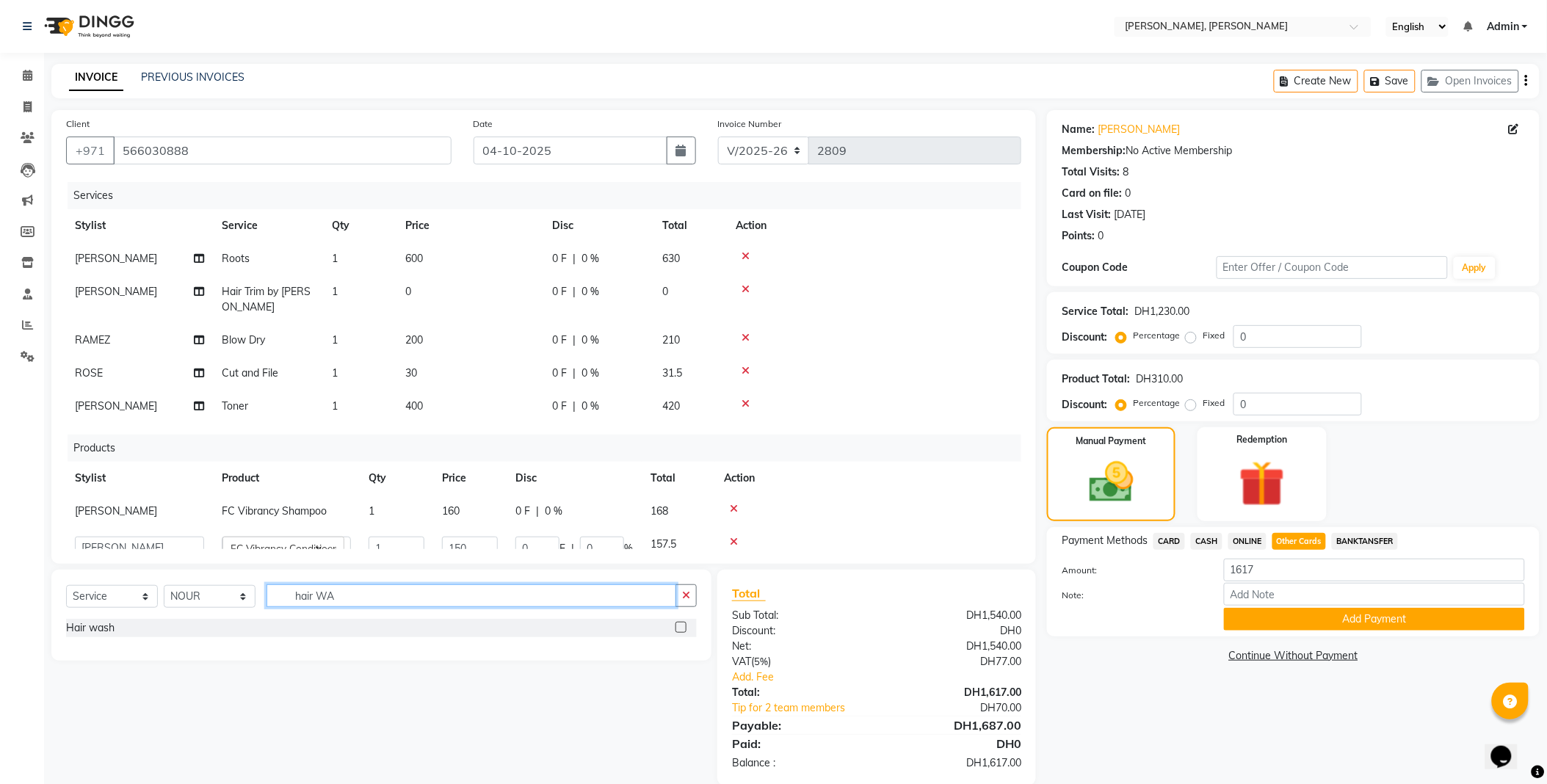
type input "hair WA"
click at [683, 628] on label at bounding box center [680, 627] width 11 height 11
click at [683, 628] on input "checkbox" at bounding box center [680, 628] width 9 height 9
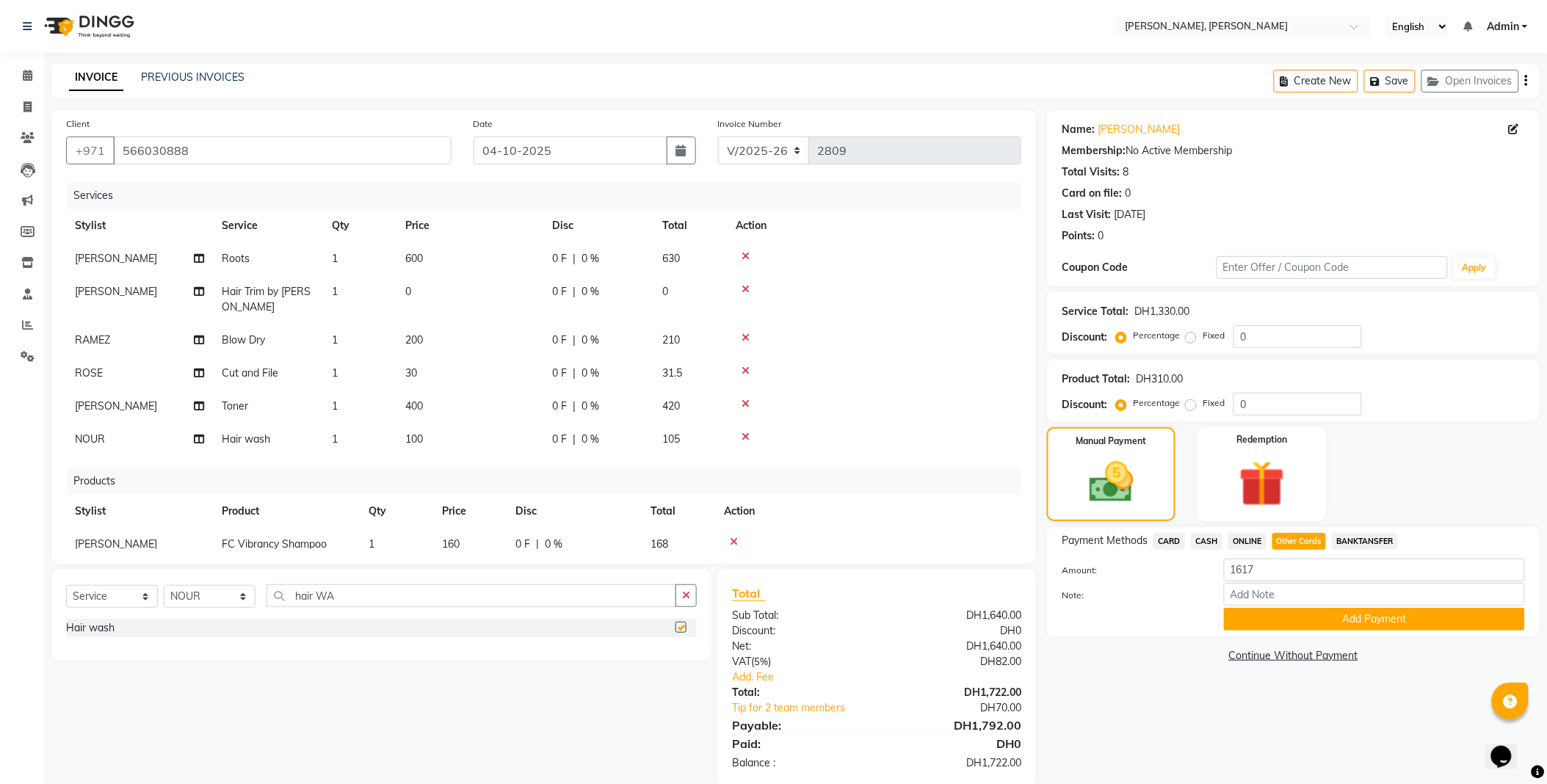
checkbox input "false"
click at [449, 445] on td "100" at bounding box center [470, 439] width 147 height 33
select select "59806"
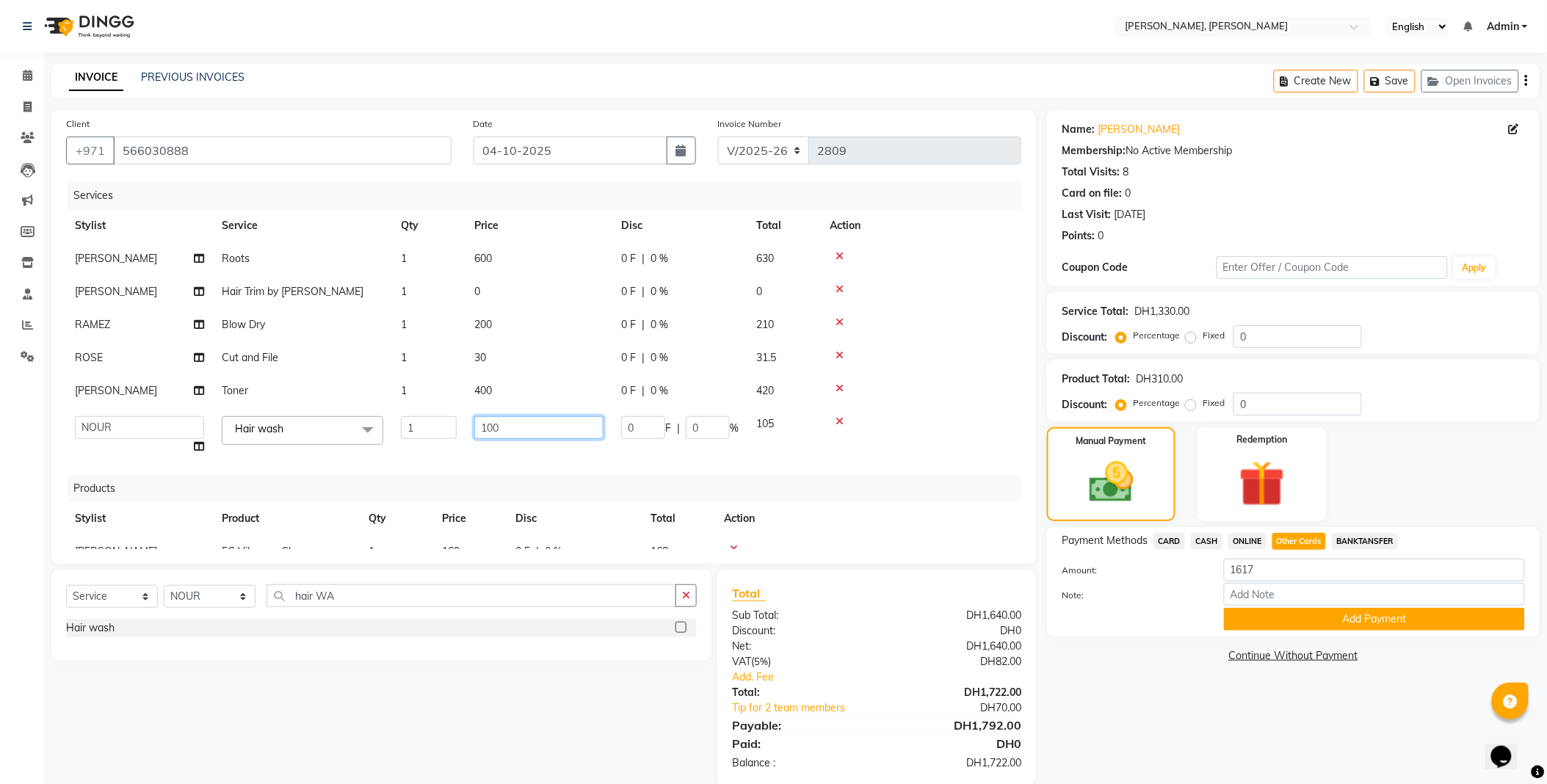
click at [526, 433] on input "100" at bounding box center [539, 427] width 129 height 23
type input "1"
type input "0"
click at [511, 438] on input "0" at bounding box center [539, 427] width 129 height 23
click at [773, 707] on link "Tip for 2 team members" at bounding box center [811, 708] width 181 height 15
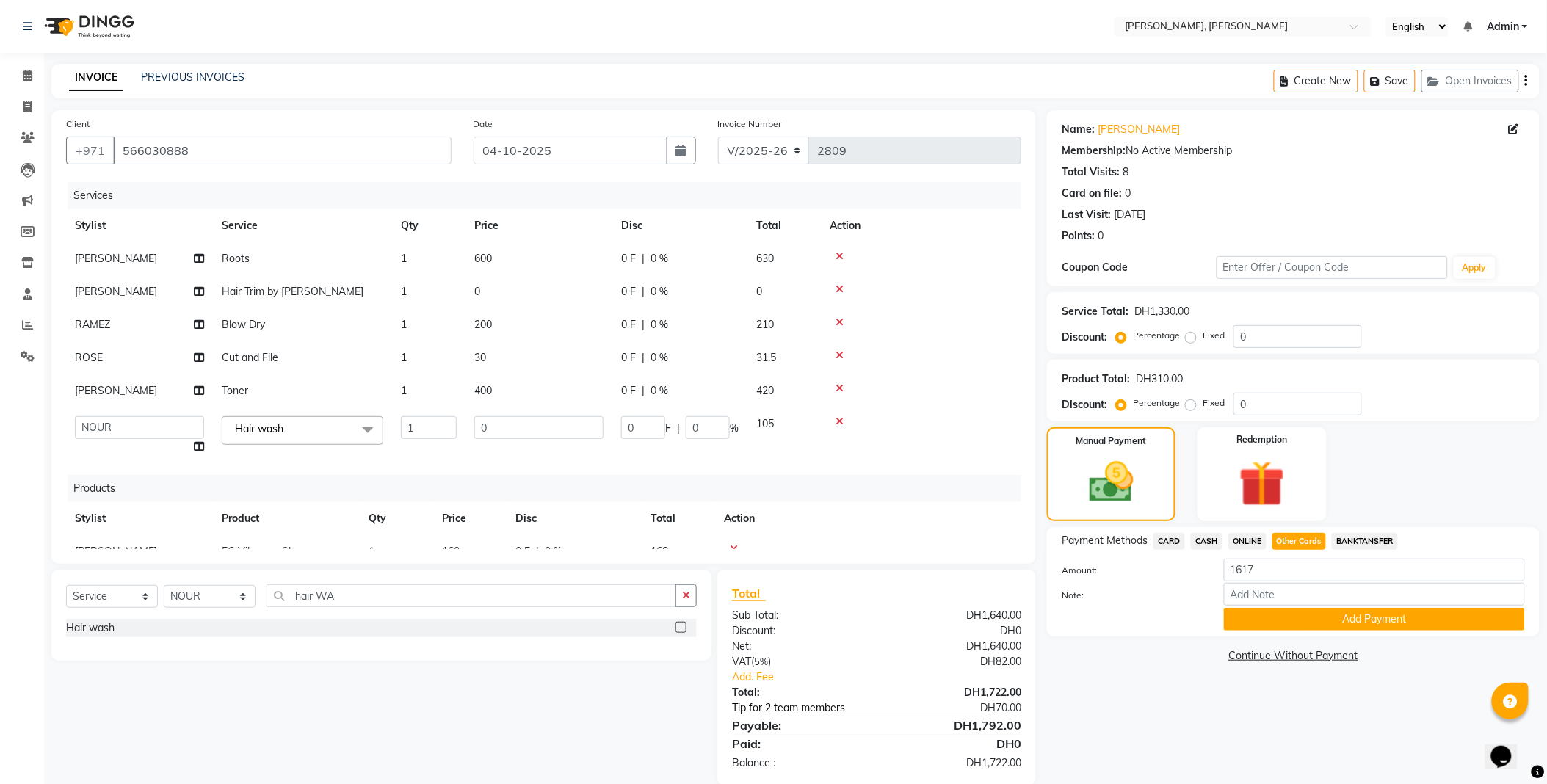
select select "59729"
select select "59733"
select select "67168"
select select "59806"
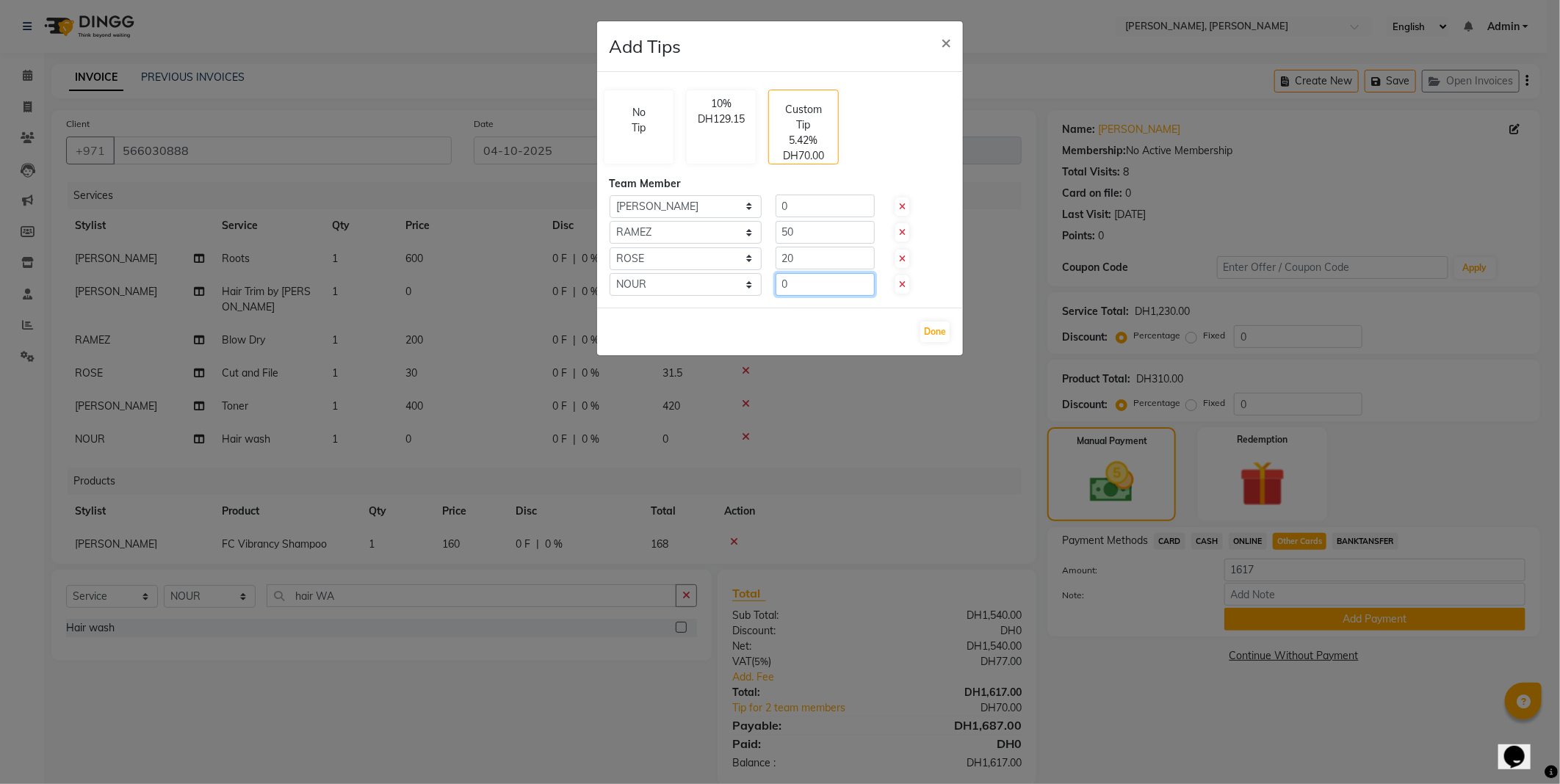
click at [823, 286] on input "0" at bounding box center [825, 285] width 99 height 23
type input "100"
click at [935, 322] on button "Done" at bounding box center [935, 332] width 30 height 20
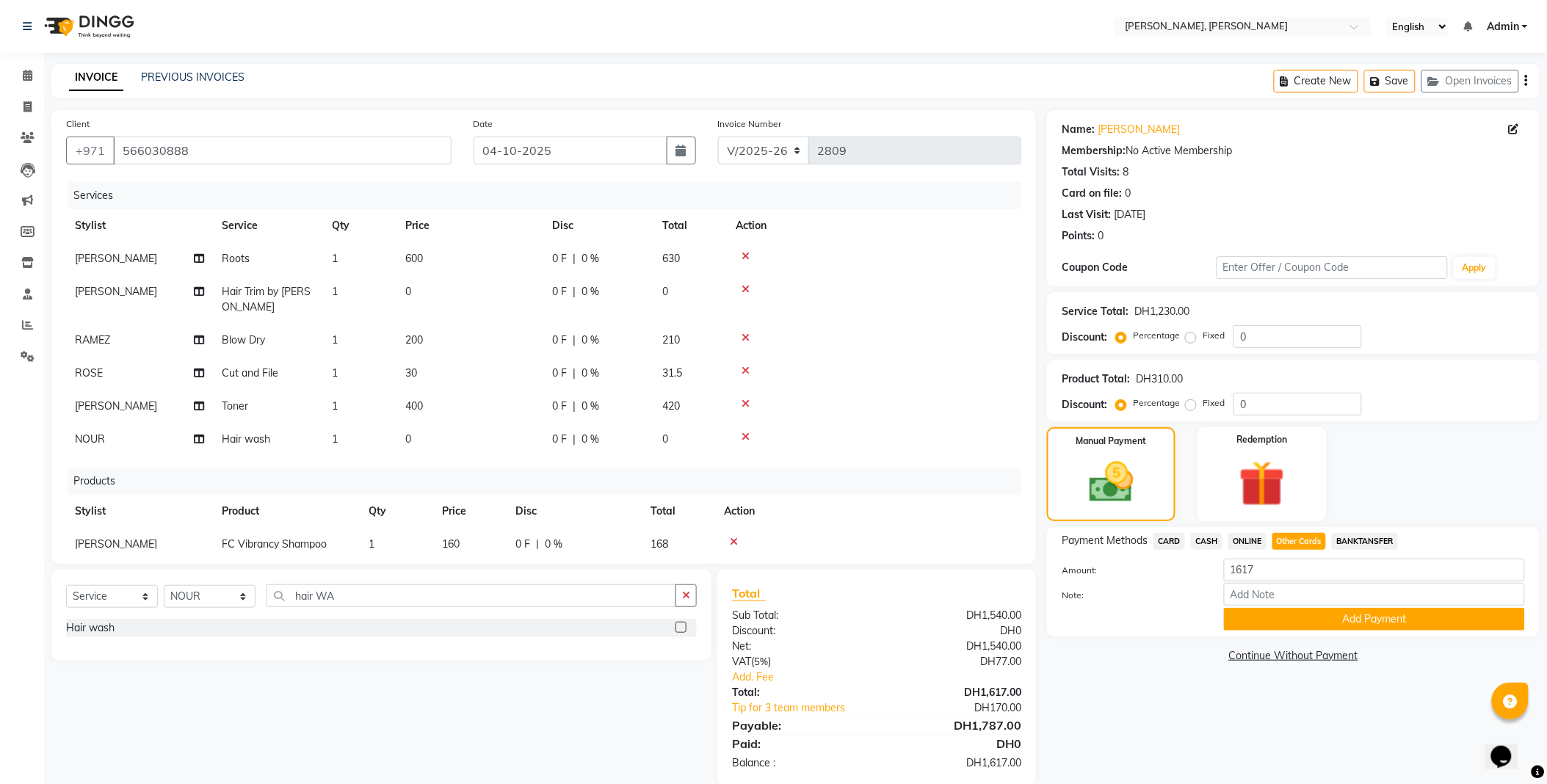
click at [1159, 540] on span "CARD" at bounding box center [1169, 542] width 31 height 17
type input "1787"
click at [1301, 538] on span "Other Cards" at bounding box center [1300, 542] width 54 height 17
click at [1378, 621] on button "Add Payment" at bounding box center [1375, 619] width 301 height 23
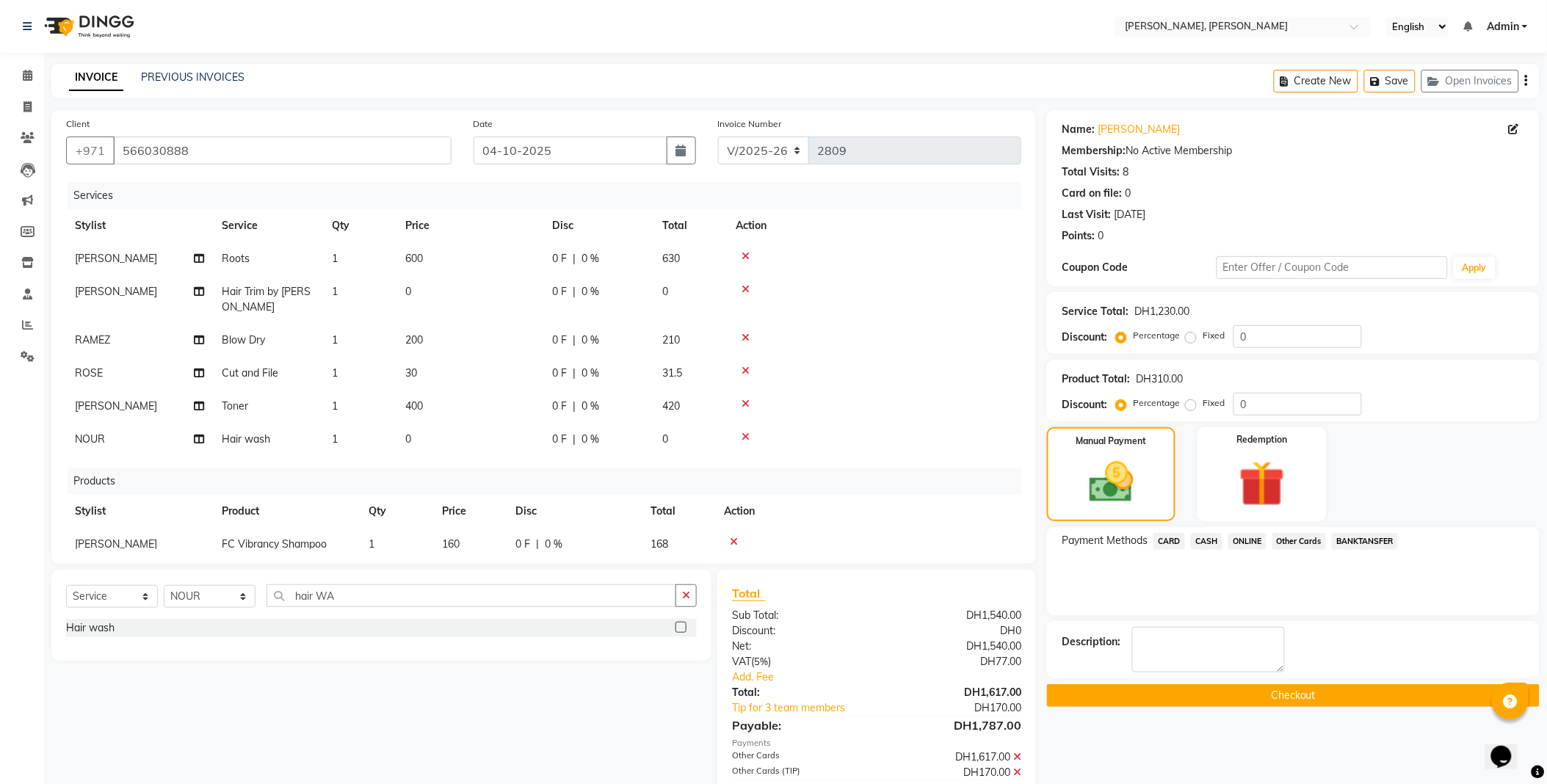
click at [1103, 699] on button "Checkout" at bounding box center [1294, 696] width 493 height 23
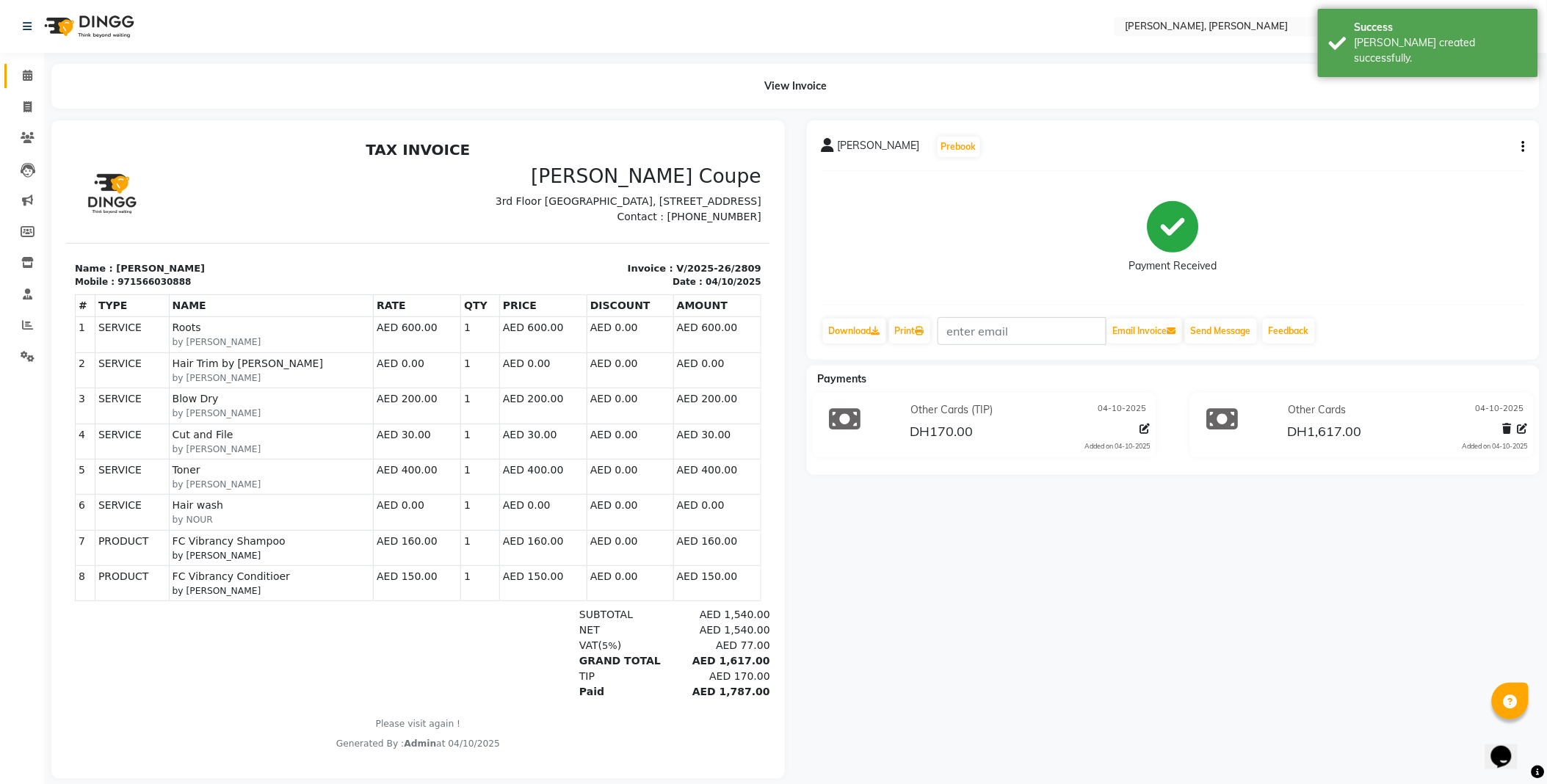
click at [25, 71] on icon at bounding box center [27, 75] width 9 height 11
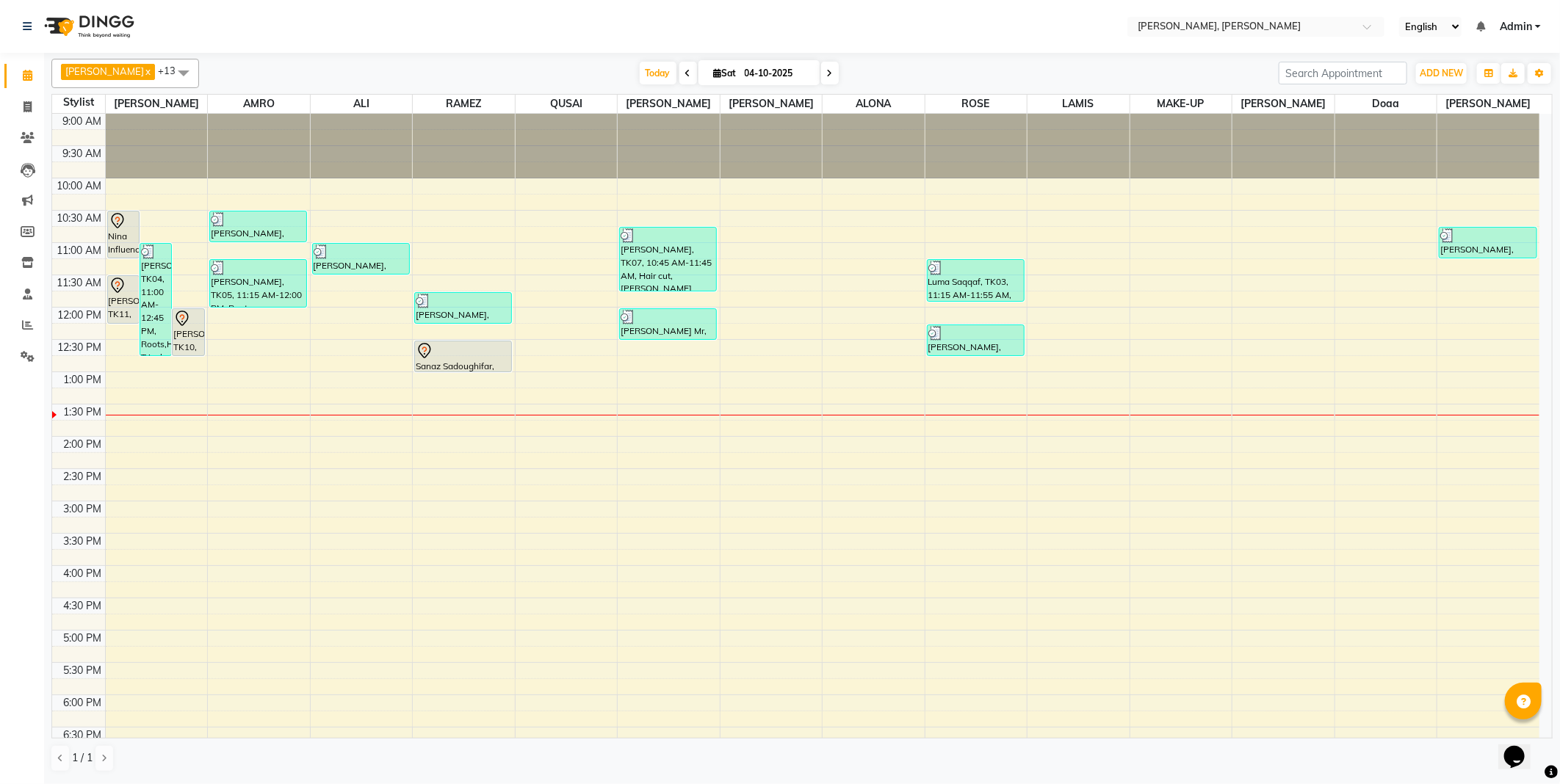
click at [120, 311] on div "[PERSON_NAME], TK11, 11:30 AM-12:15 PM, Roots" at bounding box center [123, 299] width 31 height 47
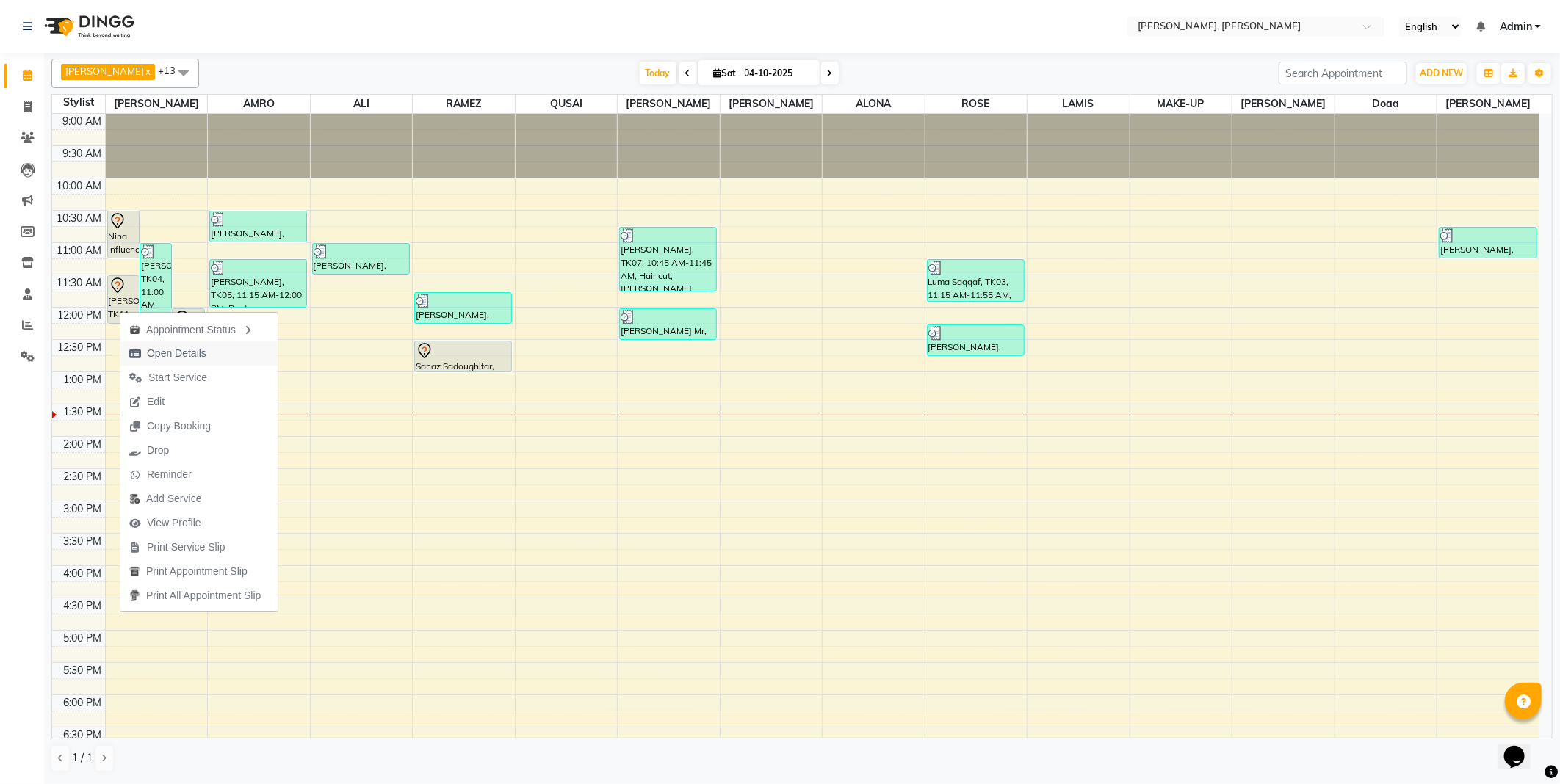
click at [184, 354] on span "Open Details" at bounding box center [177, 353] width 59 height 15
select select "7"
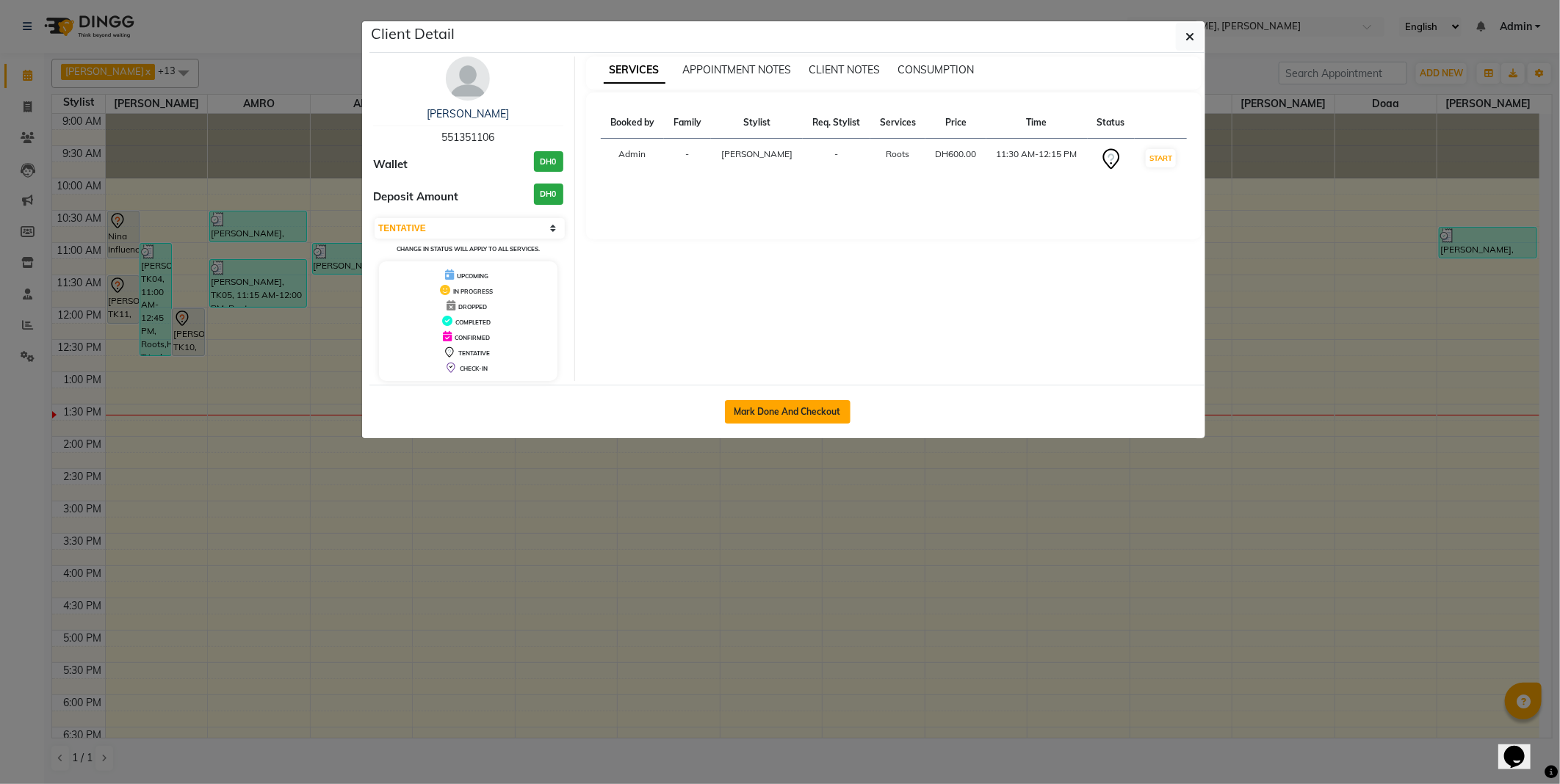
click at [794, 415] on button "Mark Done And Checkout" at bounding box center [788, 412] width 126 height 24
select select "service"
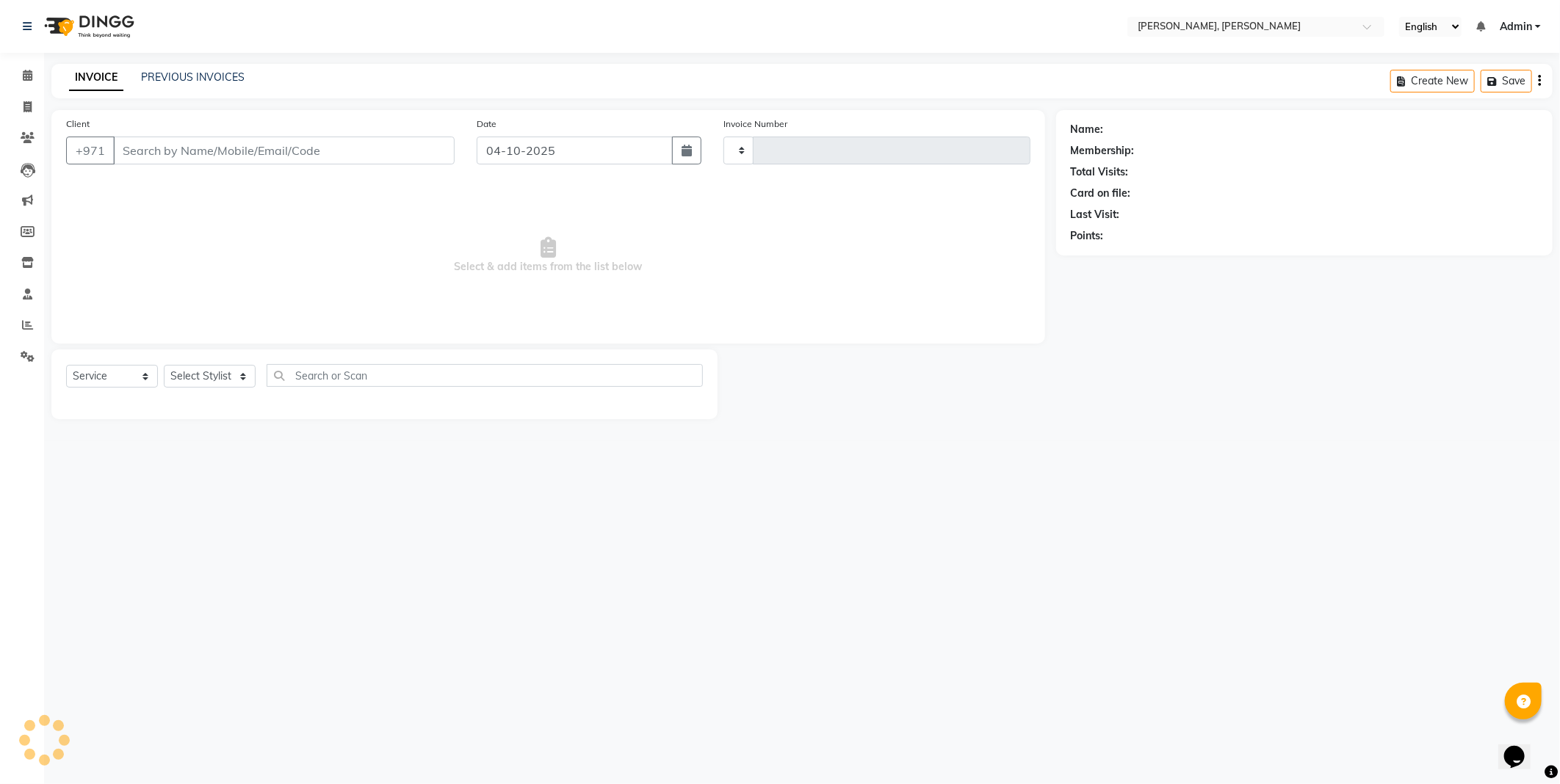
type input "2810"
select select "7142"
type input "551351106"
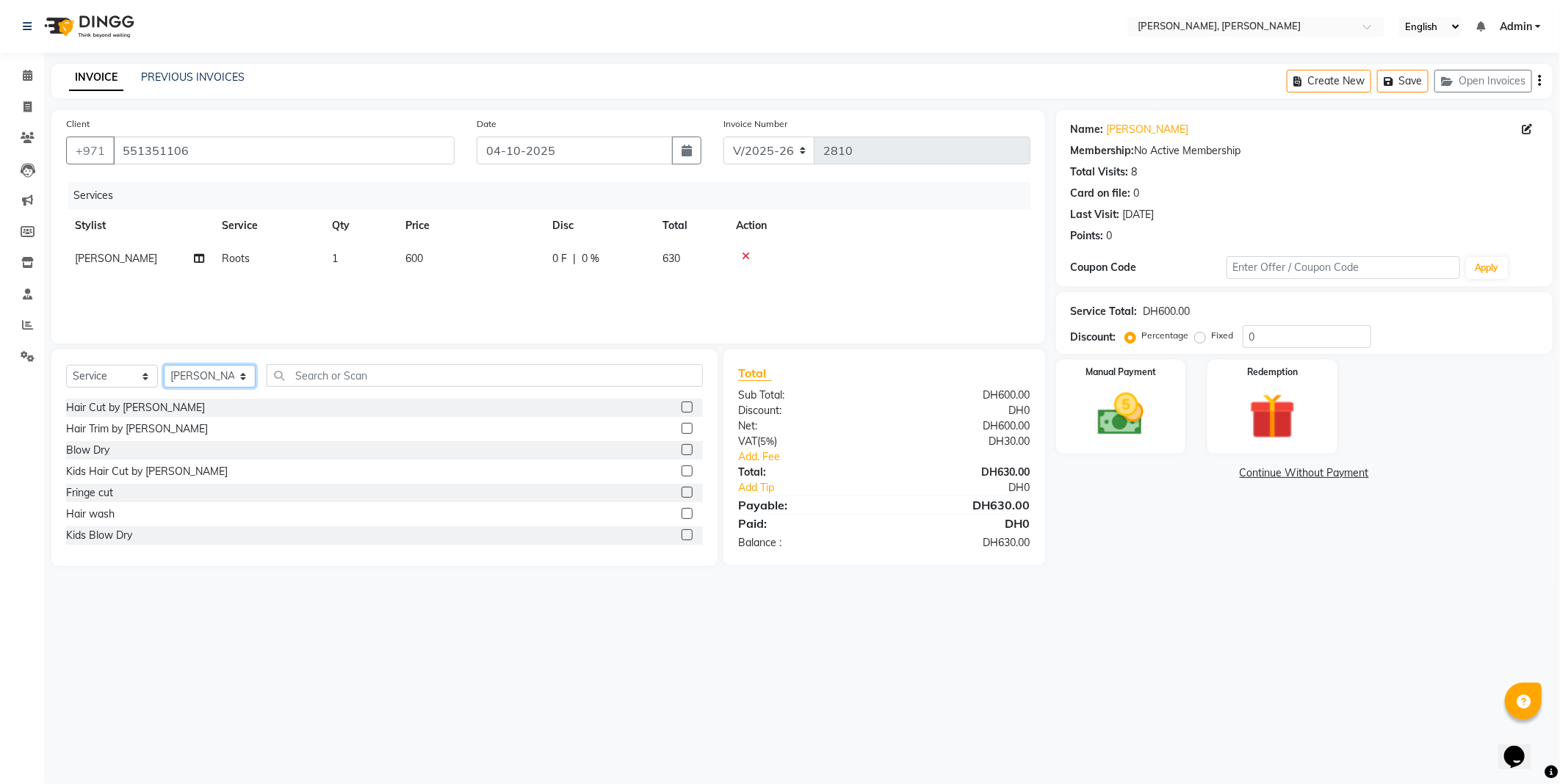
click at [228, 383] on select "Select Stylist [PERSON_NAME] [PERSON_NAME] ALYA [PERSON_NAME] AMRO [PERSON_NAME…" at bounding box center [210, 376] width 92 height 23
select select "59733"
click at [164, 365] on select "Select Stylist [PERSON_NAME] [PERSON_NAME] ALYA [PERSON_NAME] AMRO [PERSON_NAME…" at bounding box center [210, 376] width 92 height 23
click at [681, 493] on label at bounding box center [687, 492] width 11 height 11
click at [681, 493] on input "checkbox" at bounding box center [686, 493] width 9 height 9
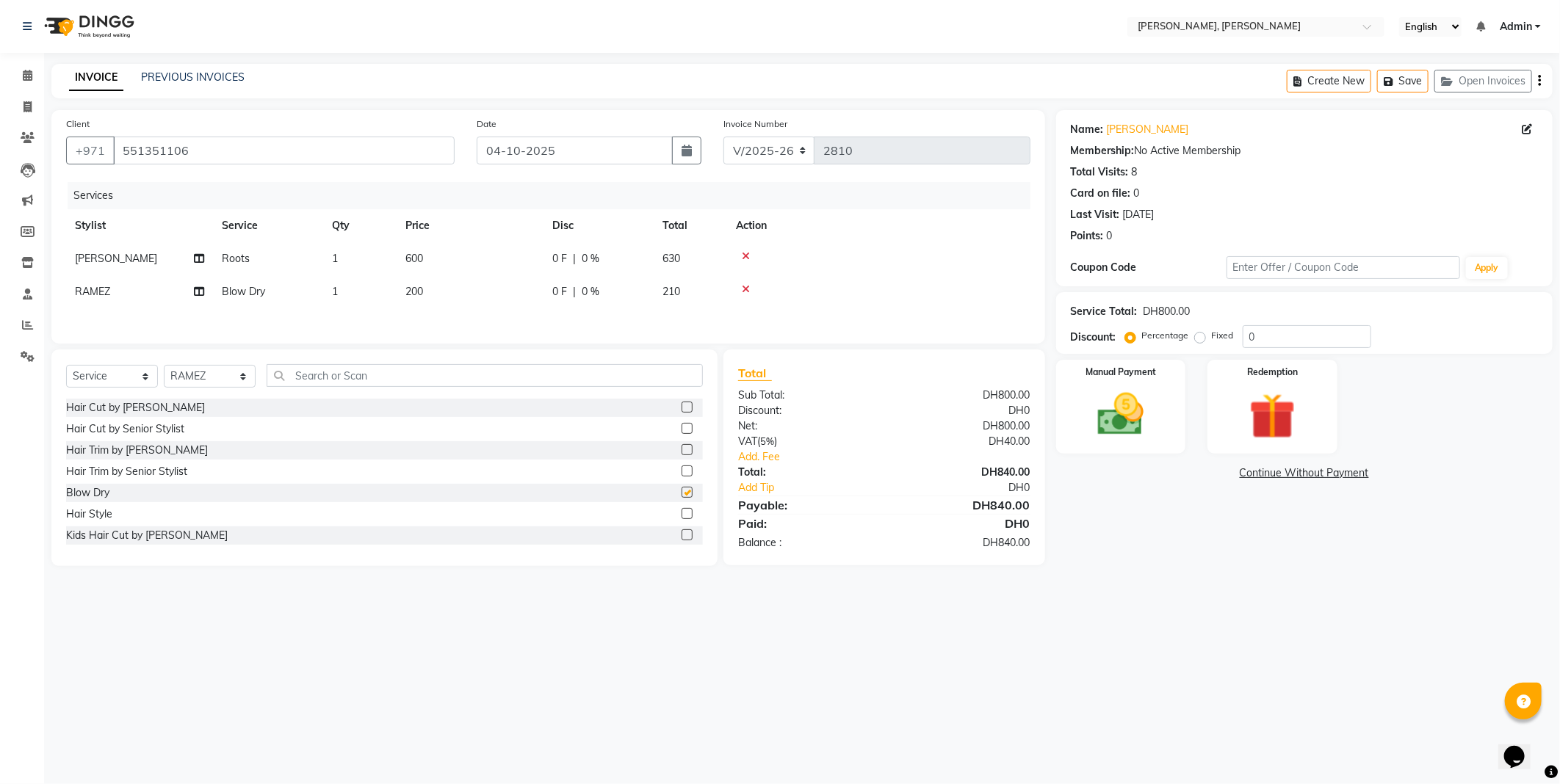
checkbox input "false"
click at [1100, 424] on img at bounding box center [1121, 414] width 75 height 54
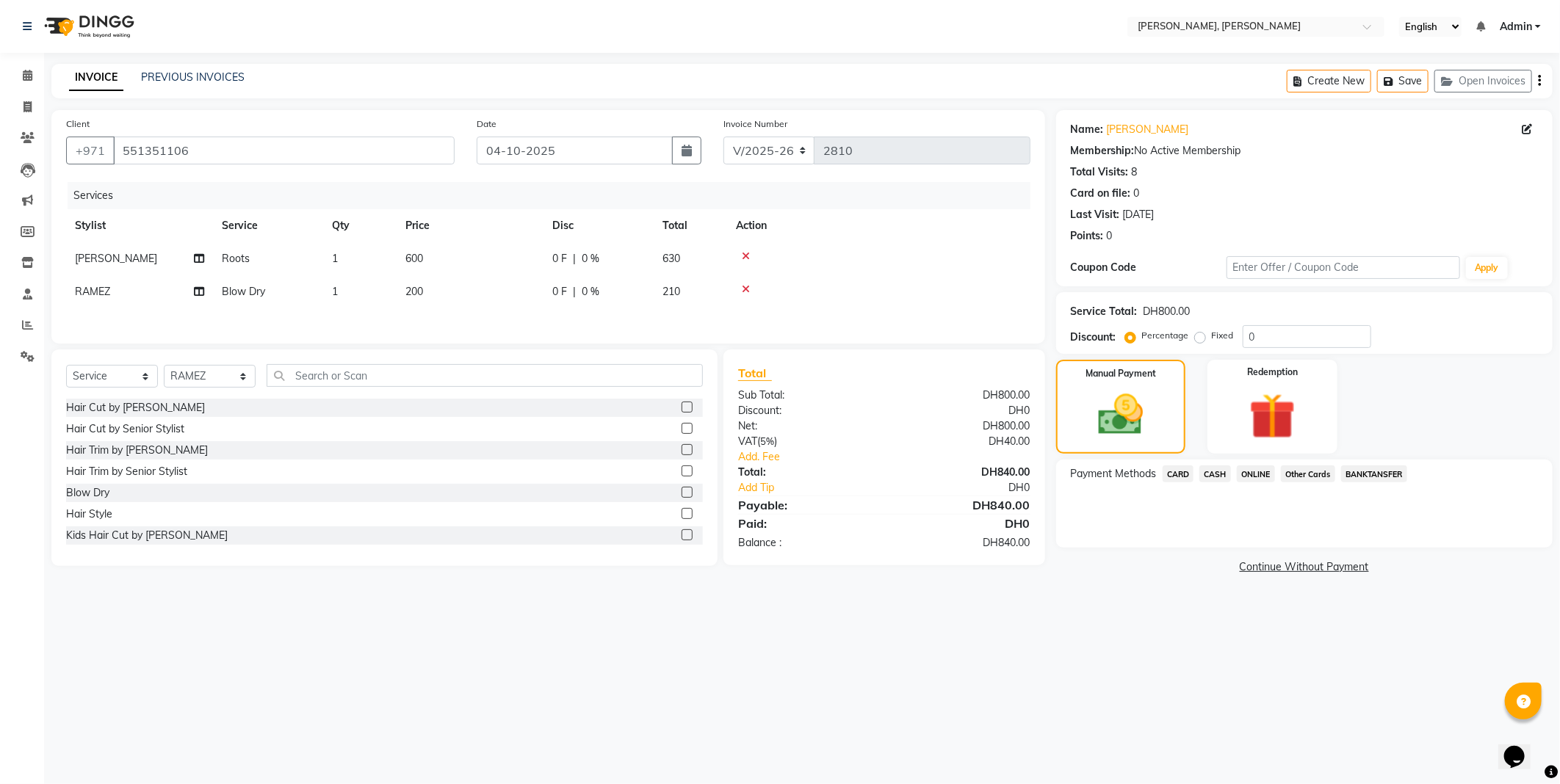
click at [1305, 478] on span "Other Cards" at bounding box center [1308, 474] width 54 height 17
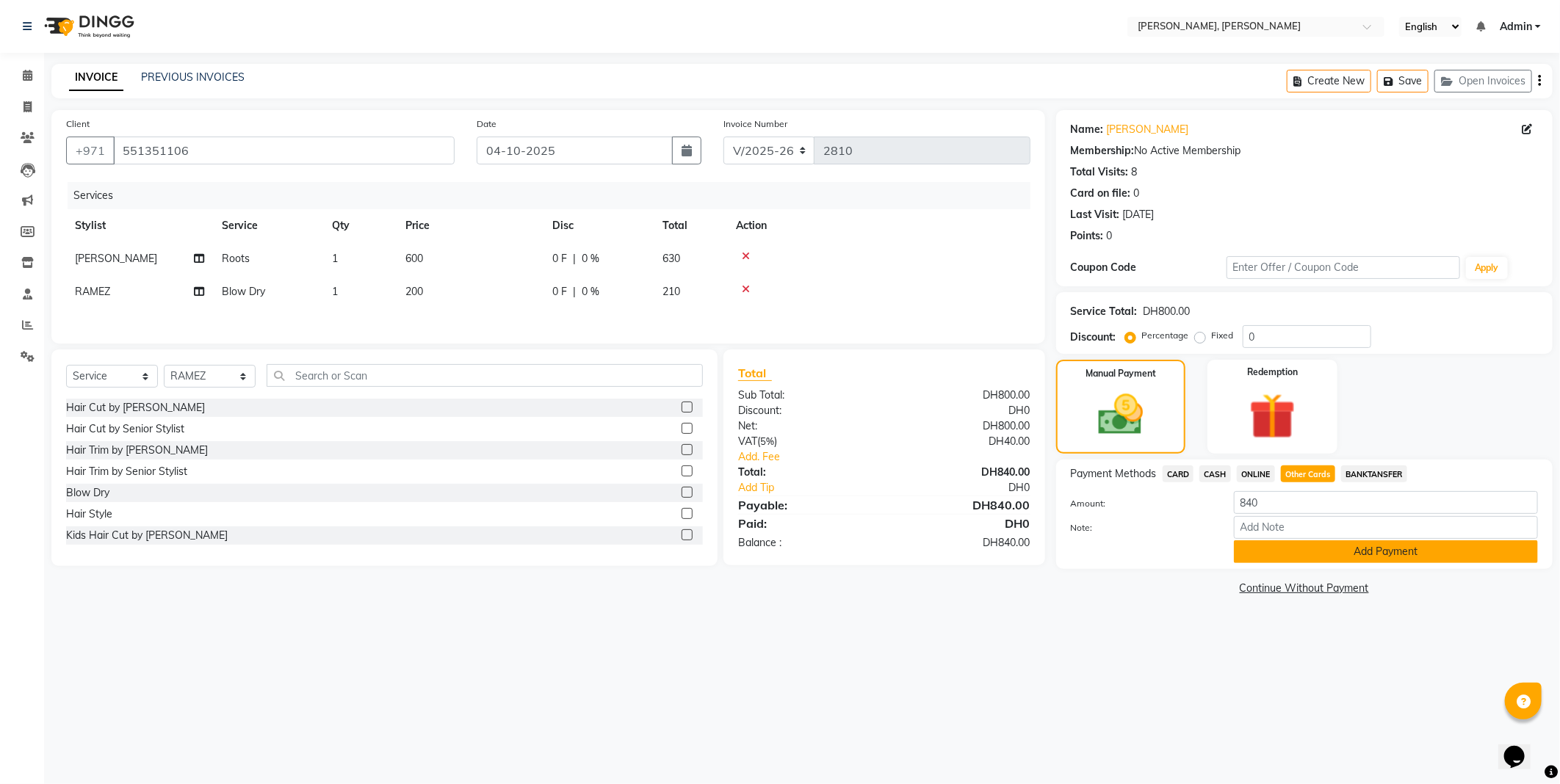
click at [1331, 548] on button "Add Payment" at bounding box center [1386, 551] width 304 height 23
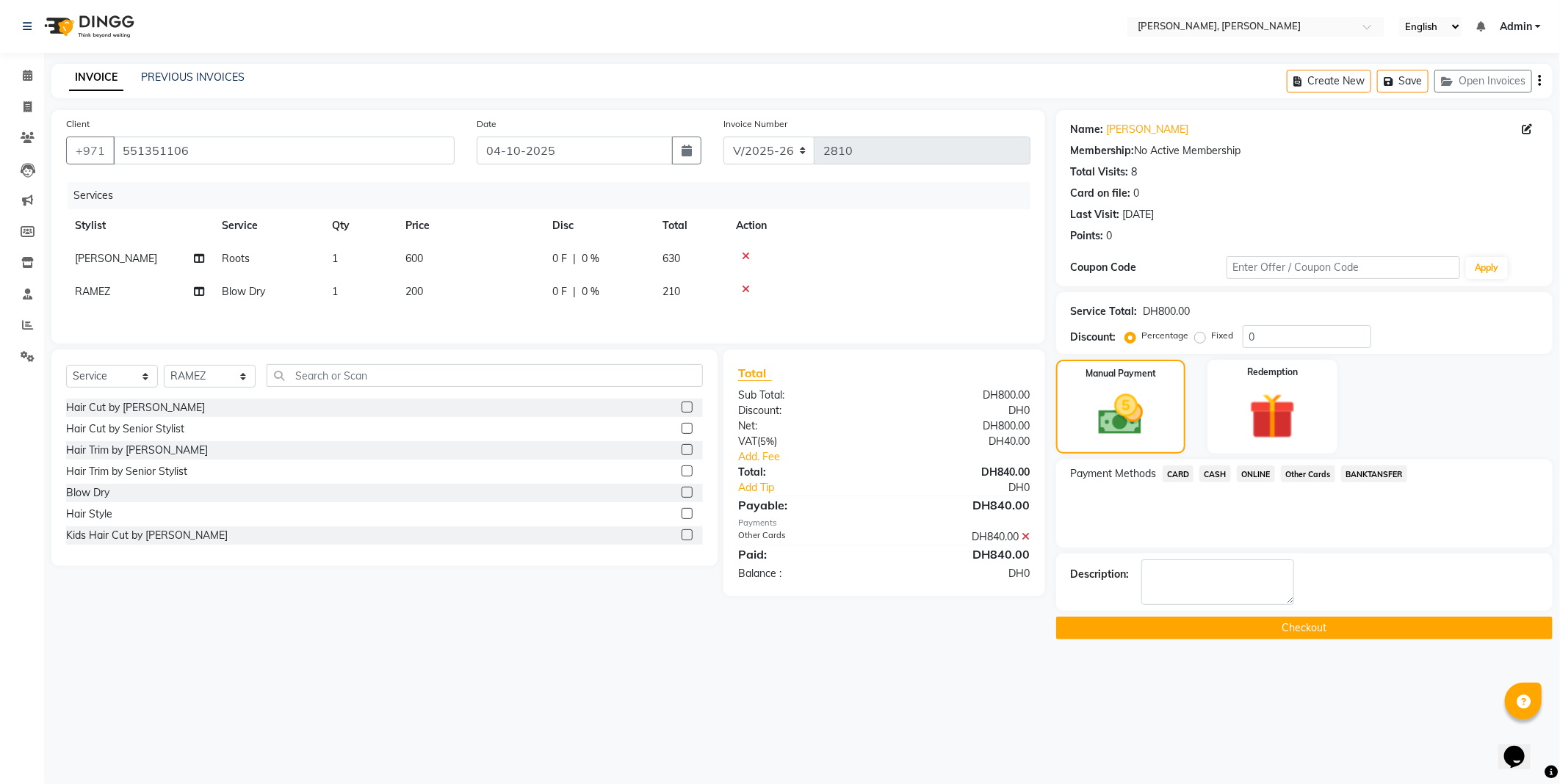
click at [1176, 624] on button "Checkout" at bounding box center [1304, 628] width 496 height 23
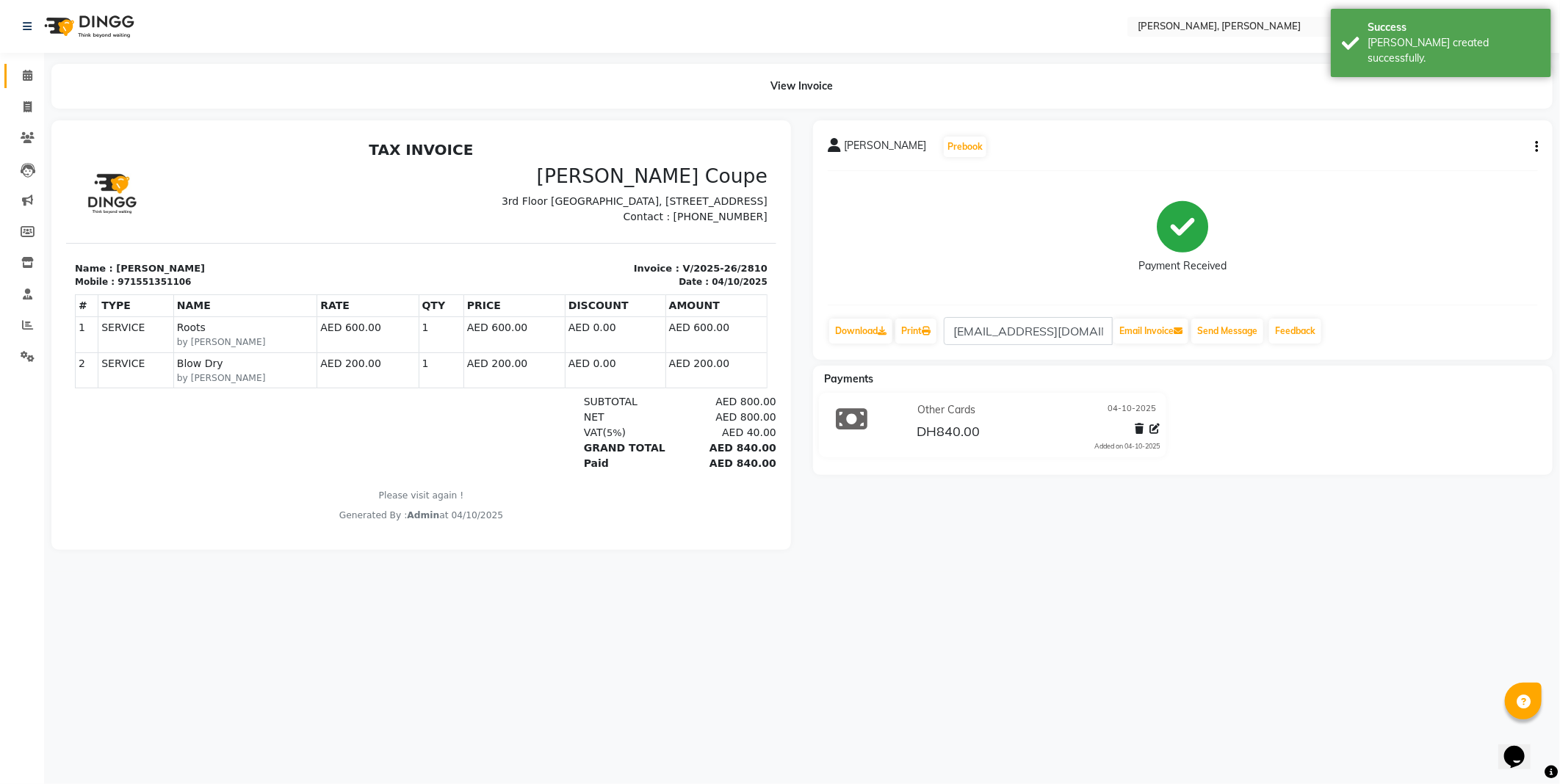
click at [26, 75] on icon at bounding box center [27, 75] width 9 height 11
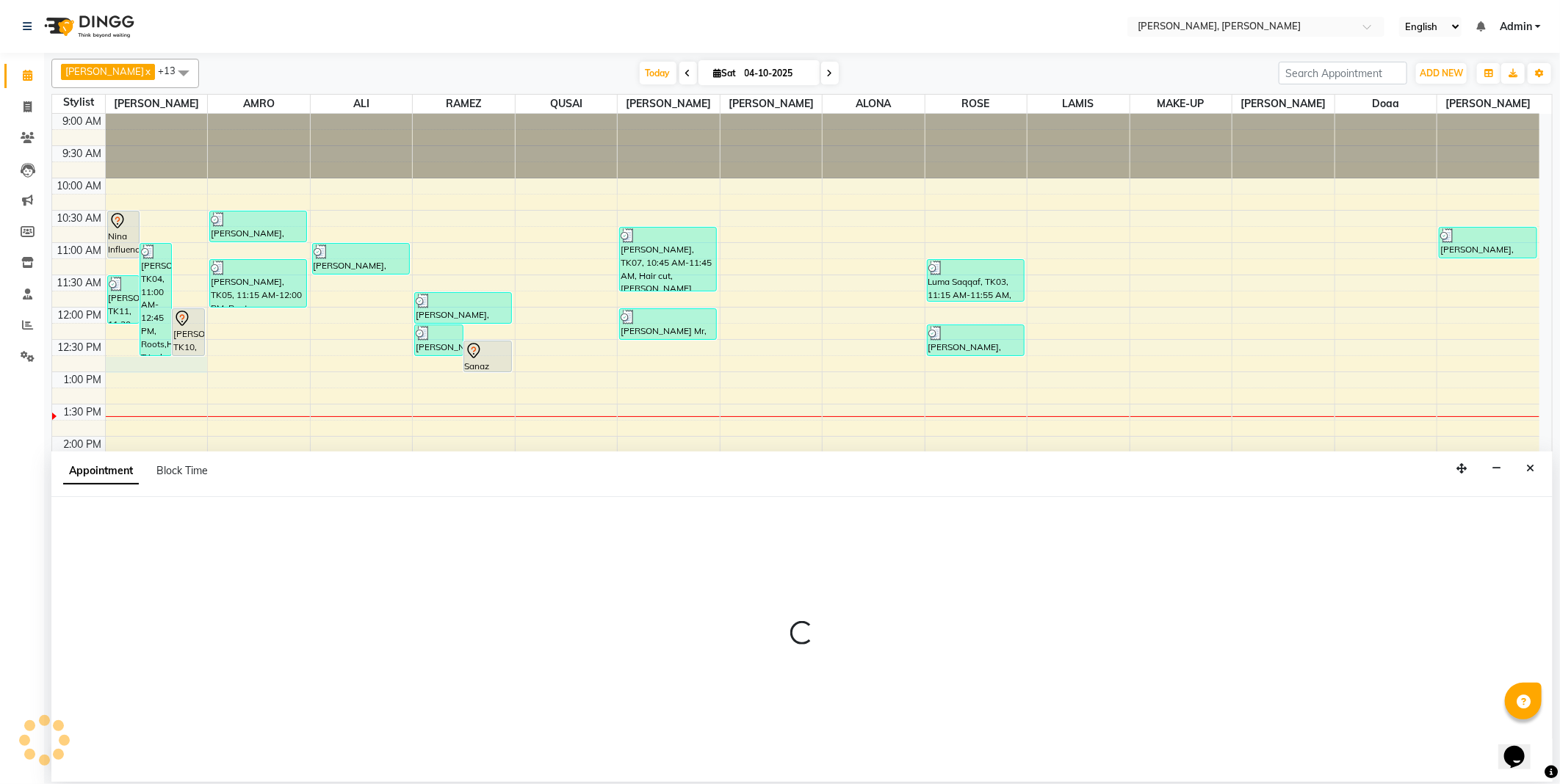
select select "59729"
select select "765"
select select "tentative"
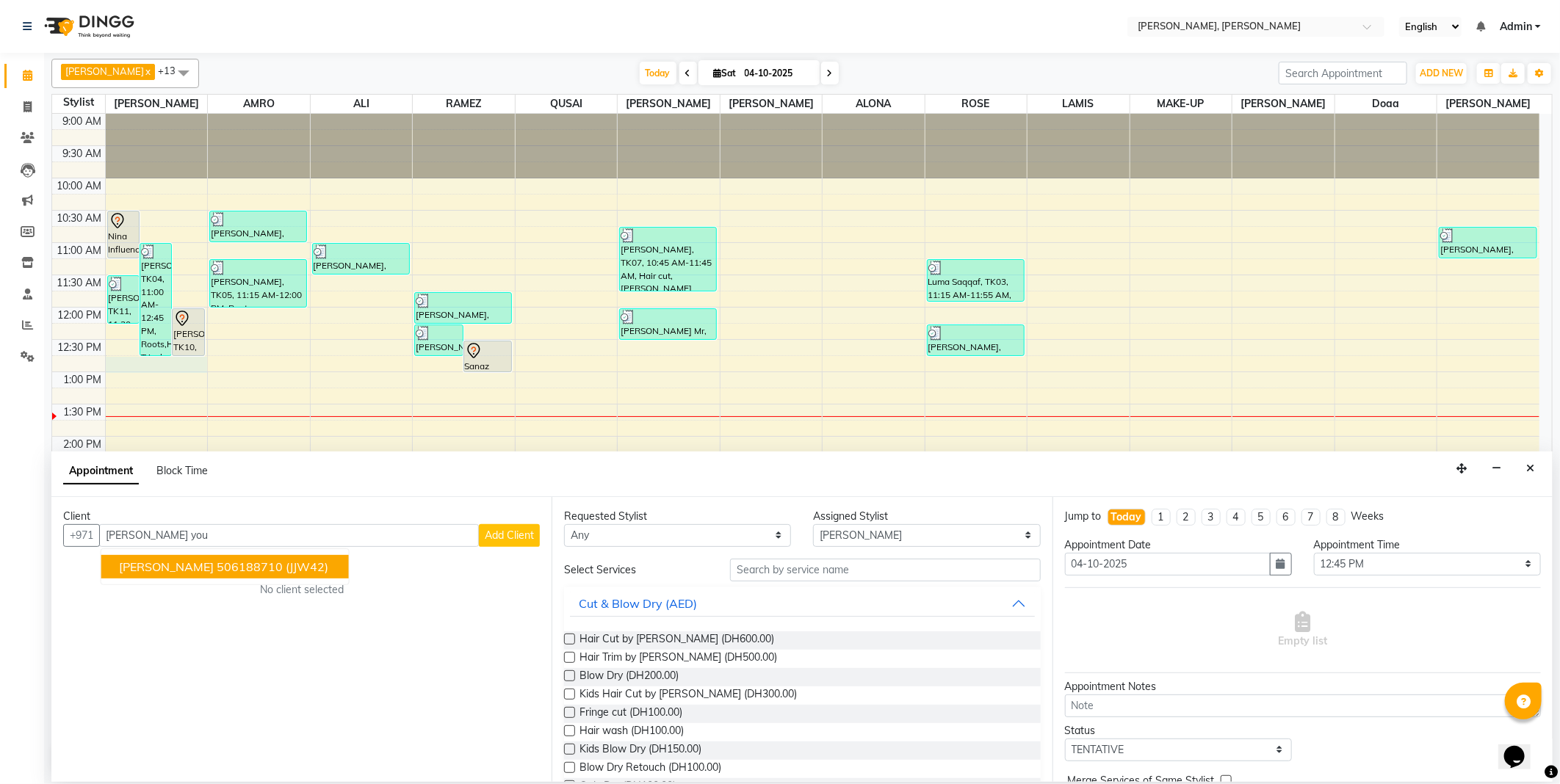
click at [220, 564] on ngb-highlight "506188710" at bounding box center [250, 567] width 66 height 14
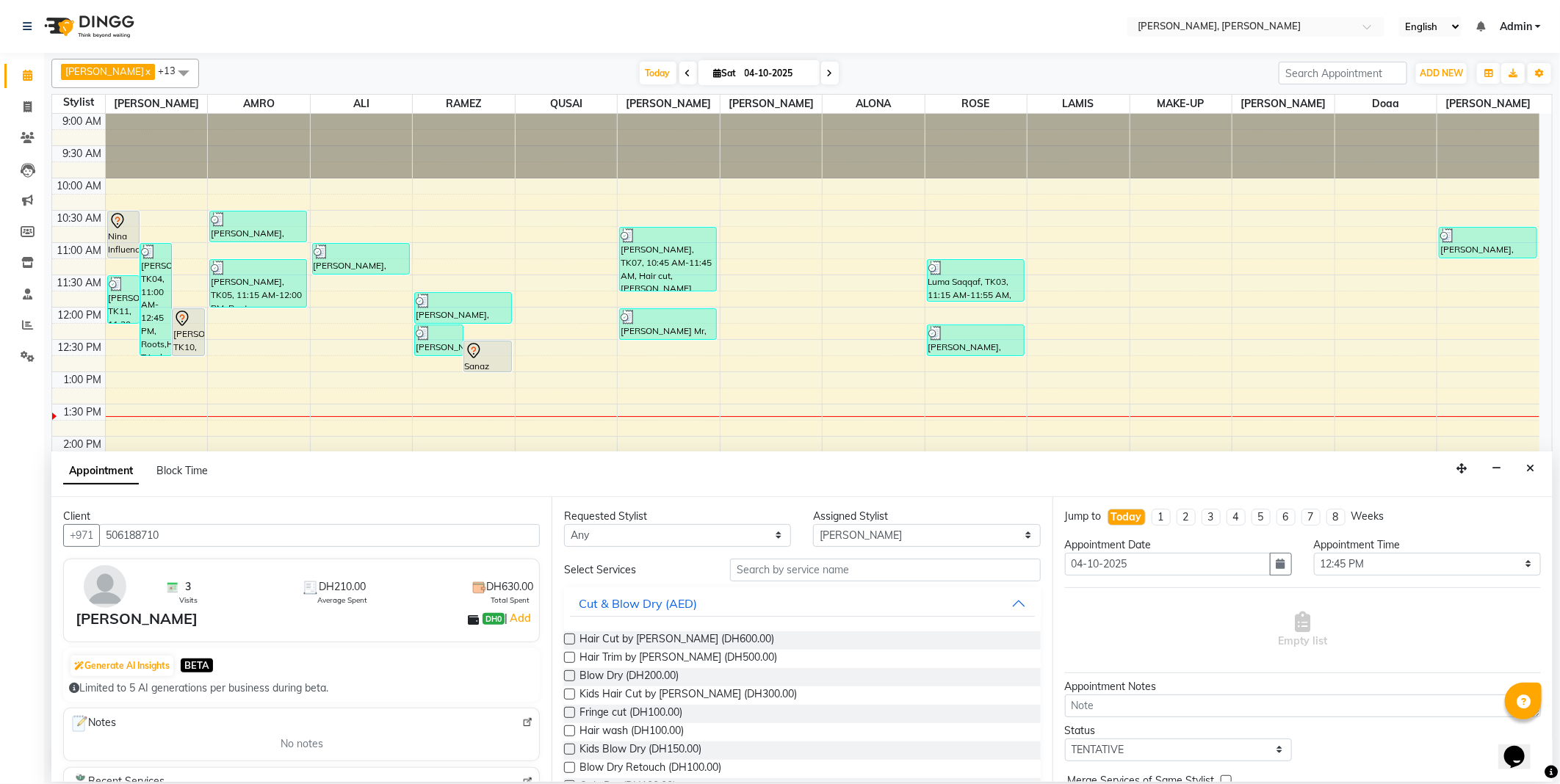
type input "506188710"
click at [571, 640] on label at bounding box center [569, 639] width 11 height 11
click at [571, 640] on input "checkbox" at bounding box center [568, 640] width 9 height 9
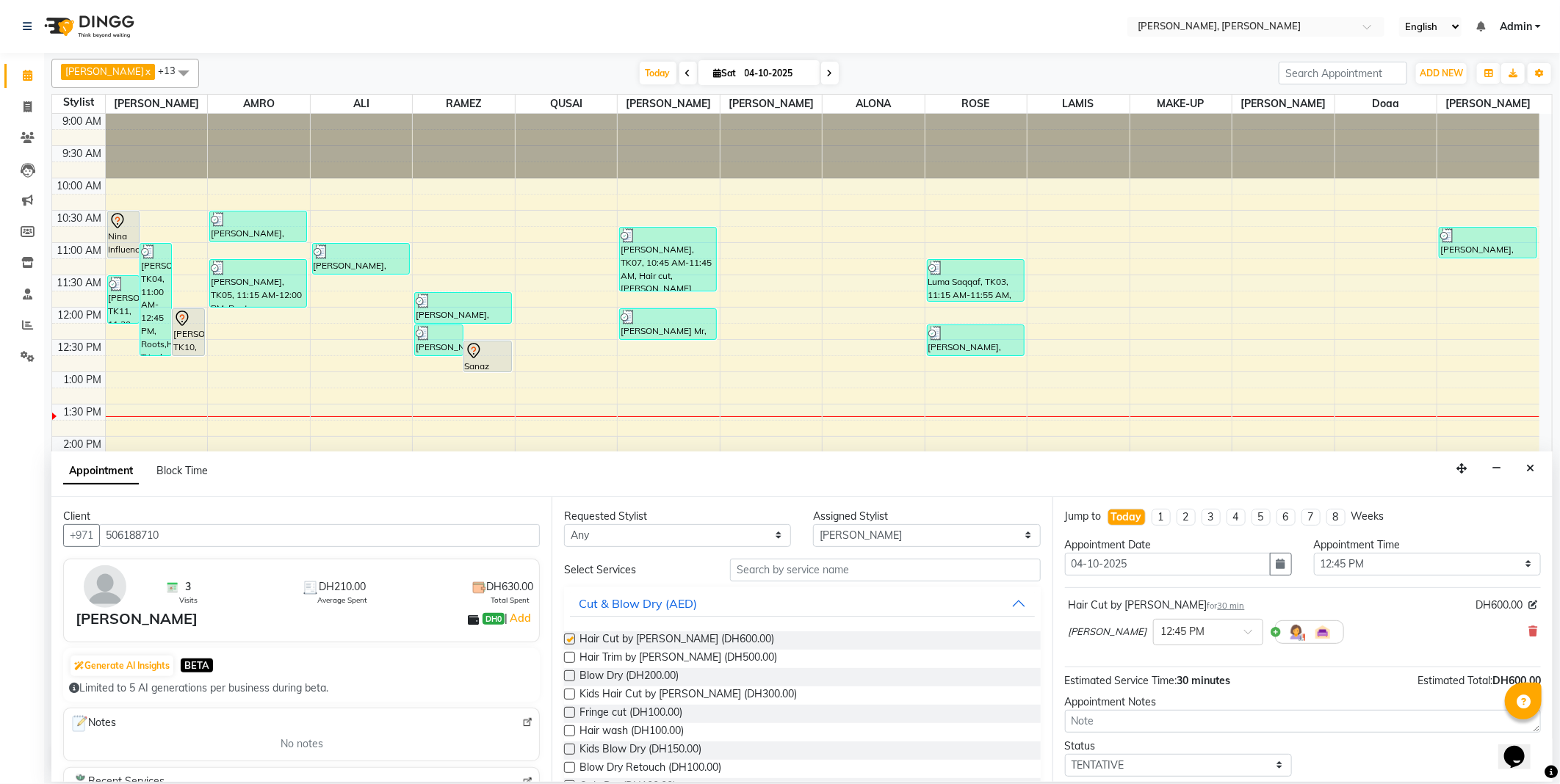
checkbox input "false"
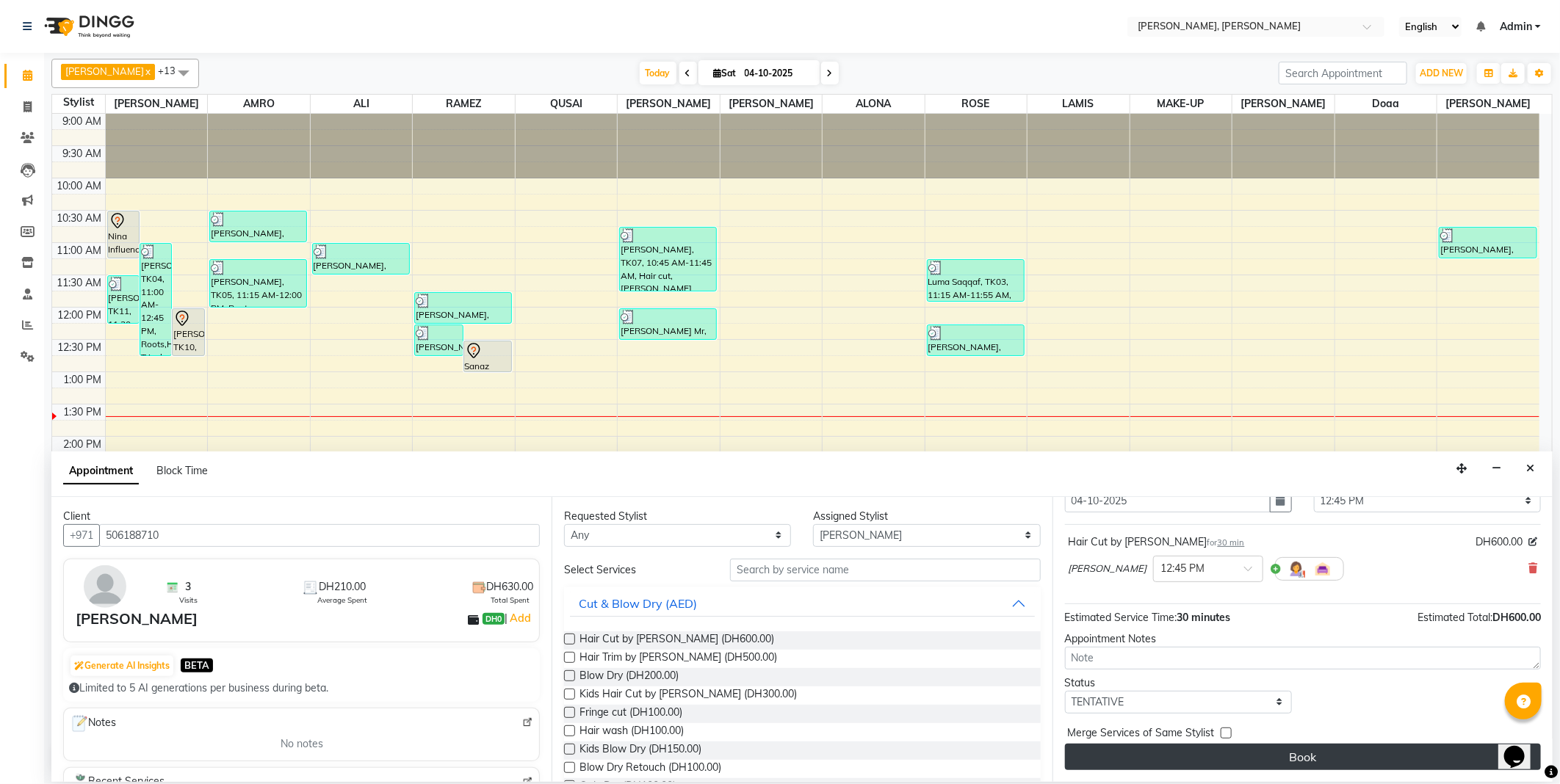
click at [1325, 766] on button "Book" at bounding box center [1303, 757] width 476 height 26
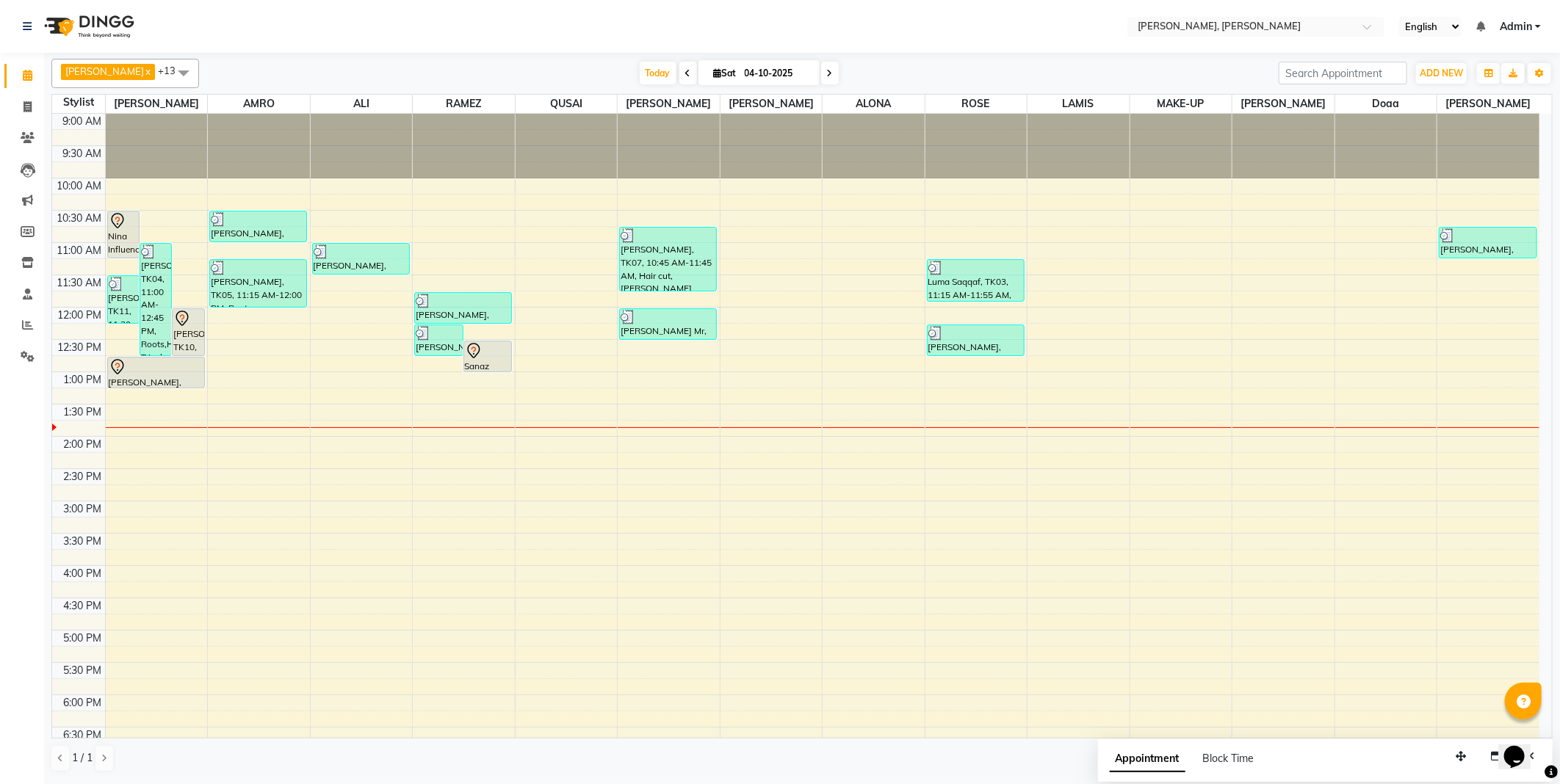
click at [122, 228] on icon at bounding box center [117, 221] width 18 height 18
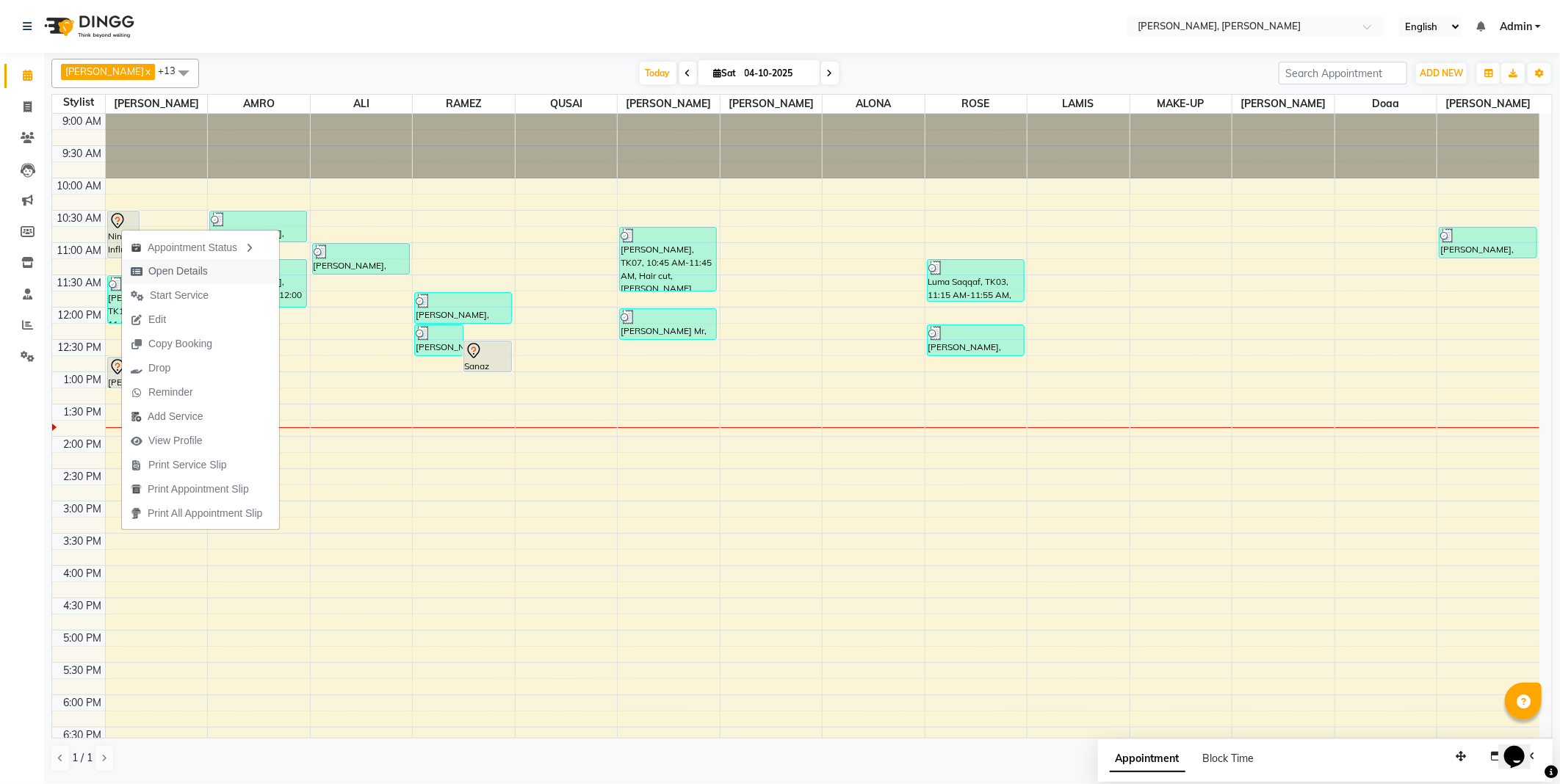
click at [187, 269] on span "Open Details" at bounding box center [178, 271] width 59 height 15
select select "7"
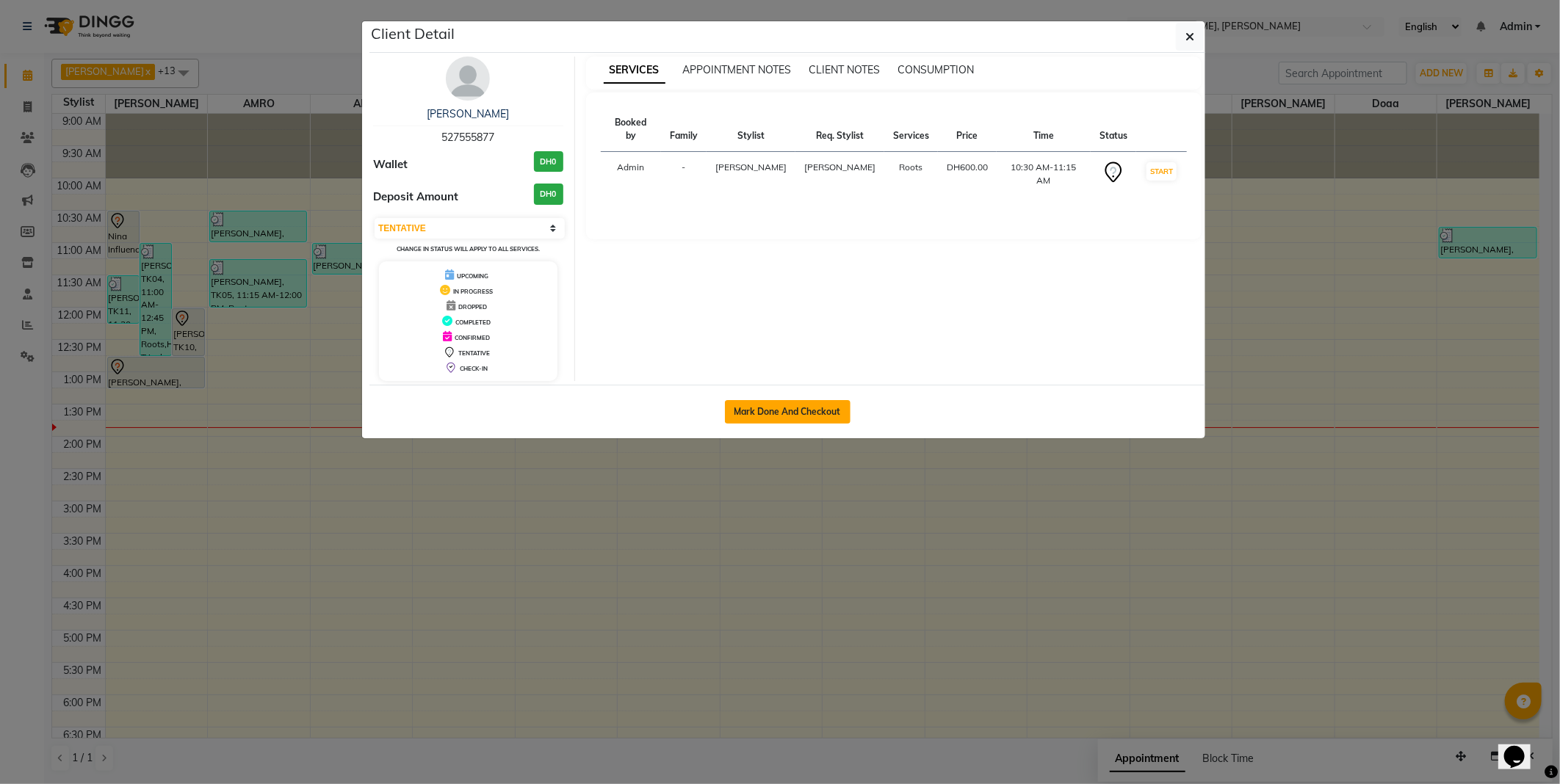
click at [770, 412] on button "Mark Done And Checkout" at bounding box center [788, 412] width 126 height 24
select select "7142"
select select "service"
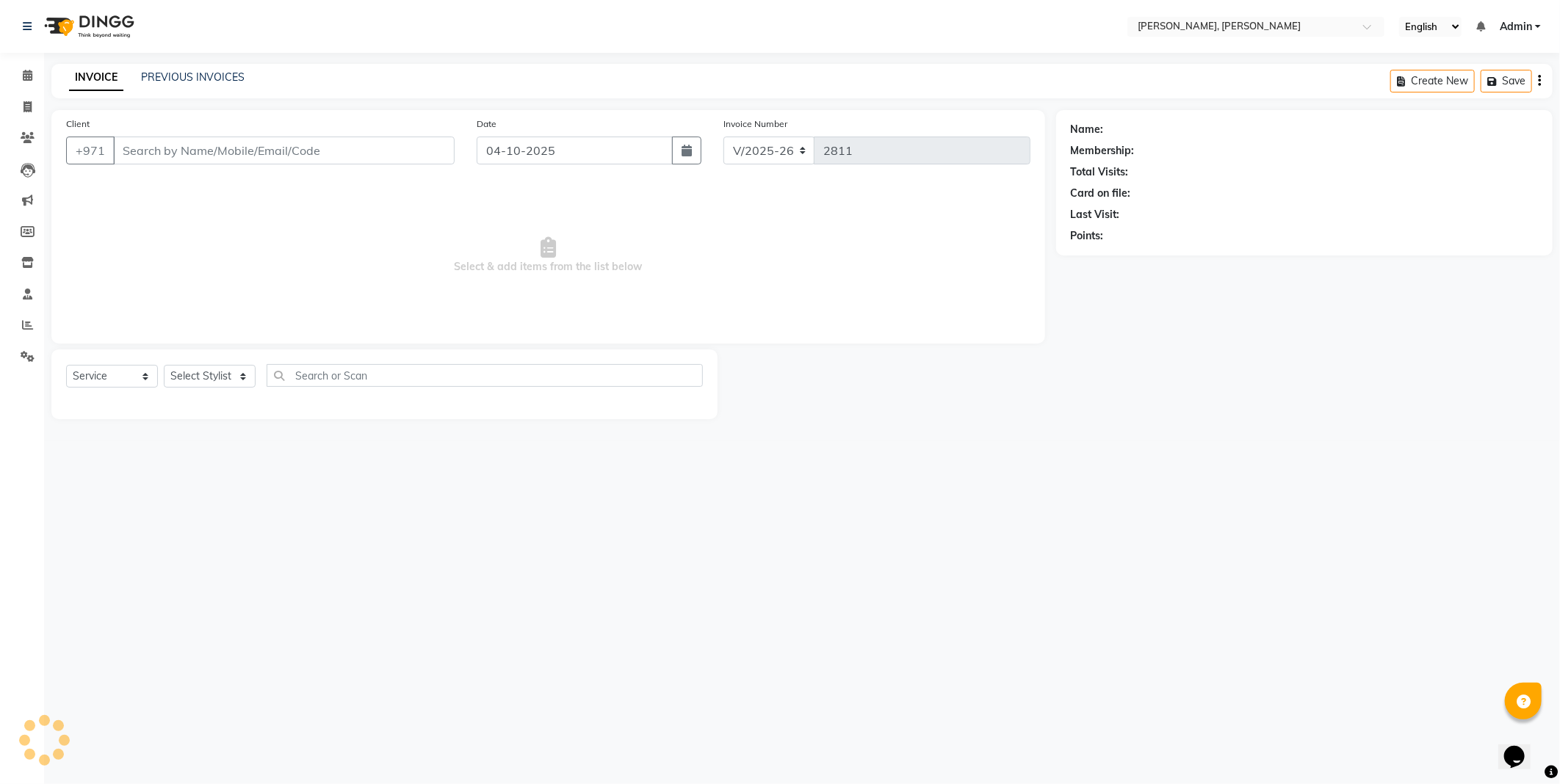
select select "3"
type input "527555877"
select select "59729"
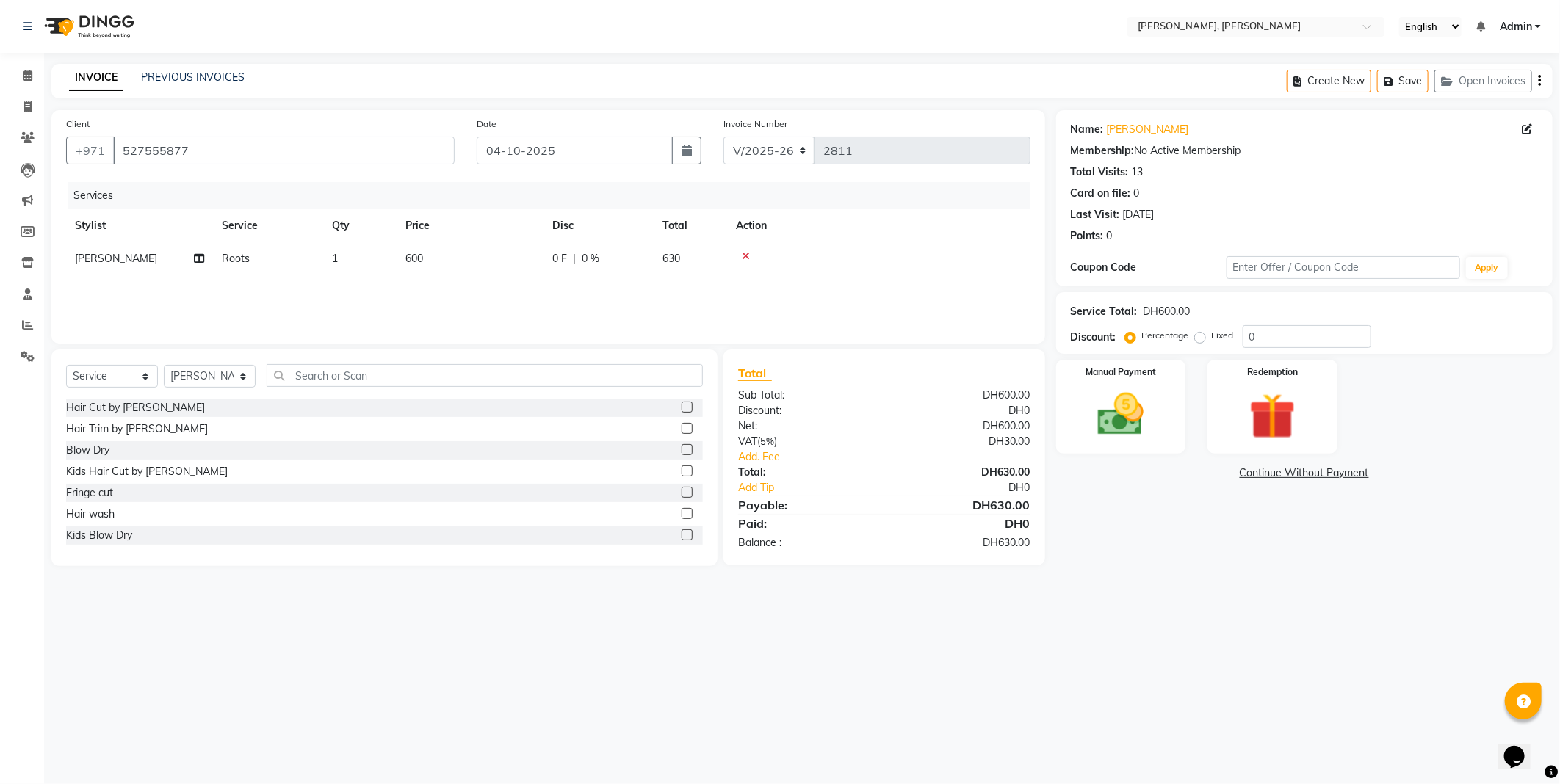
click at [436, 258] on td "600" at bounding box center [470, 258] width 147 height 33
select select "59729"
click at [527, 262] on input "600" at bounding box center [539, 262] width 129 height 23
click at [429, 291] on div "Services Stylist Service Qty Price Disc Total Action [PERSON_NAME] [PERSON_NAME…" at bounding box center [548, 255] width 964 height 147
click at [347, 370] on input "text" at bounding box center [484, 375] width 436 height 23
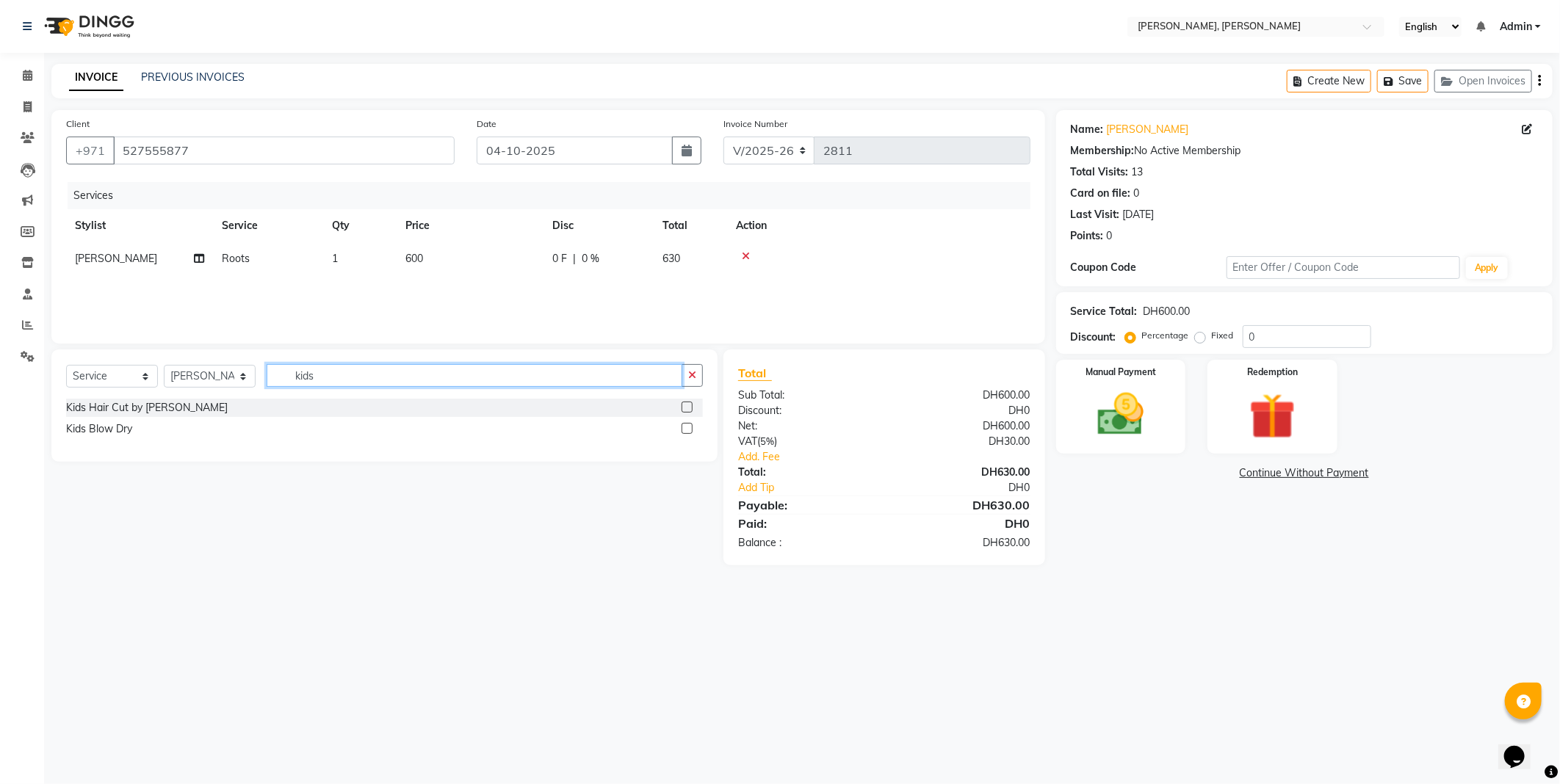
type input "kids"
click at [687, 408] on label at bounding box center [687, 407] width 11 height 11
click at [687, 408] on input "checkbox" at bounding box center [686, 408] width 9 height 9
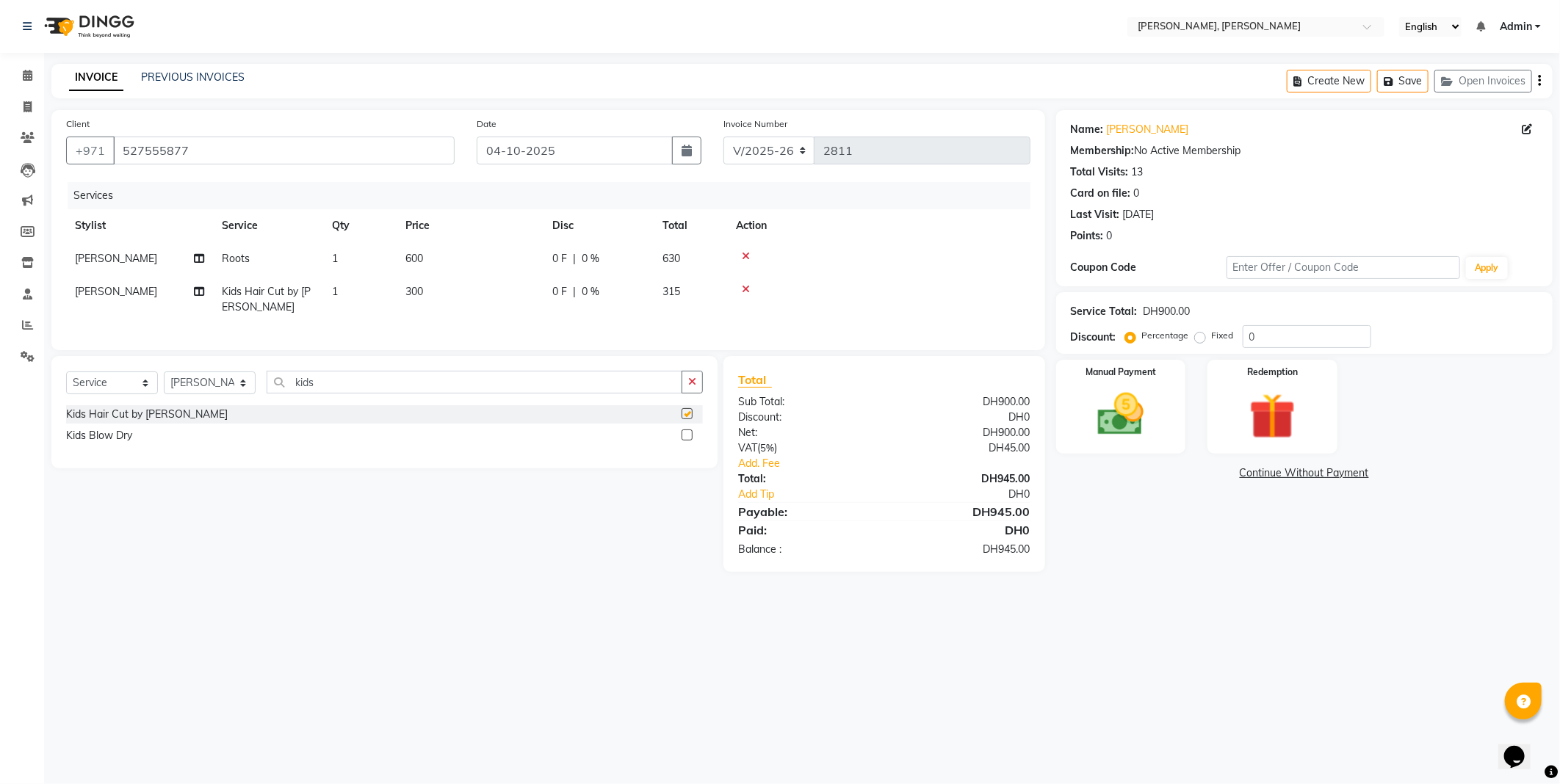
checkbox input "false"
click at [361, 295] on td "1" at bounding box center [359, 299] width 73 height 48
select select "59729"
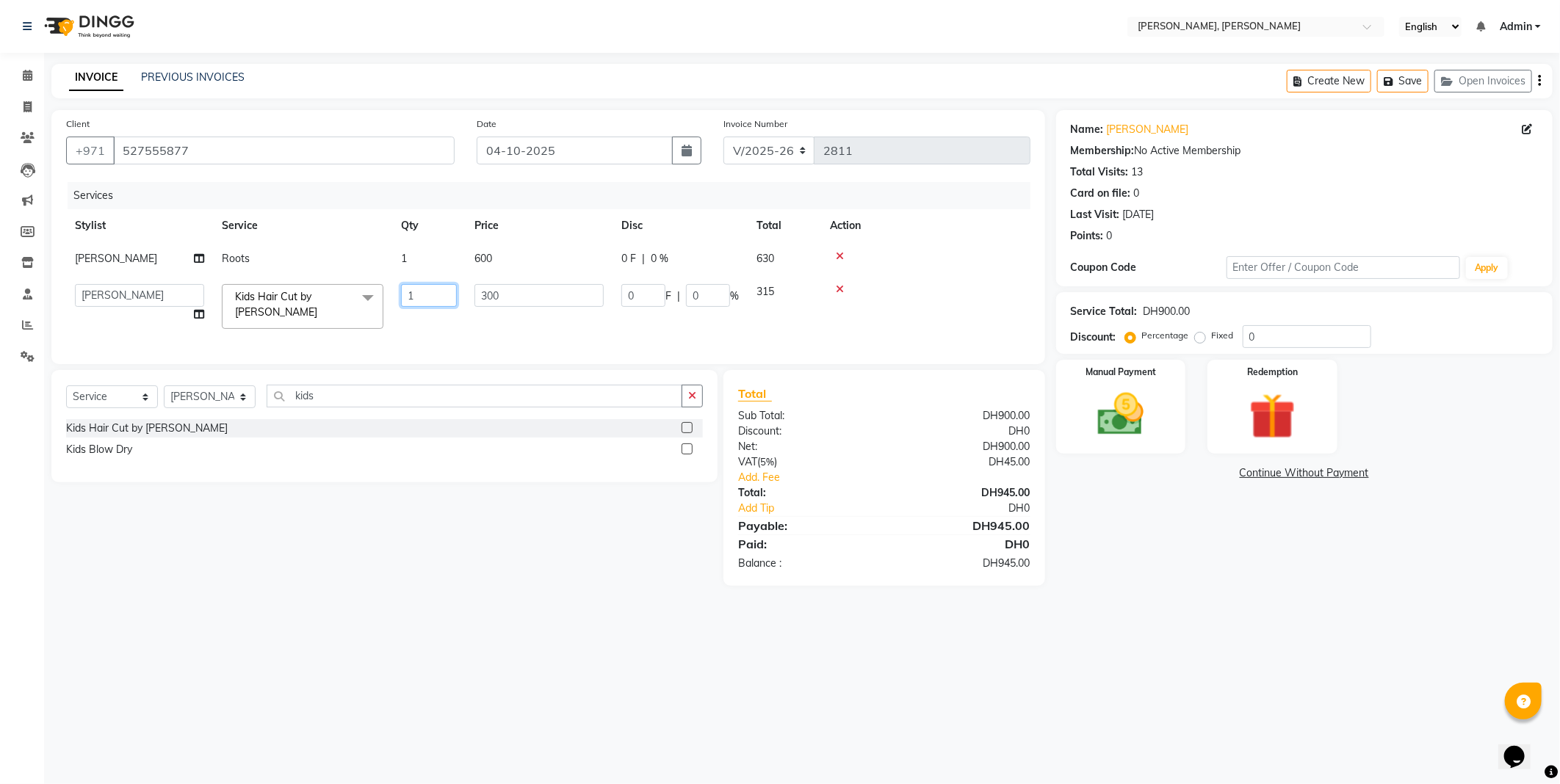
click at [431, 295] on input "1" at bounding box center [429, 296] width 56 height 23
type input "2"
click at [215, 412] on div "Select Service Product Membership Package Voucher Prepaid Gift Card Select Styl…" at bounding box center [384, 402] width 636 height 35
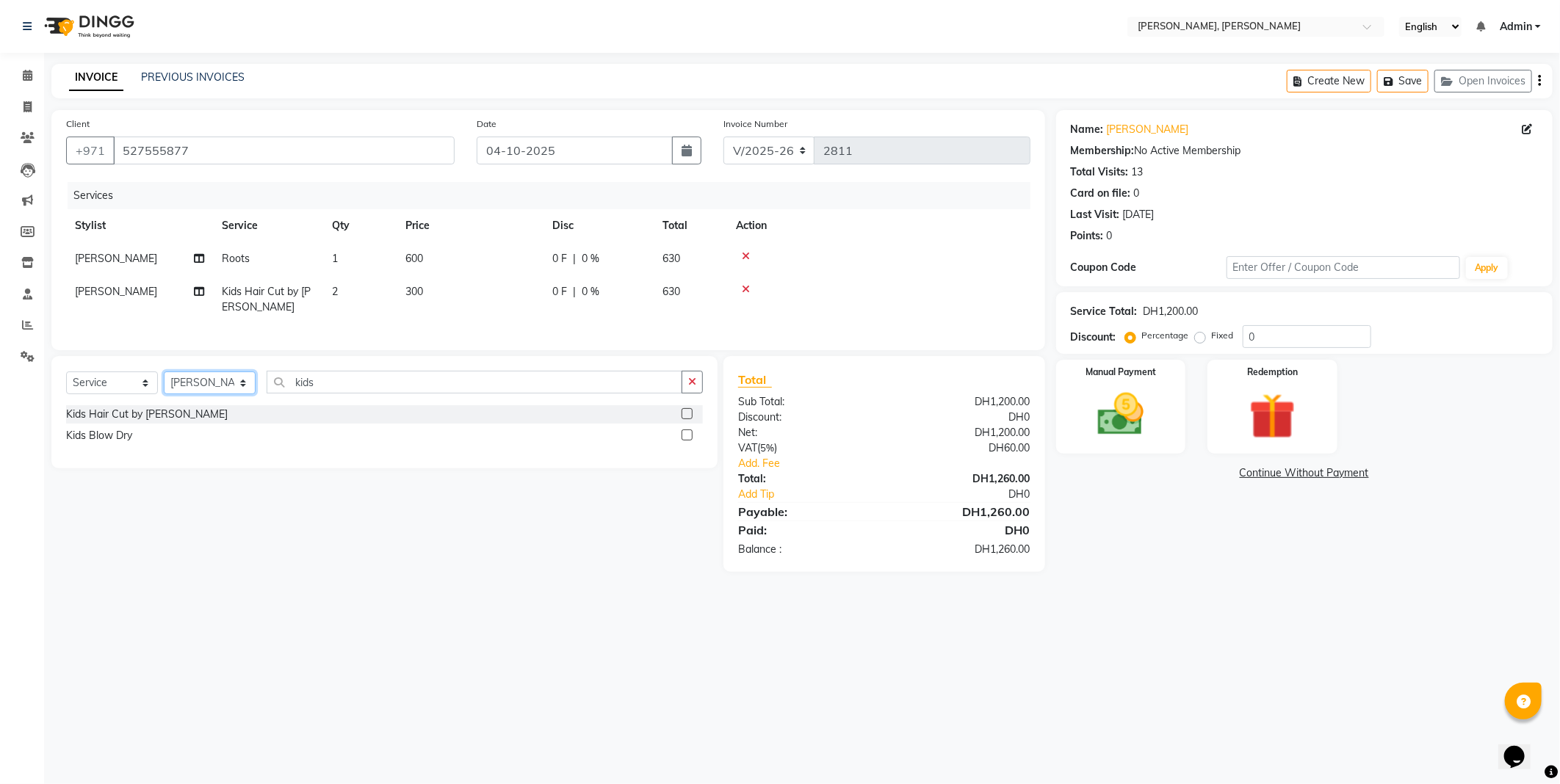
select select "59741"
click at [164, 384] on select "Select Stylist [PERSON_NAME] [PERSON_NAME] ALYA [PERSON_NAME] AMRO [PERSON_NAME…" at bounding box center [210, 382] width 92 height 23
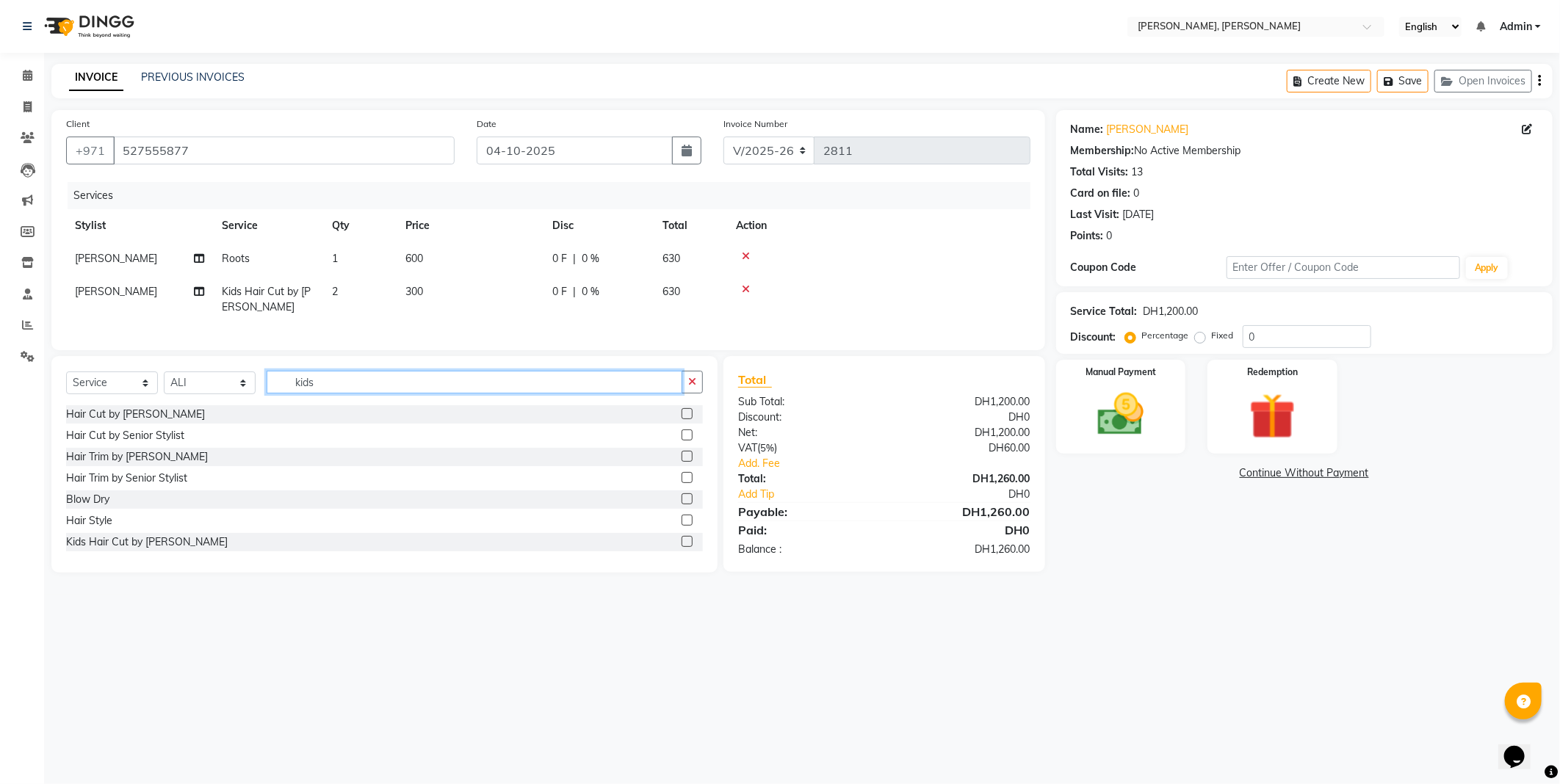
click at [452, 393] on input "kids" at bounding box center [474, 381] width 415 height 23
type input "kid"
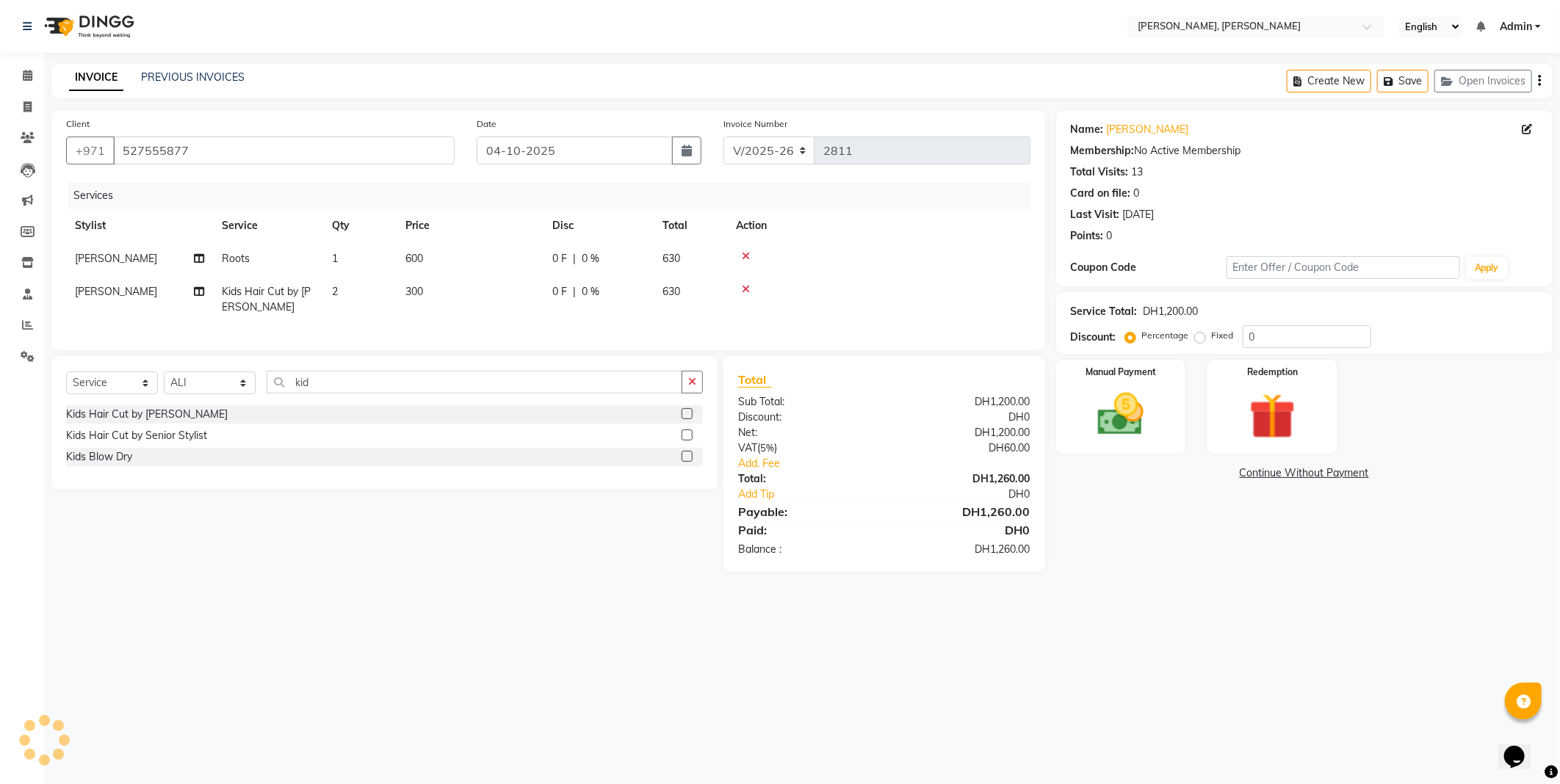
click at [686, 441] on label at bounding box center [687, 435] width 11 height 11
click at [686, 441] on input "checkbox" at bounding box center [686, 435] width 9 height 9
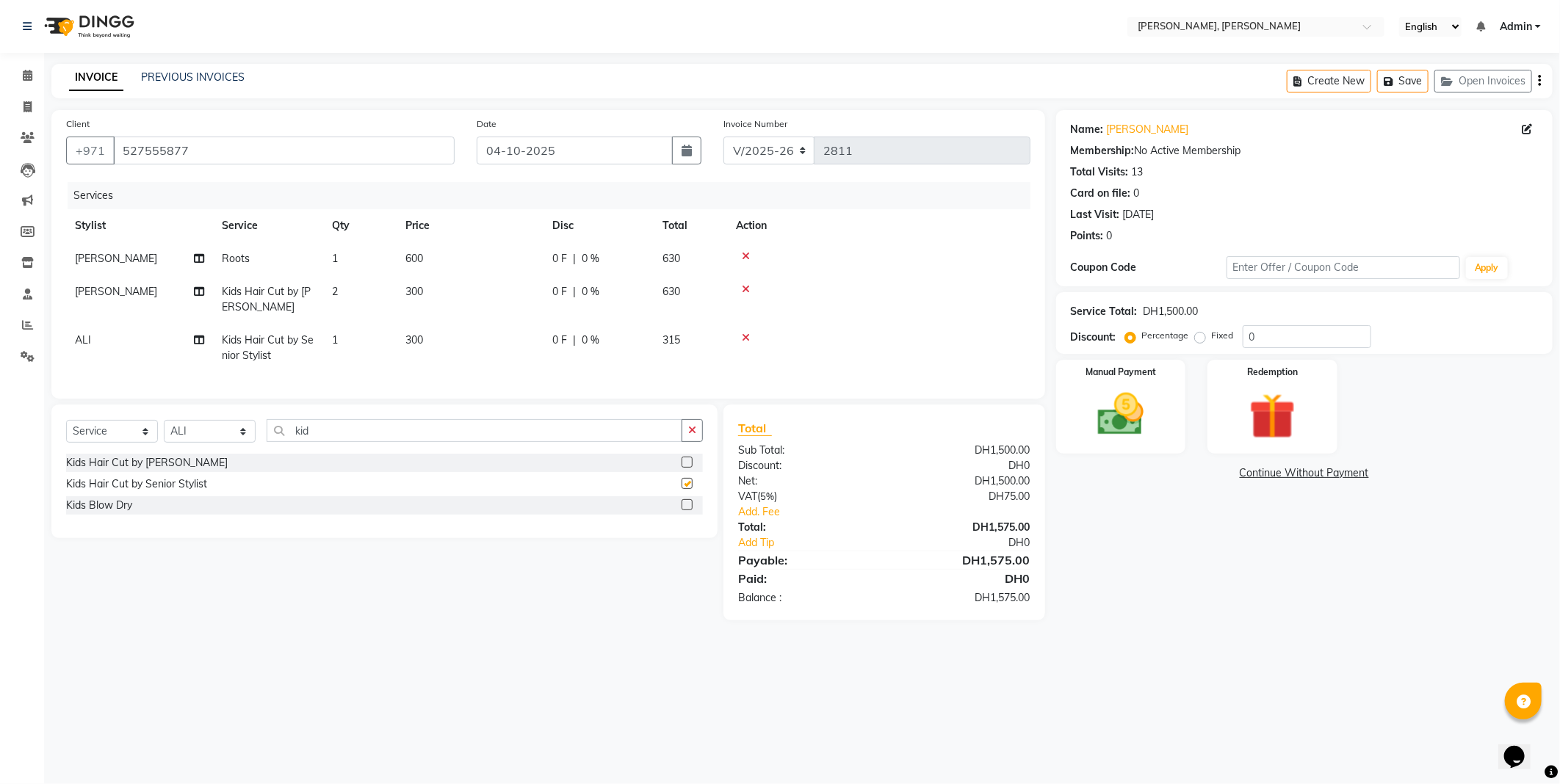
checkbox input "false"
click at [692, 436] on icon "button" at bounding box center [692, 430] width 8 height 10
click at [681, 553] on label at bounding box center [687, 547] width 11 height 11
click at [681, 553] on input "checkbox" at bounding box center [686, 548] width 9 height 9
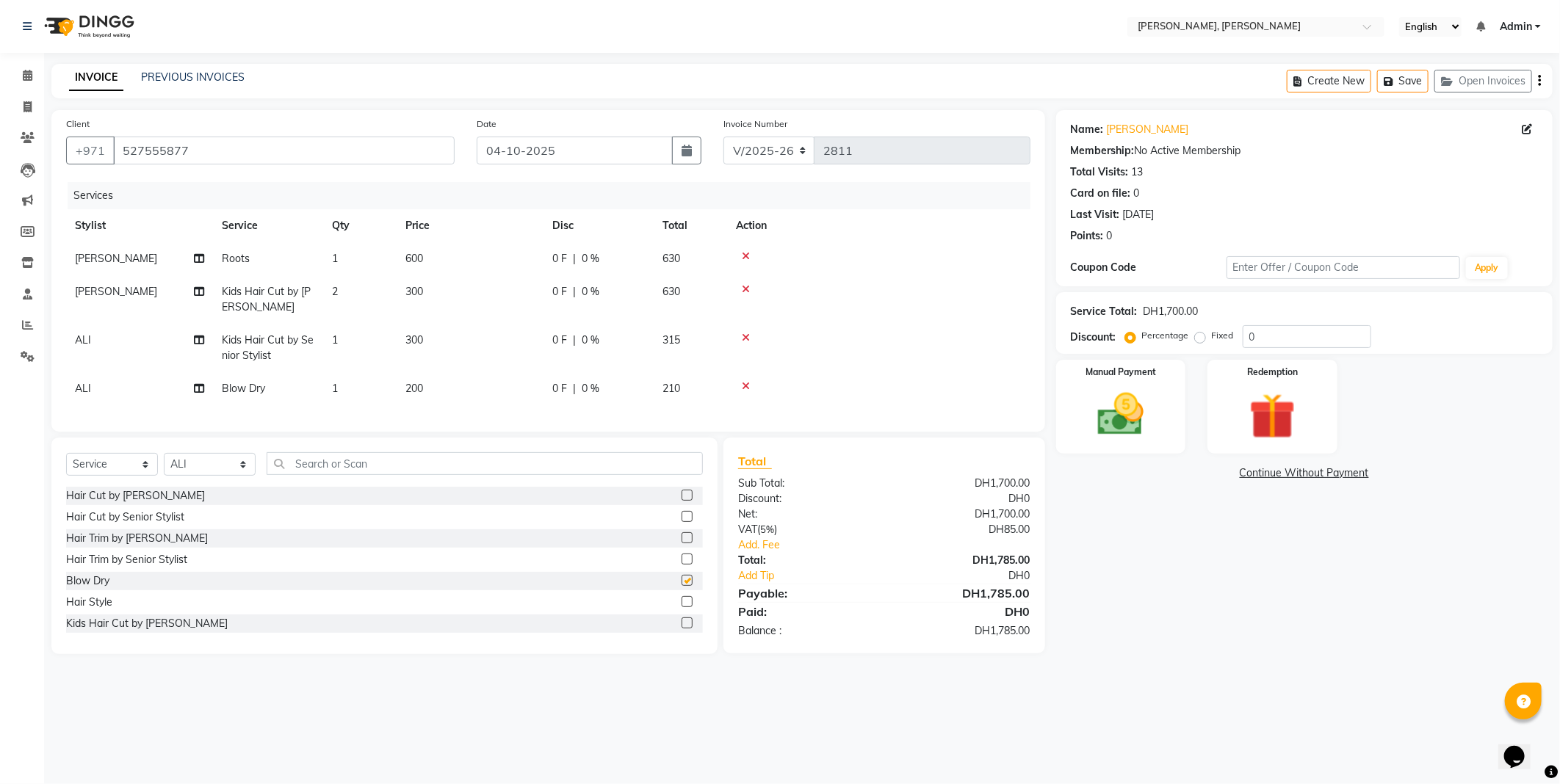
checkbox input "false"
click at [1280, 341] on input "0" at bounding box center [1306, 336] width 128 height 23
type input "100"
click at [1128, 431] on img at bounding box center [1121, 415] width 78 height 56
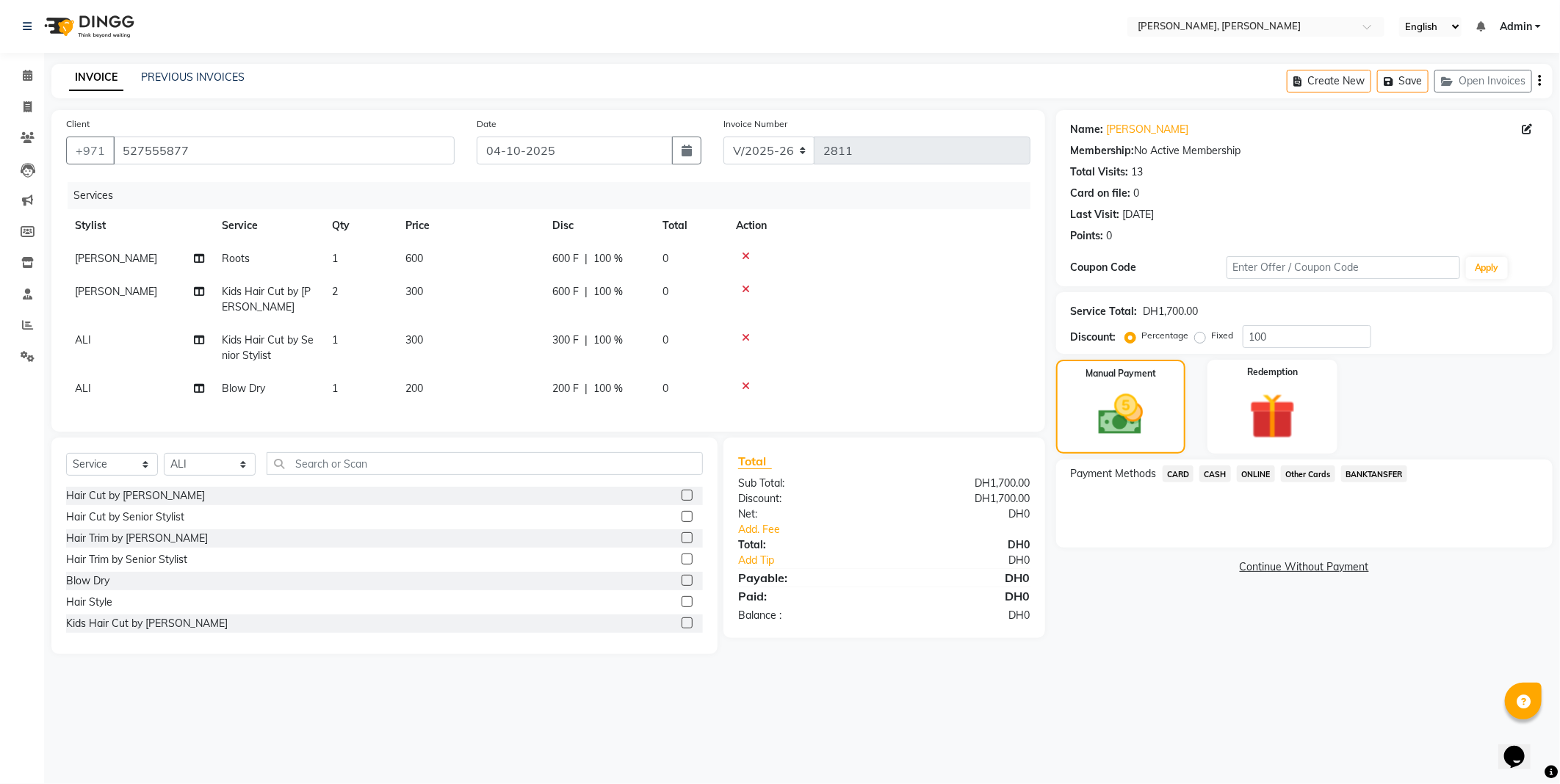
click at [1305, 468] on span "Other Cards" at bounding box center [1308, 474] width 54 height 17
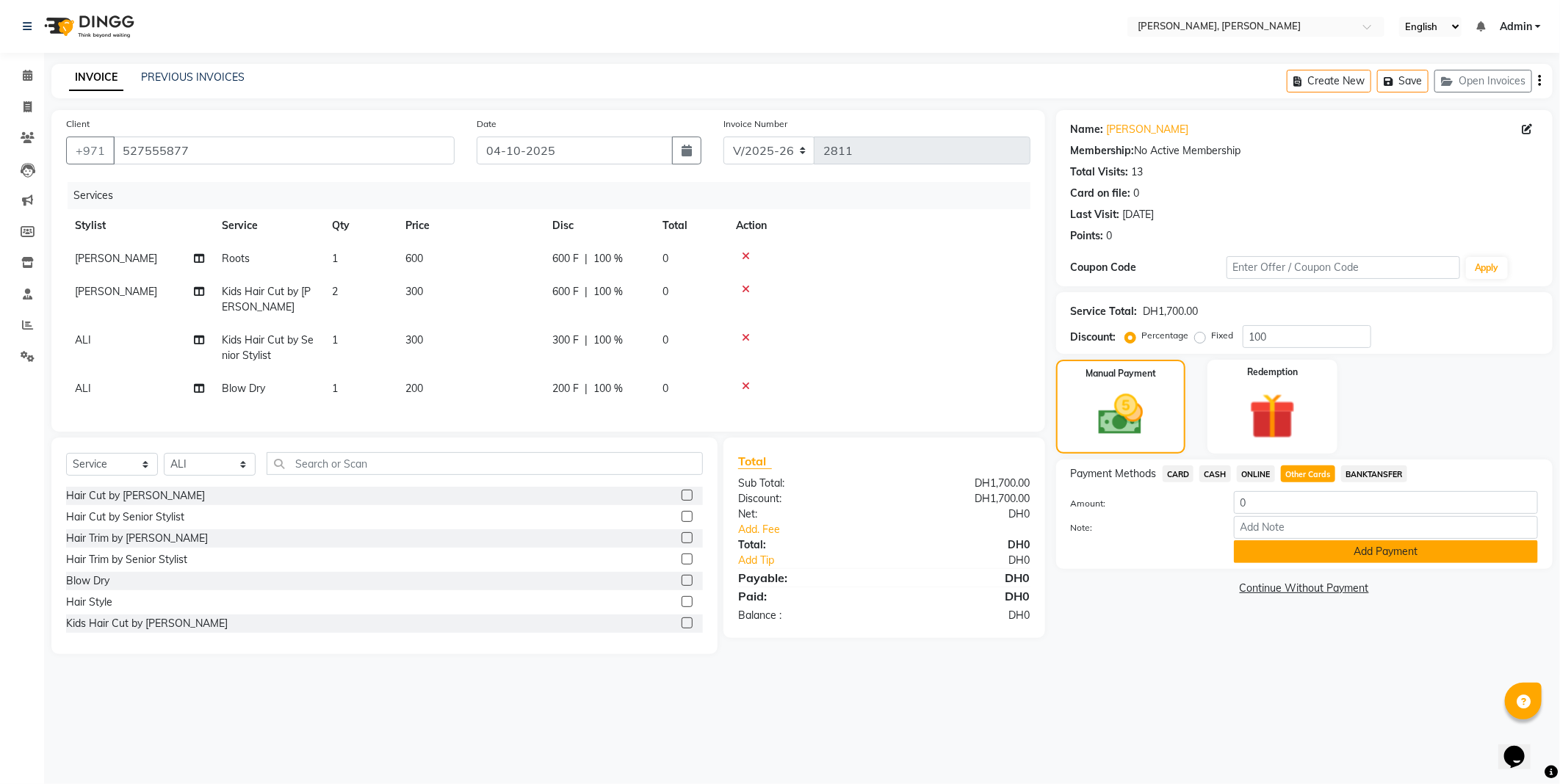
click at [1317, 544] on button "Add Payment" at bounding box center [1386, 551] width 304 height 23
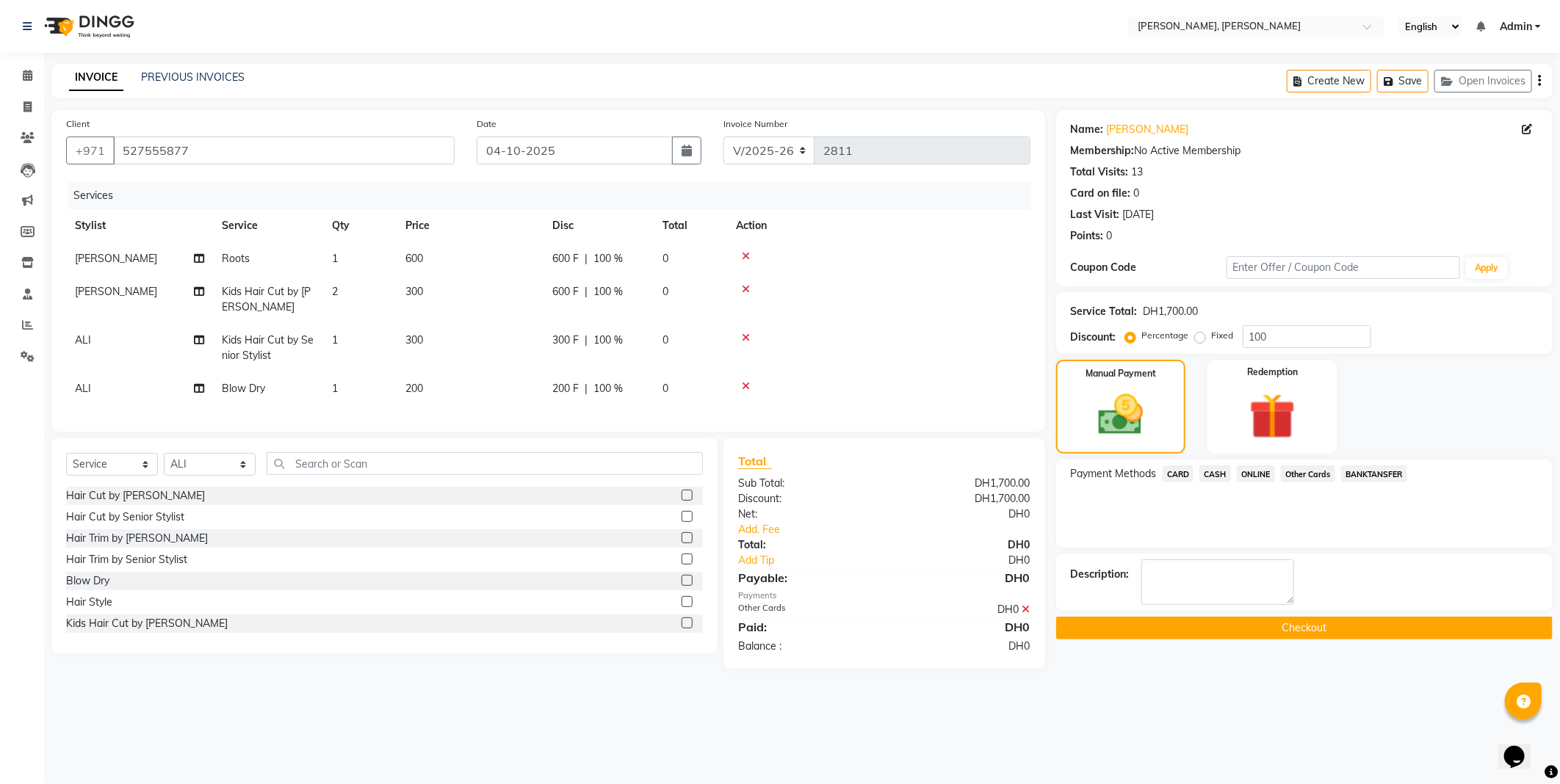
click at [1120, 622] on button "Checkout" at bounding box center [1304, 628] width 496 height 23
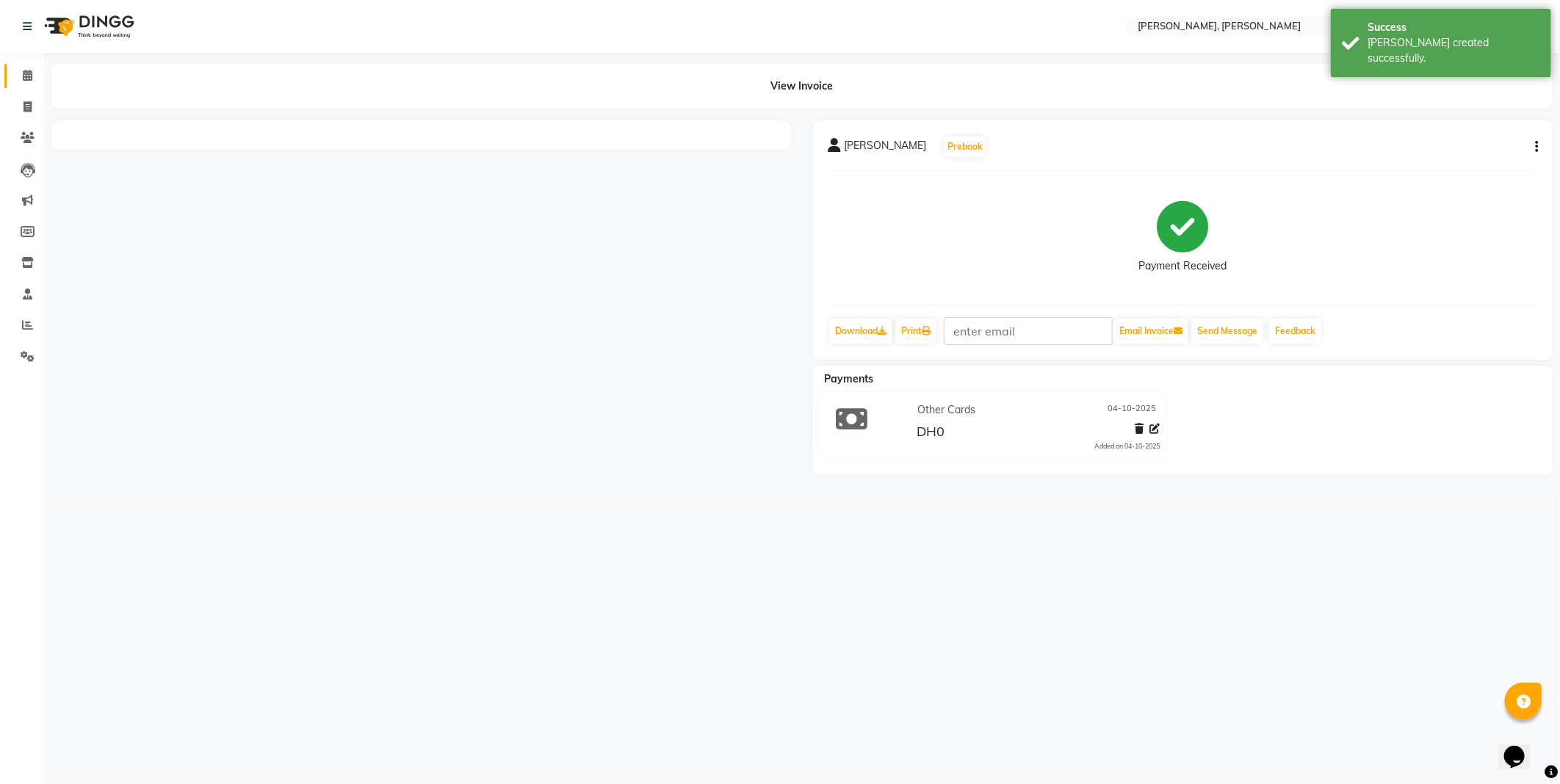
click at [26, 78] on icon at bounding box center [27, 75] width 9 height 11
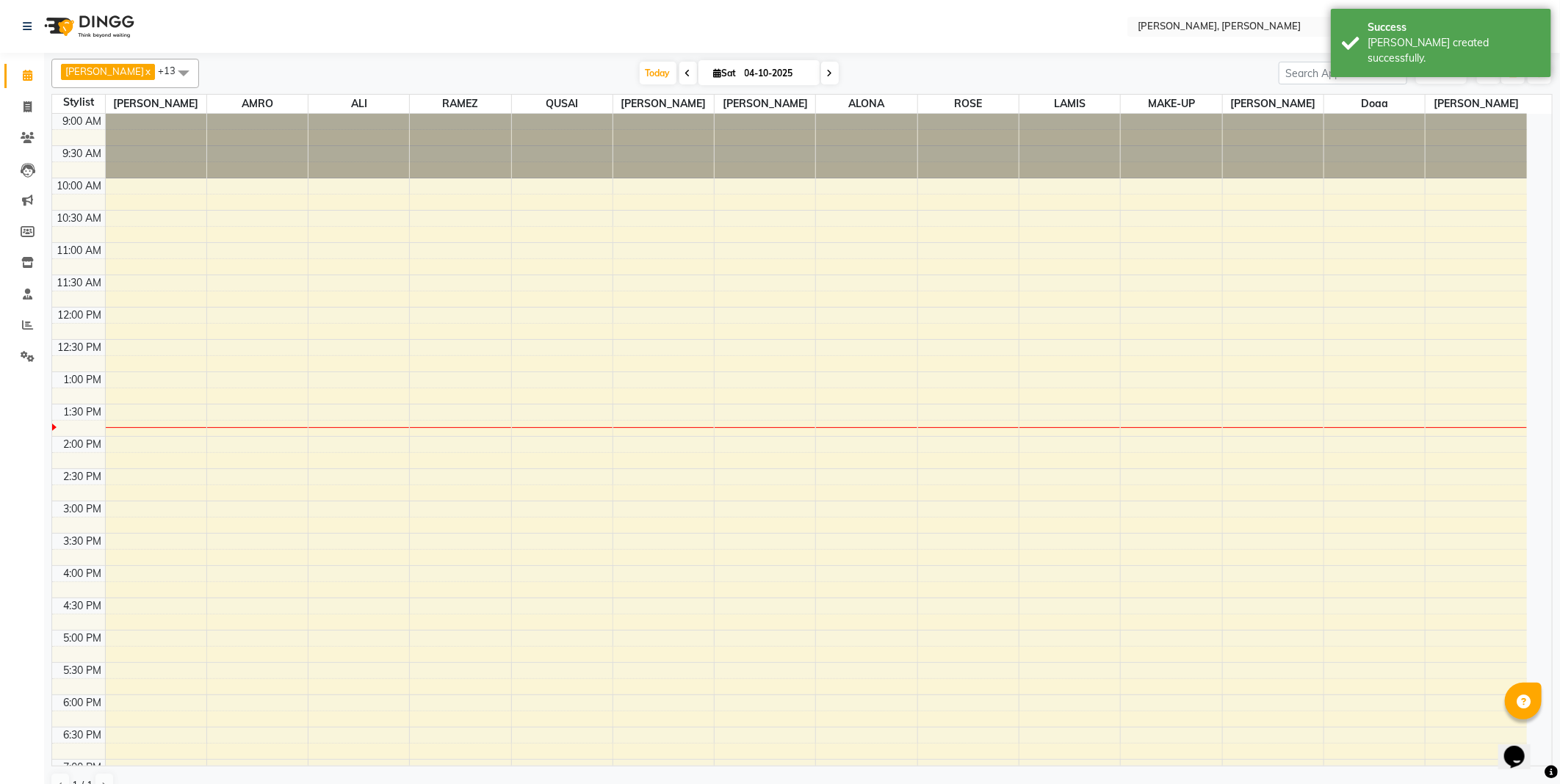
click at [24, 82] on span at bounding box center [27, 76] width 25 height 17
click at [27, 75] on icon at bounding box center [27, 75] width 9 height 11
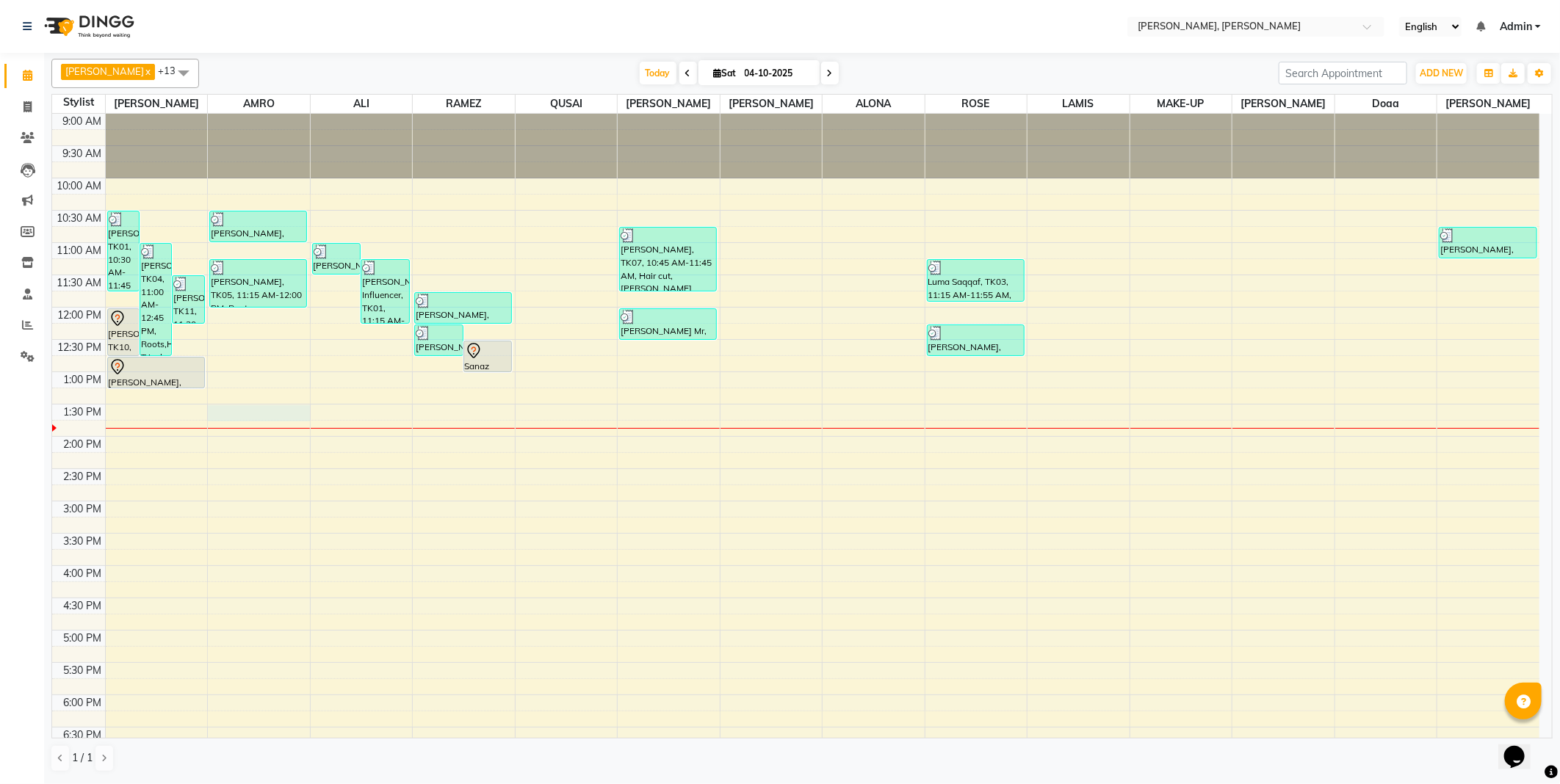
click at [263, 420] on div at bounding box center [259, 413] width 102 height 16
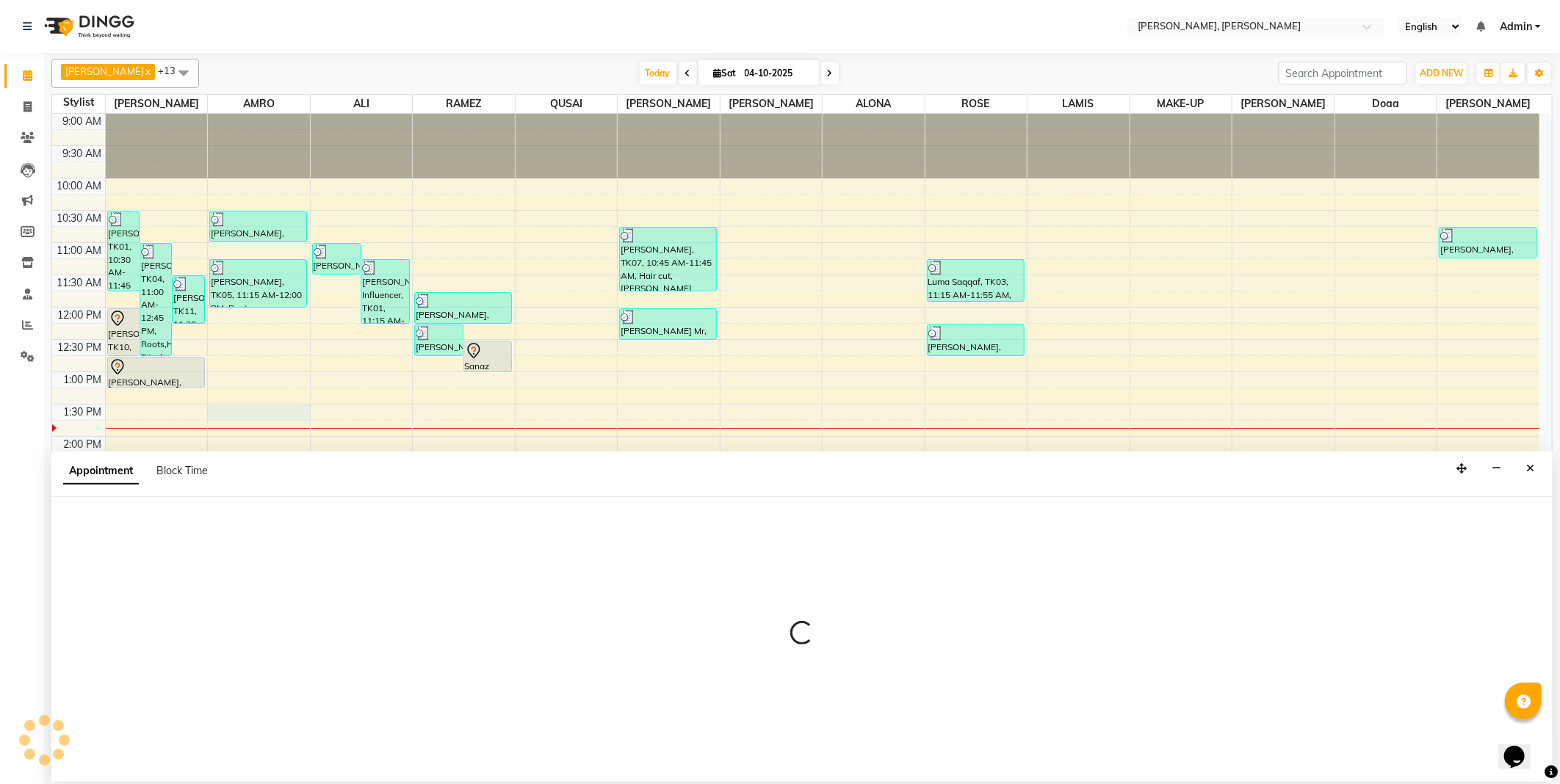
select select "59731"
select select "810"
select select "tentative"
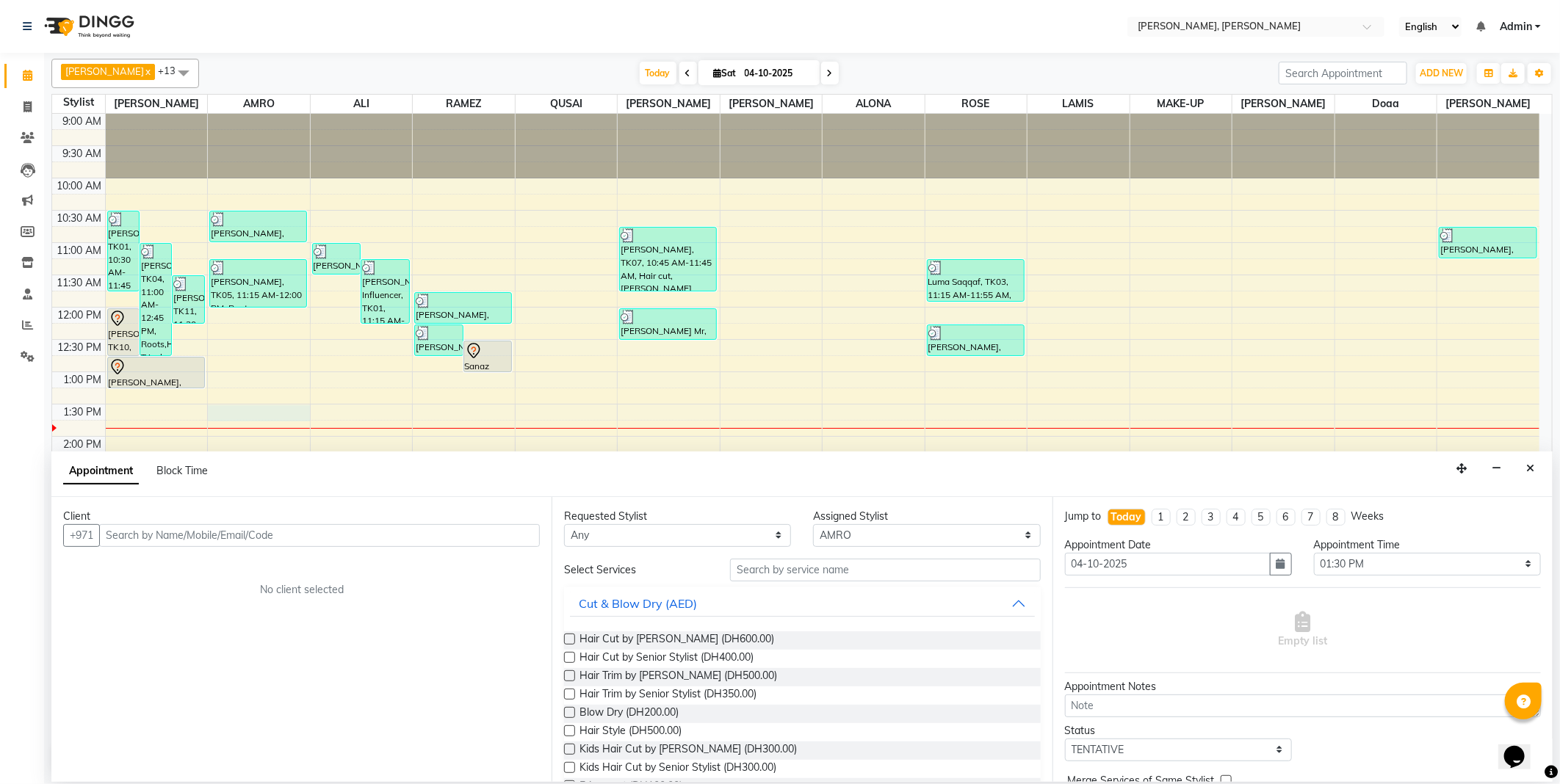
type input "a"
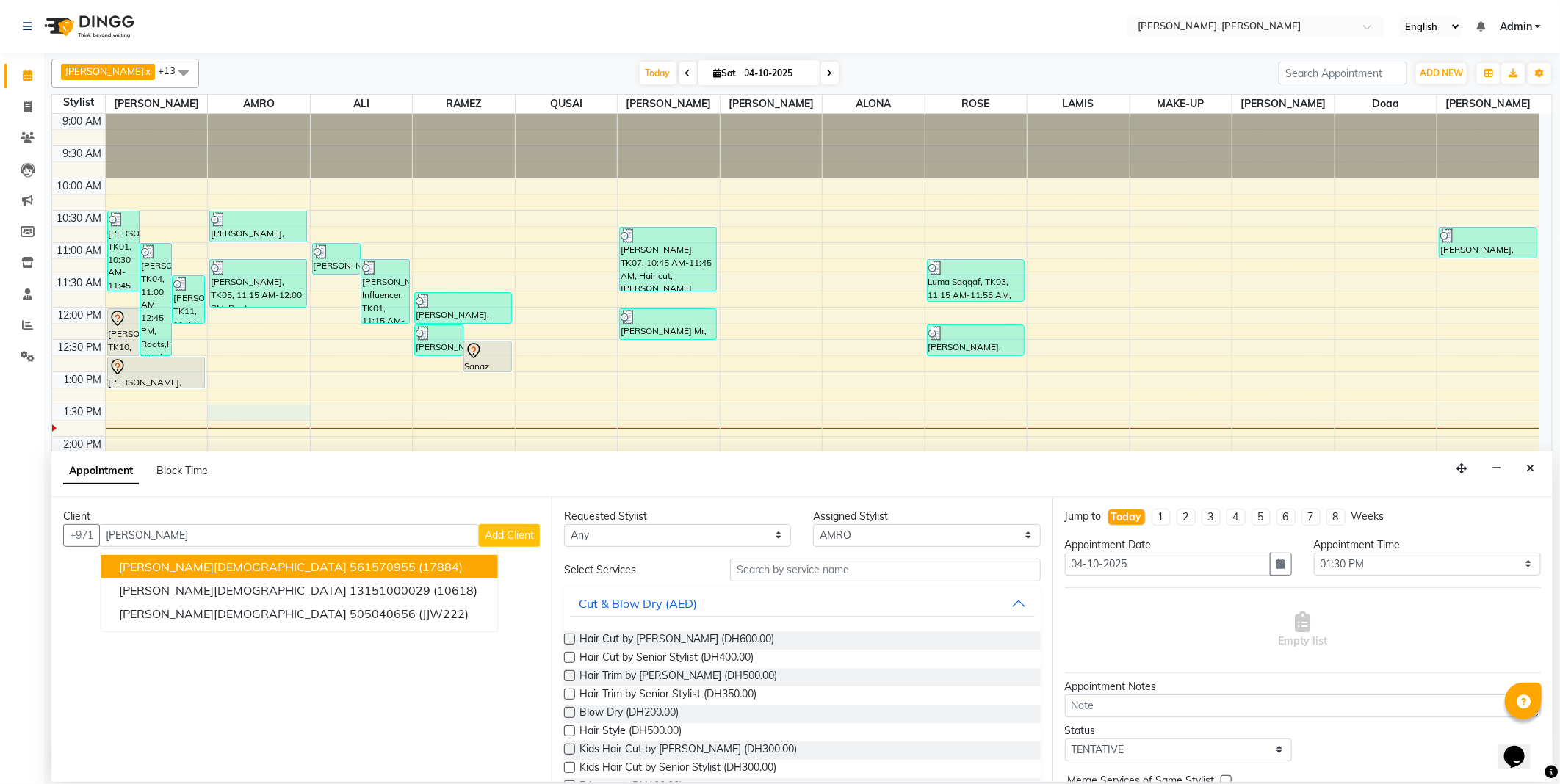
click at [419, 567] on span "(17884)" at bounding box center [441, 567] width 44 height 14
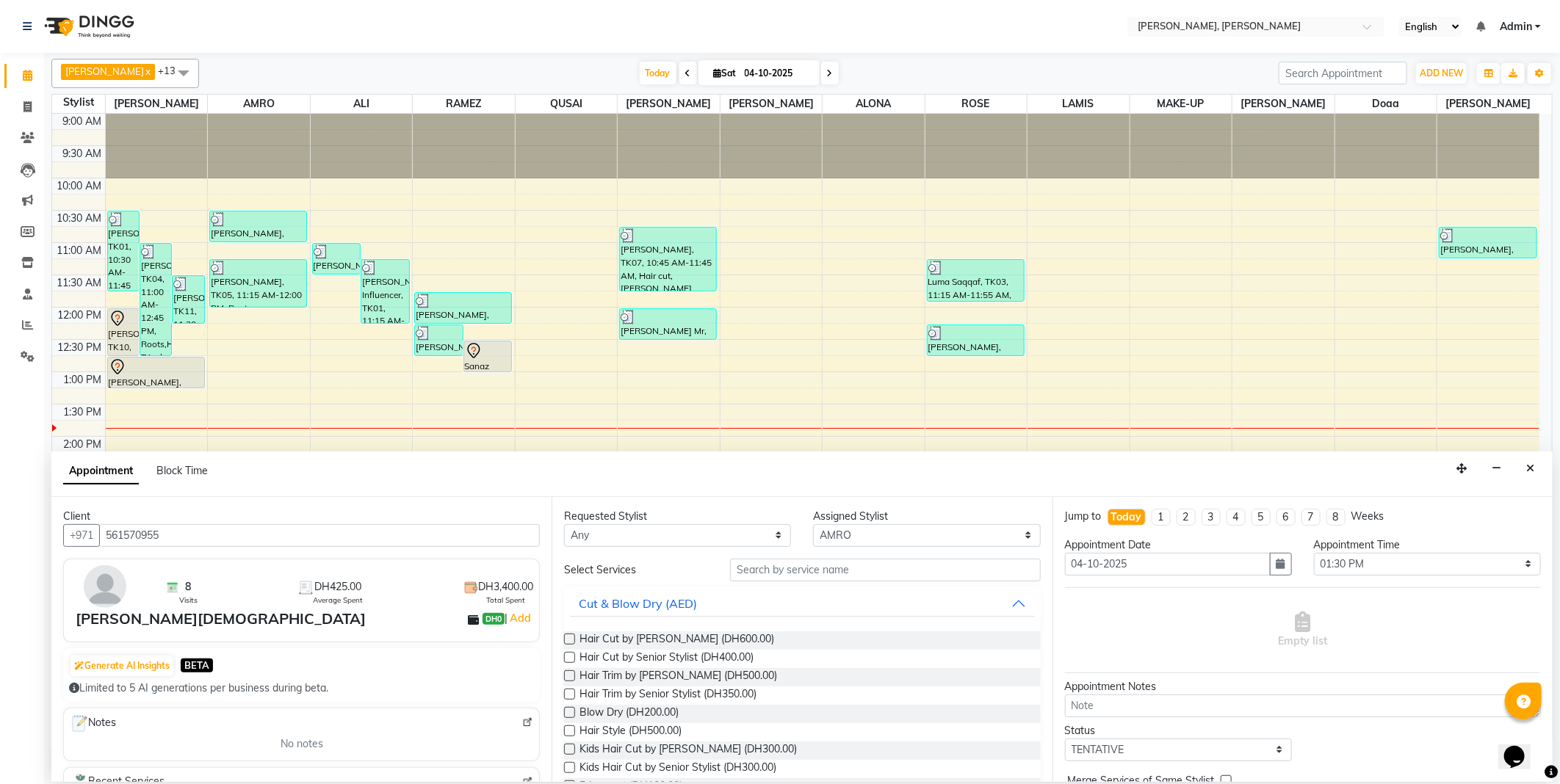
type input "561570955"
click at [755, 567] on input "text" at bounding box center [885, 570] width 310 height 23
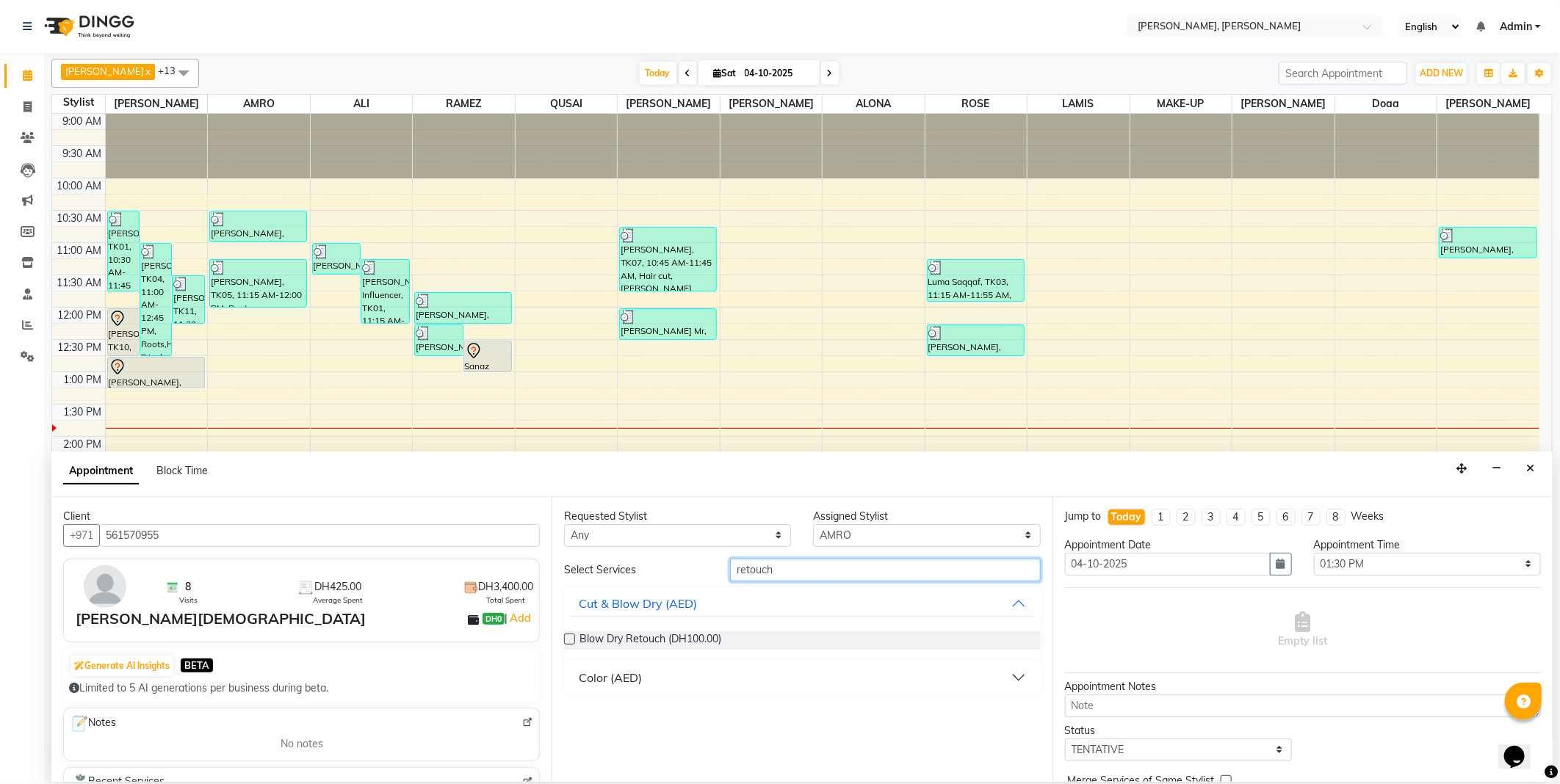
type input "retouch"
click at [569, 641] on label at bounding box center [569, 639] width 11 height 11
click at [569, 641] on input "checkbox" at bounding box center [568, 640] width 9 height 9
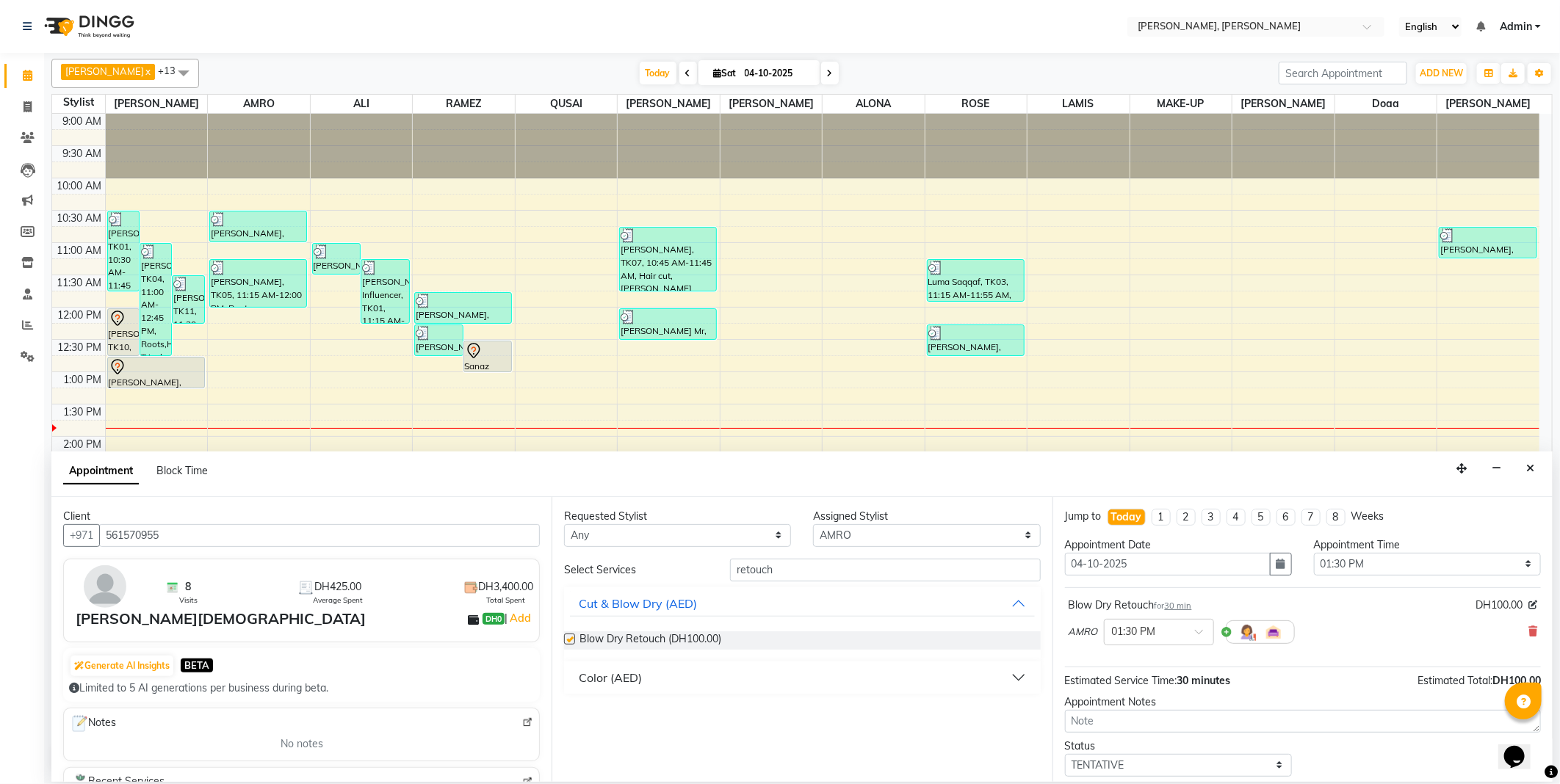
checkbox input "false"
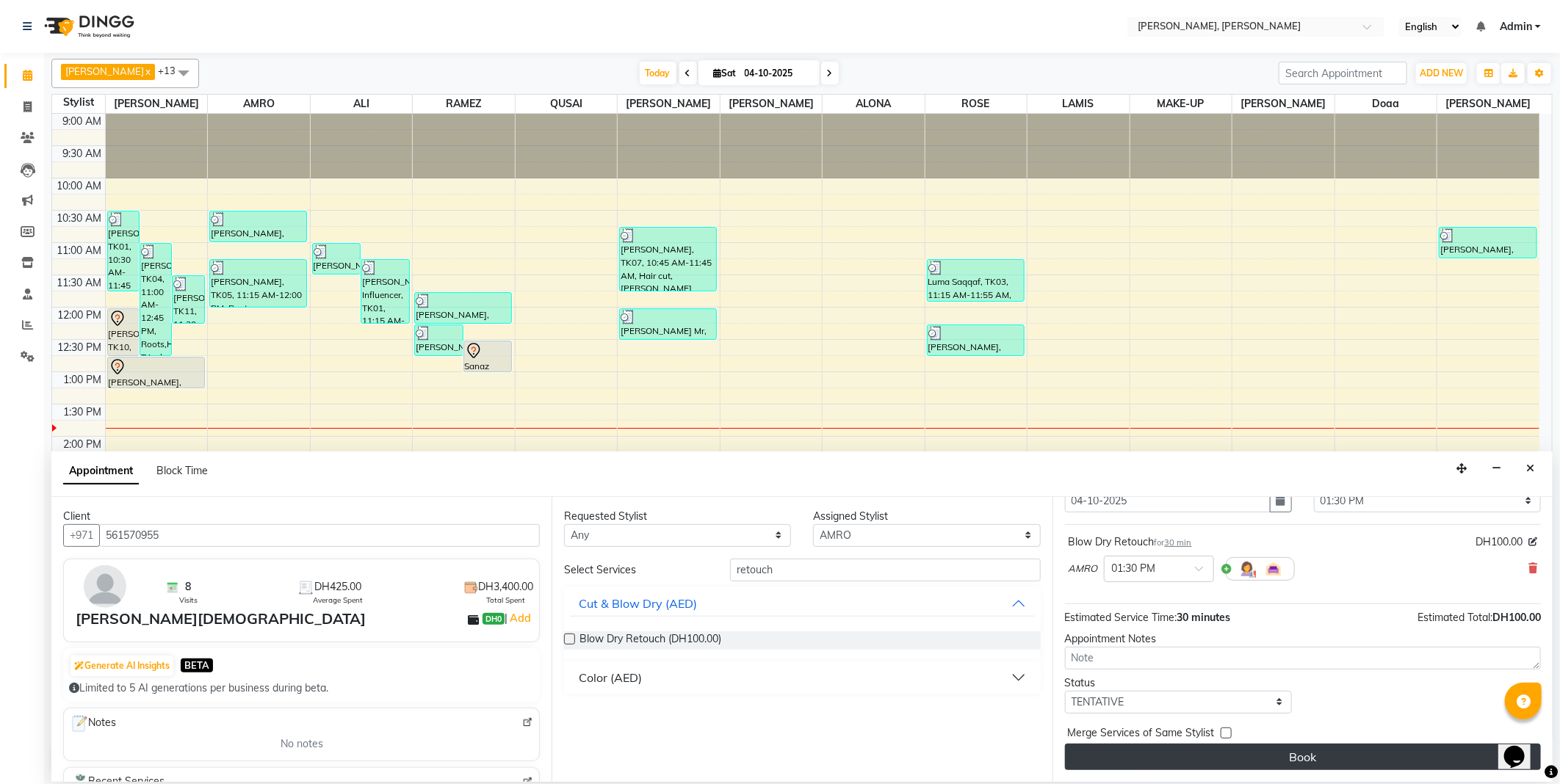
click at [1320, 760] on button "Book" at bounding box center [1303, 757] width 476 height 26
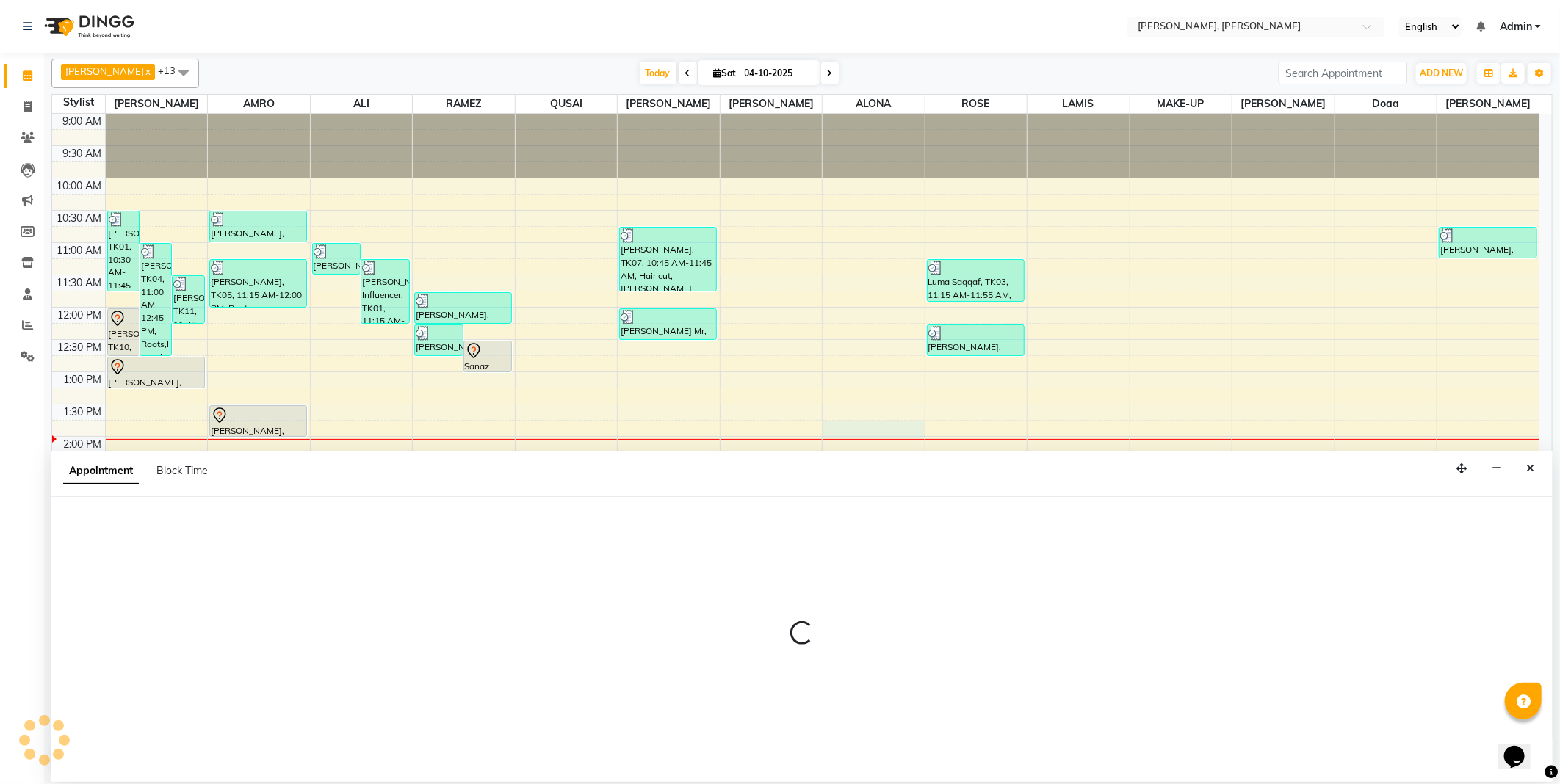
select select "59740"
select select "tentative"
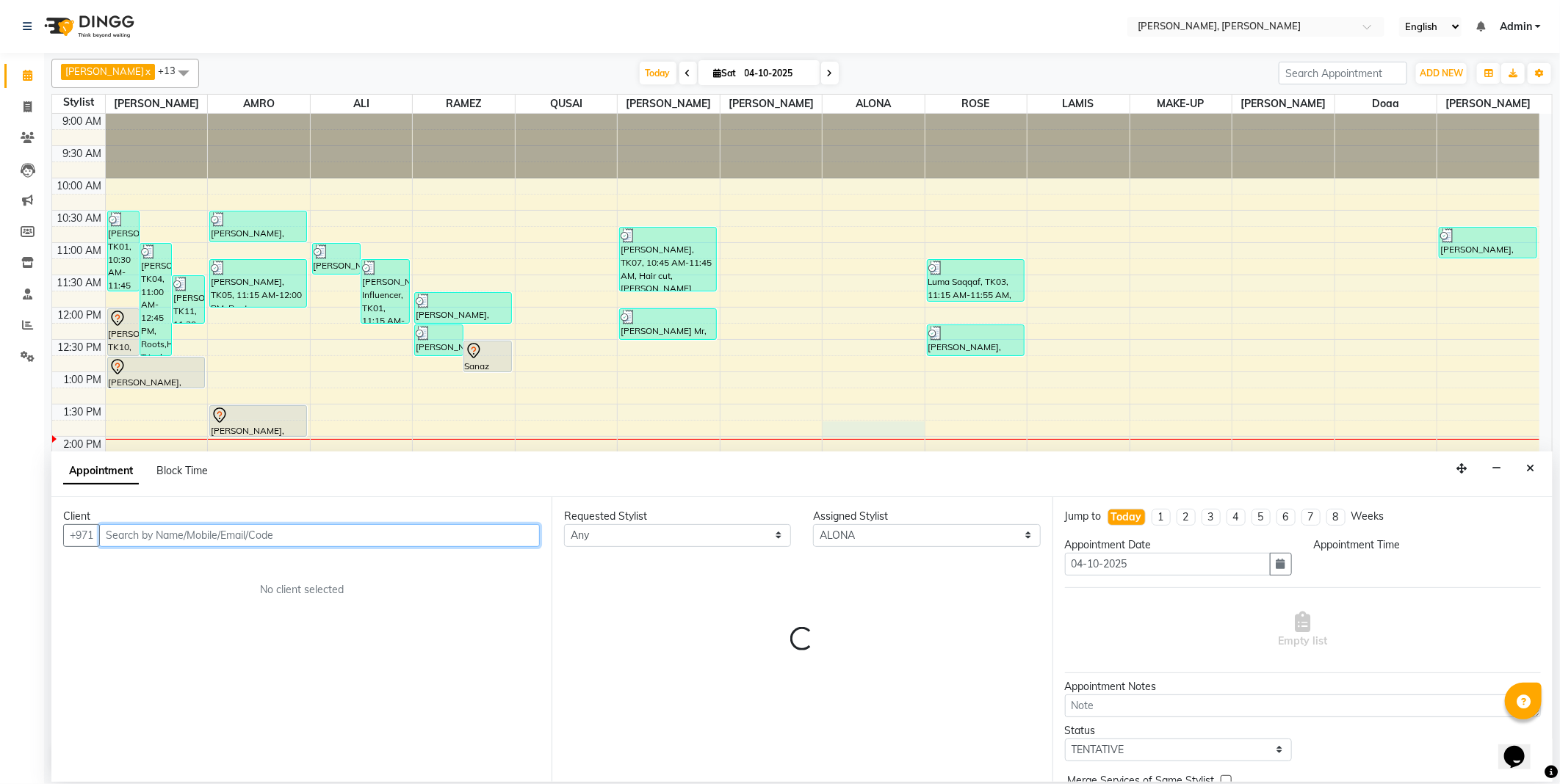
select select "825"
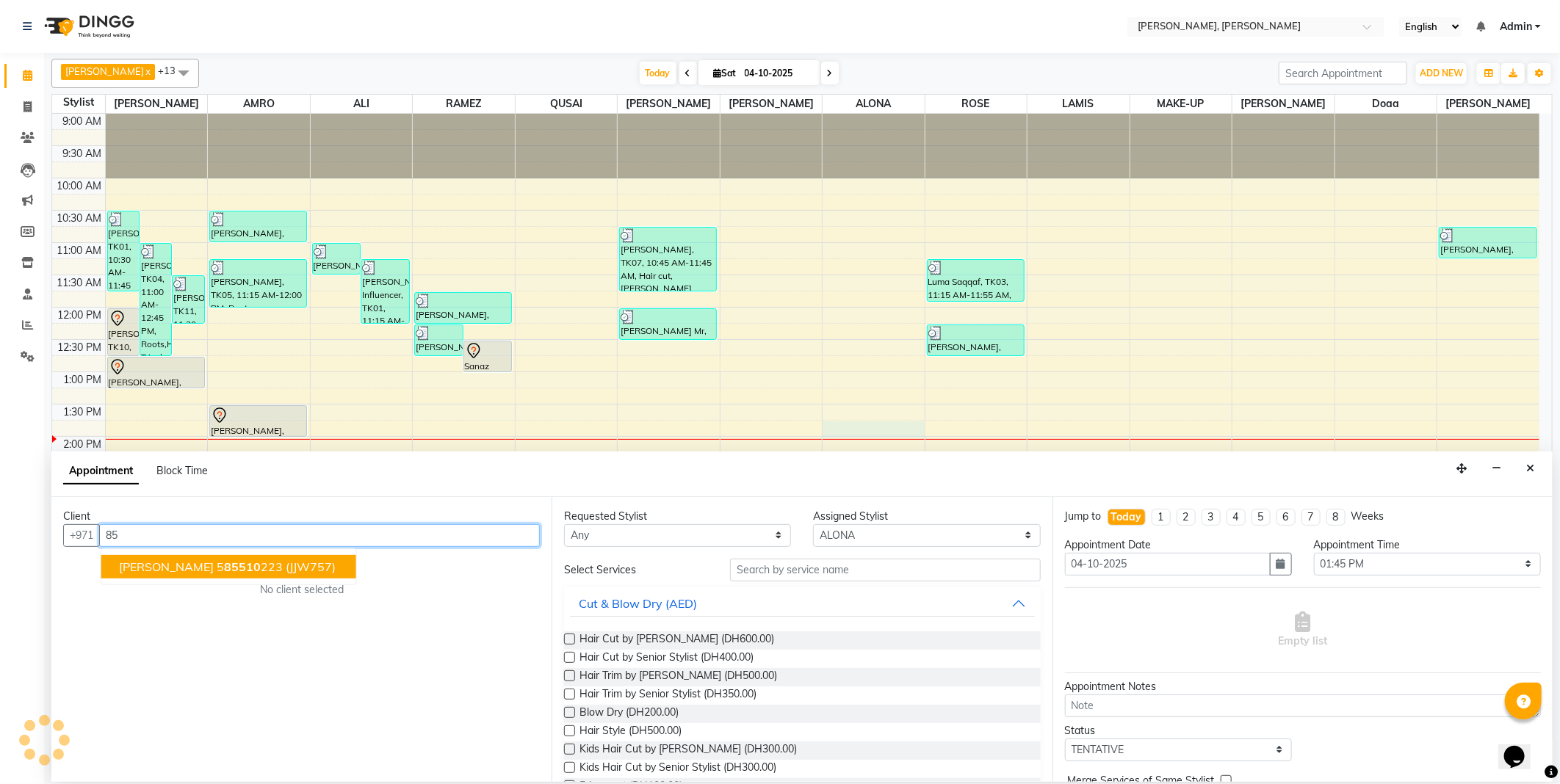
type input "8"
click at [195, 560] on span "[PERSON_NAME]" at bounding box center [167, 567] width 95 height 14
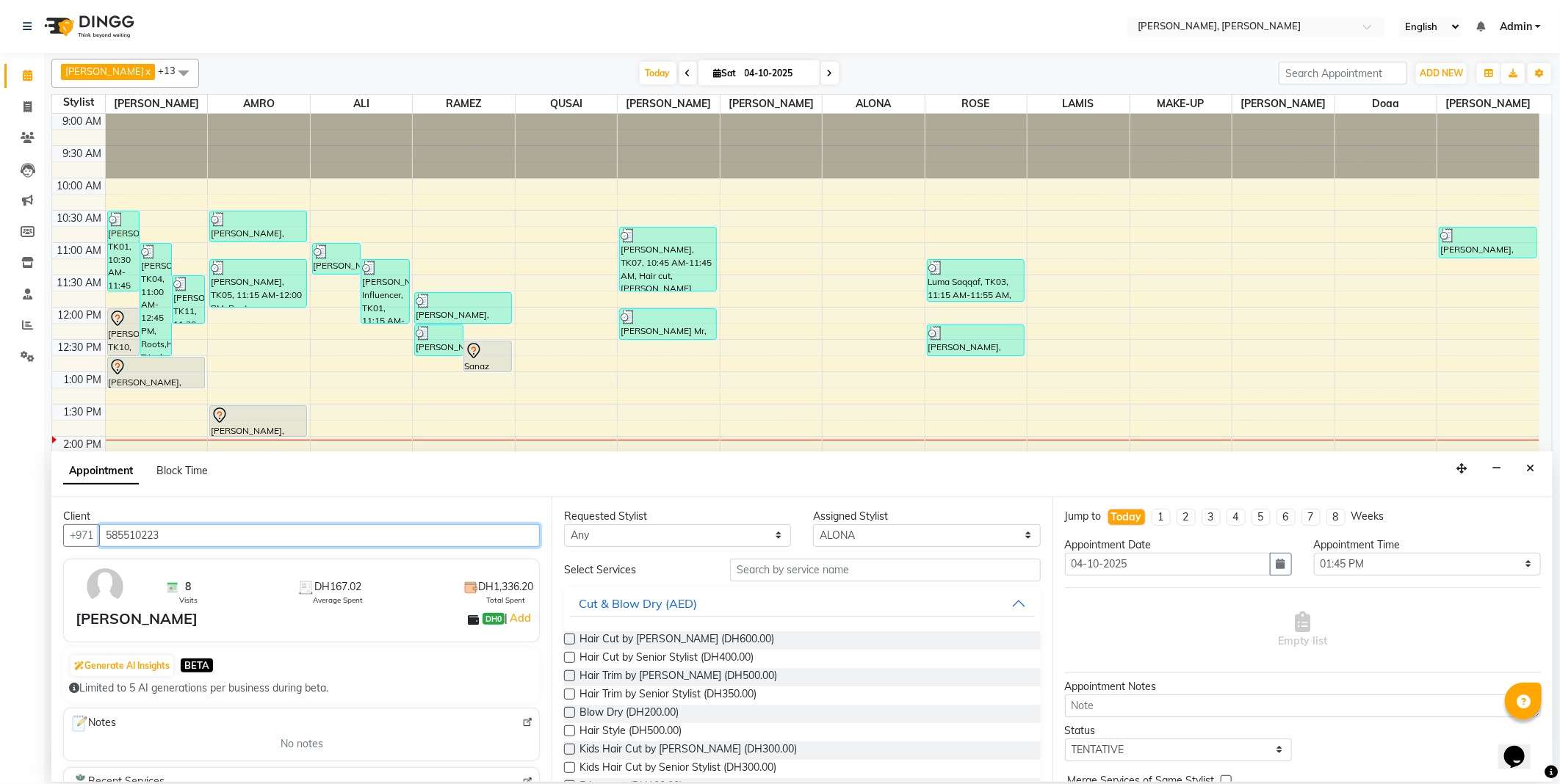
type input "585510223"
click at [784, 563] on input "text" at bounding box center [885, 570] width 310 height 23
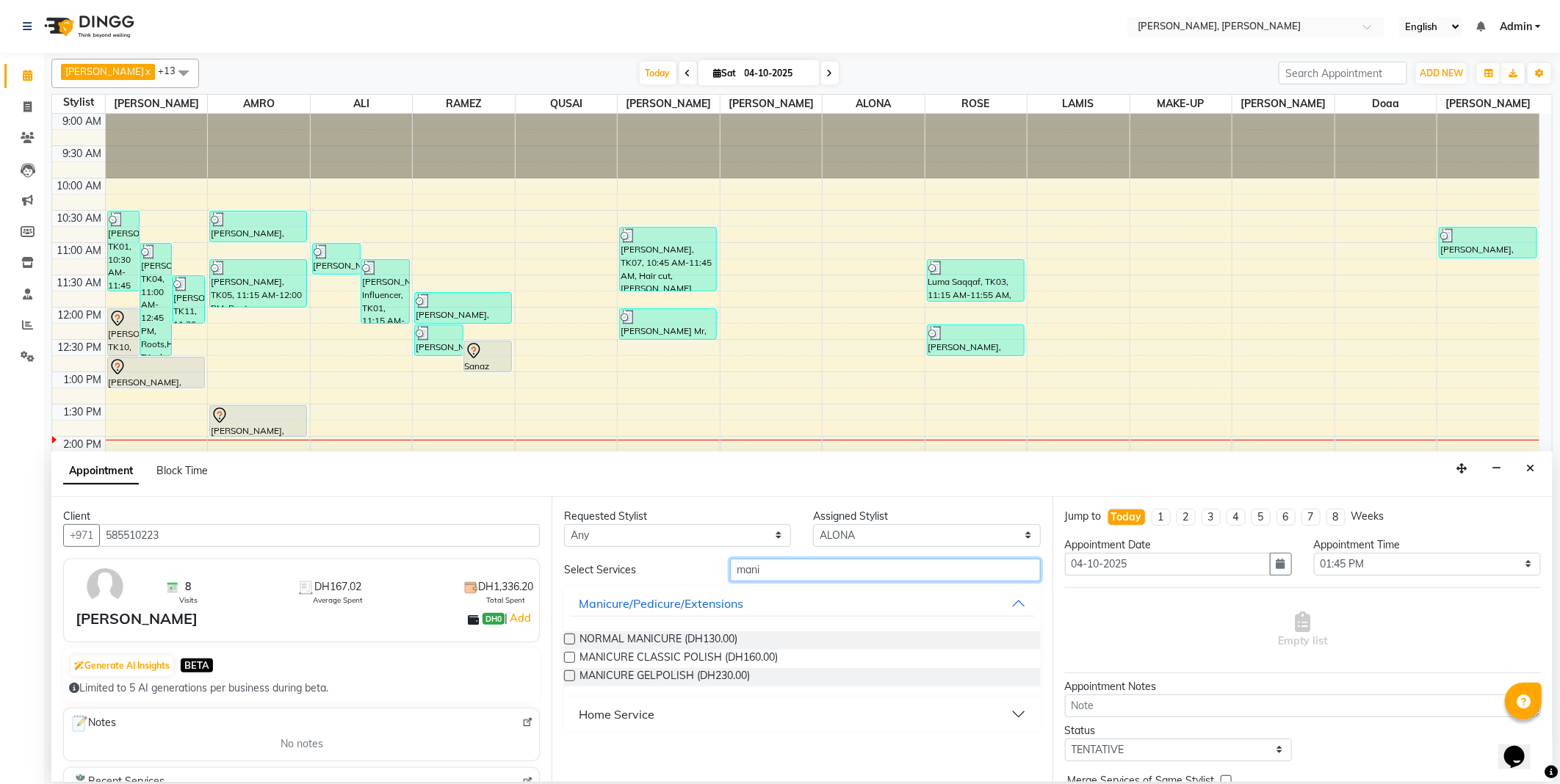
type input "mani"
click at [569, 639] on label at bounding box center [569, 639] width 11 height 11
click at [569, 639] on input "checkbox" at bounding box center [568, 640] width 9 height 9
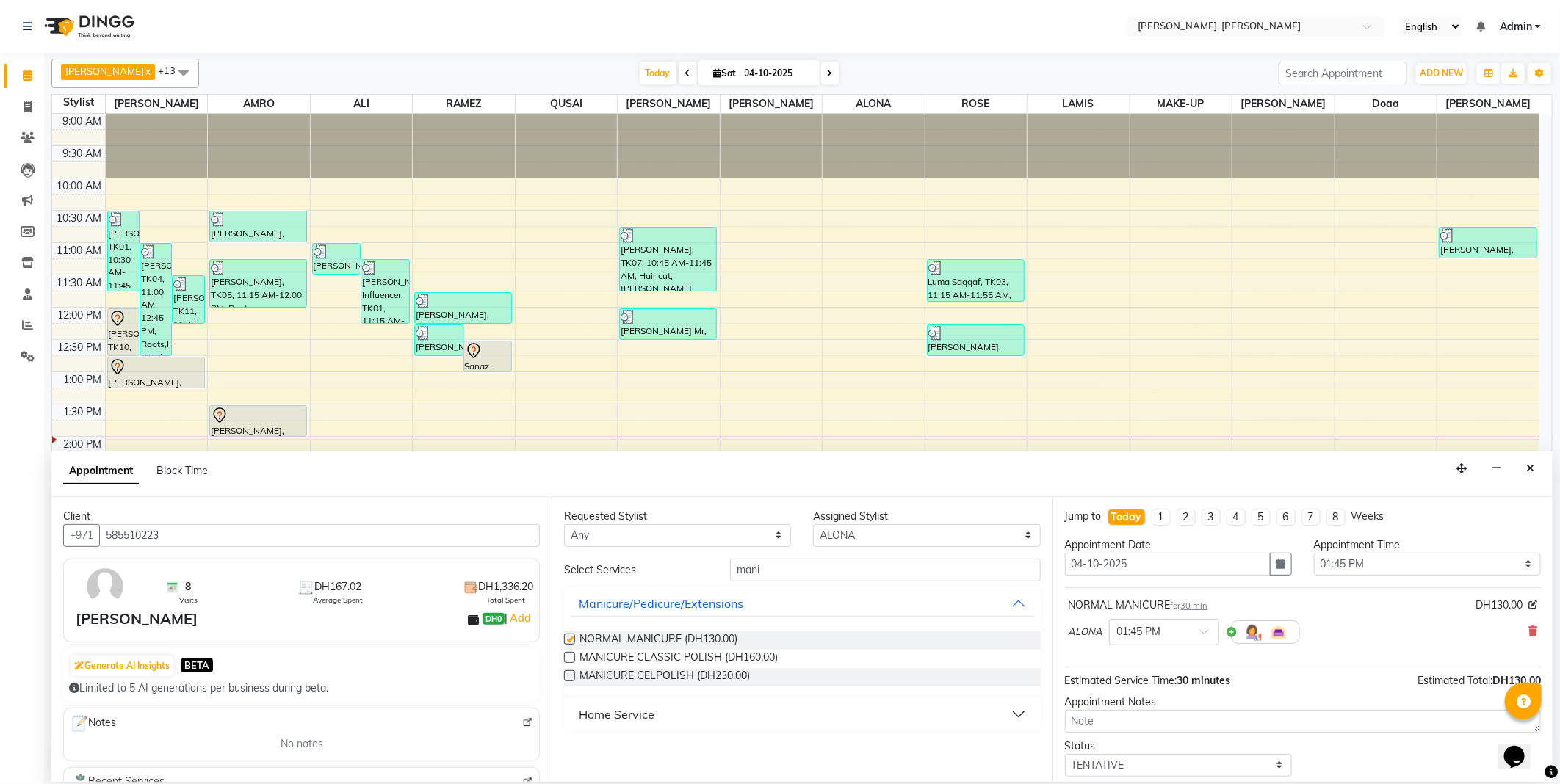
checkbox input "false"
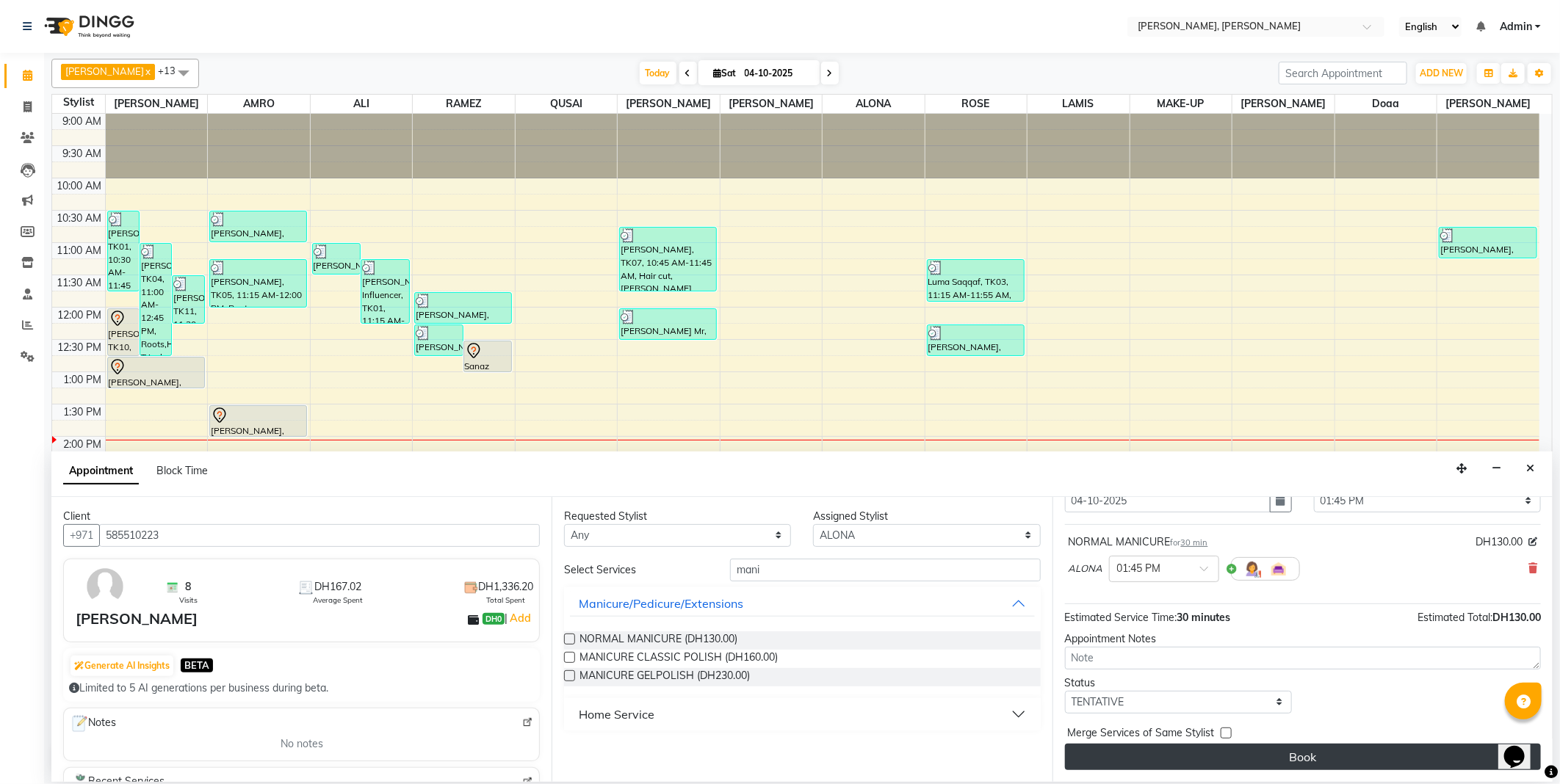
click at [1190, 760] on button "Book" at bounding box center [1303, 757] width 476 height 26
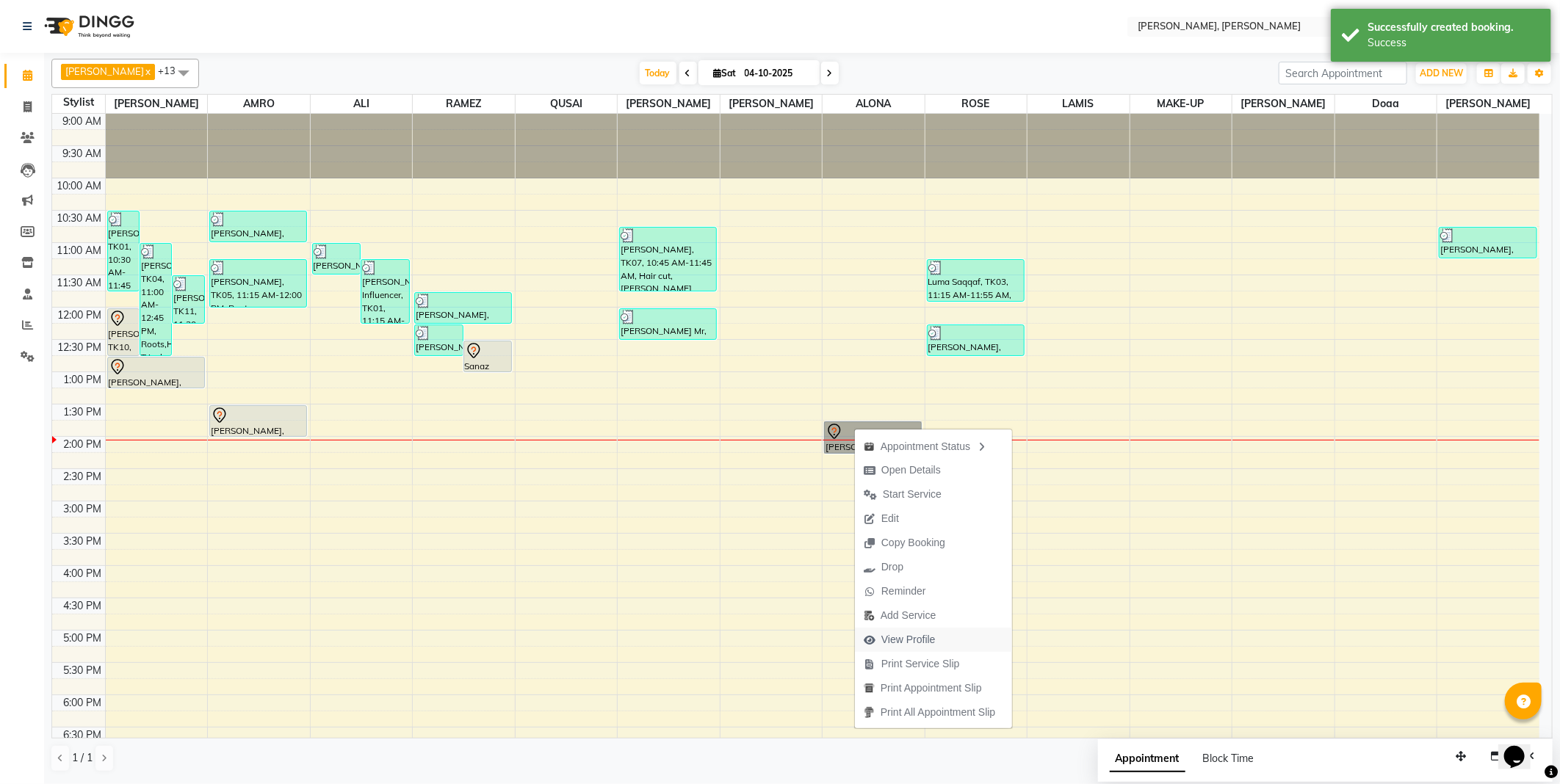
click at [903, 636] on span "View Profile" at bounding box center [908, 640] width 54 height 15
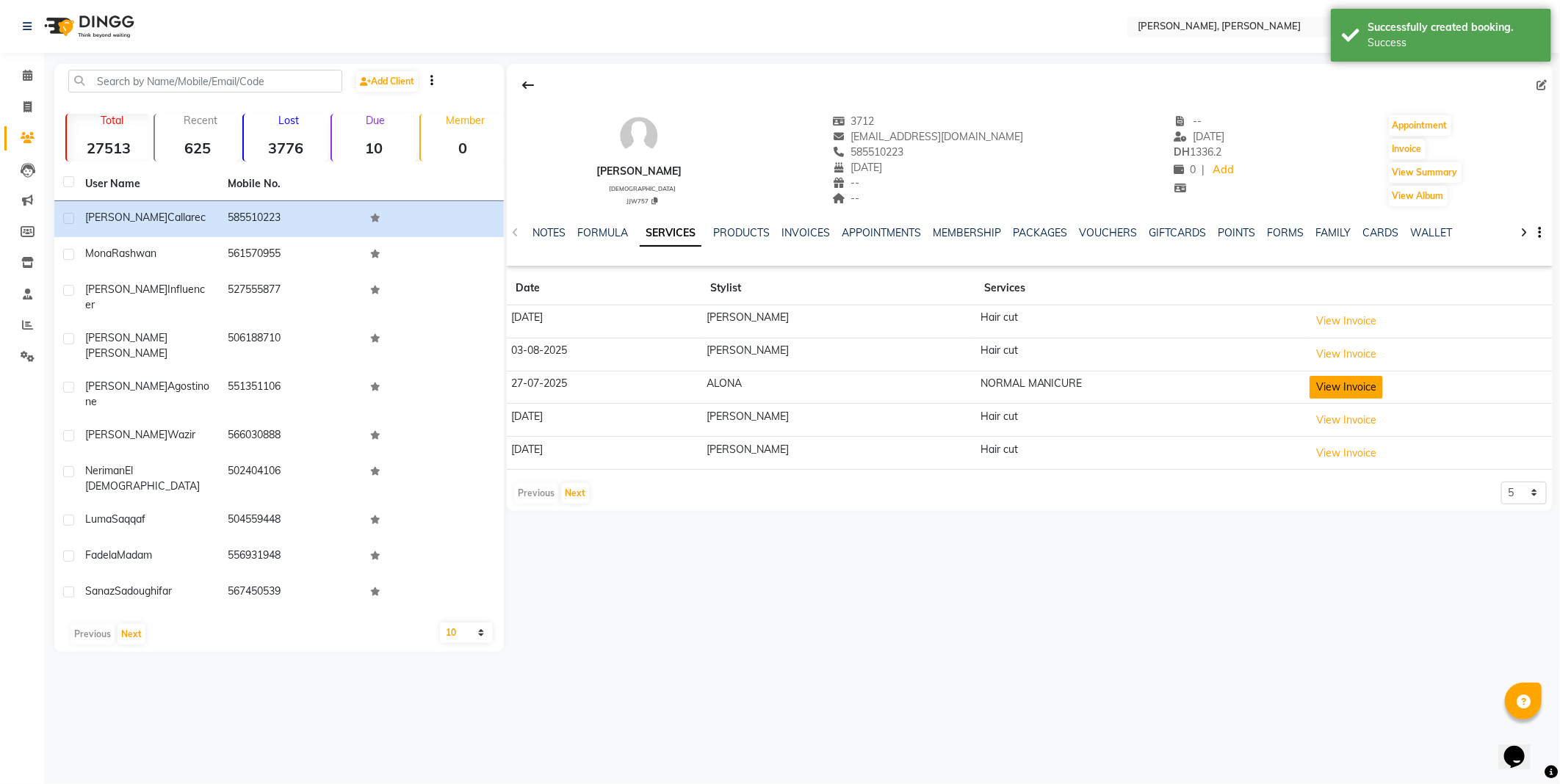
click at [1317, 387] on button "View Invoice" at bounding box center [1346, 387] width 73 height 23
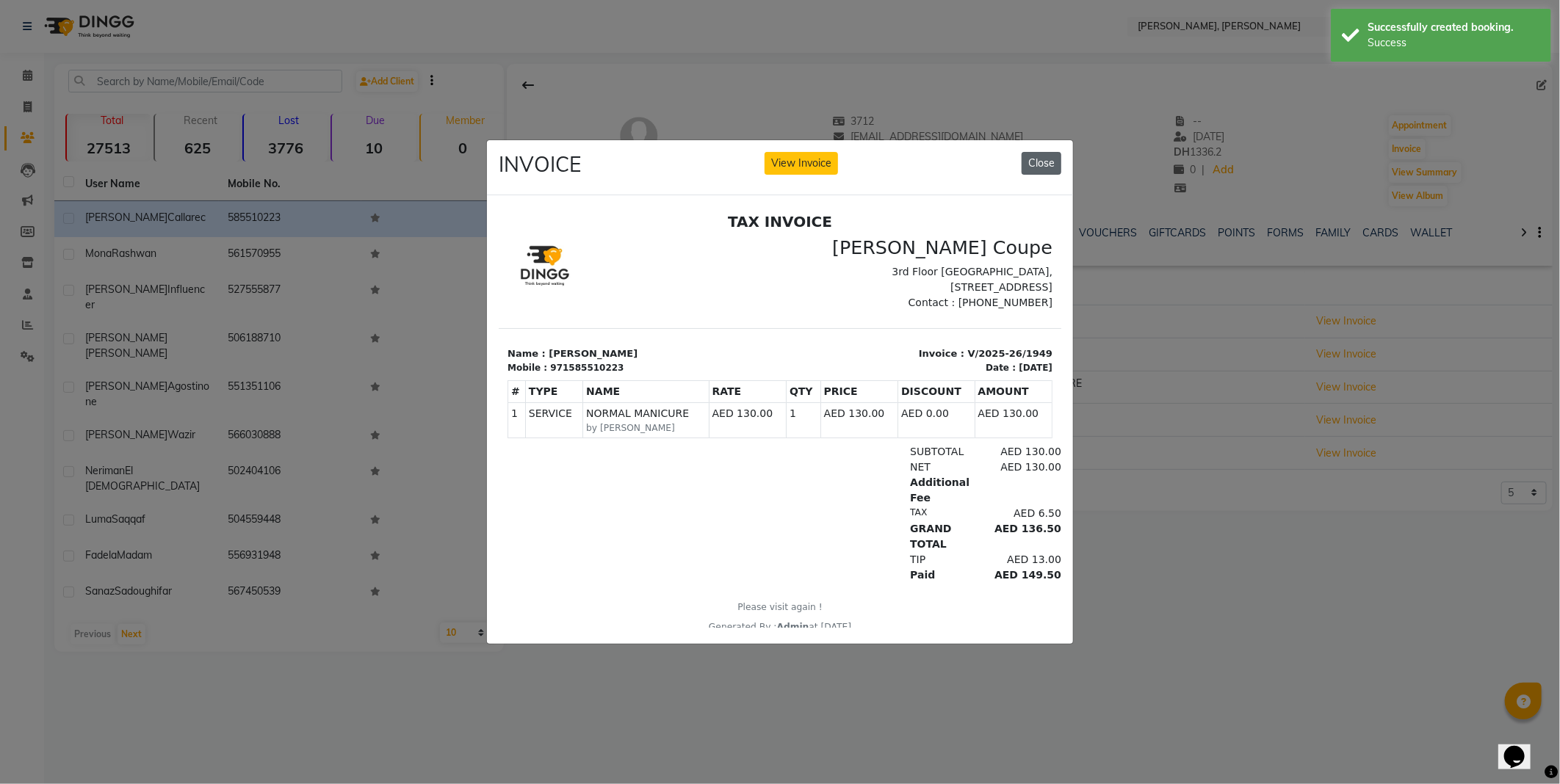
click at [1031, 155] on button "Close" at bounding box center [1041, 163] width 40 height 23
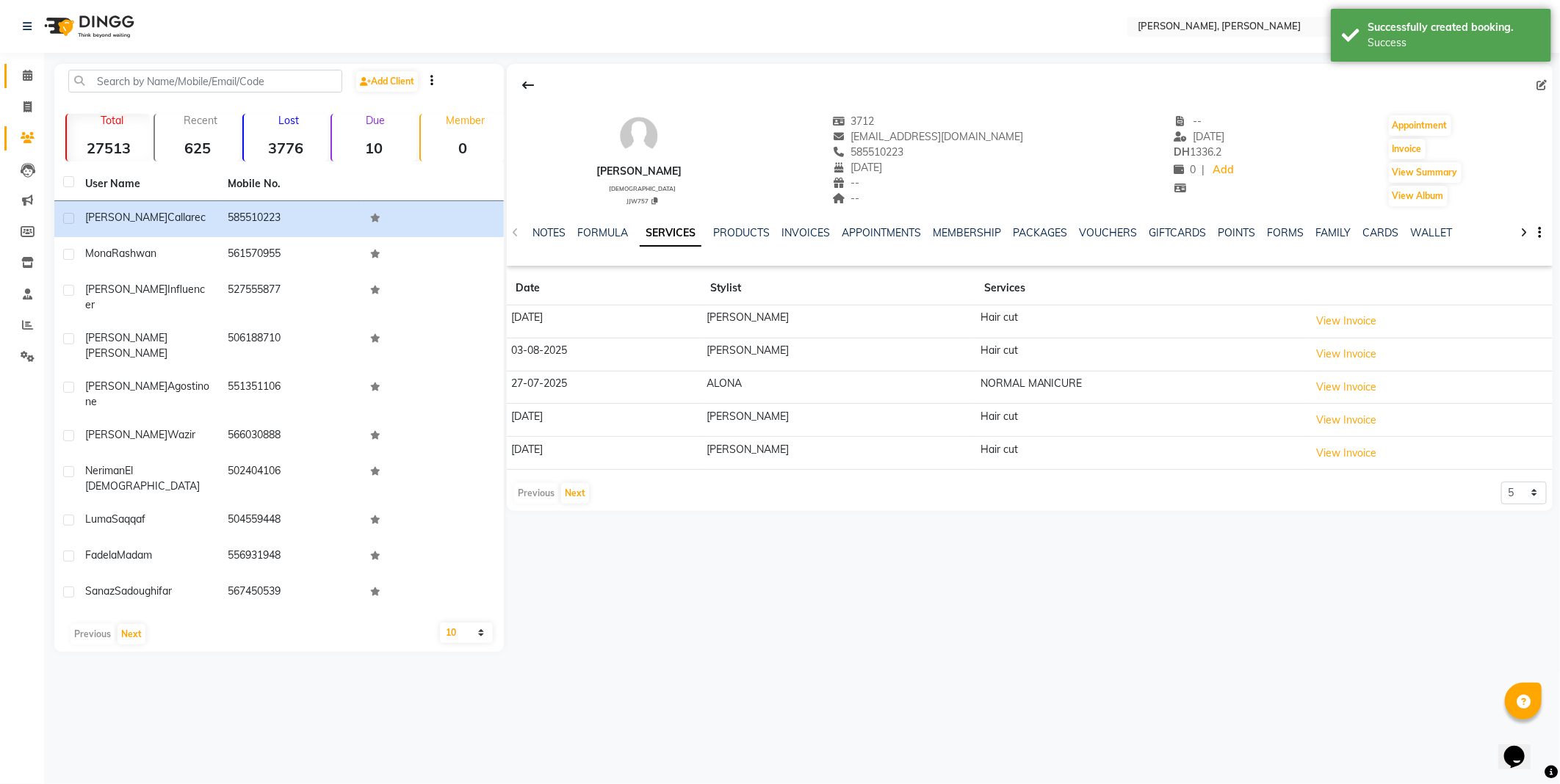
click at [19, 76] on span at bounding box center [27, 76] width 25 height 17
